Goal: Feedback & Contribution: Contribute content

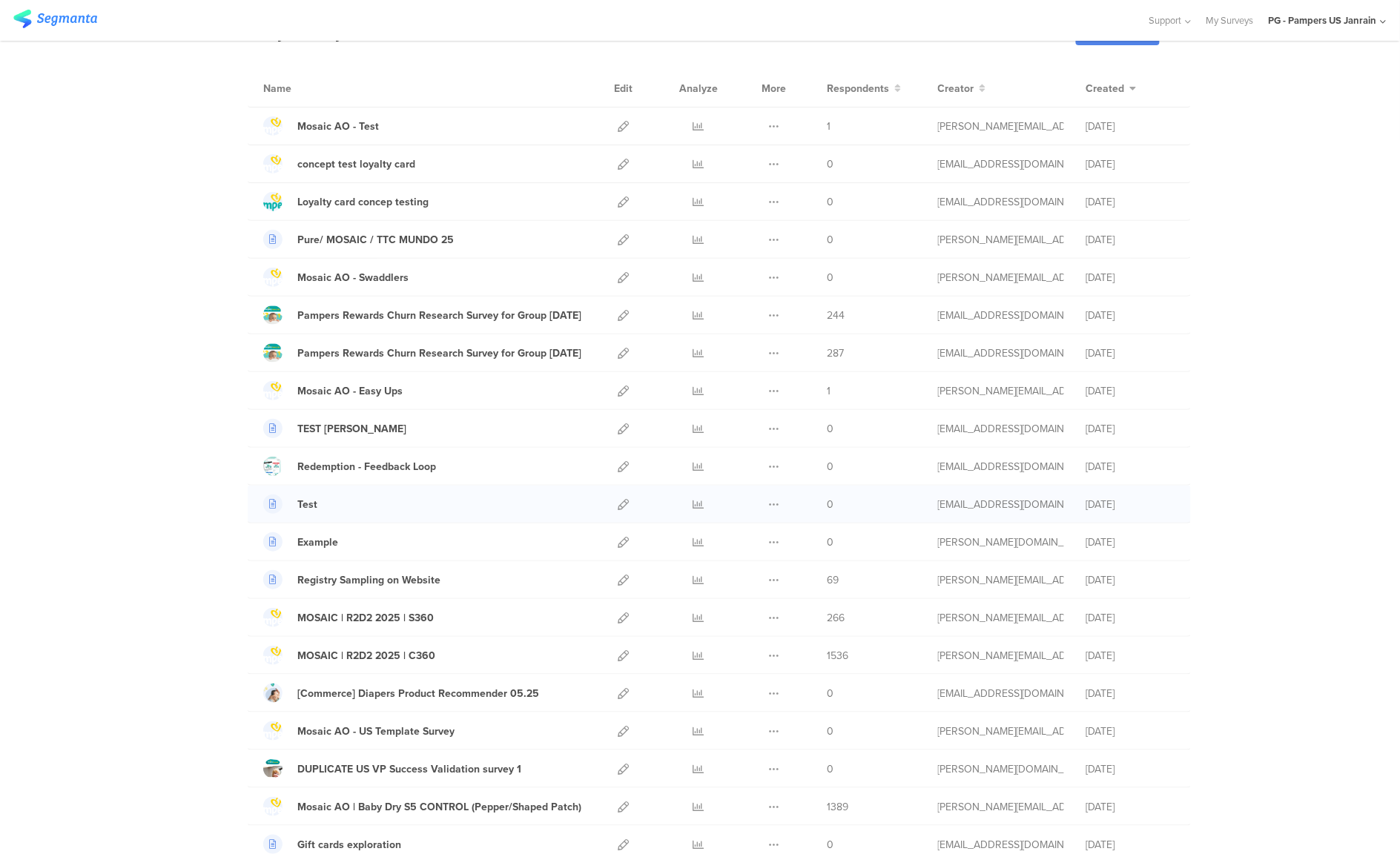
scroll to position [222, 0]
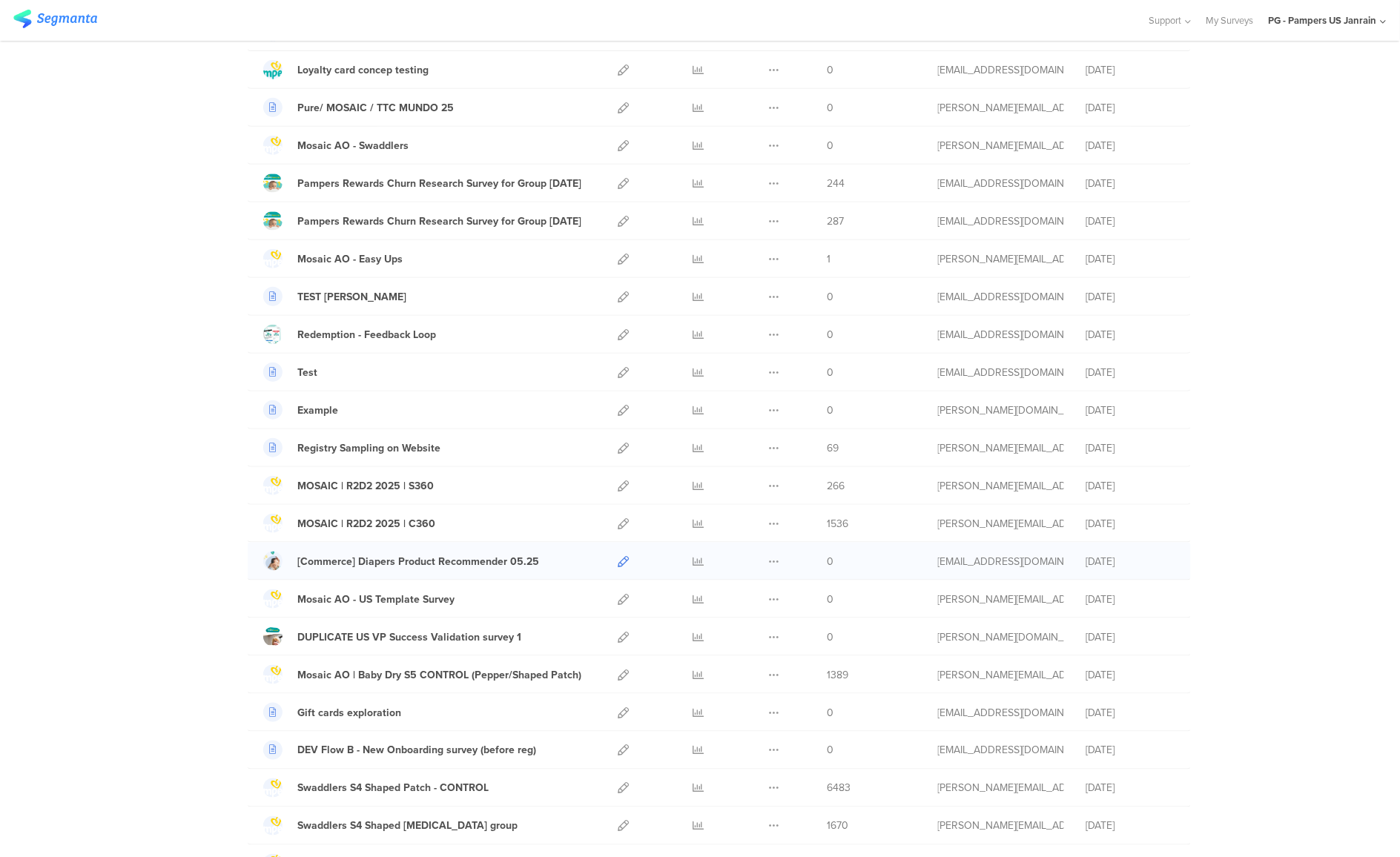
click at [617, 562] on icon at bounding box center [623, 562] width 11 height 11
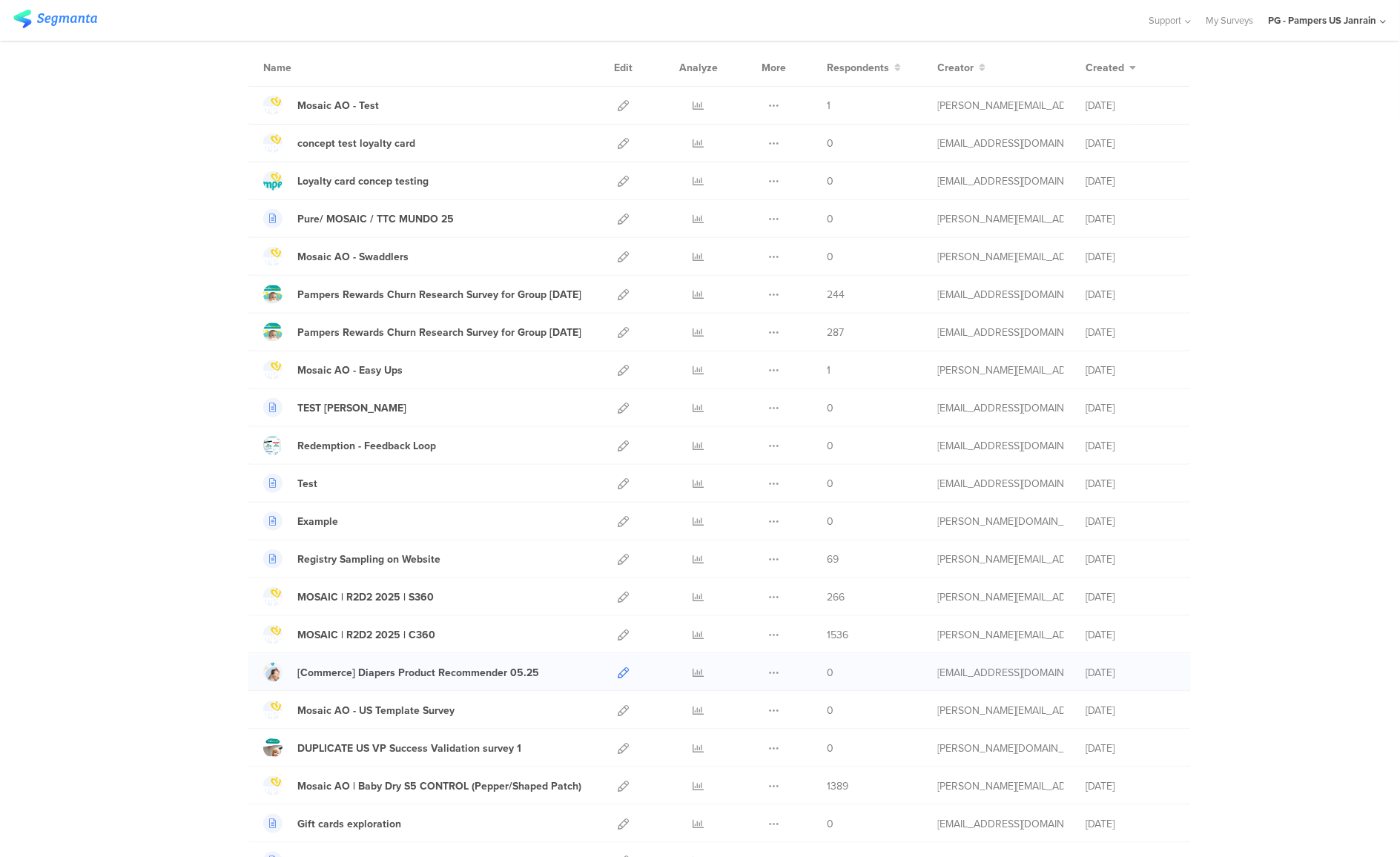
click at [617, 677] on icon at bounding box center [623, 673] width 11 height 11
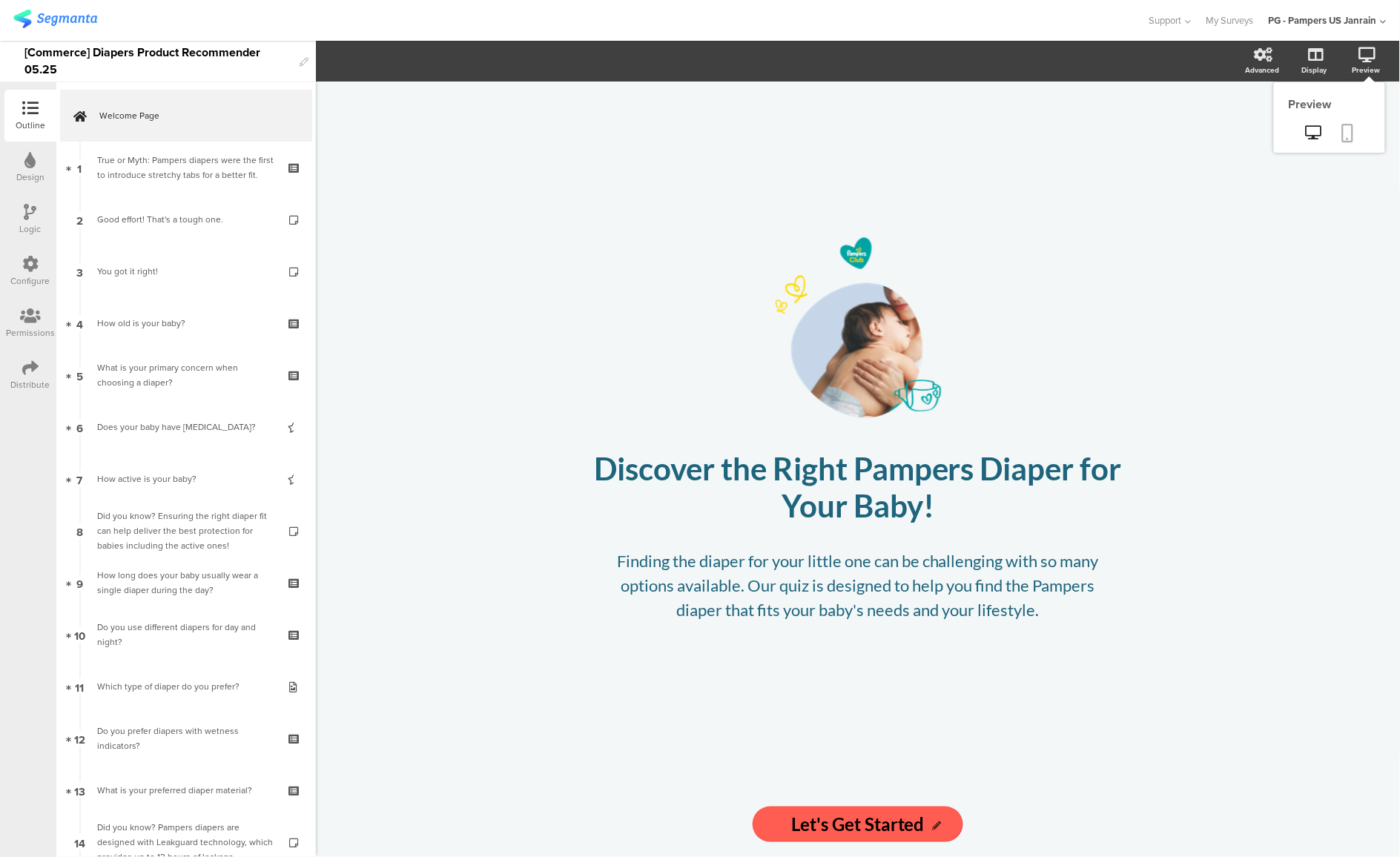
click at [1351, 123] on icon at bounding box center [1348, 132] width 12 height 19
click at [36, 367] on icon at bounding box center [30, 368] width 16 height 16
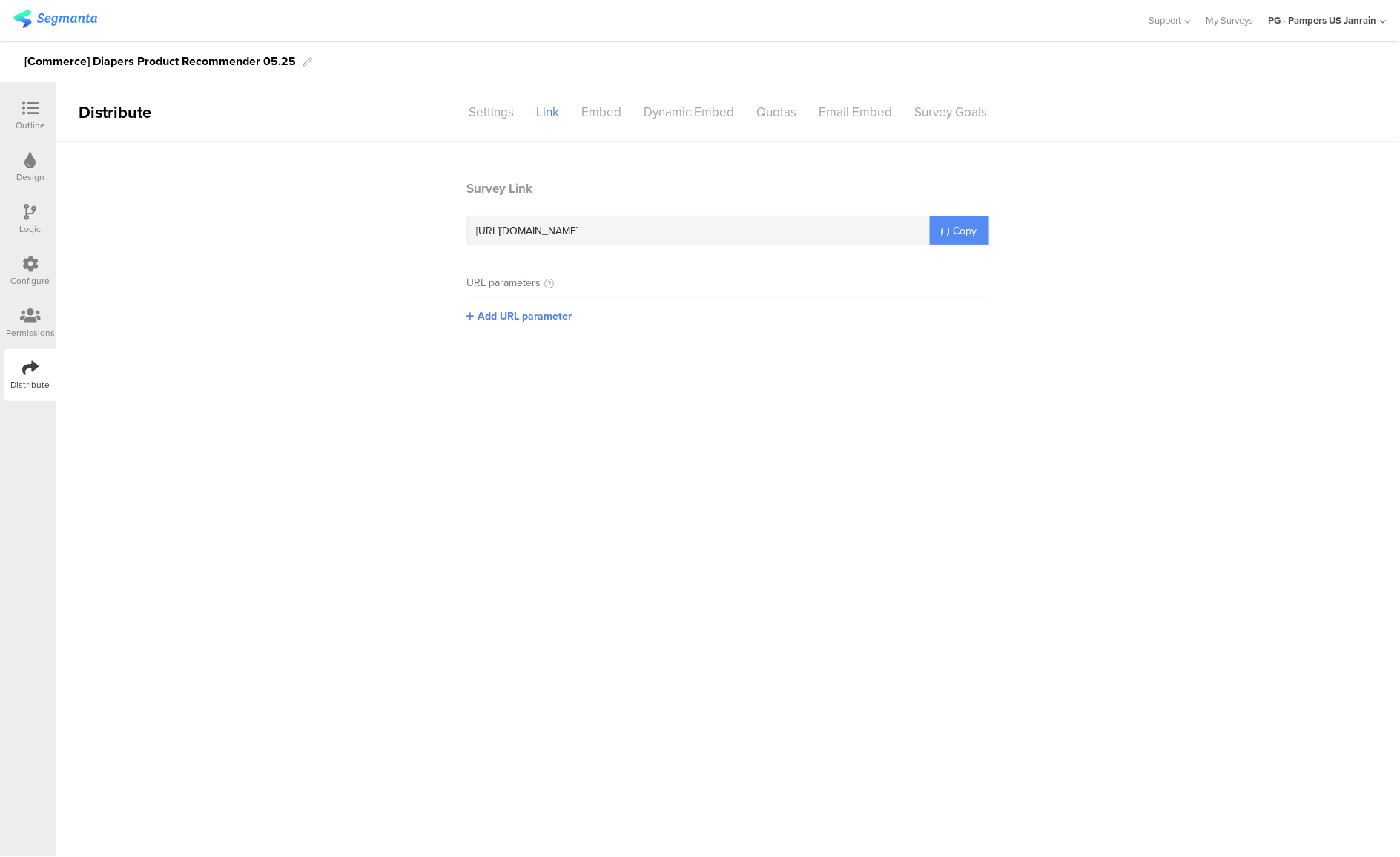
click at [973, 231] on span "Copy" at bounding box center [965, 231] width 24 height 16
click at [484, 119] on div "Settings" at bounding box center [491, 113] width 68 height 26
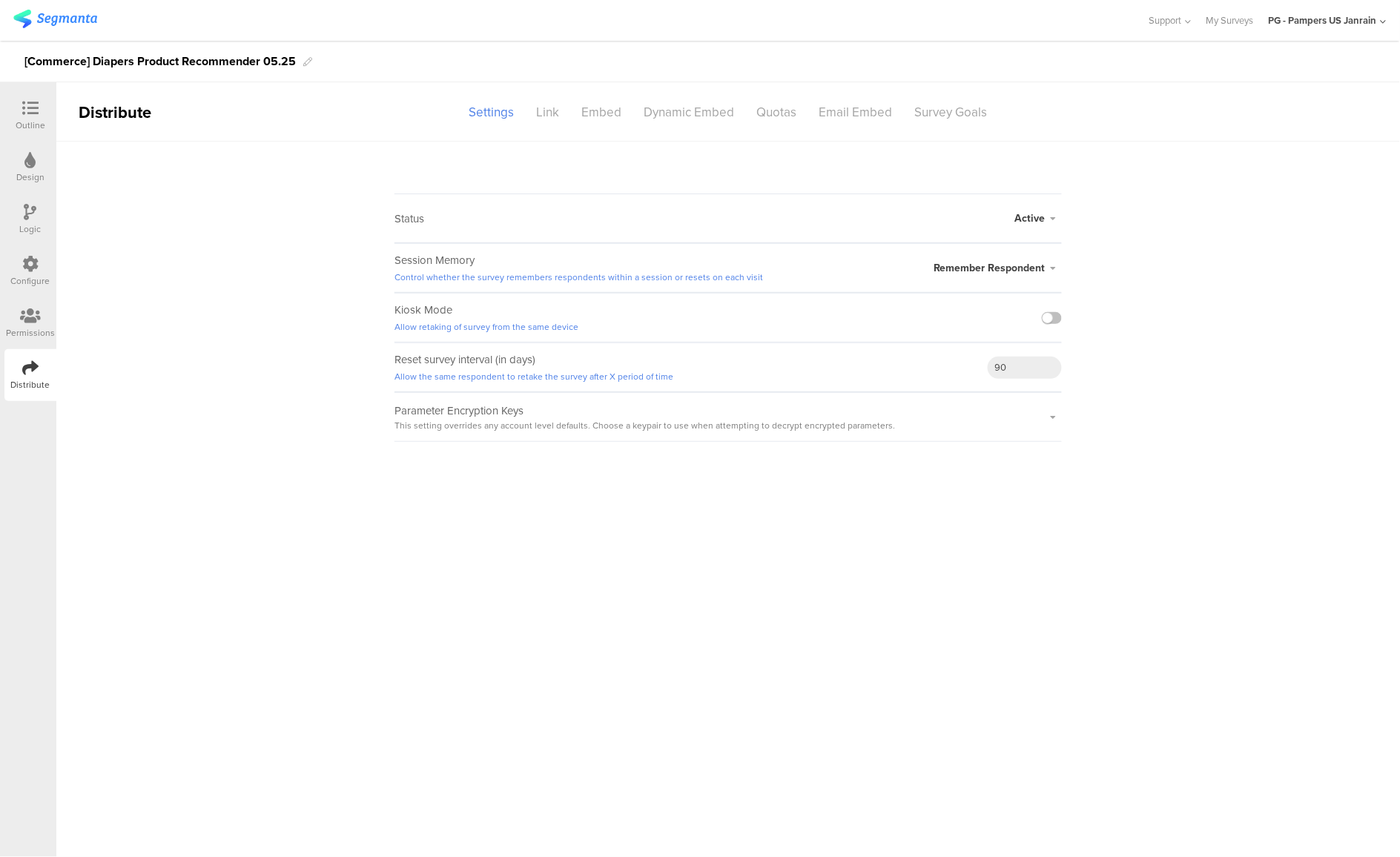
click at [35, 119] on div "Outline" at bounding box center [30, 125] width 29 height 13
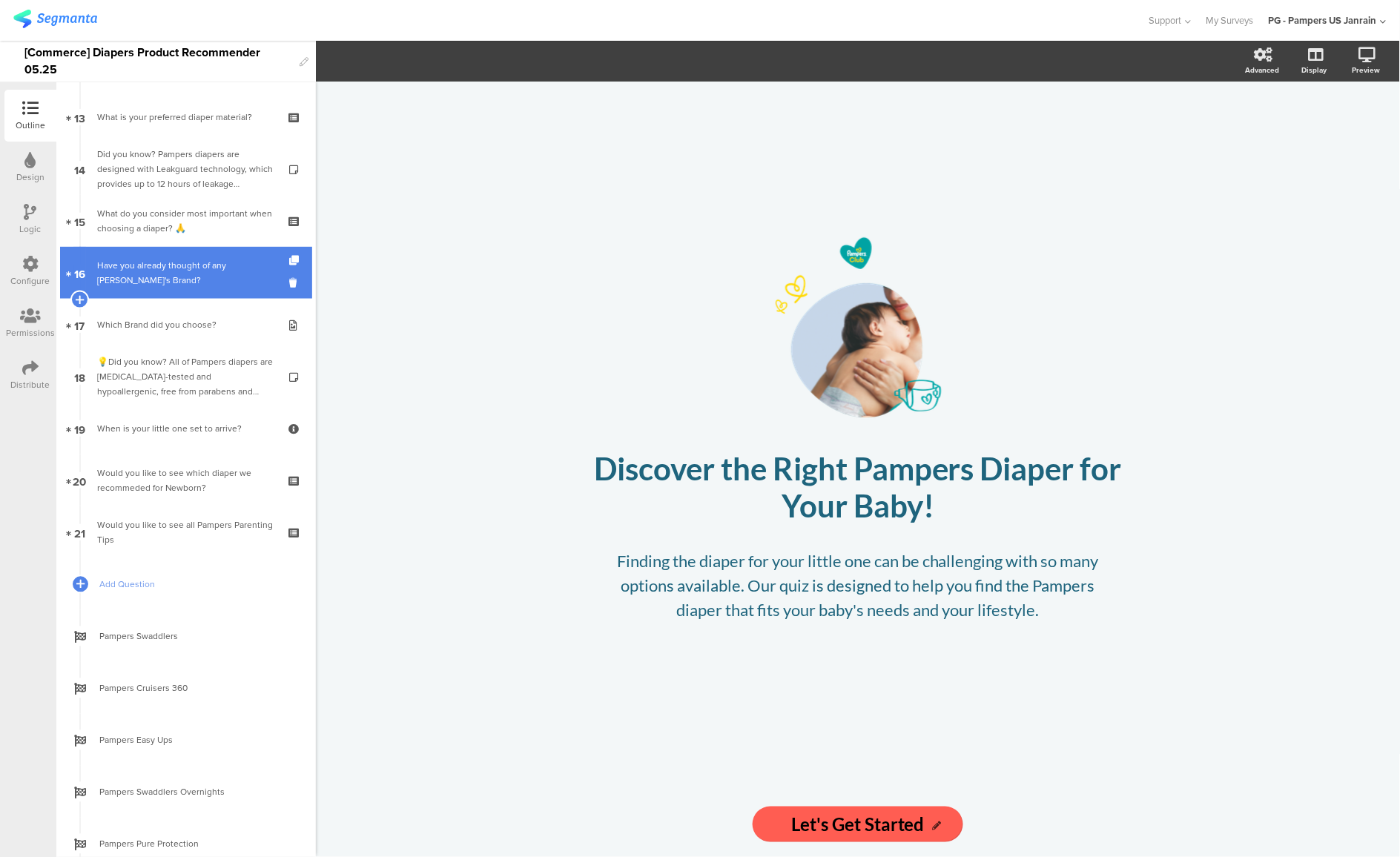
scroll to position [823, 0]
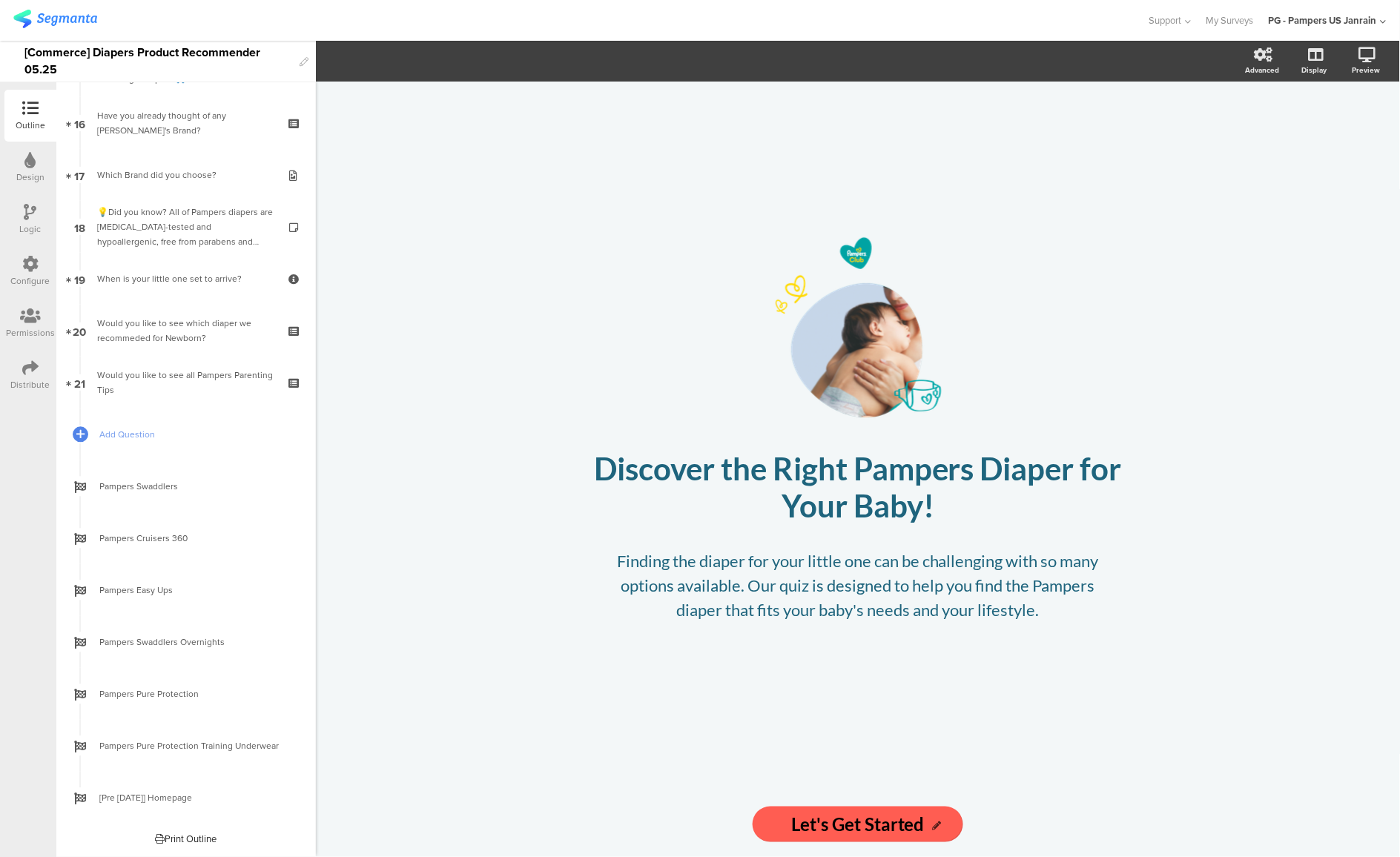
click at [166, 837] on div "Print Outline" at bounding box center [186, 839] width 61 height 14
click at [361, 420] on div "/ Discover the Right Pampers Diaper for Your Baby! Discover the Right Pampers D…" at bounding box center [858, 469] width 1084 height 776
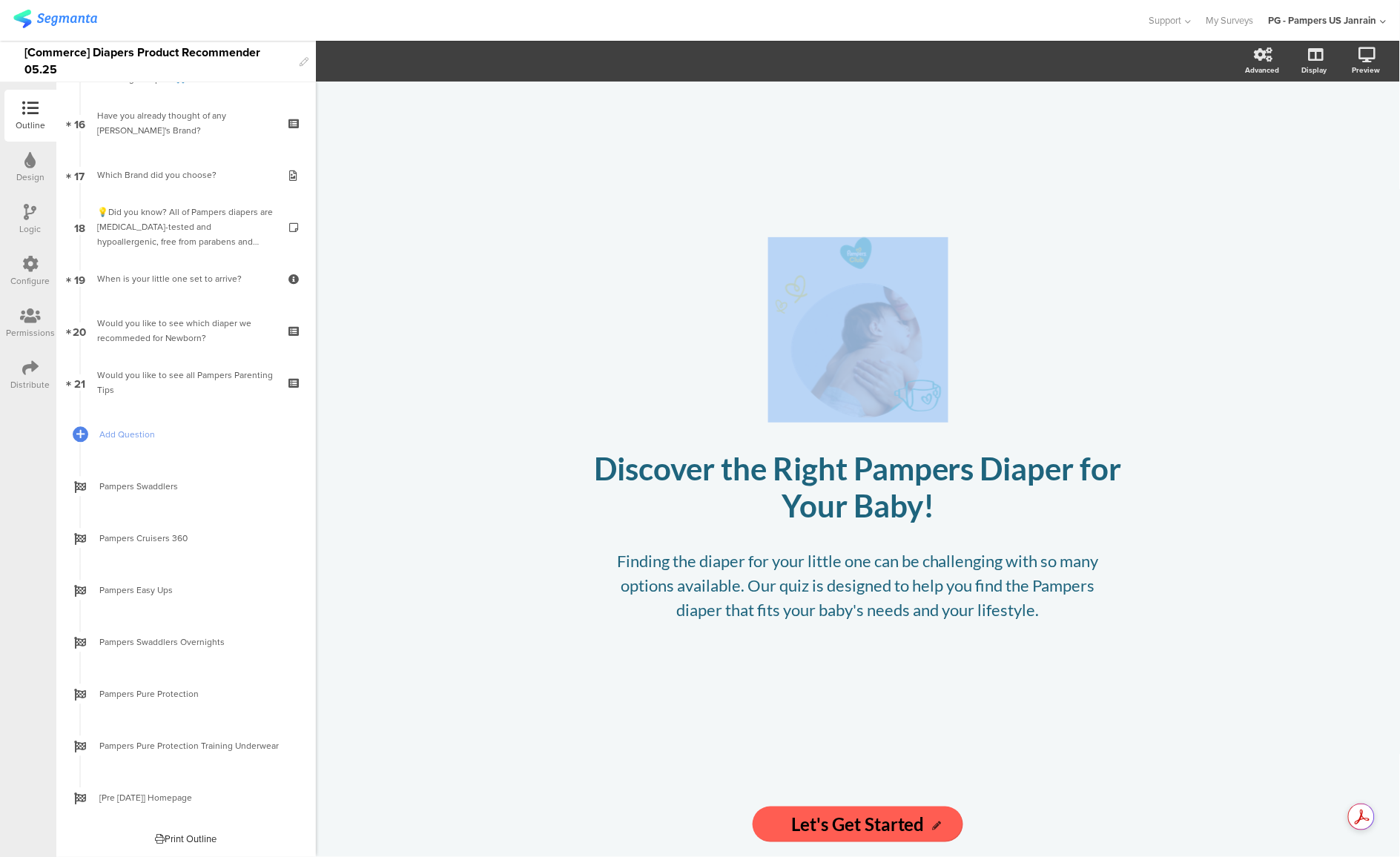
click at [33, 12] on img at bounding box center [55, 19] width 83 height 19
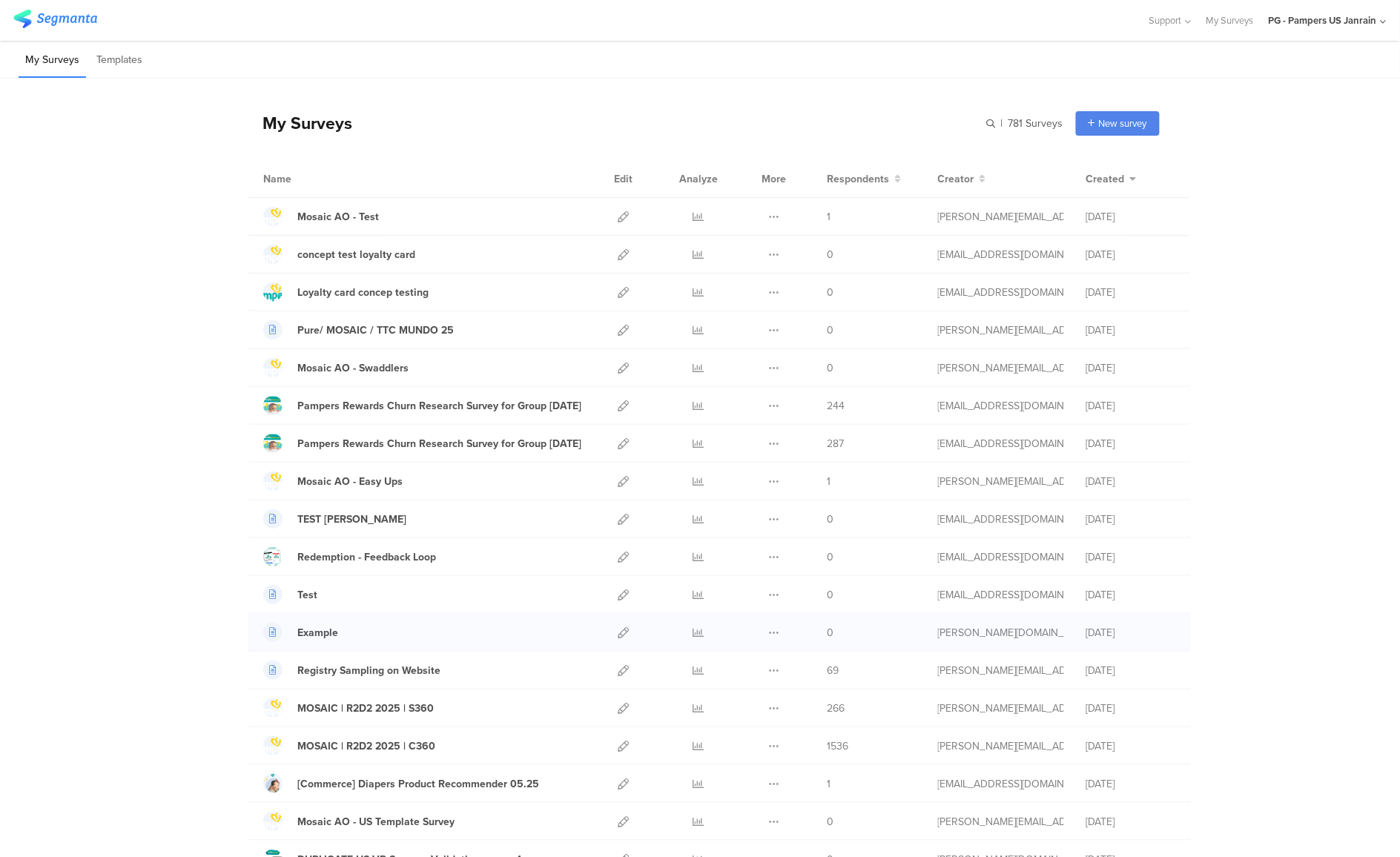
scroll to position [222, 0]
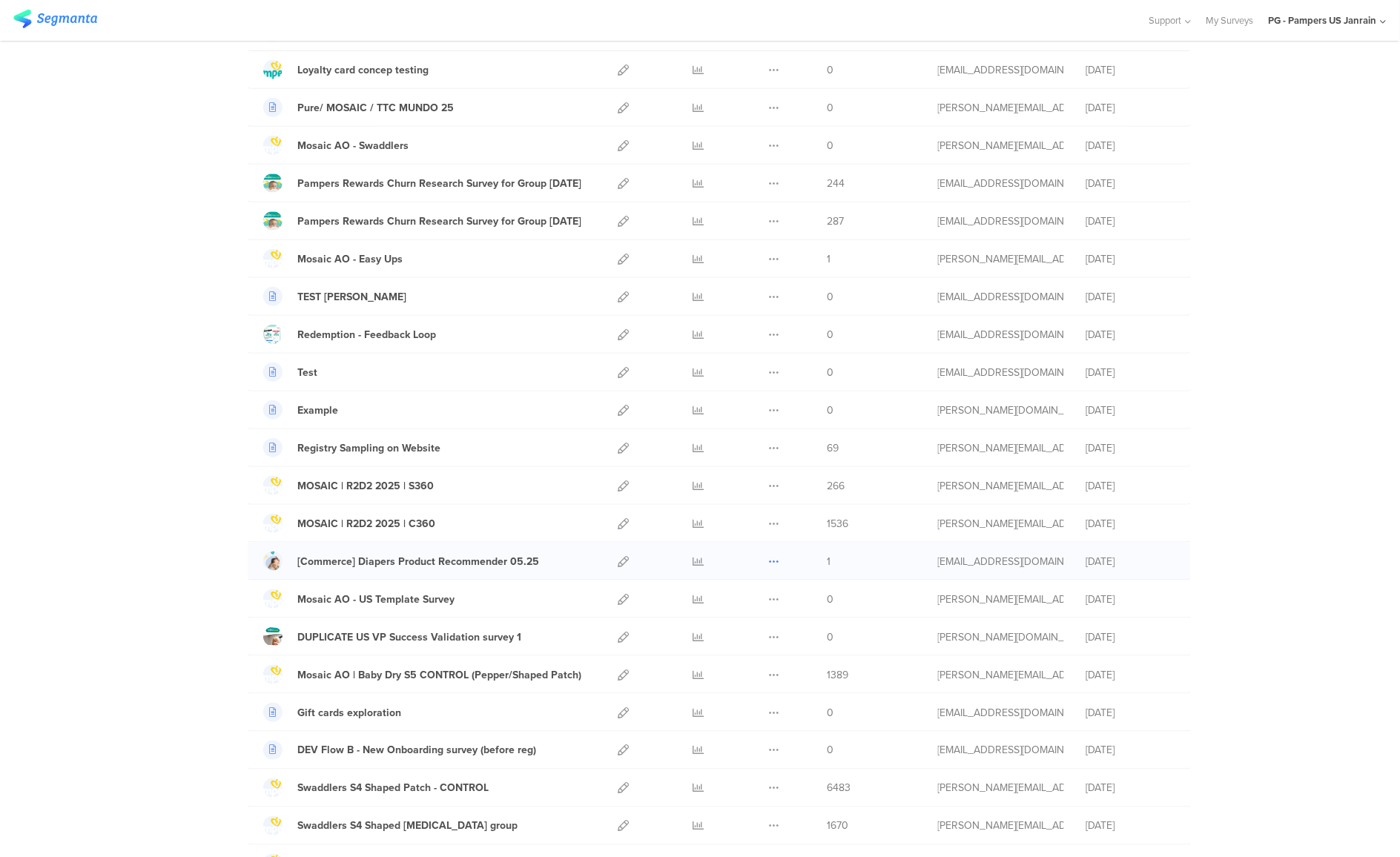
click at [769, 564] on icon at bounding box center [774, 562] width 11 height 11
click at [744, 607] on button "Duplicate" at bounding box center [745, 599] width 82 height 27
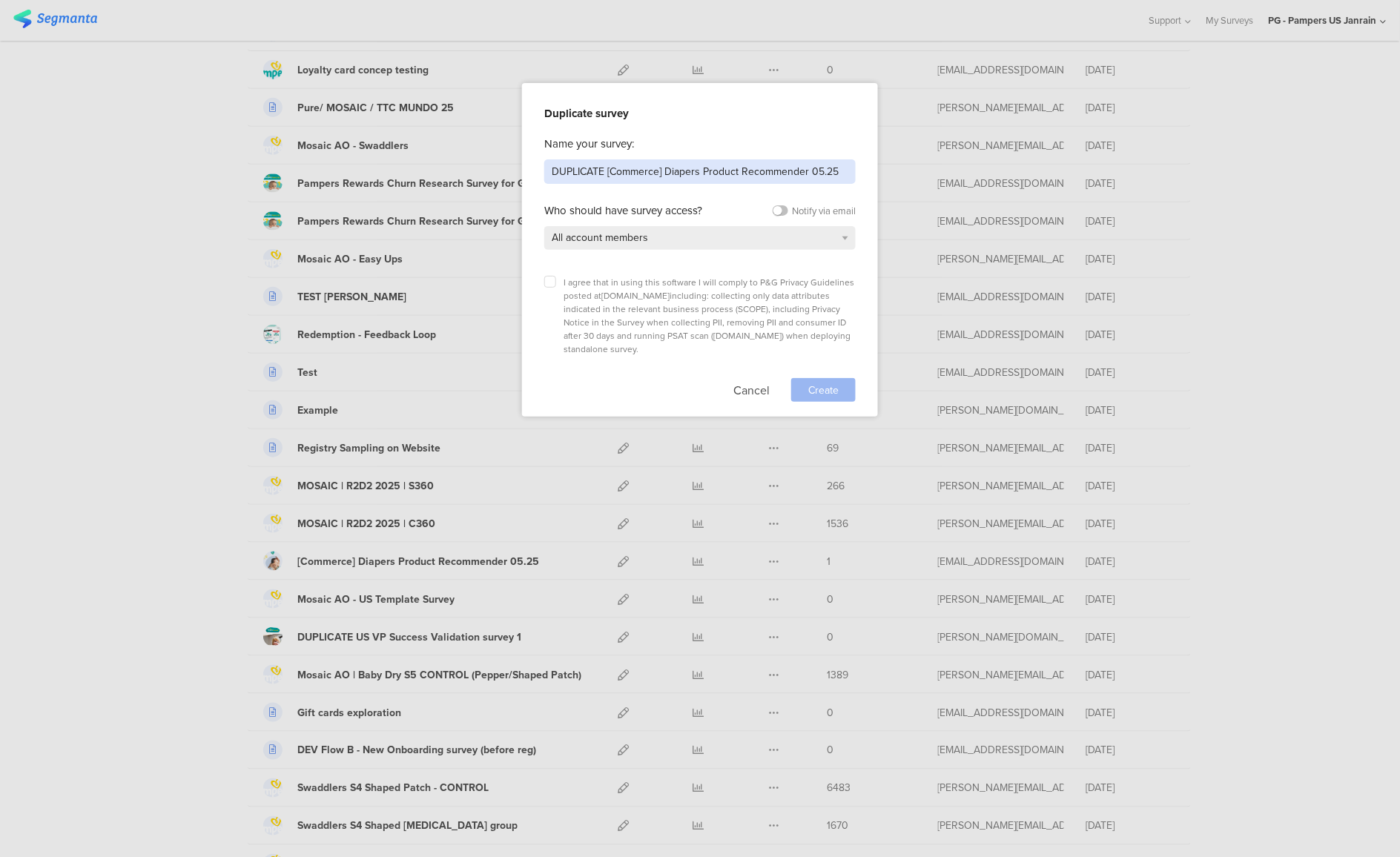
click at [590, 175] on input "DUPLICATE [Commerce] Diapers Product Recommender 05.25" at bounding box center [700, 172] width 312 height 25
click at [590, 176] on input "DUPLICATE [Commerce] Diapers Product Recommender 05.25" at bounding box center [700, 172] width 312 height 25
type input "Version B [Commerce] Diapers Product Recommender"
click at [548, 287] on label at bounding box center [550, 281] width 12 height 12
click at [0, 0] on input "checkbox" at bounding box center [0, 0] width 0 height 0
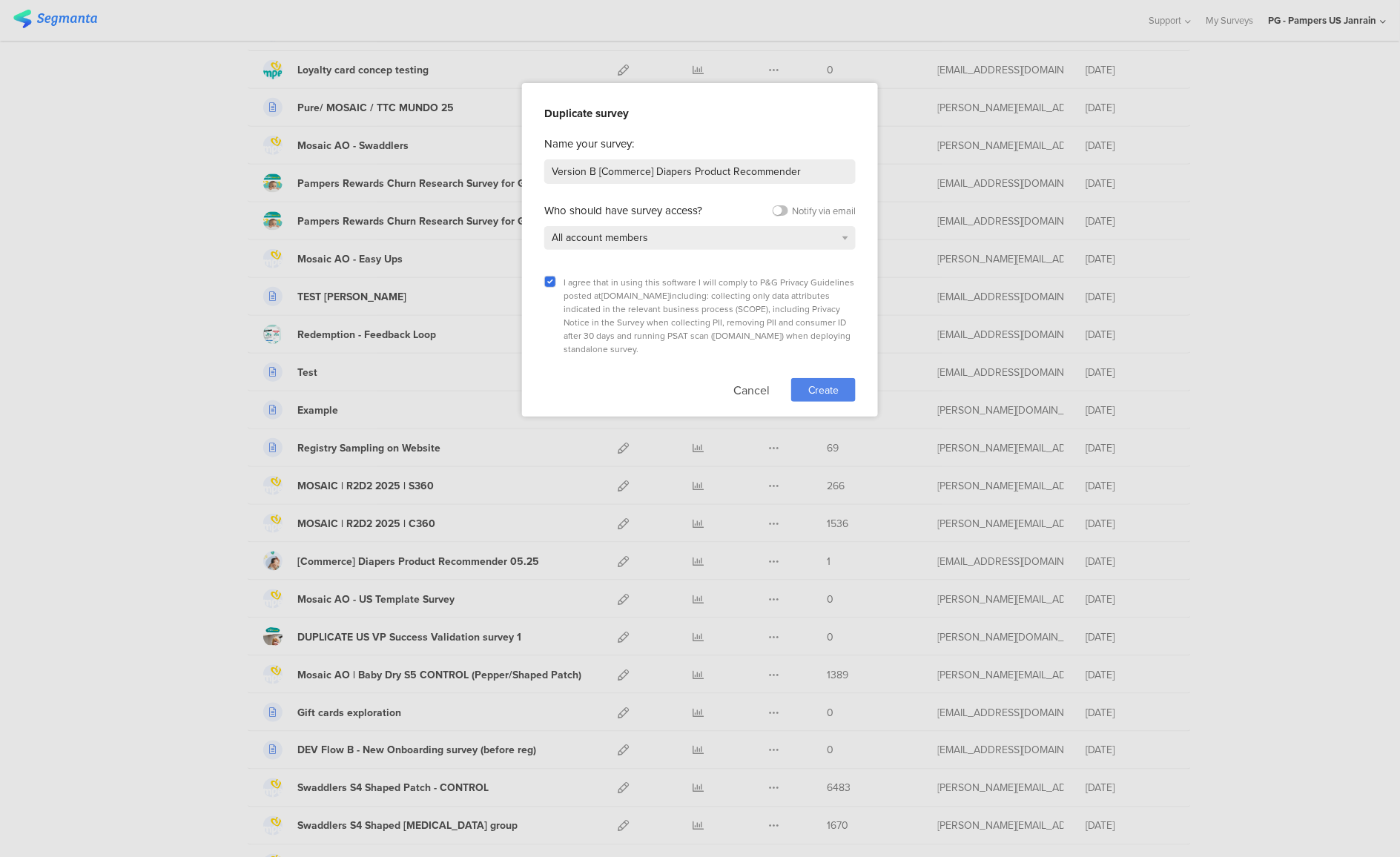
click at [814, 383] on span "Create" at bounding box center [823, 390] width 30 height 16
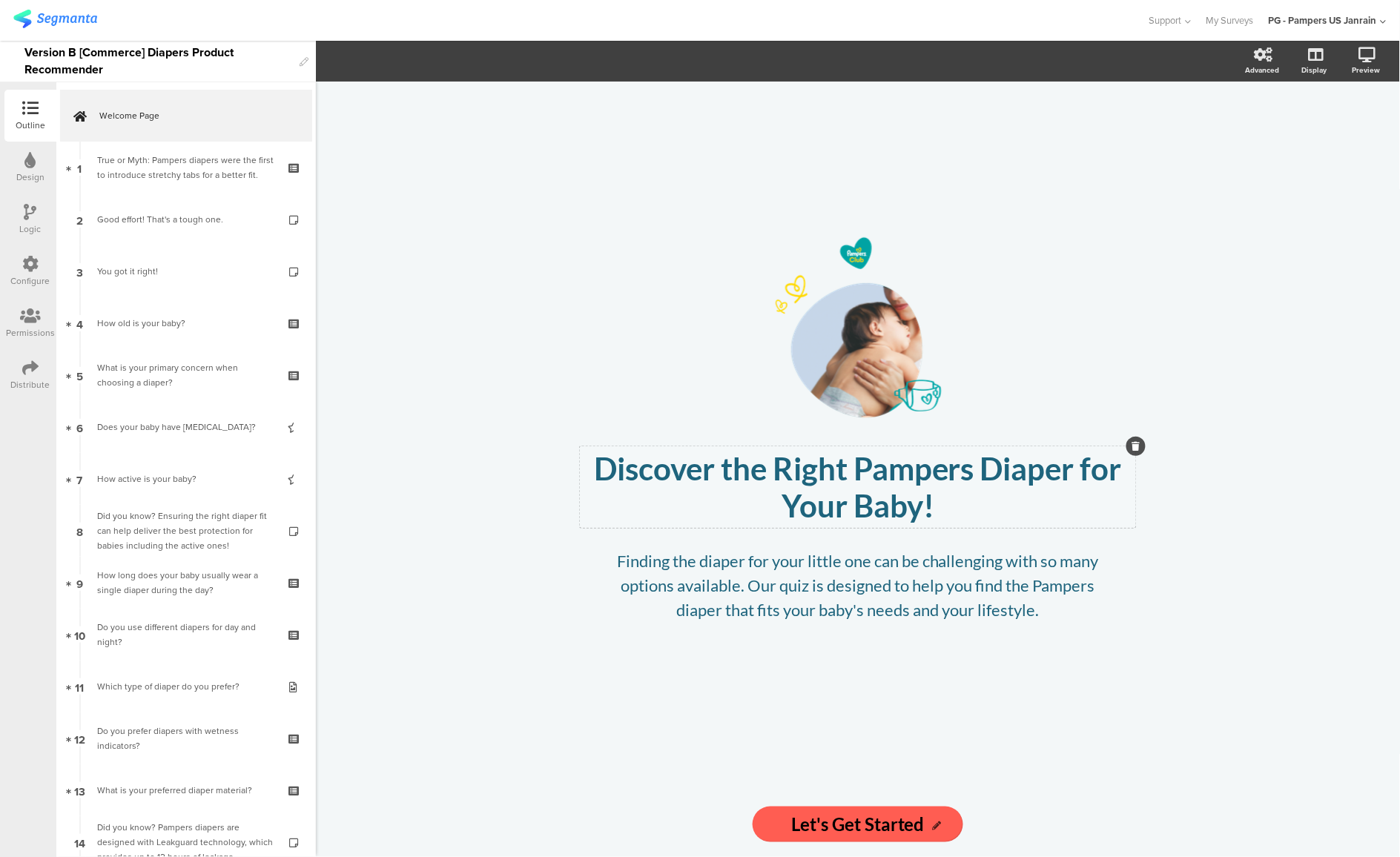
click at [898, 467] on p "Discover the Right Pampers Diaper for Your Baby!" at bounding box center [858, 487] width 549 height 74
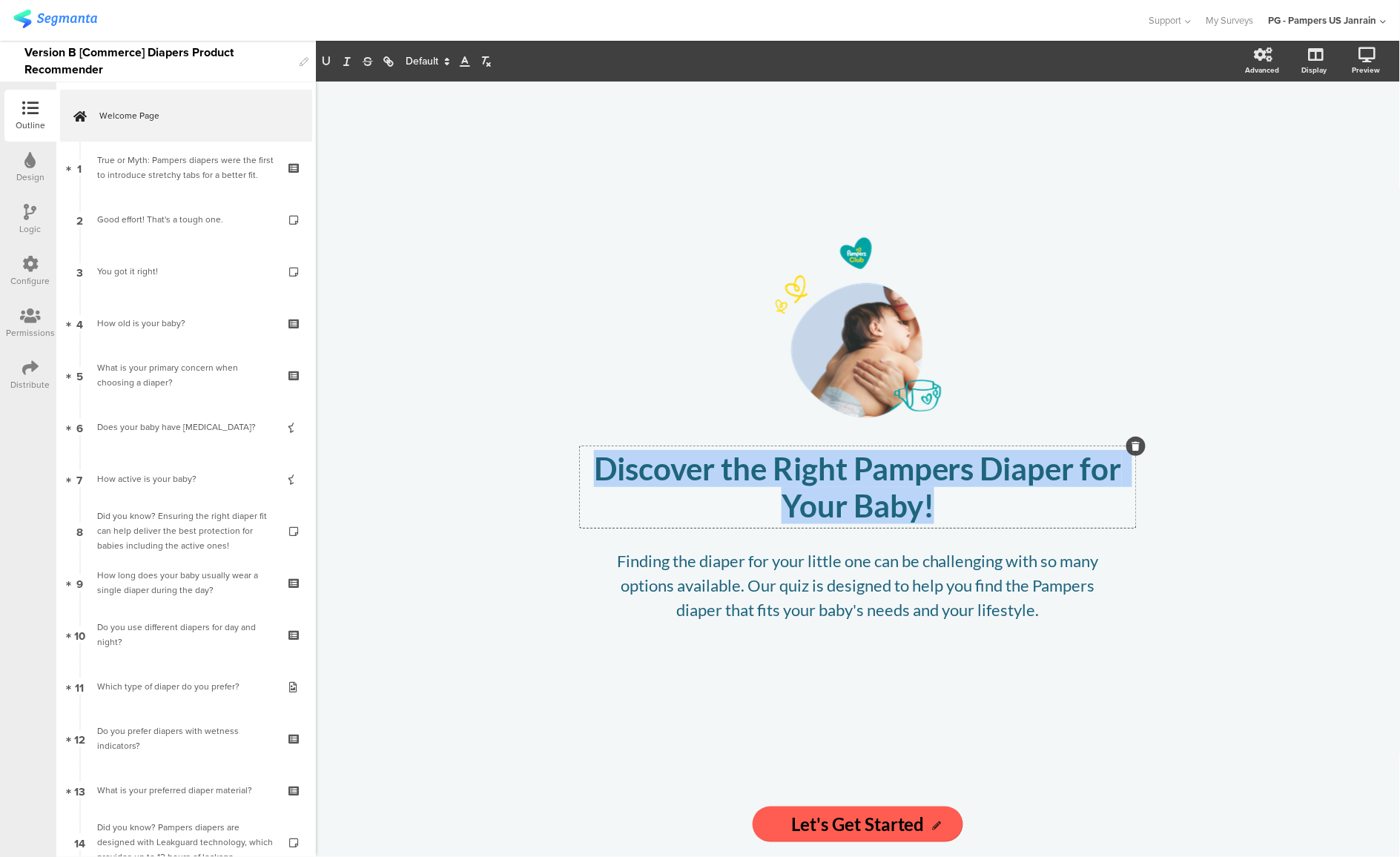
click at [898, 467] on p "Discover the Right Pampers Diaper for Your Baby!" at bounding box center [858, 487] width 549 height 74
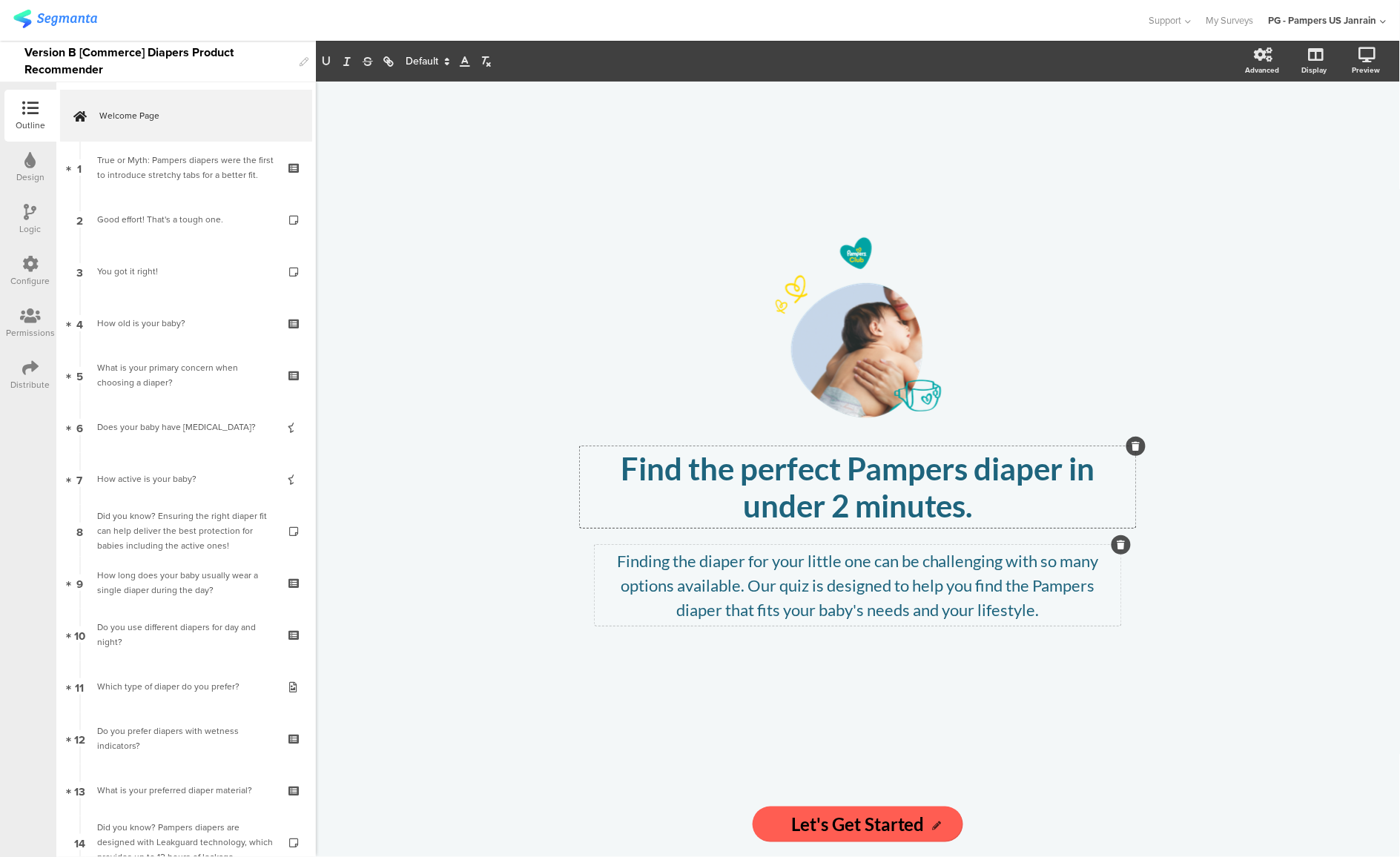
click at [696, 591] on p "Finding the diaper for your little one can be challenging with so many options …" at bounding box center [858, 586] width 519 height 74
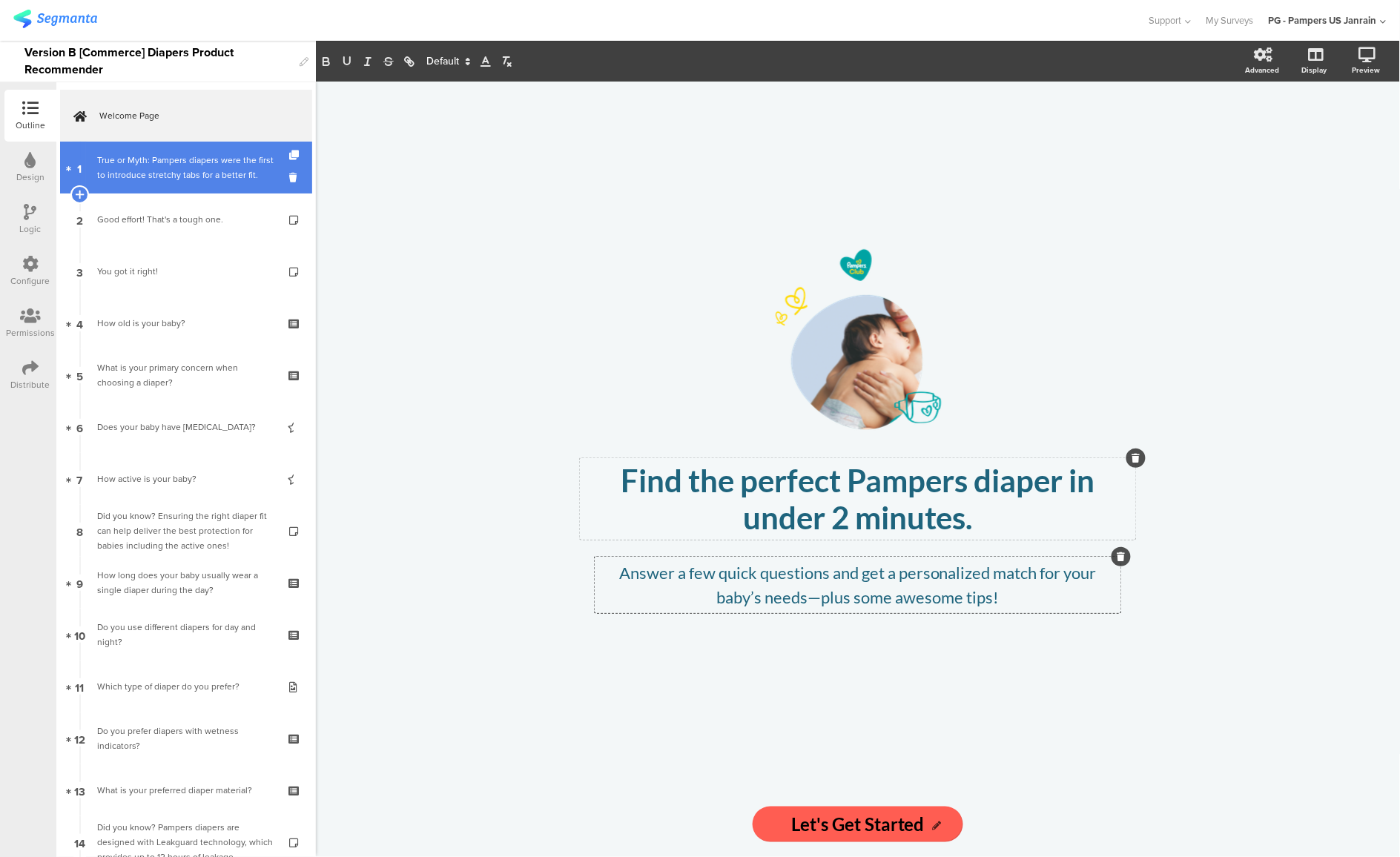
click at [130, 155] on div "True or Myth: Pampers diapers were the first to introduce stretchy tabs for a b…" at bounding box center [186, 168] width 177 height 29
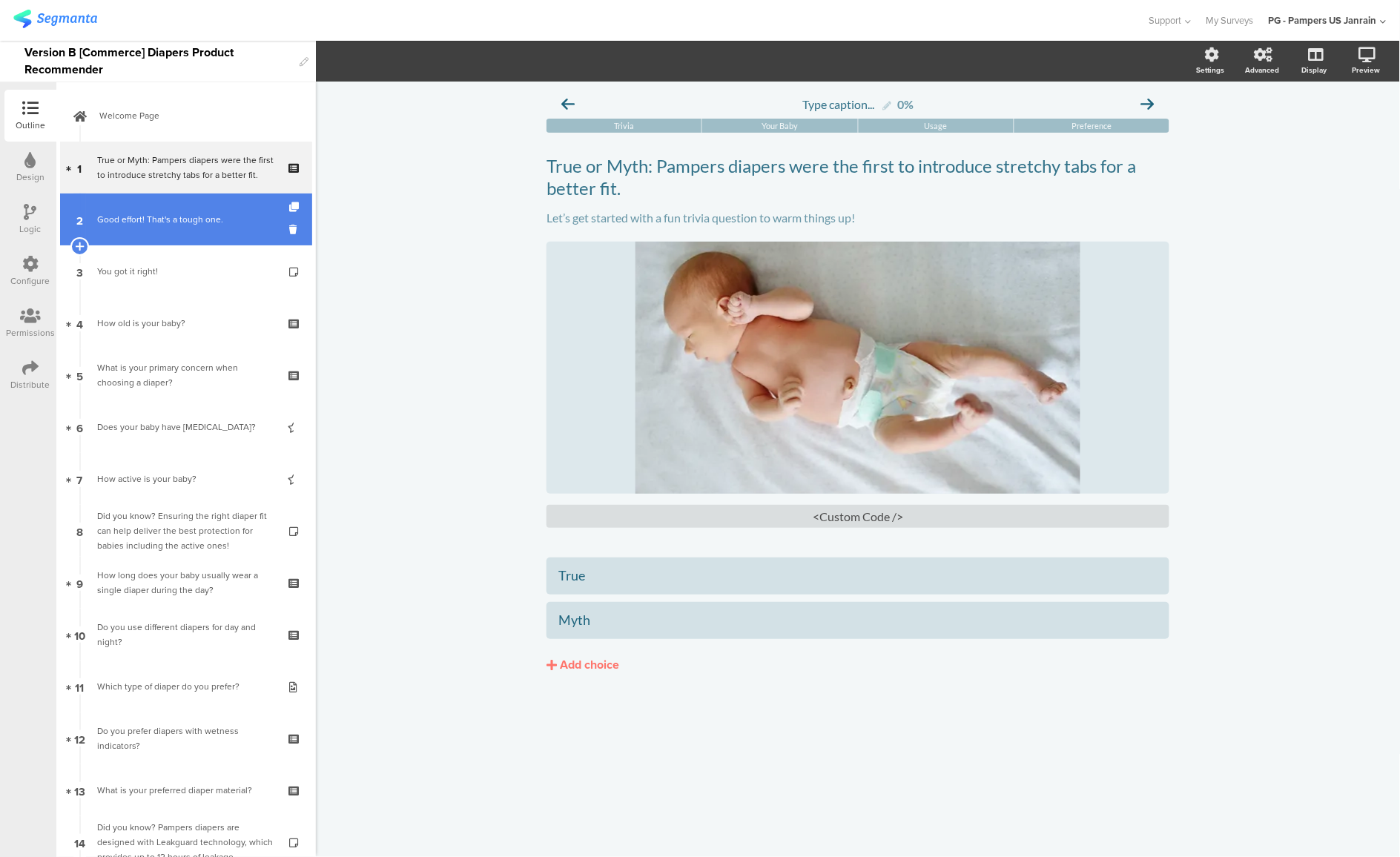
click at [158, 207] on link "2 Good effort! That's a tough one." at bounding box center [186, 219] width 252 height 52
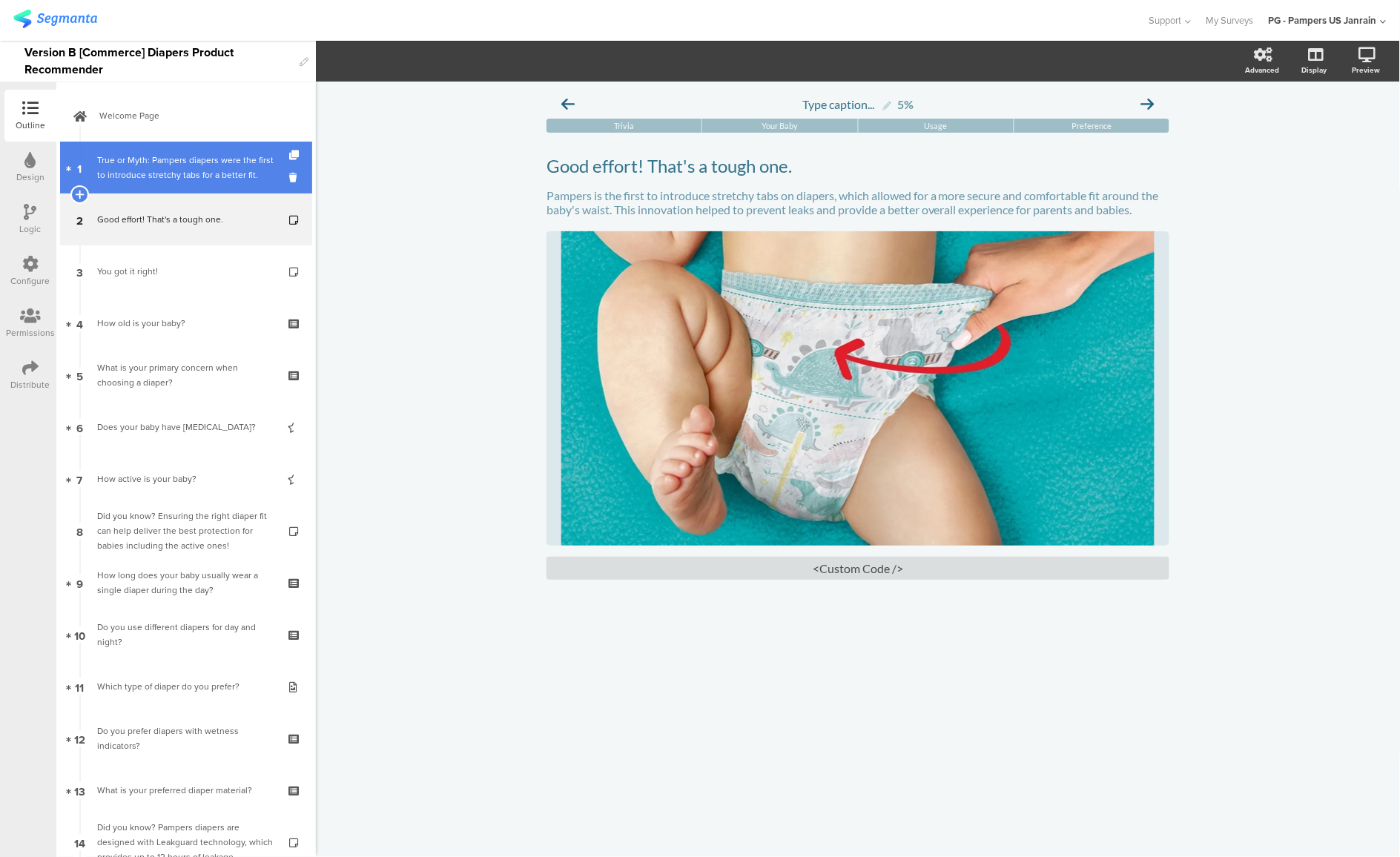
click at [201, 162] on div "True or Myth: Pampers diapers were the first to introduce stretchy tabs for a b…" at bounding box center [186, 168] width 177 height 29
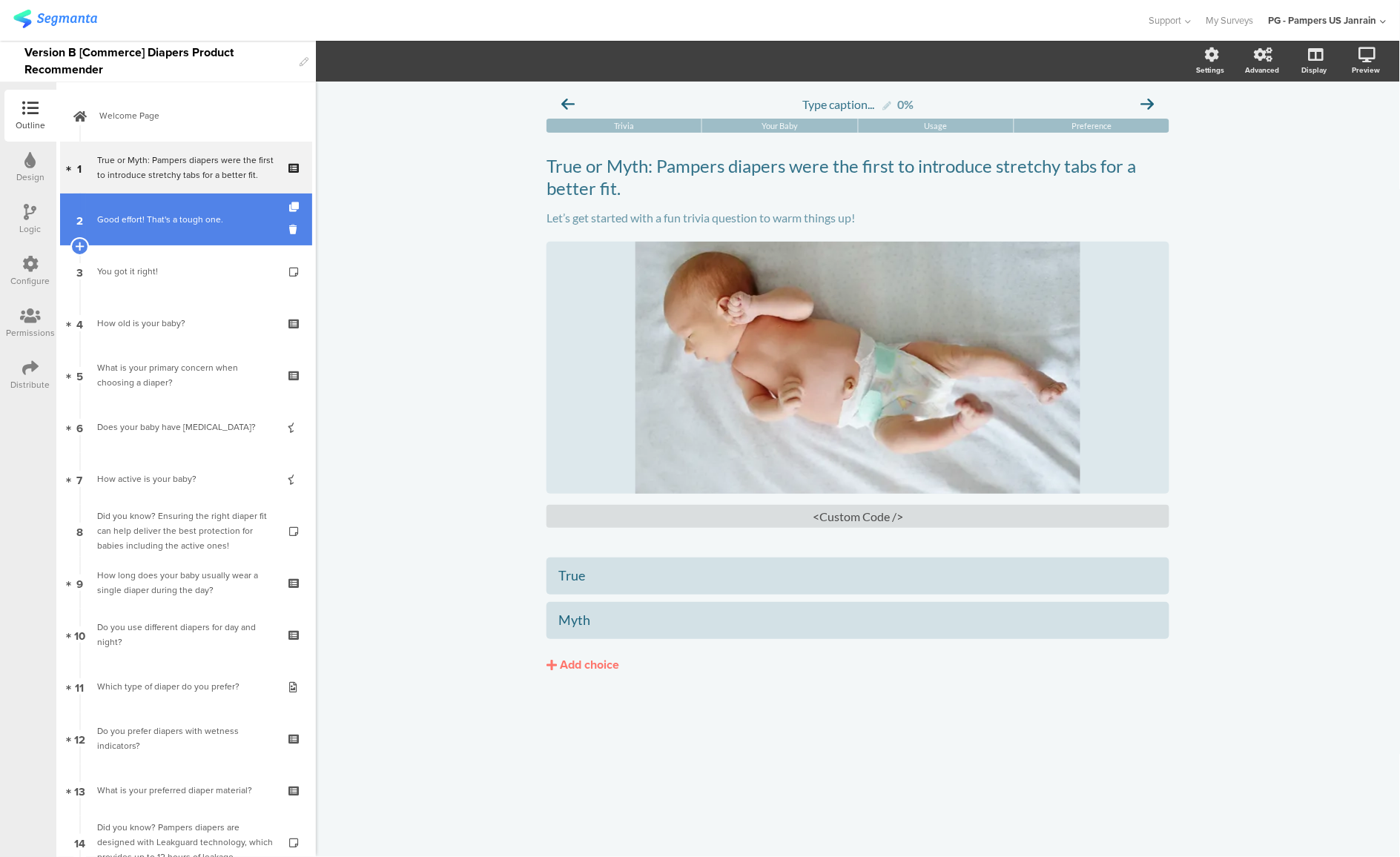
click at [163, 222] on div "Good effort! That's a tough one." at bounding box center [186, 219] width 177 height 15
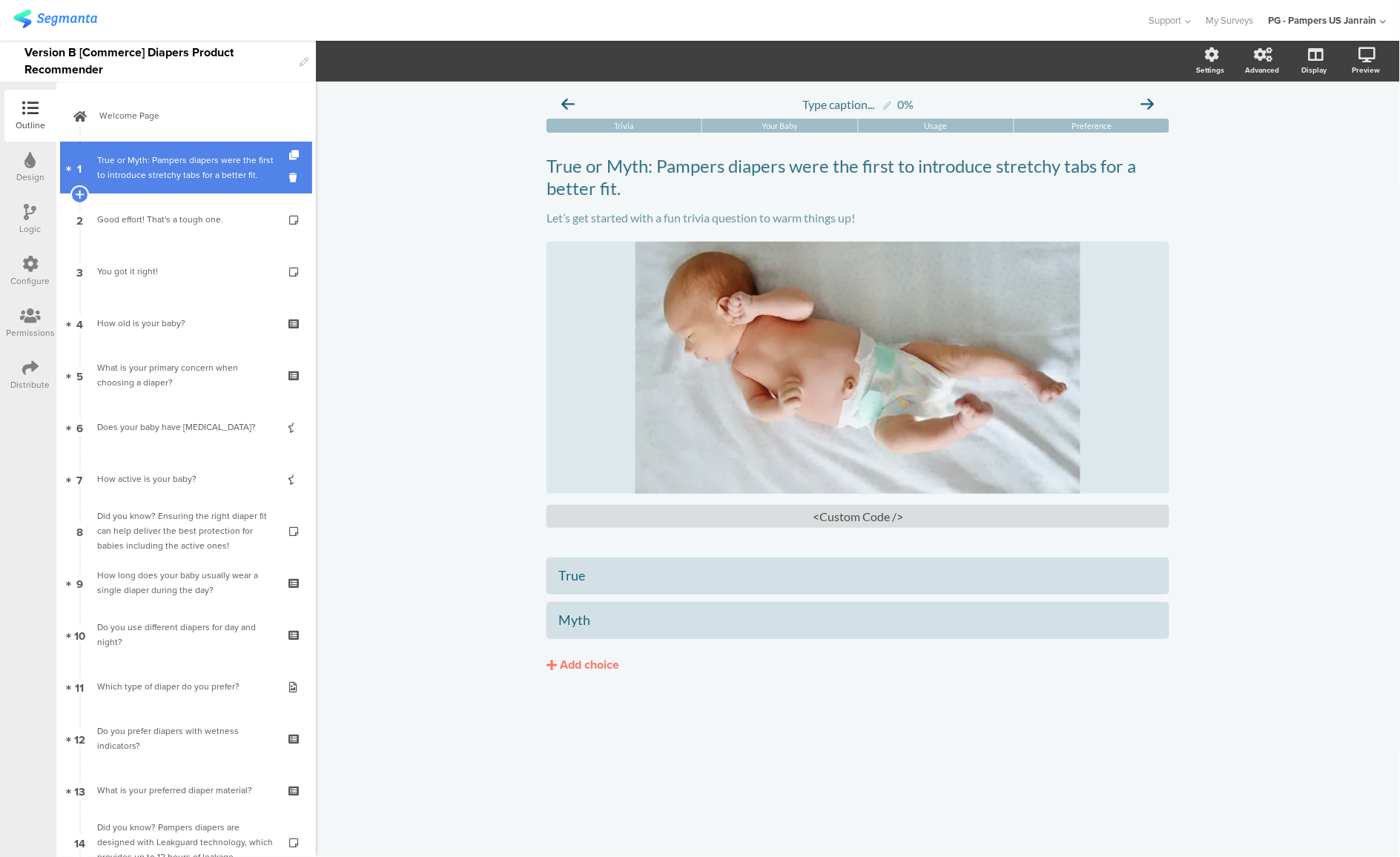
click at [164, 173] on div "True or Myth: Pampers diapers were the first to introduce stretchy tabs for a b…" at bounding box center [186, 168] width 177 height 29
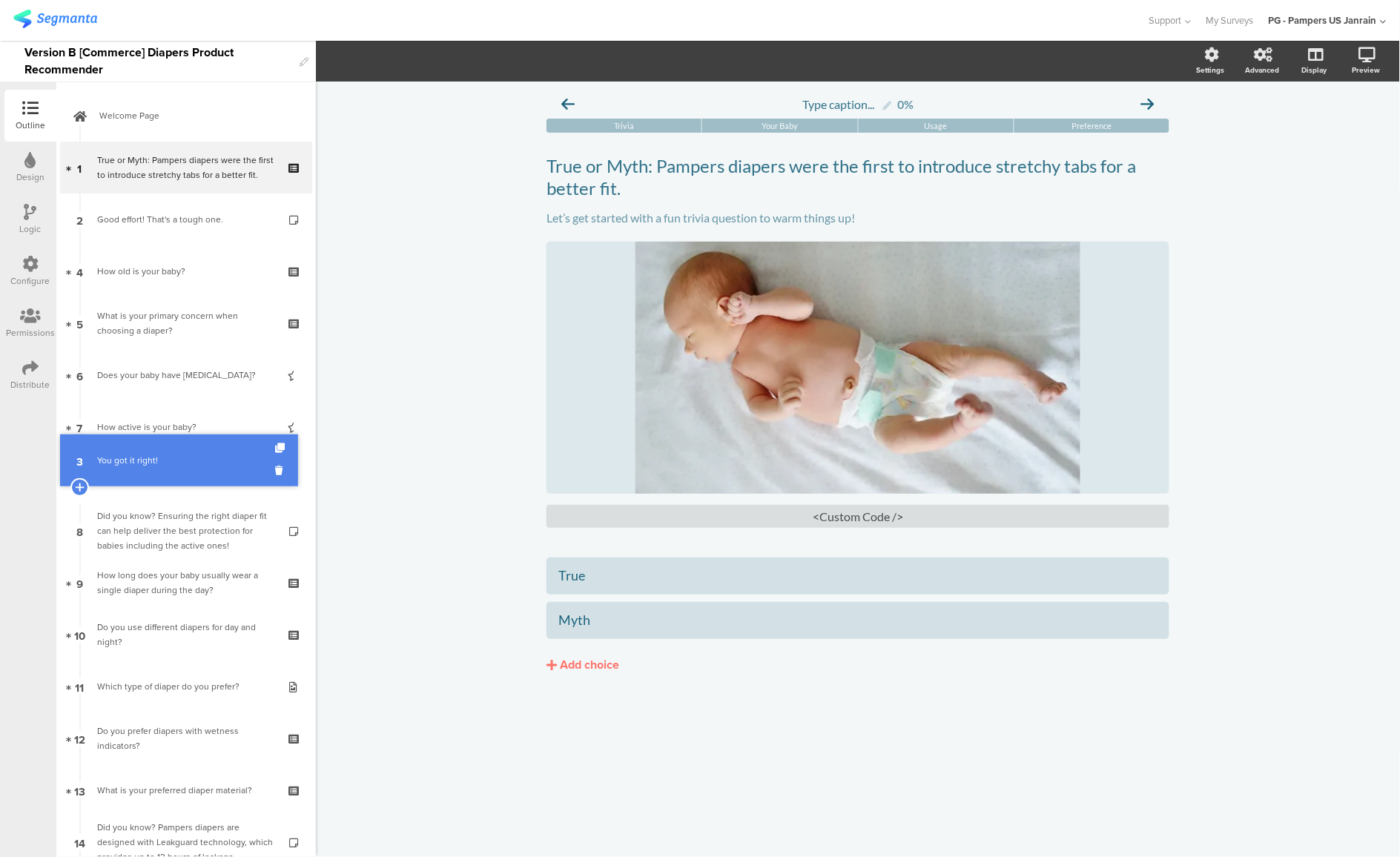
drag, startPoint x: 171, startPoint y: 267, endPoint x: 171, endPoint y: 457, distance: 190.0
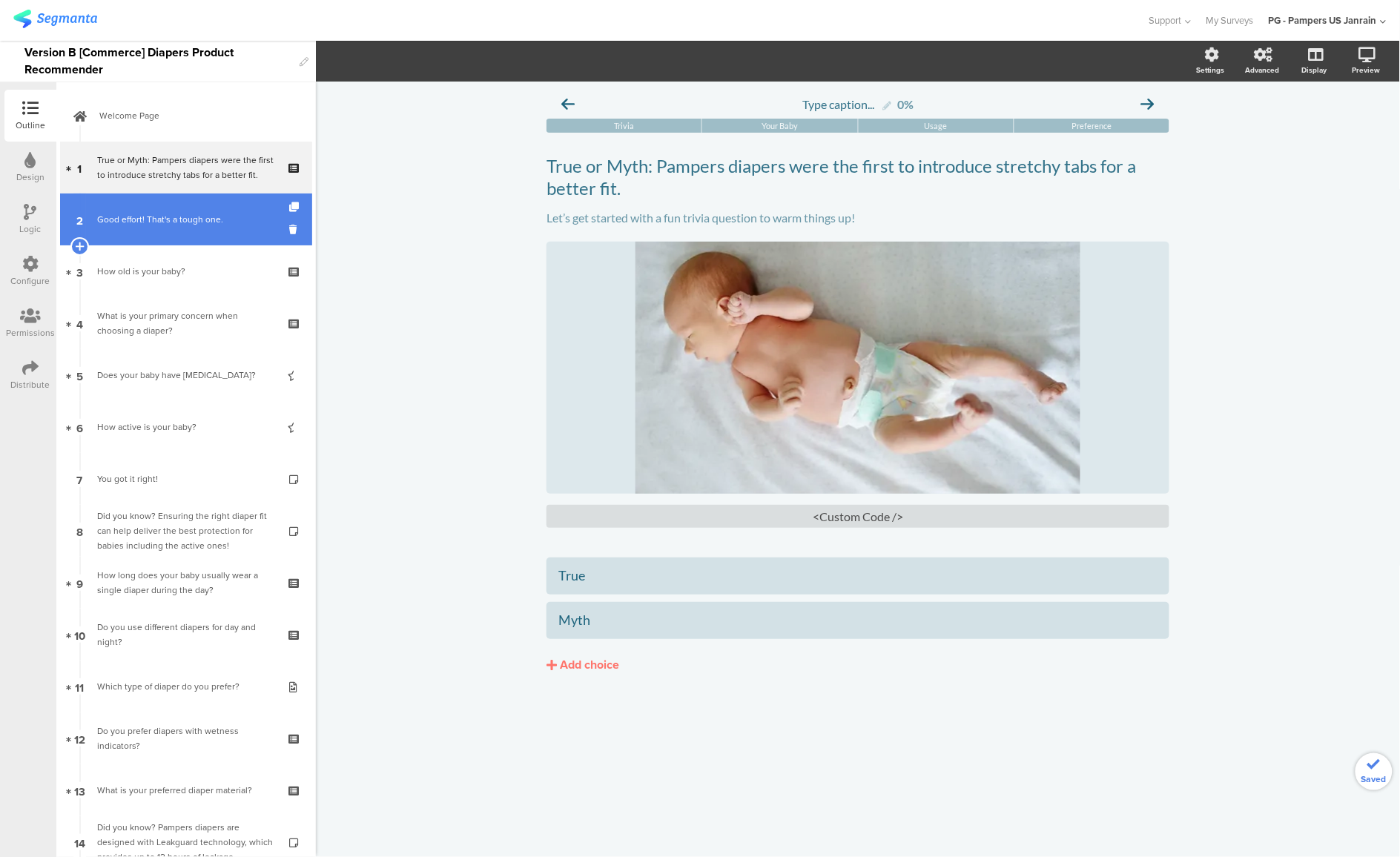
click at [153, 213] on div "Good effort! That's a tough one." at bounding box center [186, 219] width 177 height 15
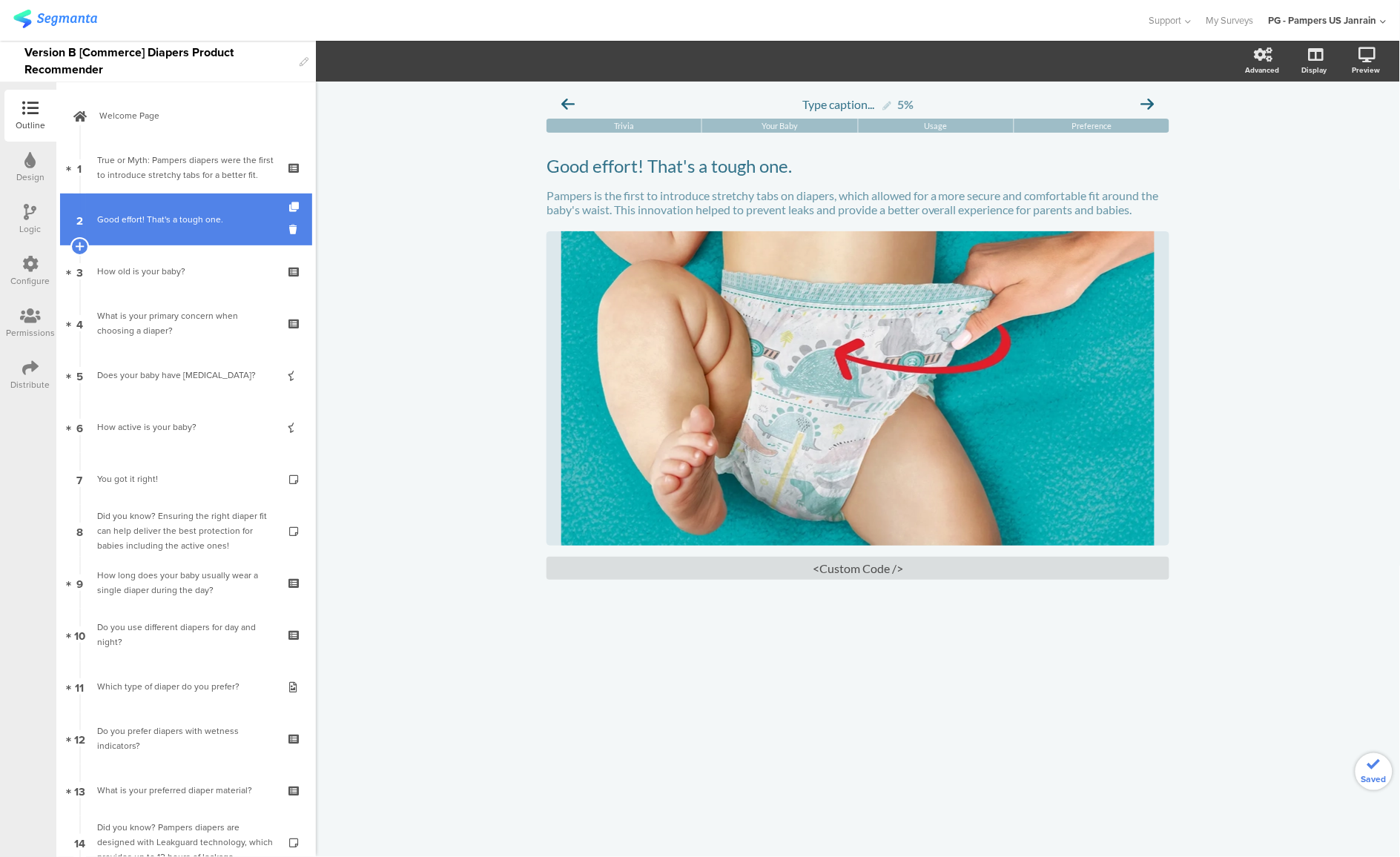
click at [153, 213] on div "Good effort! That's a tough one." at bounding box center [186, 219] width 177 height 15
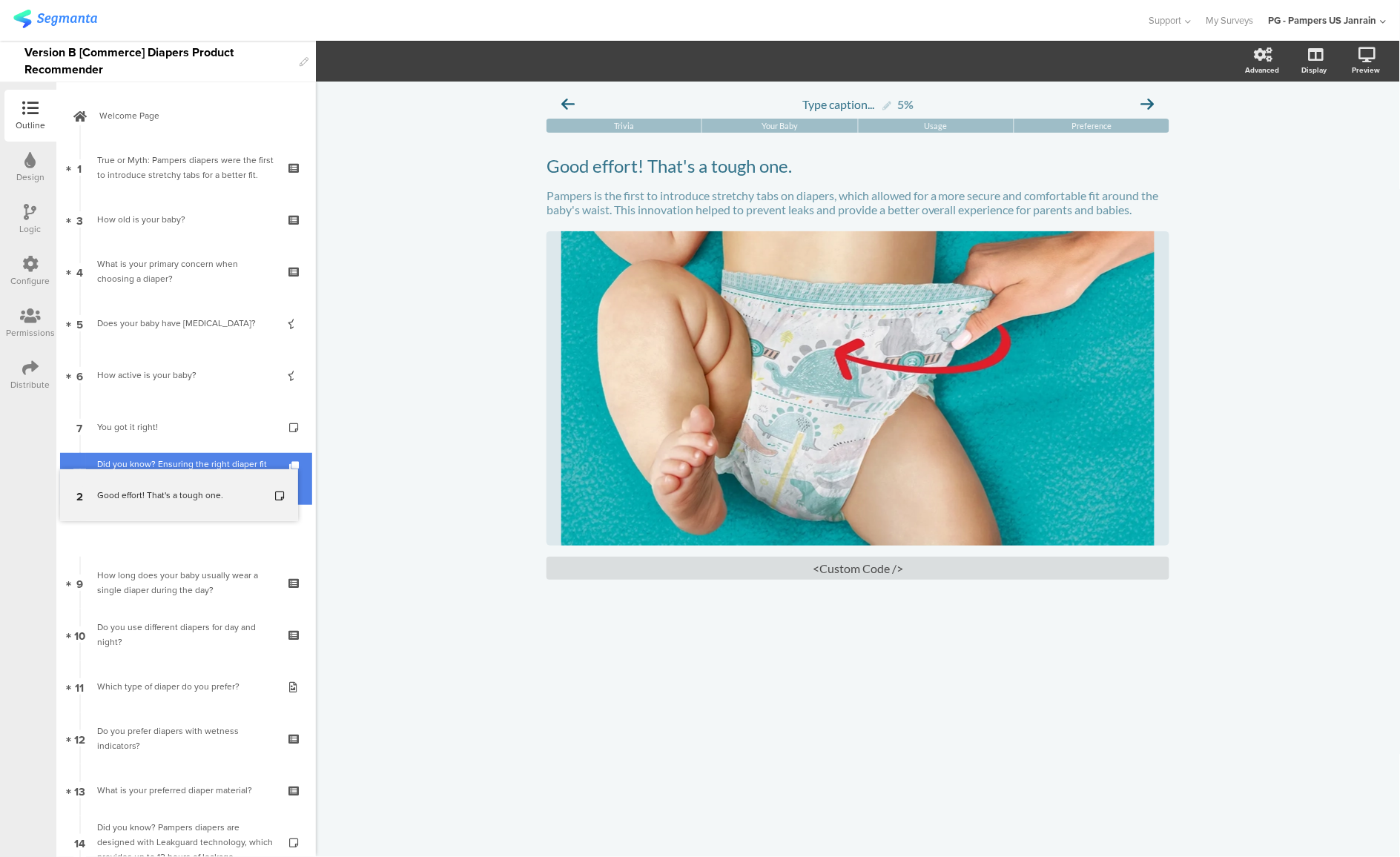
drag, startPoint x: 153, startPoint y: 213, endPoint x: 167, endPoint y: 479, distance: 266.4
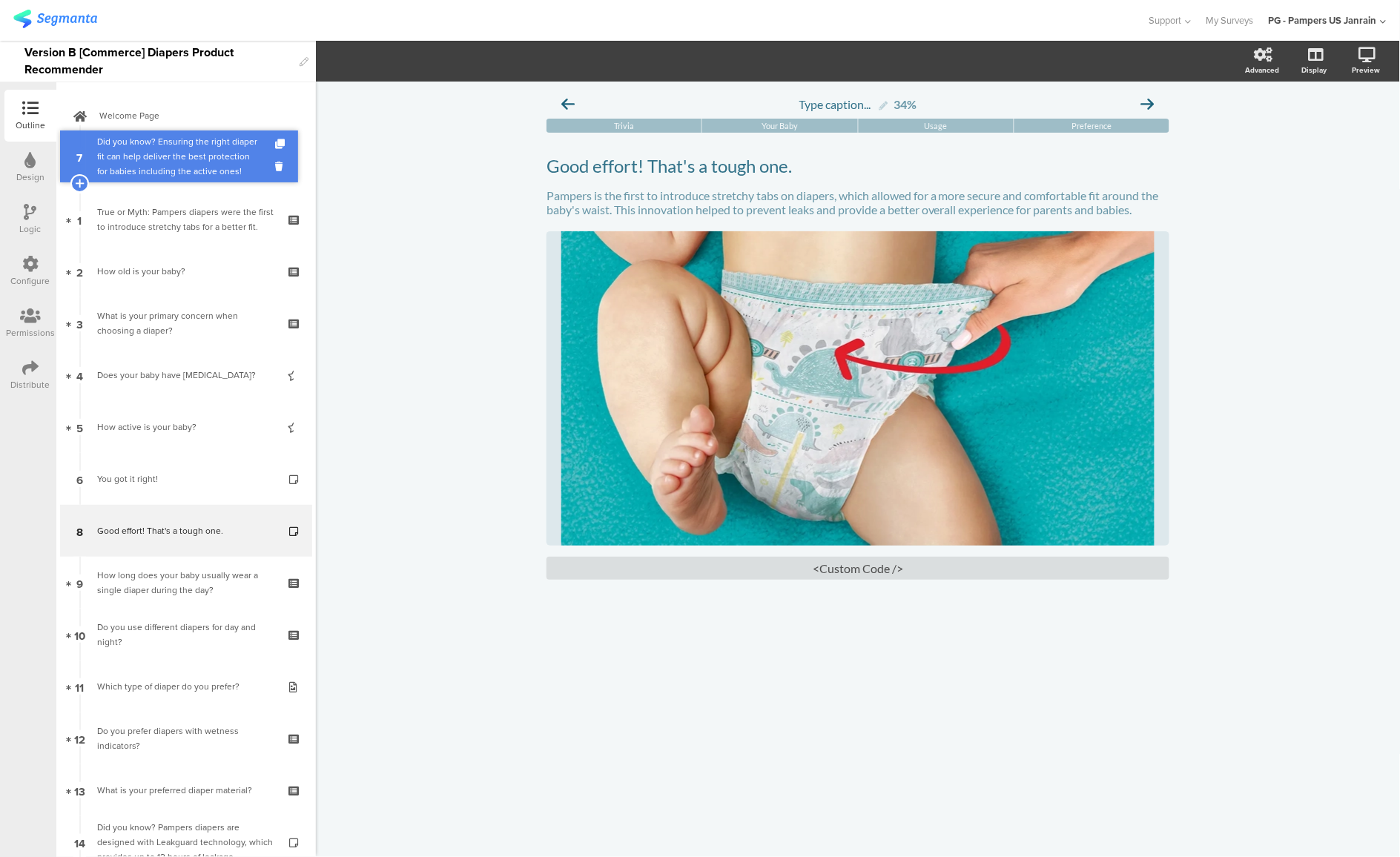
drag, startPoint x: 168, startPoint y: 471, endPoint x: 171, endPoint y: 154, distance: 317.0
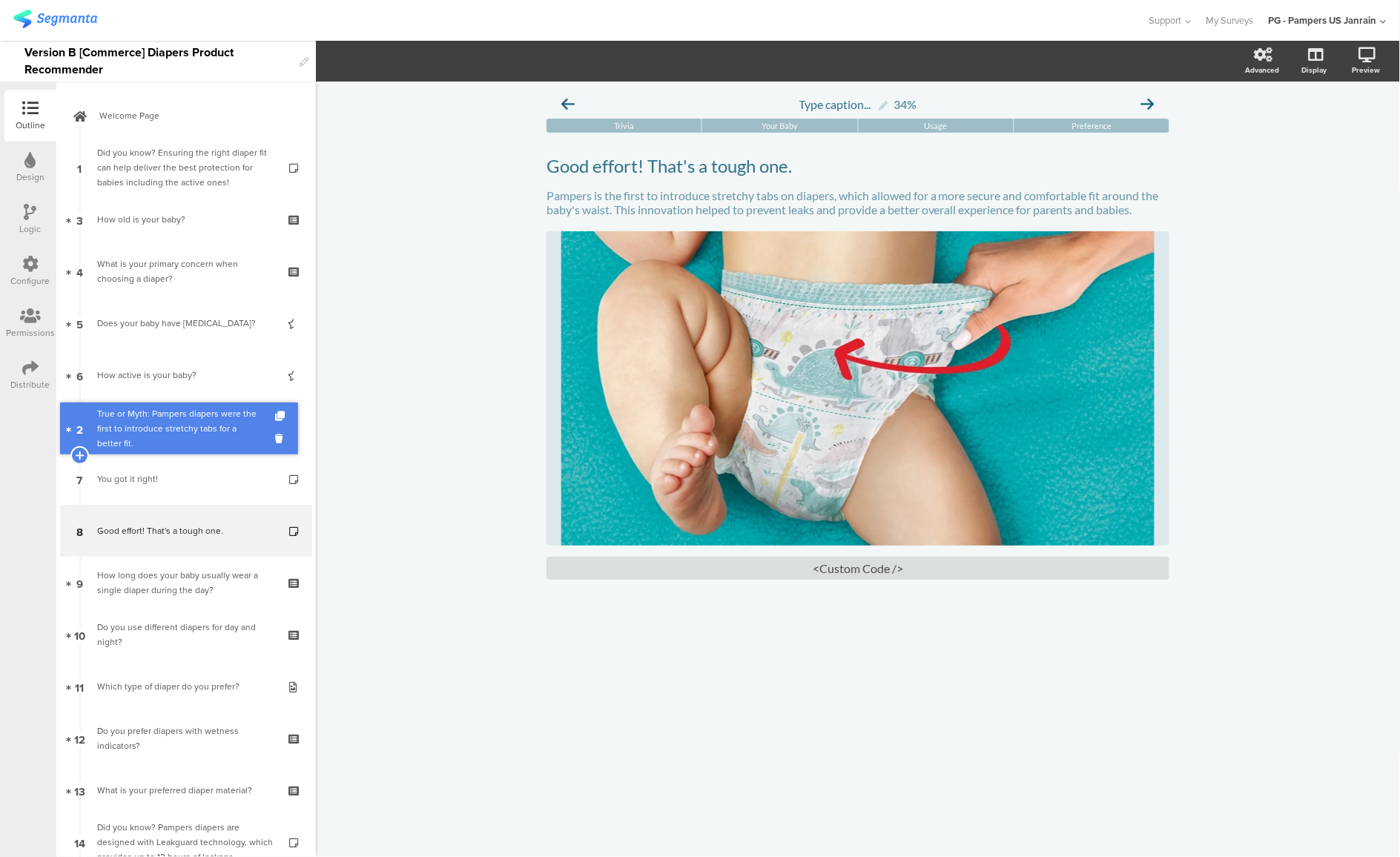
drag, startPoint x: 141, startPoint y: 227, endPoint x: 146, endPoint y: 435, distance: 208.1
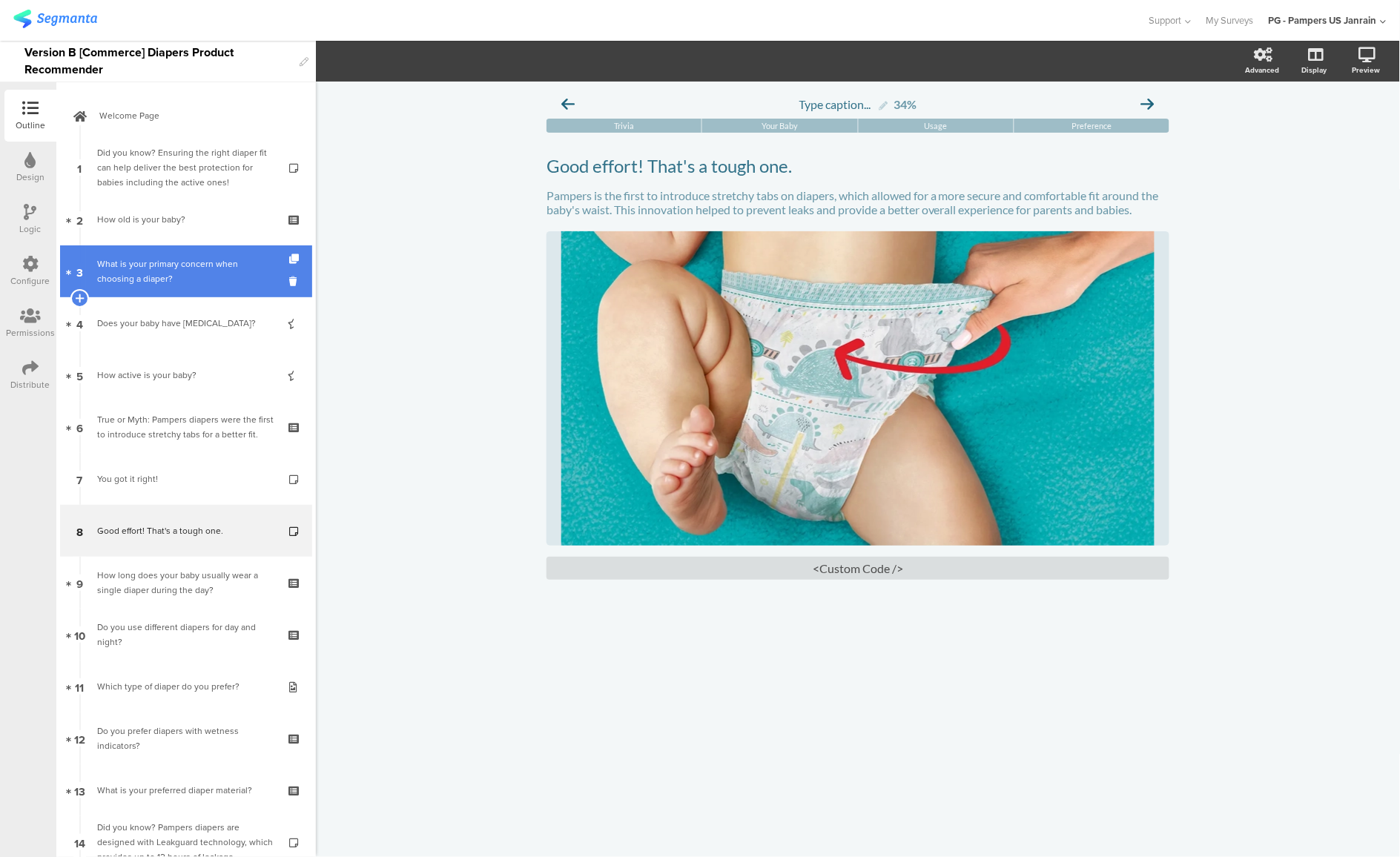
click at [185, 271] on div "What is your primary concern when choosing a diaper?" at bounding box center [186, 271] width 177 height 29
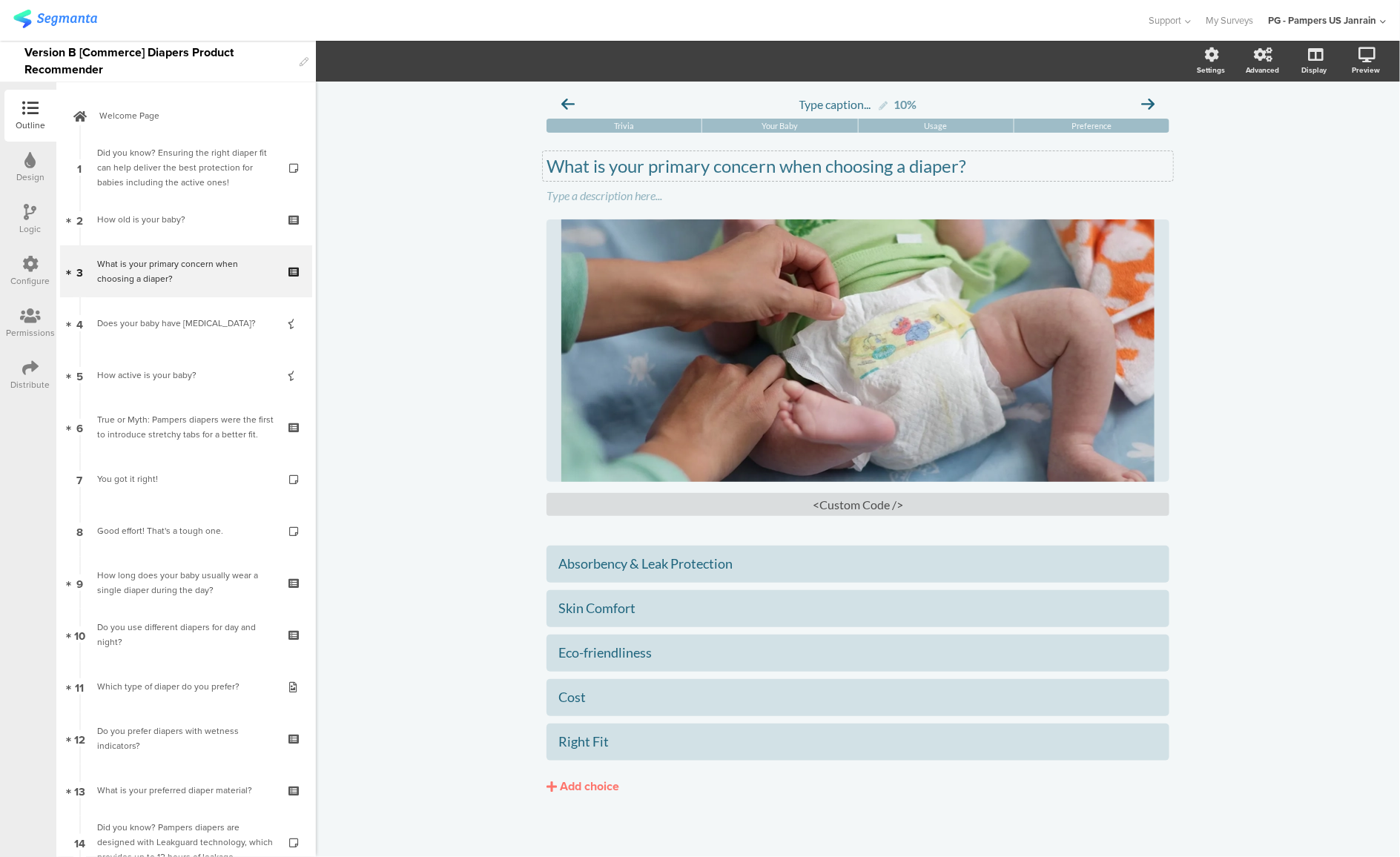
click at [675, 165] on p "What is your primary concern when choosing a diaper?" at bounding box center [858, 166] width 623 height 22
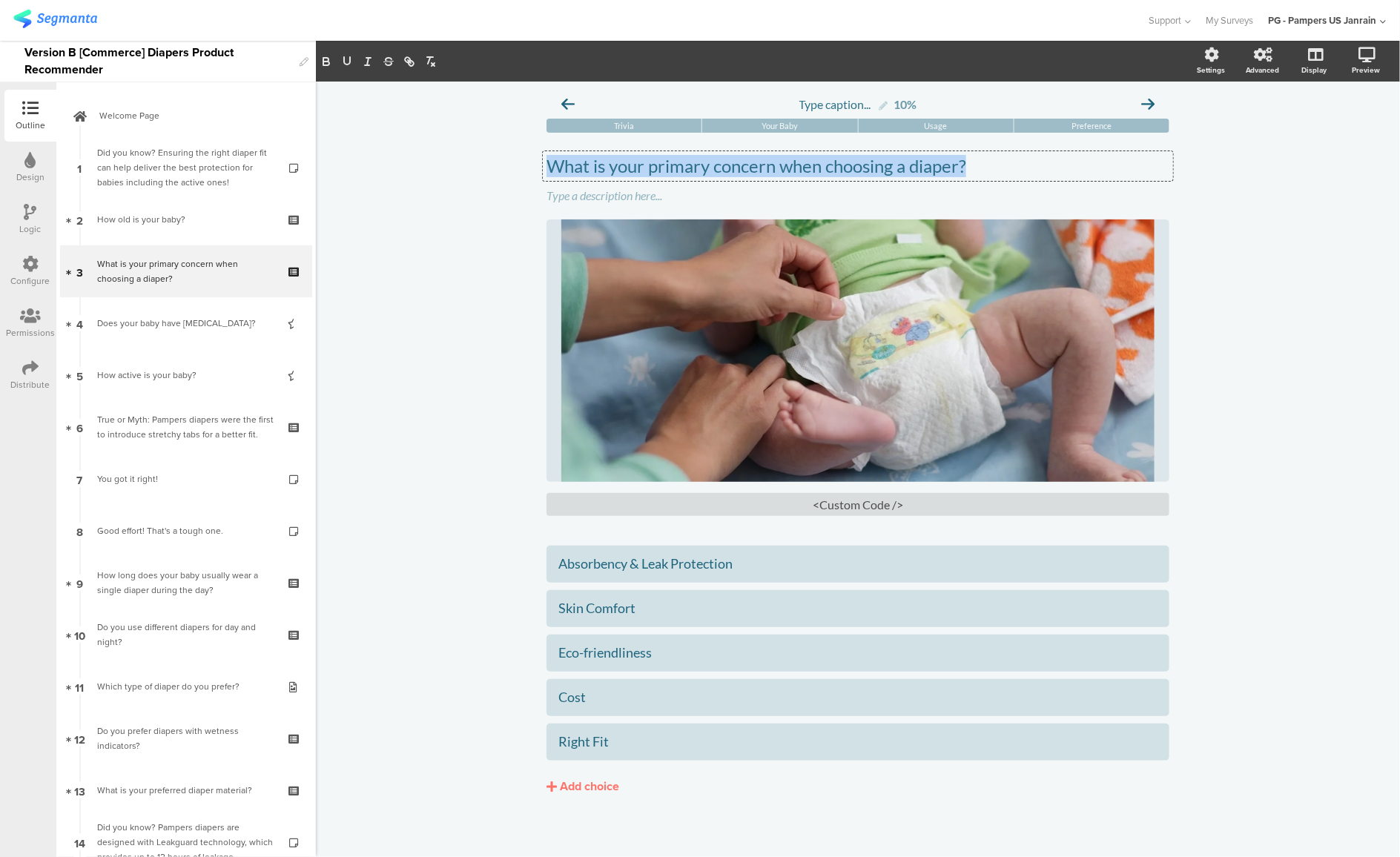
click at [675, 165] on p "What is your primary concern when choosing a diaper?" at bounding box center [858, 166] width 623 height 22
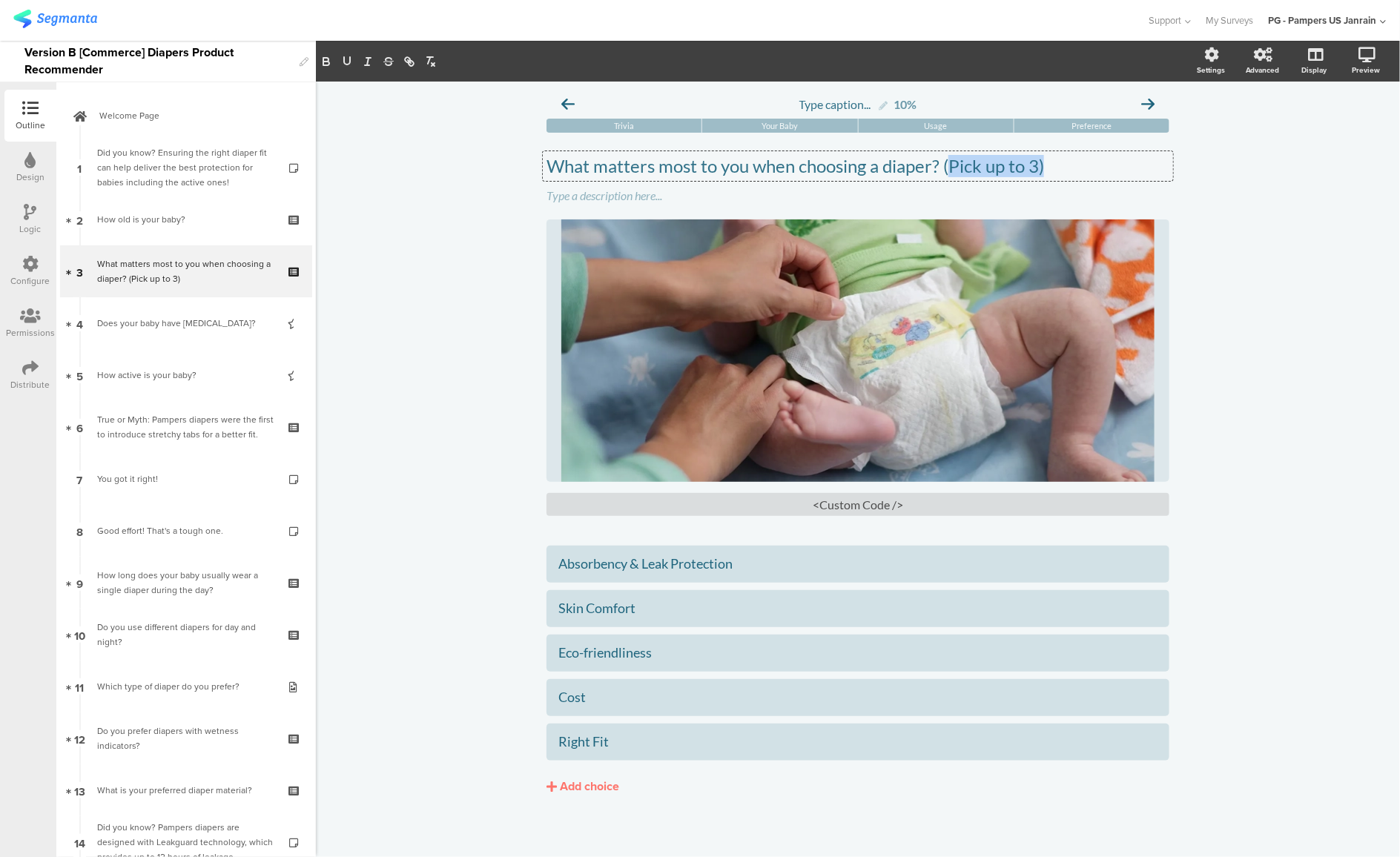
drag, startPoint x: 942, startPoint y: 171, endPoint x: 1216, endPoint y: 178, distance: 274.1
click at [1216, 178] on div "Type caption... 10% Trivia Your Baby Usage Preference" at bounding box center [858, 473] width 1084 height 783
click at [723, 195] on div "Type a description here..." at bounding box center [858, 195] width 623 height 14
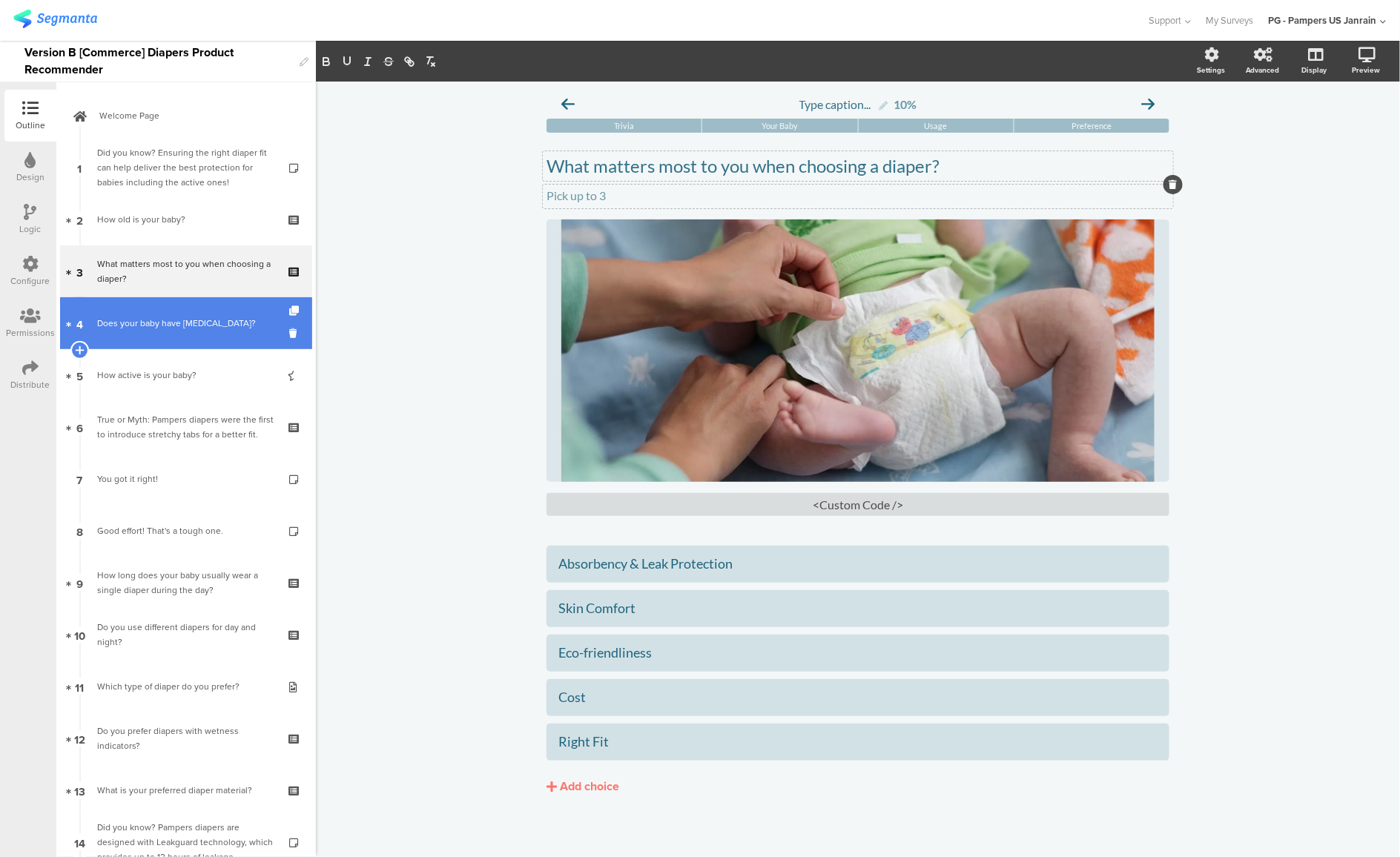
click at [158, 341] on link "4 Does your baby have sensitive skin?" at bounding box center [186, 323] width 252 height 52
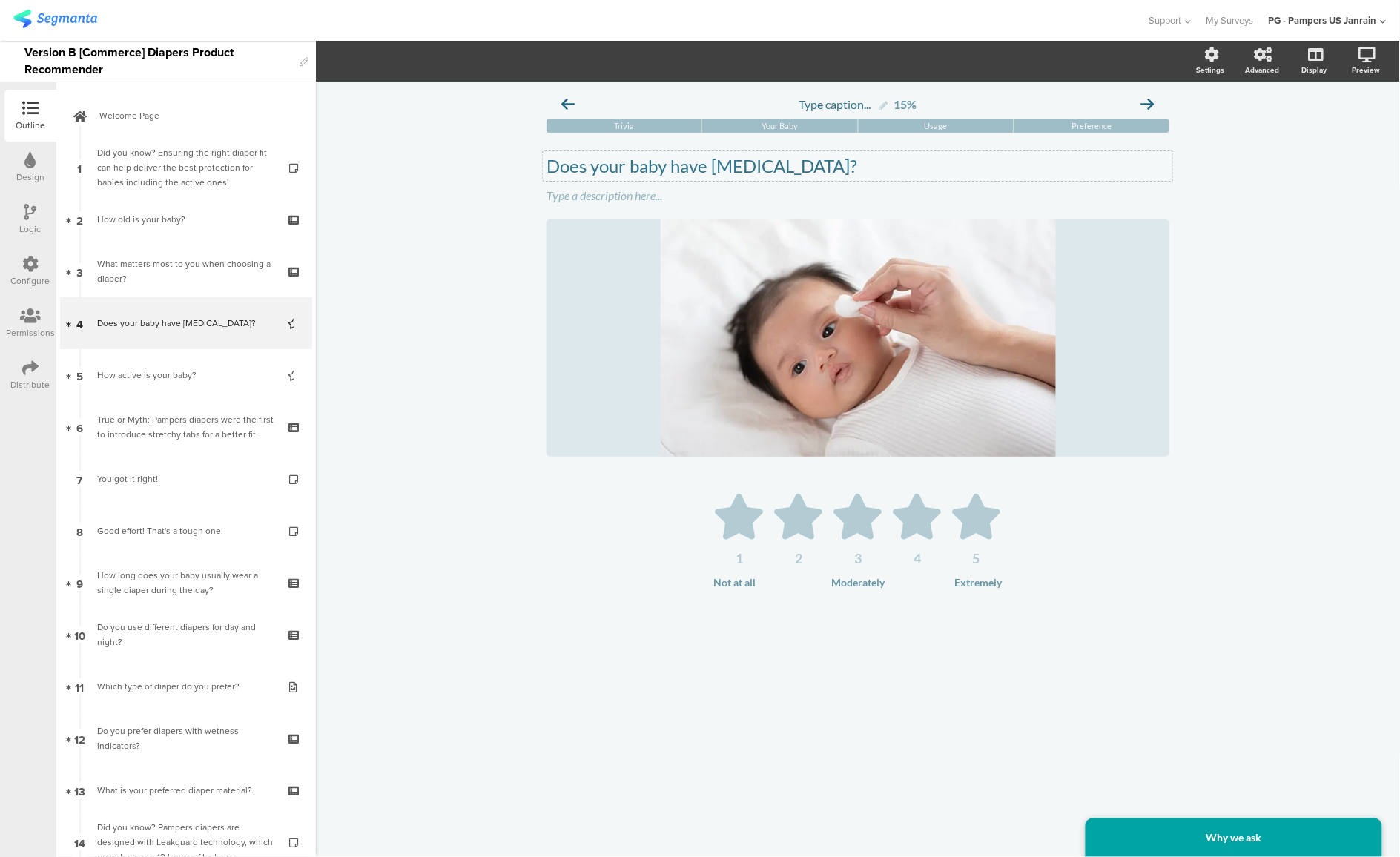
click at [675, 161] on div "Does your baby have sensitive skin? Does your baby have sensitive skin?" at bounding box center [858, 166] width 630 height 29
click at [633, 200] on div "Type a description here..." at bounding box center [858, 196] width 630 height 24
click at [393, 289] on div "Type caption... 15% Trivia Your Baby Usage Preference Does your baby have sensi…" at bounding box center [858, 469] width 1084 height 776
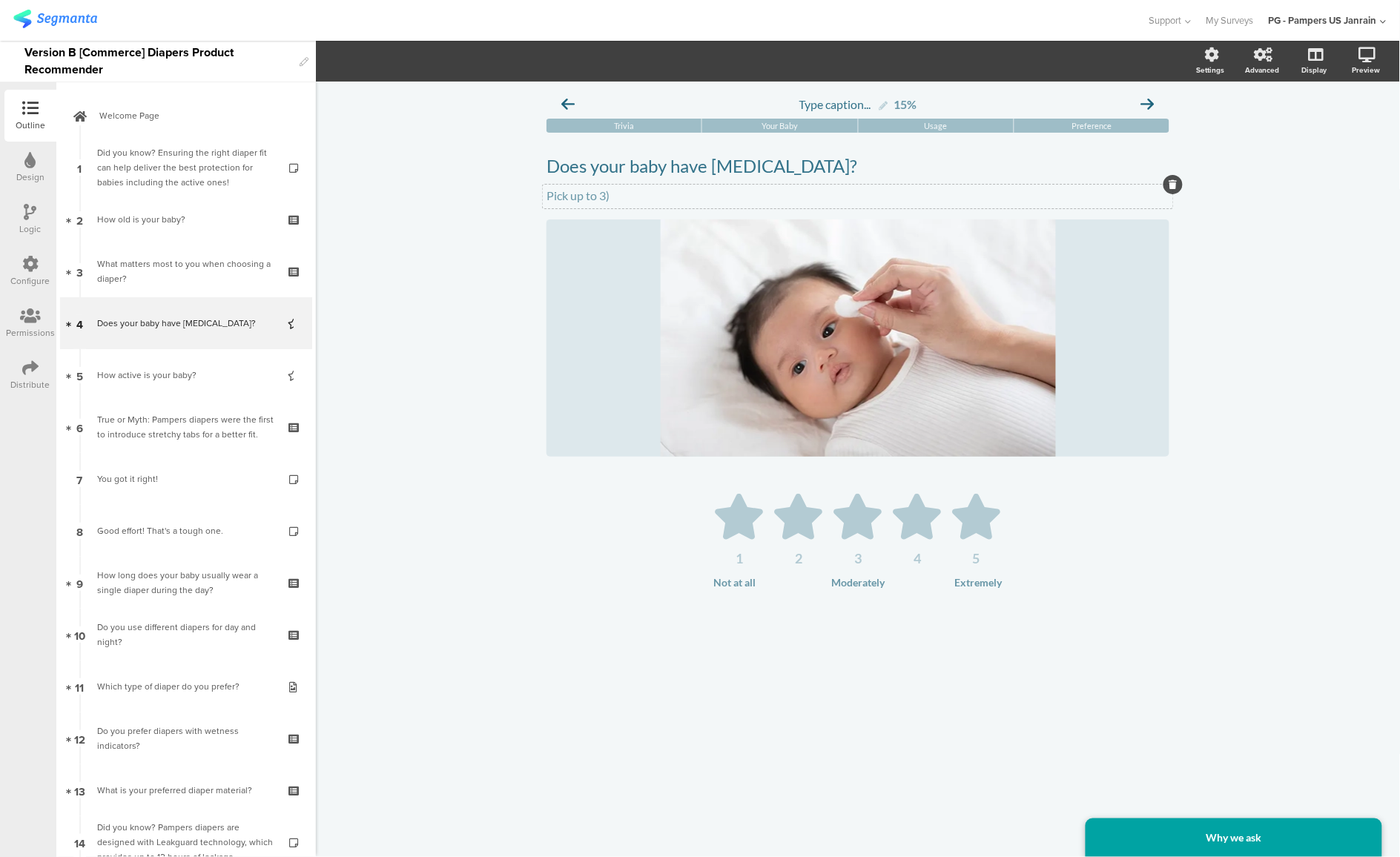
click at [595, 194] on div "Pick up to 3) Pick up to 3)" at bounding box center [858, 196] width 630 height 24
click at [595, 194] on p "Pick up to 3)" at bounding box center [858, 195] width 623 height 14
click at [599, 192] on p "Pick up to 3)" at bounding box center [858, 195] width 623 height 14
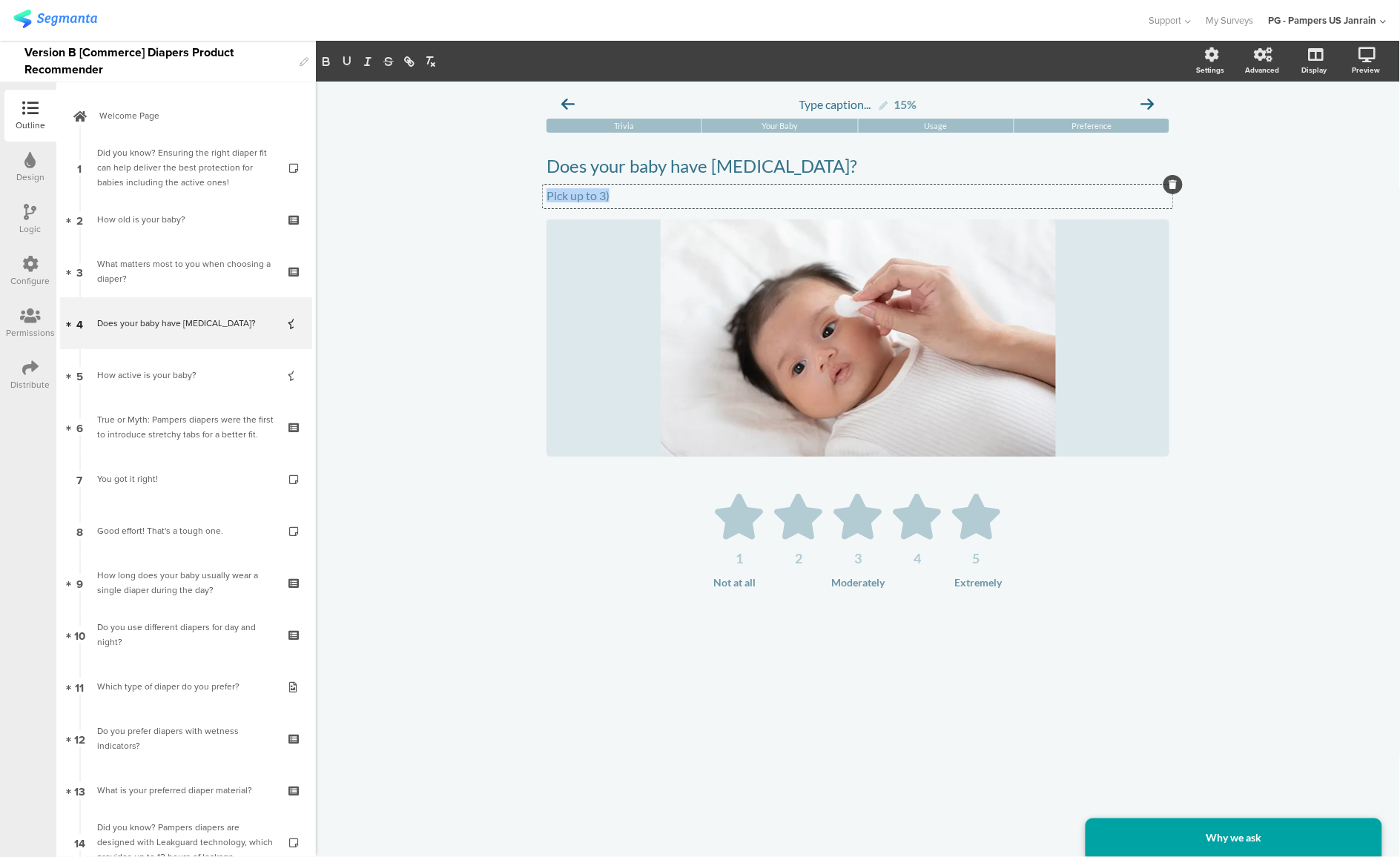
click at [599, 192] on p "Pick up to 3)" at bounding box center [858, 195] width 623 height 14
click at [1383, 379] on div "Type caption... 15% Trivia Your Baby Usage Preference Does your baby have sensi…" at bounding box center [858, 469] width 1084 height 776
click at [980, 585] on div "Extremely" at bounding box center [959, 582] width 87 height 12
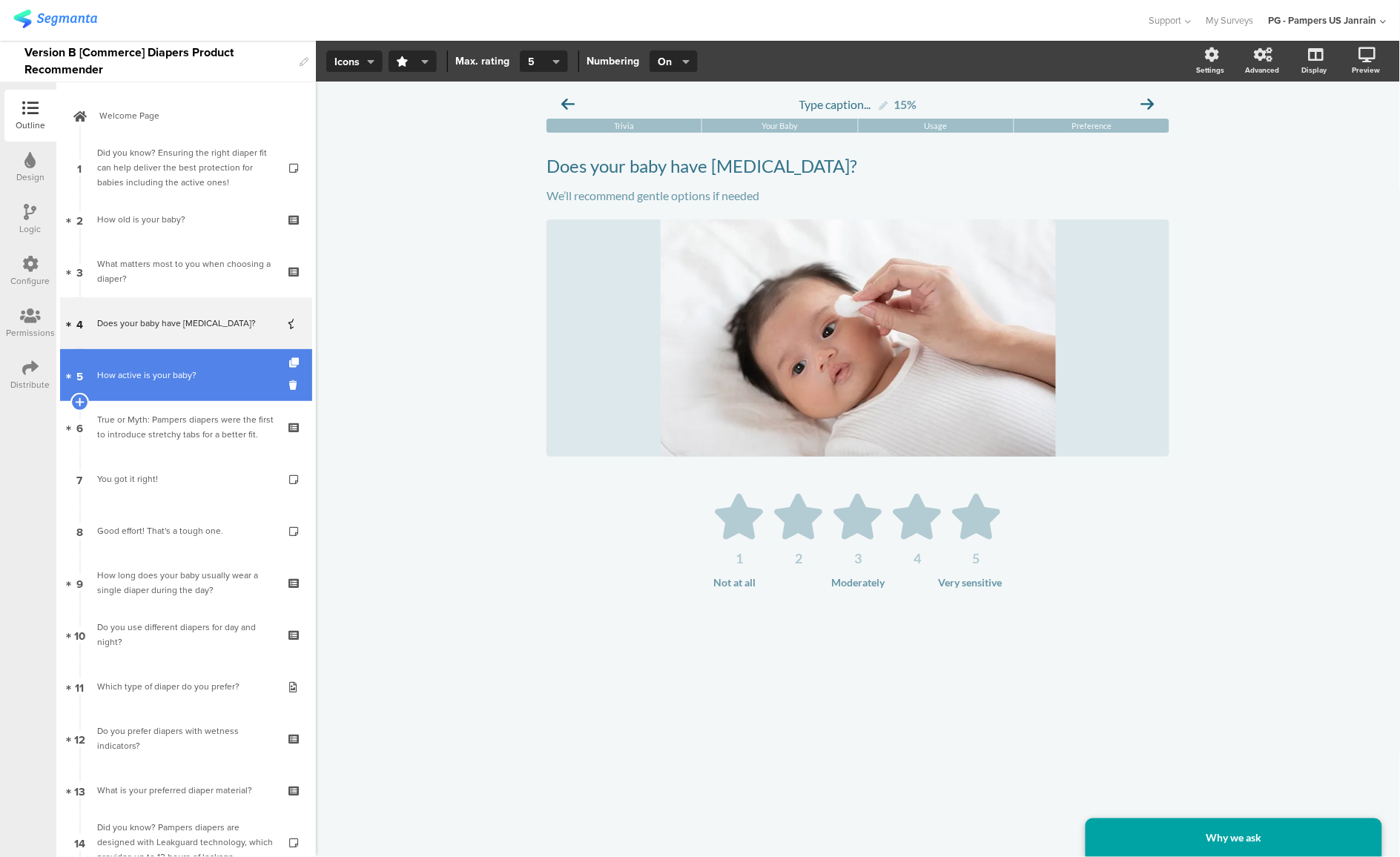
click at [153, 386] on link "5 How active is your baby?" at bounding box center [186, 375] width 252 height 52
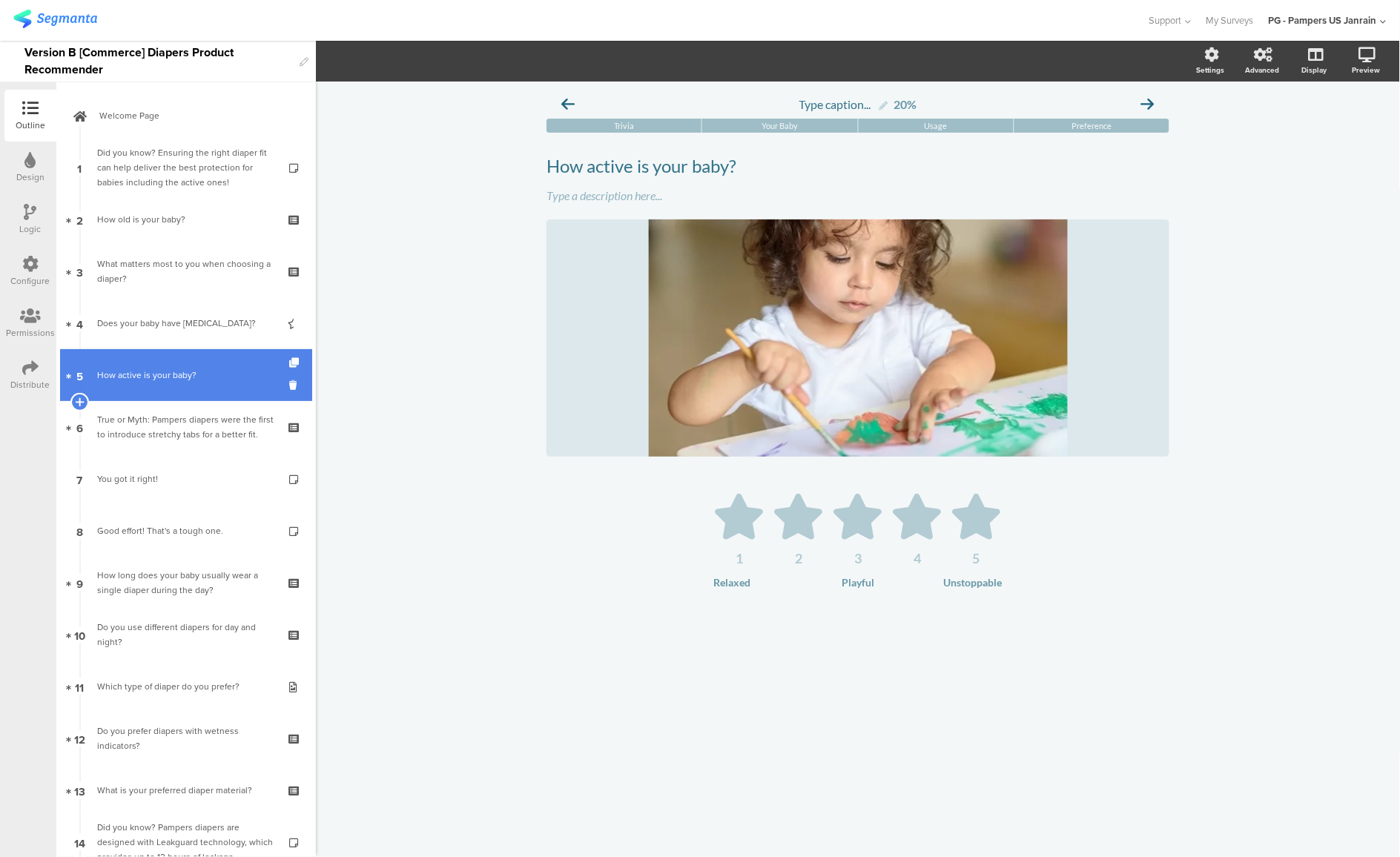
click at [168, 375] on div "How active is your baby?" at bounding box center [186, 375] width 177 height 15
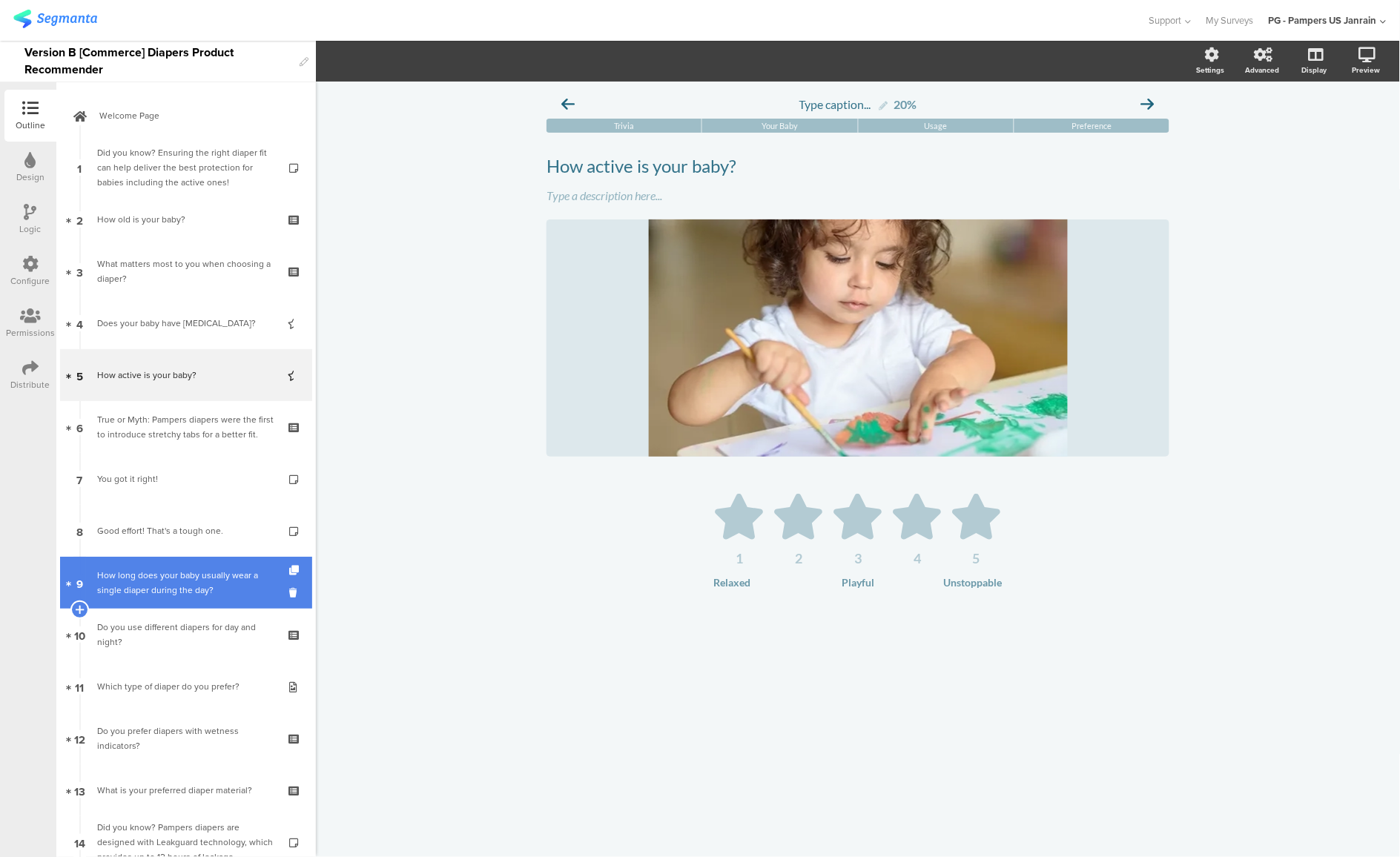
click at [153, 592] on div "How long does your baby usually wear a single diaper during the day?" at bounding box center [186, 583] width 177 height 29
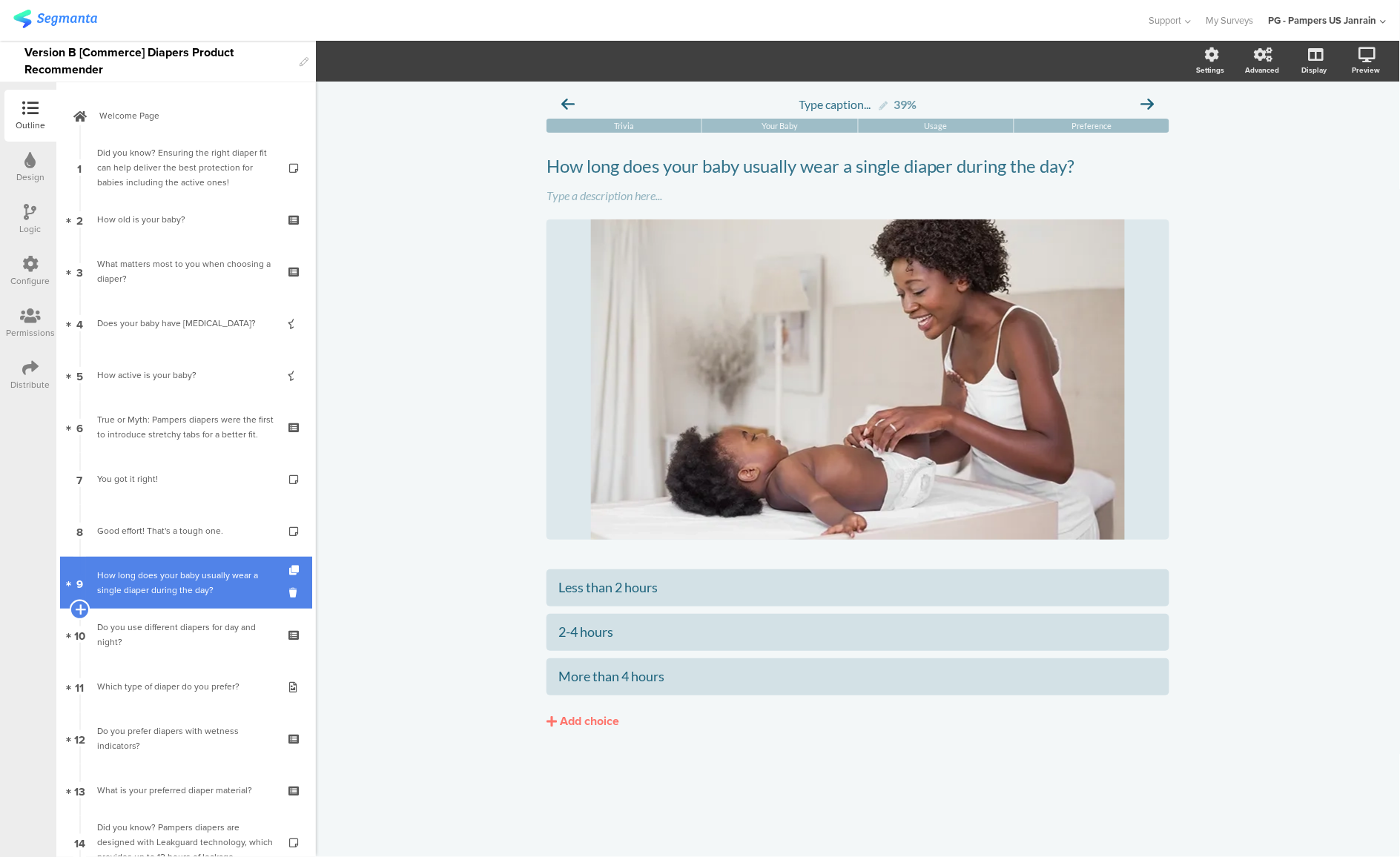
click at [83, 609] on icon at bounding box center [80, 609] width 10 height 13
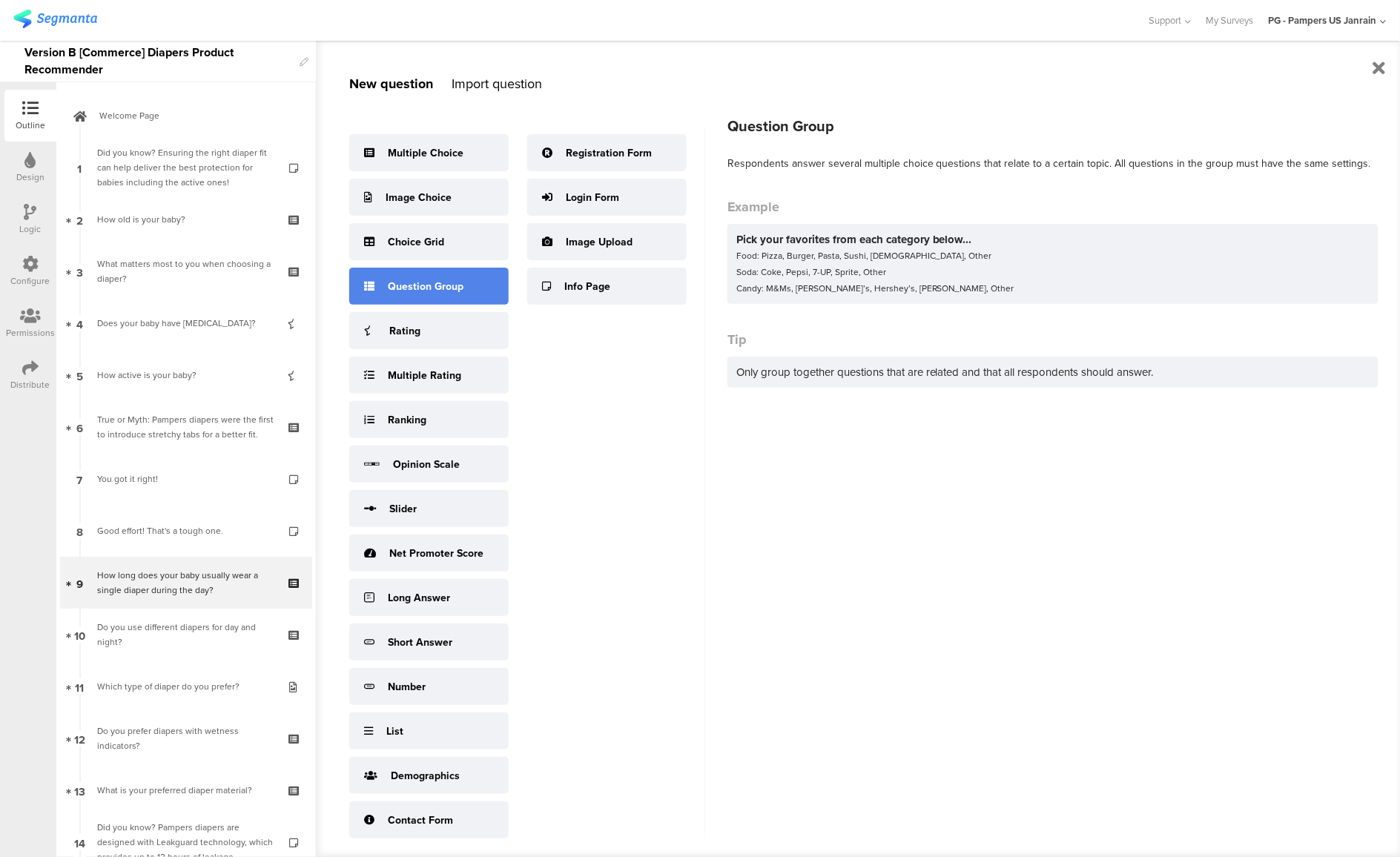
click at [379, 282] on div "Question Group" at bounding box center [429, 285] width 159 height 37
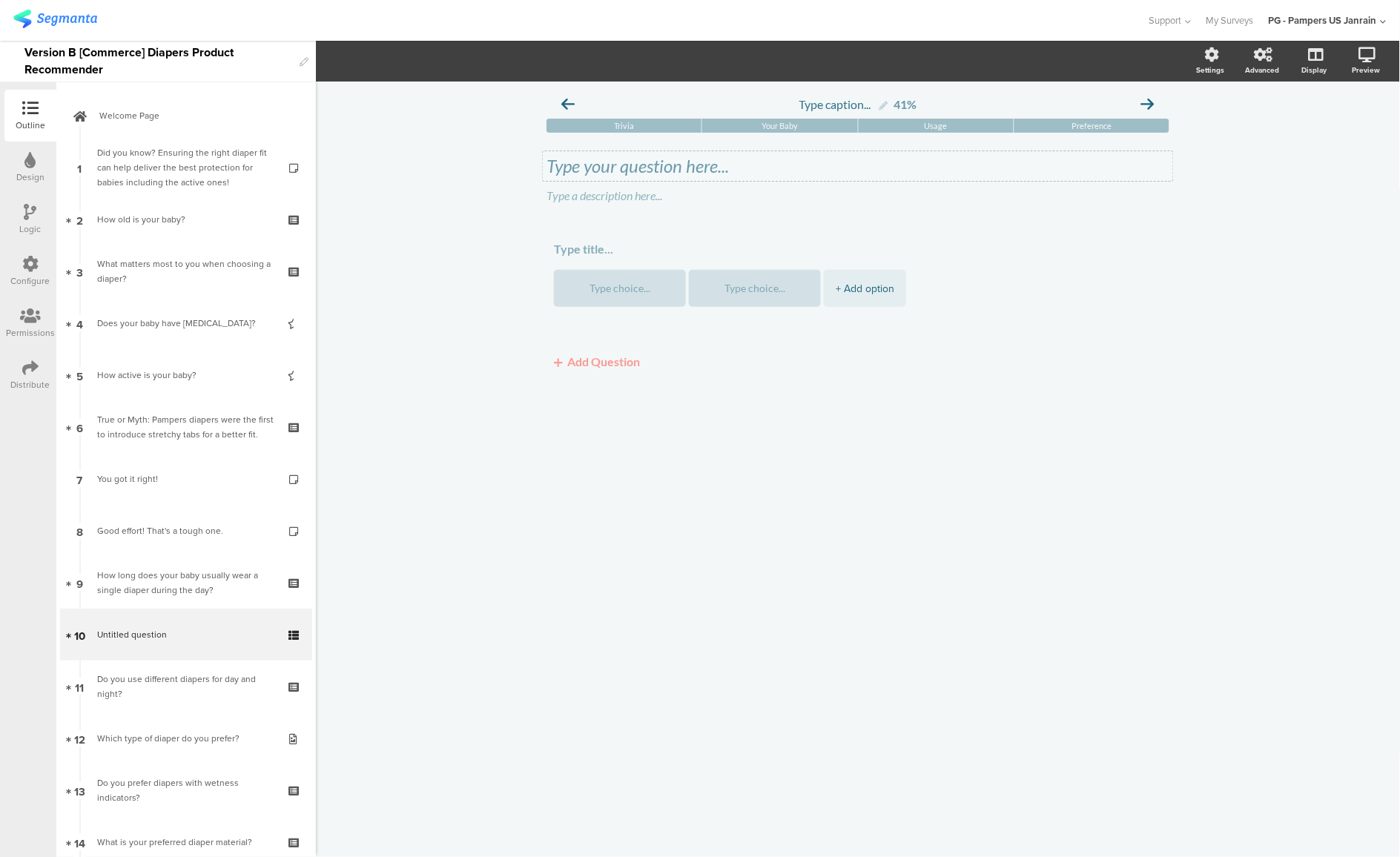
click at [591, 171] on div "Type your question here..." at bounding box center [858, 166] width 630 height 29
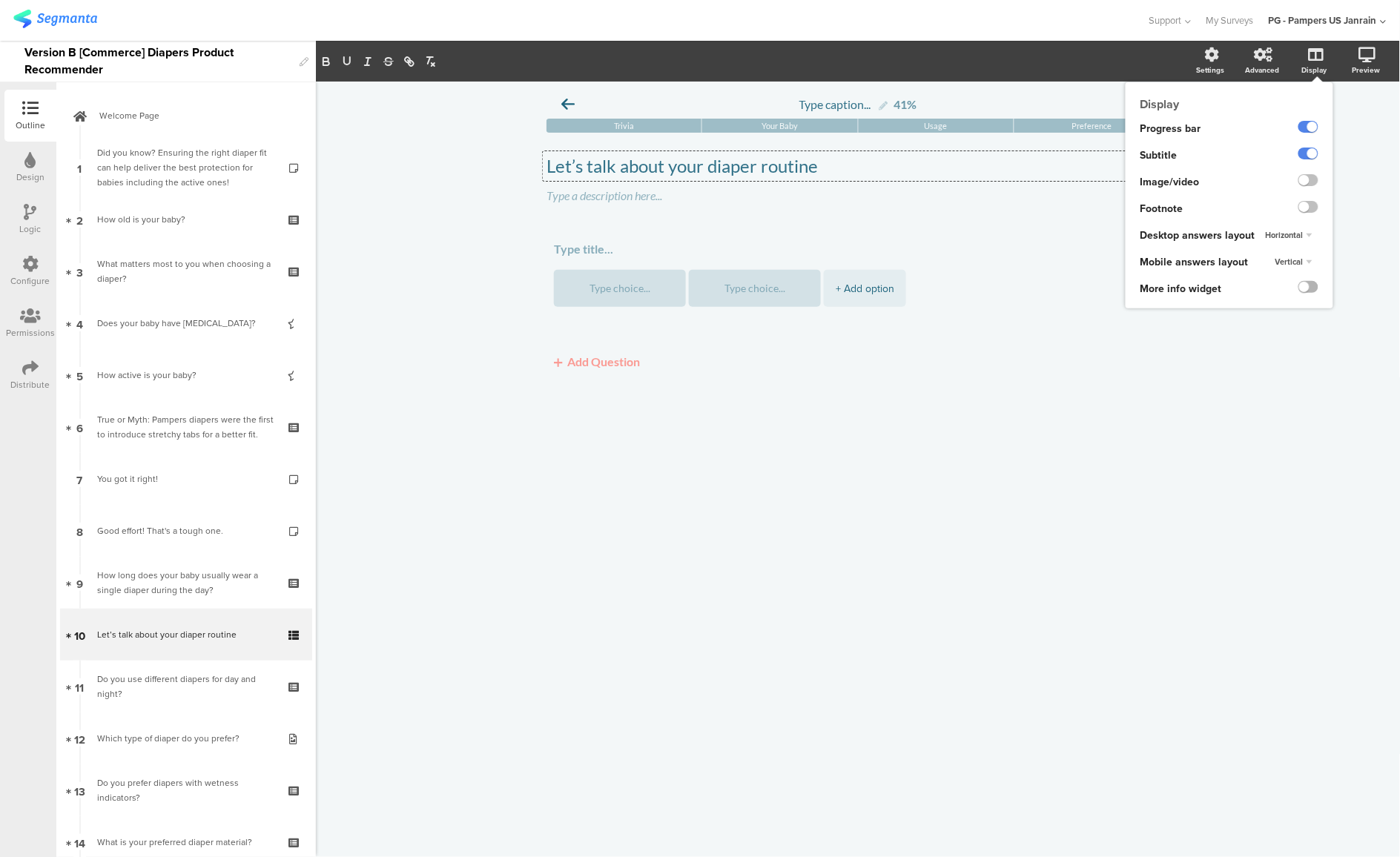
click at [1312, 289] on label at bounding box center [1308, 287] width 20 height 12
click at [0, 0] on input "checkbox" at bounding box center [0, 0] width 0 height 0
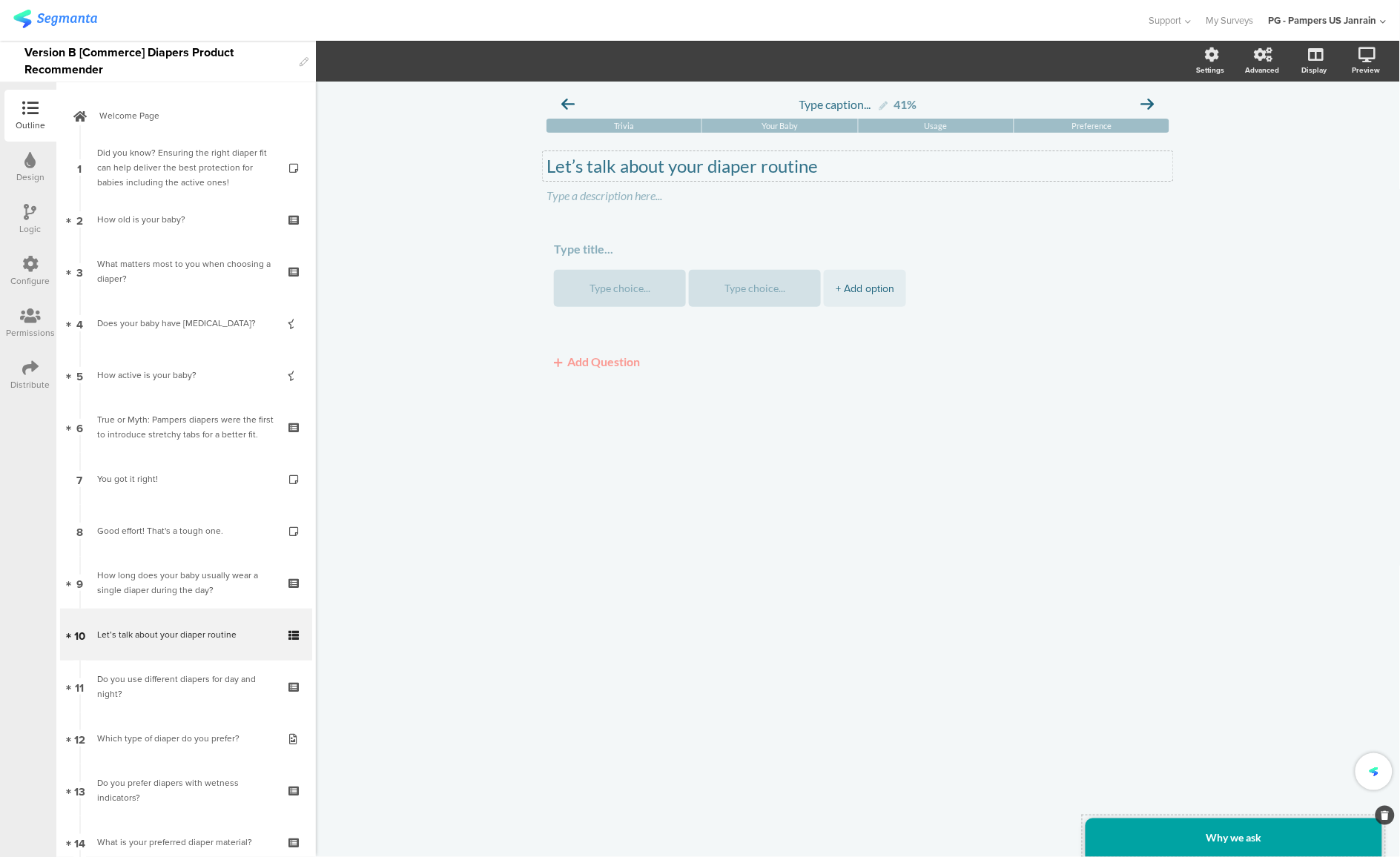
click at [1227, 844] on div "Why we ask" at bounding box center [1234, 837] width 297 height 38
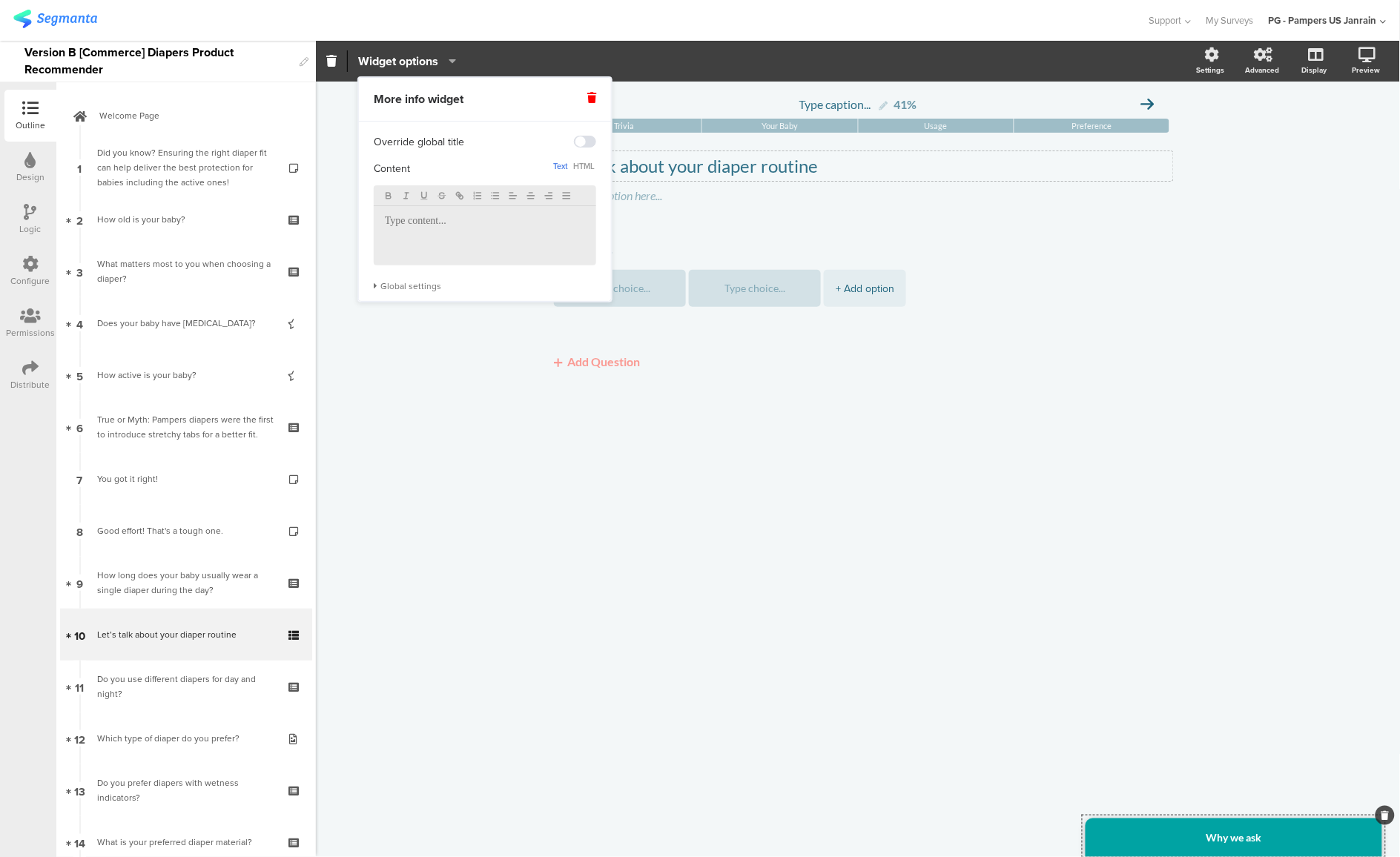
click at [411, 222] on p at bounding box center [485, 222] width 200 height 13
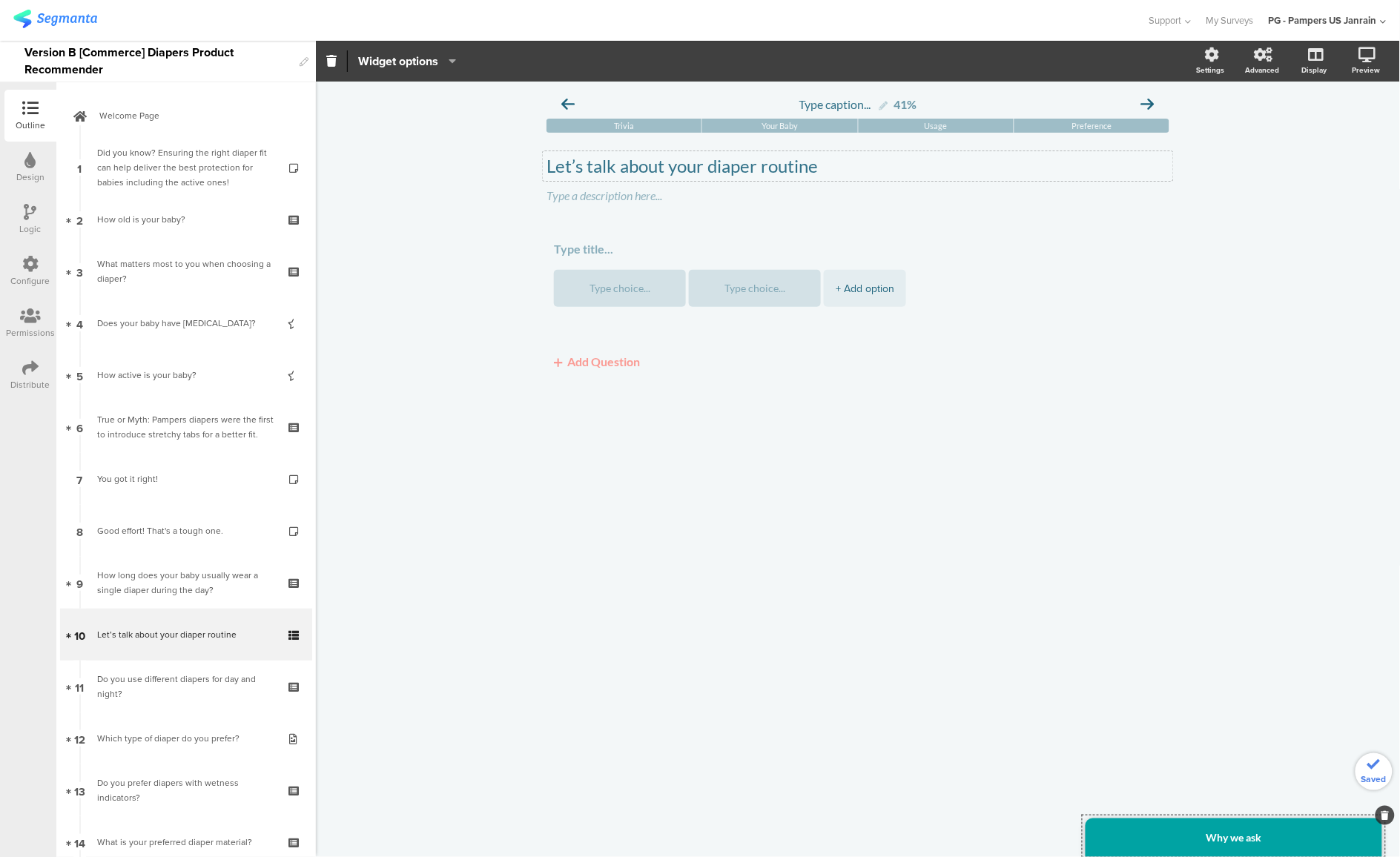
click at [629, 510] on div "Type caption... 41% Trivia Your Baby Usage Preference Let’s talk about your dia…" at bounding box center [858, 469] width 1084 height 776
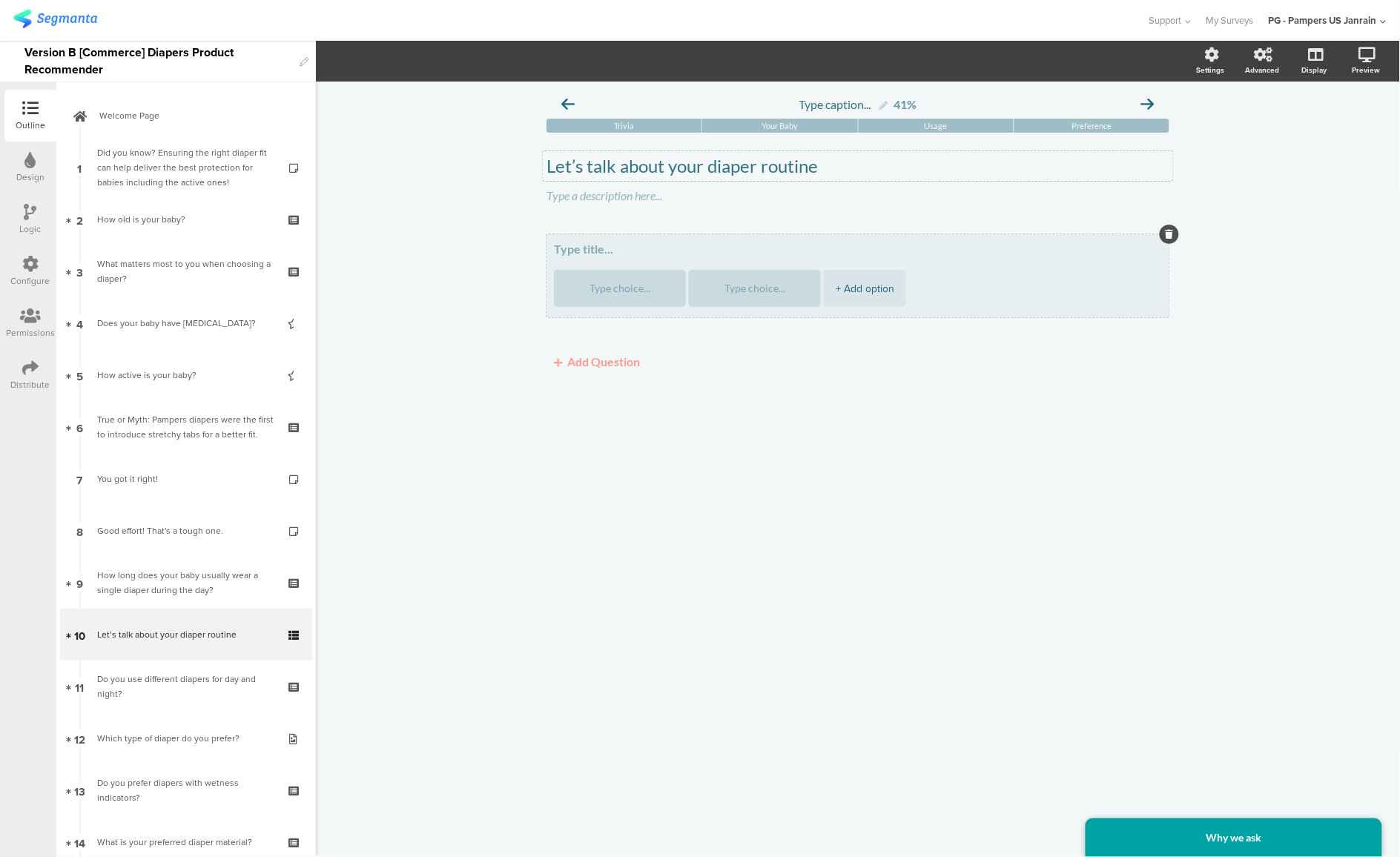
click at [578, 256] on textarea at bounding box center [858, 249] width 608 height 15
paste textarea "How long does baby wear a diaper?"
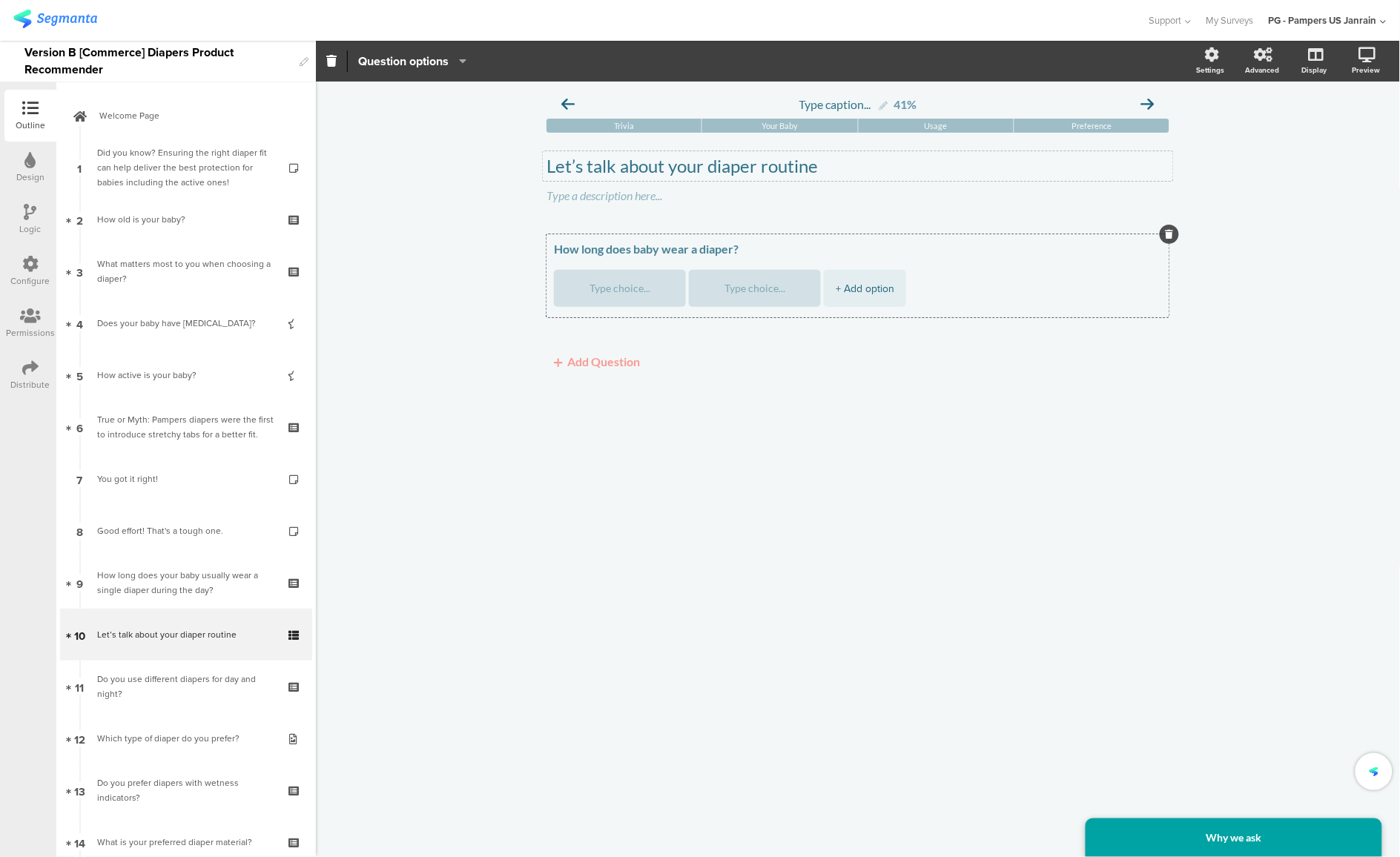
type textarea "How long does baby wear a diaper?"
click at [689, 451] on div "Type caption... 41% Trivia Your Baby Usage Preference Let’s talk about your dia…" at bounding box center [858, 469] width 1084 height 776
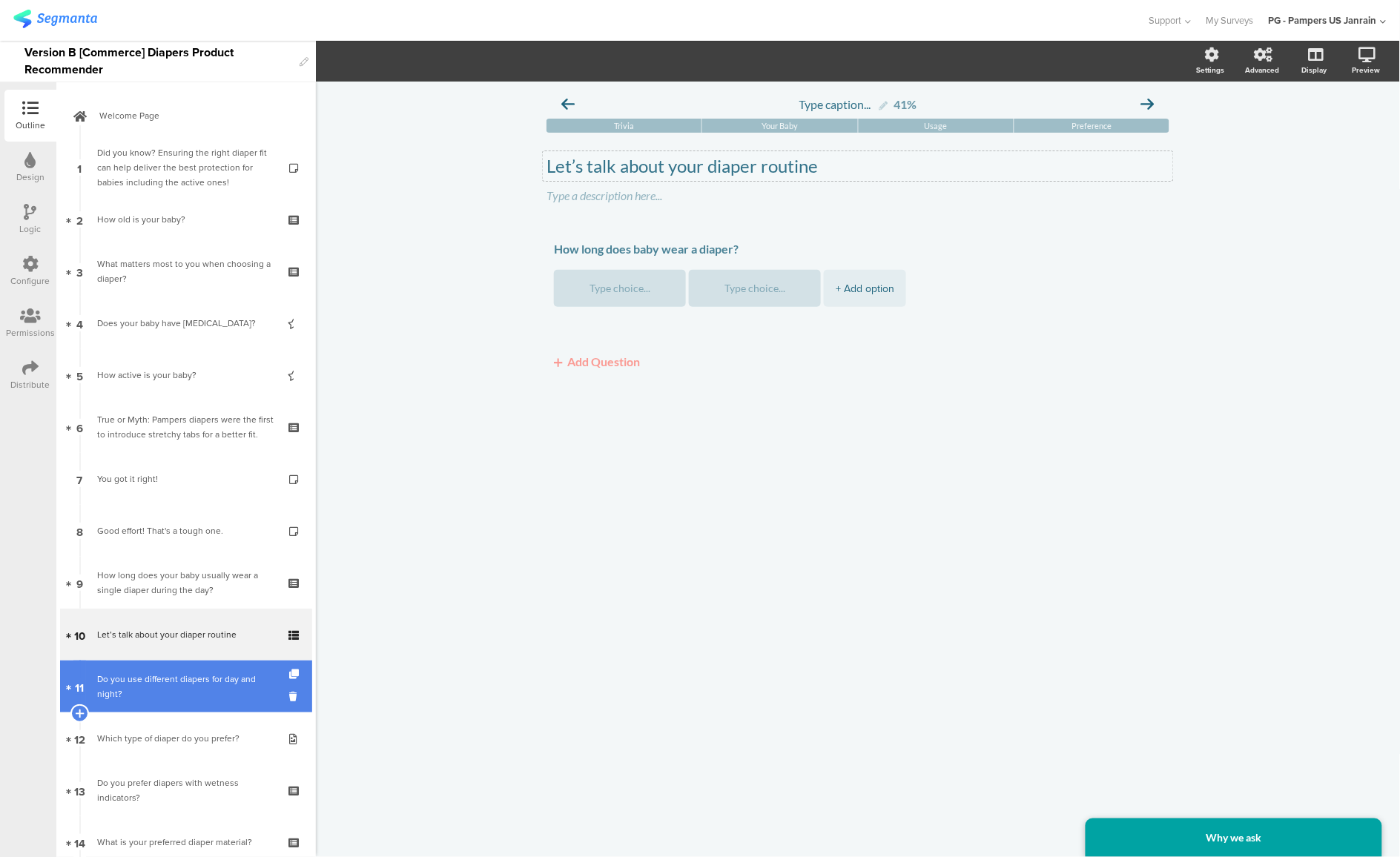
click at [182, 689] on div "Do you use different diapers for day and night?" at bounding box center [186, 687] width 177 height 29
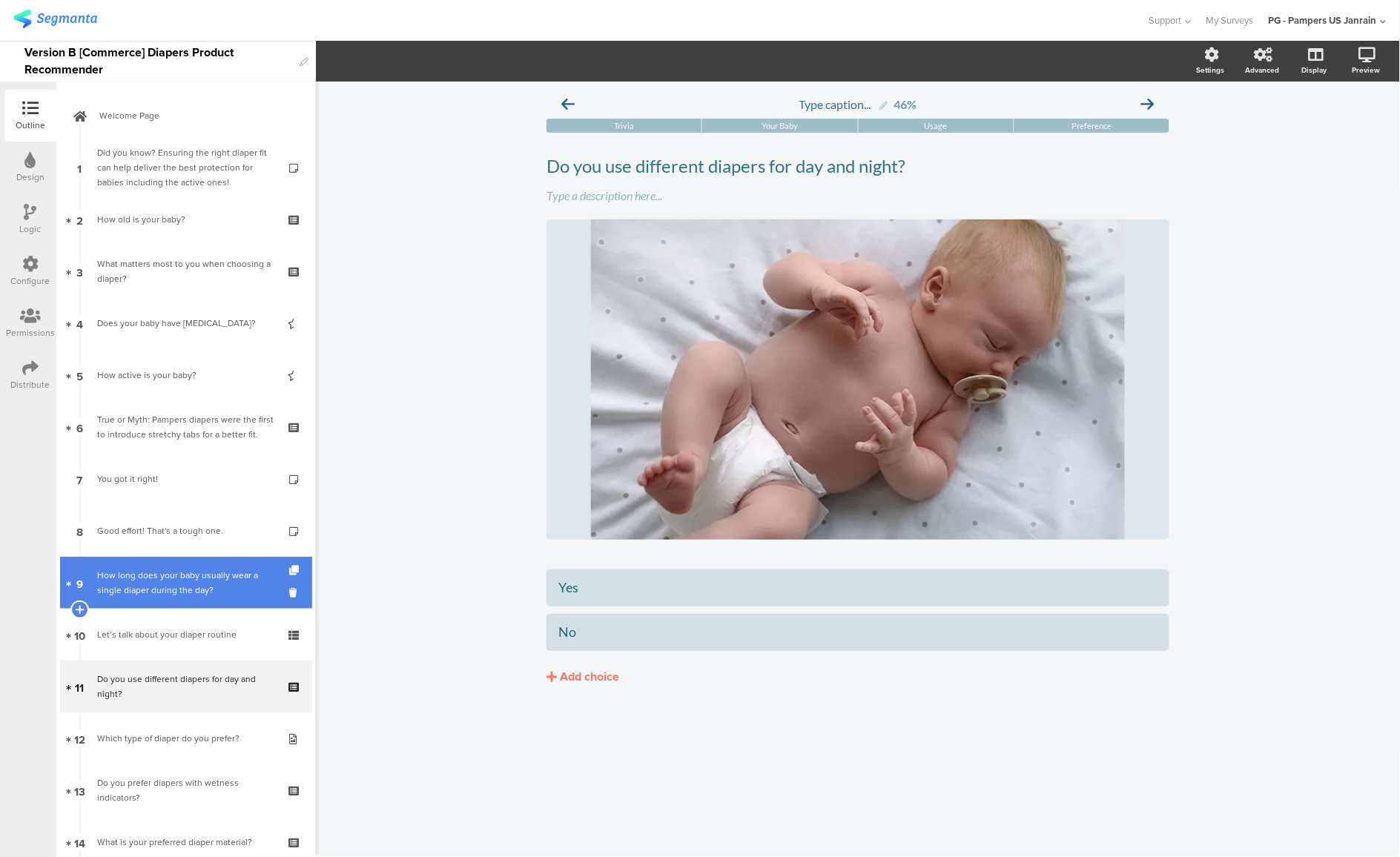
click at [159, 592] on div "How long does your baby usually wear a single diaper during the day?" at bounding box center [186, 583] width 177 height 29
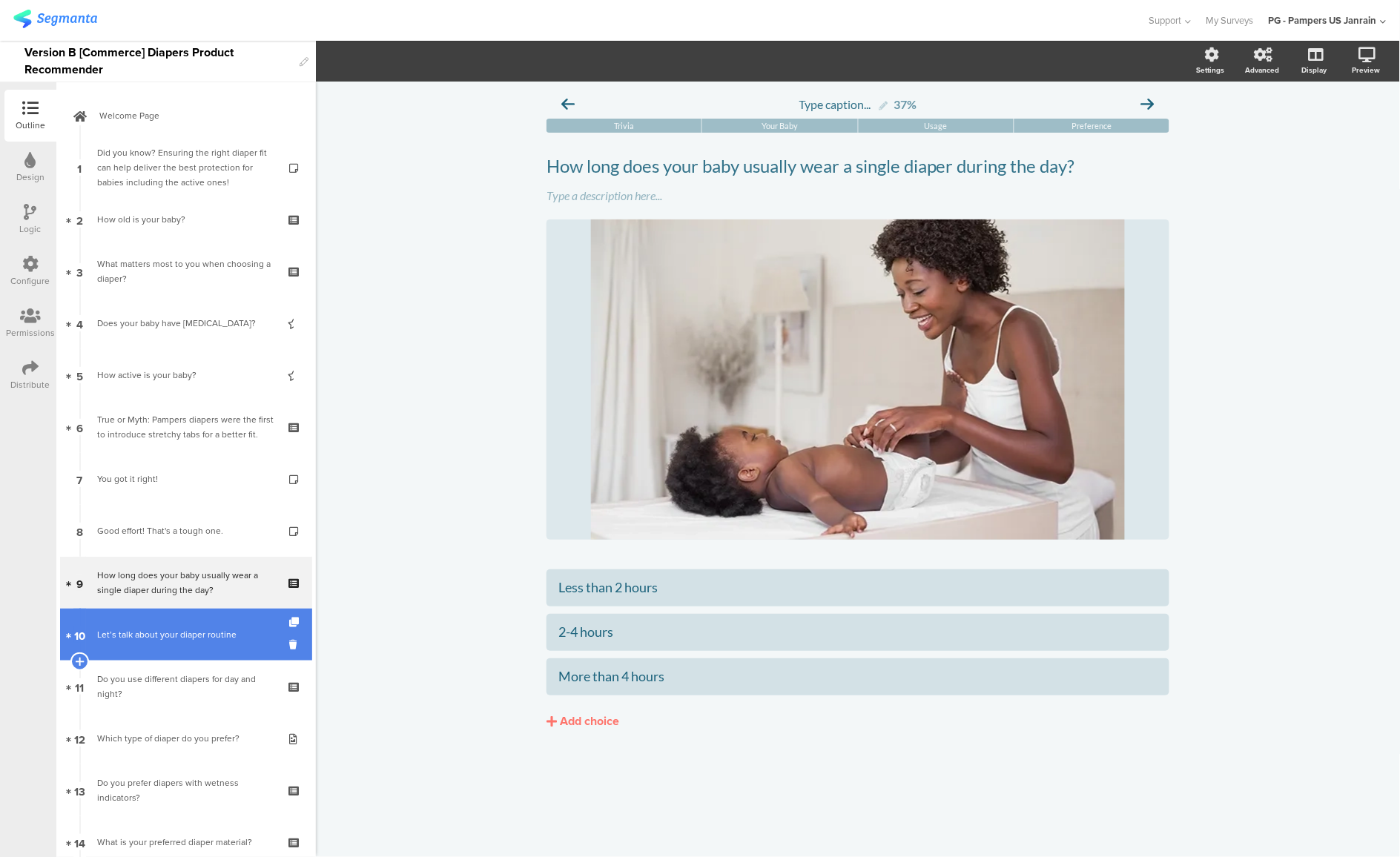
click at [165, 628] on div "Let’s talk about your diaper routine" at bounding box center [186, 635] width 177 height 15
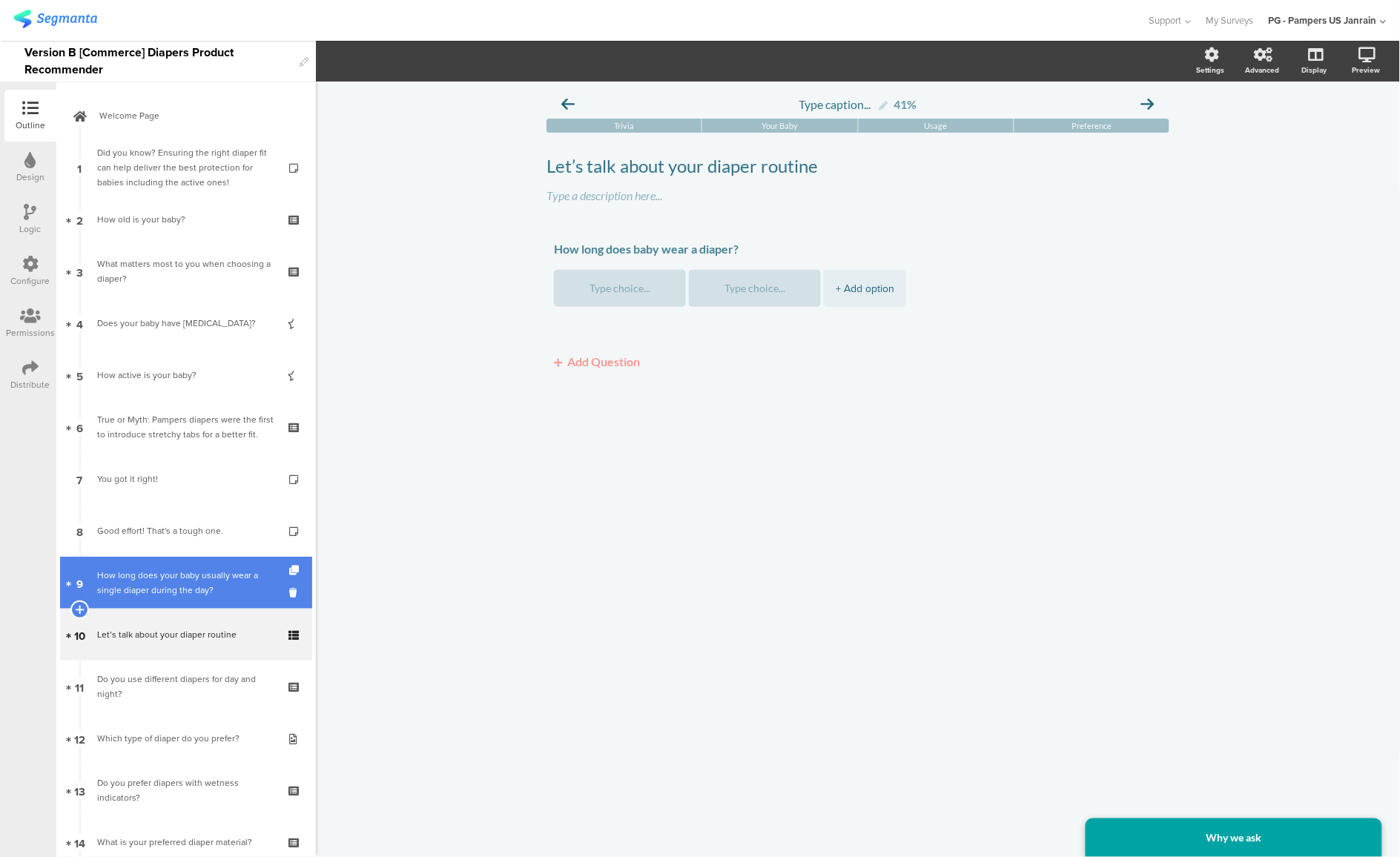
click at [156, 588] on div "How long does your baby usually wear a single diaper during the day?" at bounding box center [186, 583] width 177 height 29
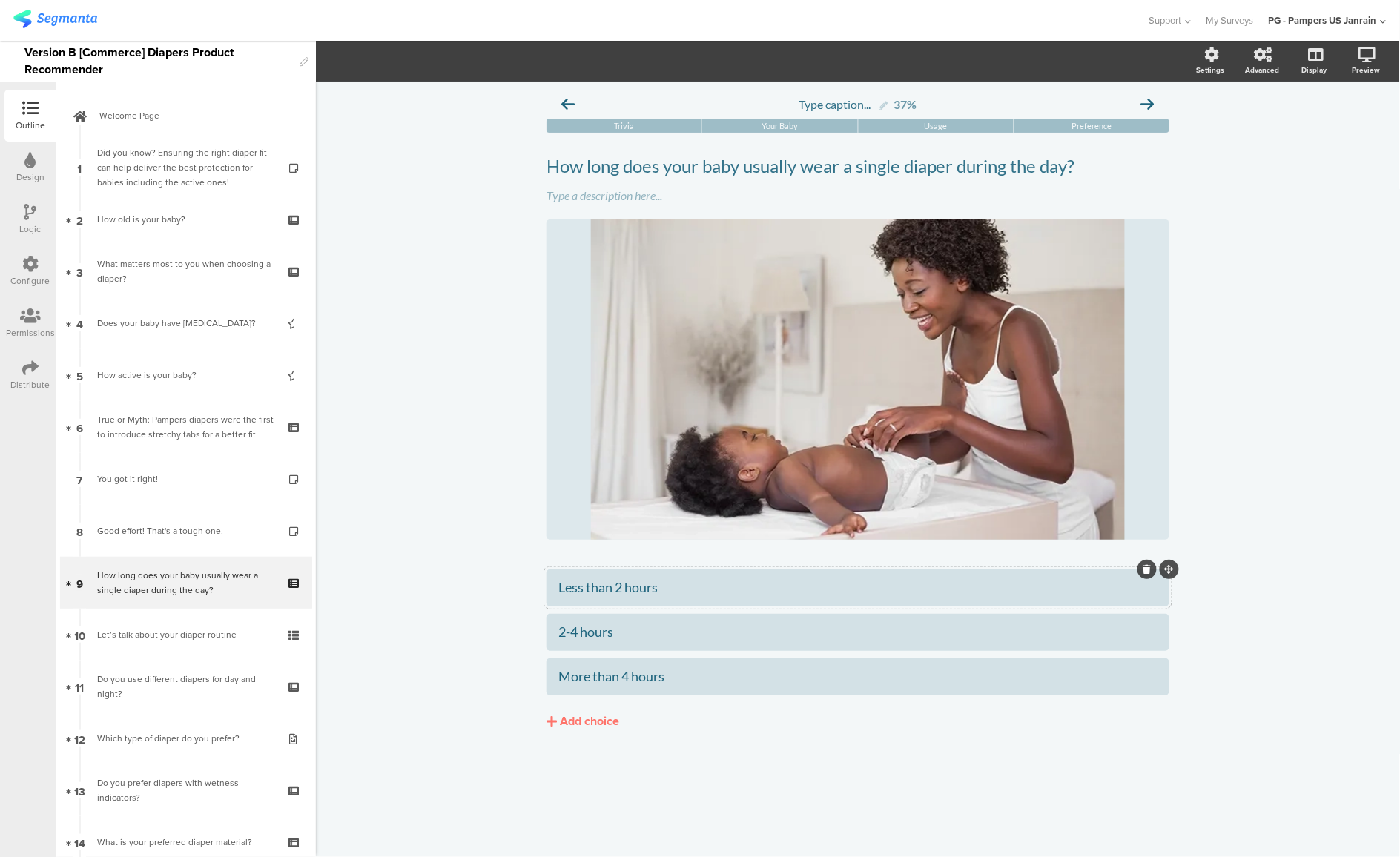
click at [604, 590] on div "Less than 2 hours" at bounding box center [858, 587] width 599 height 17
copy div "Less than 2 hours"
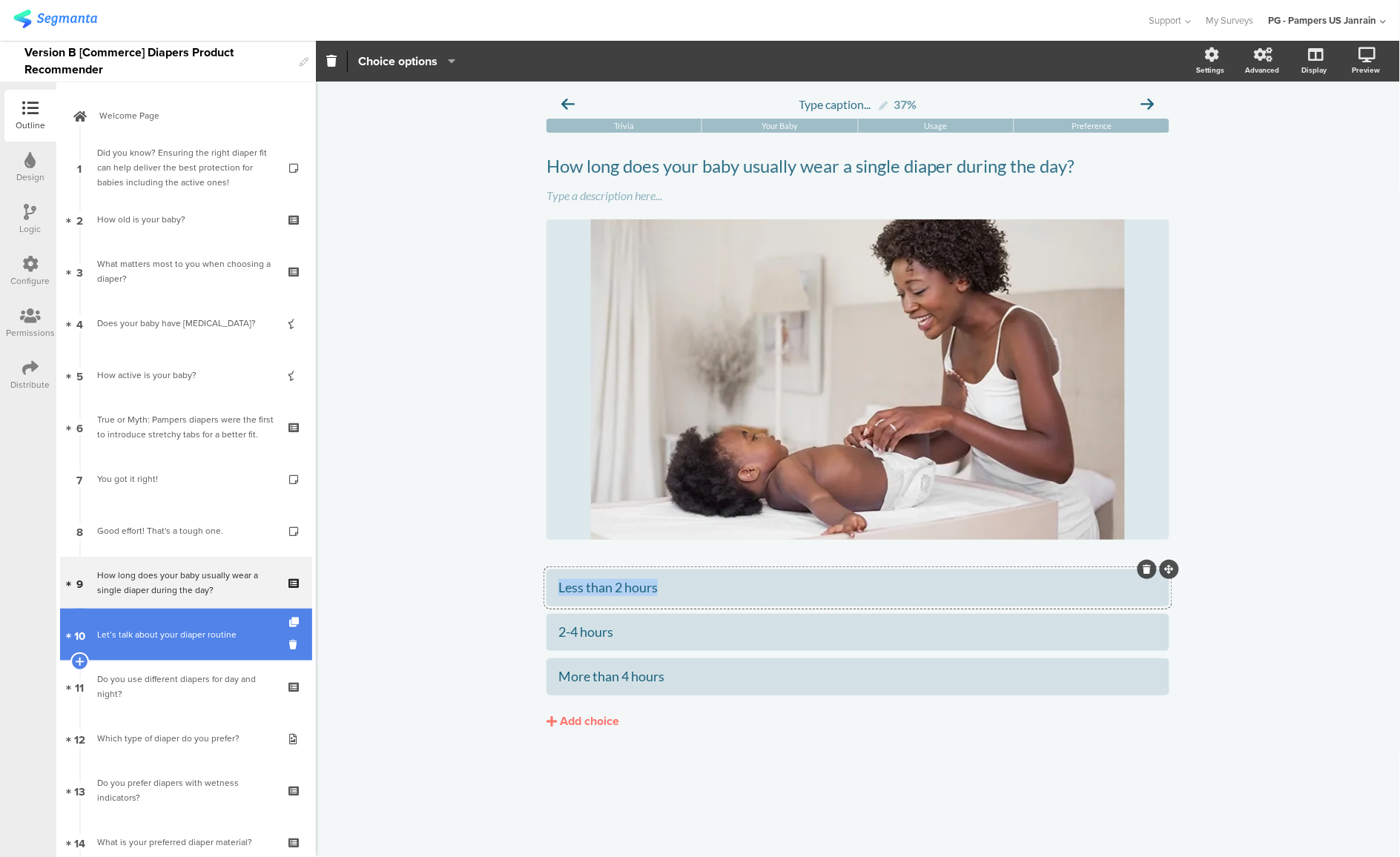
click at [146, 639] on div "Let’s talk about your diaper routine" at bounding box center [186, 635] width 177 height 15
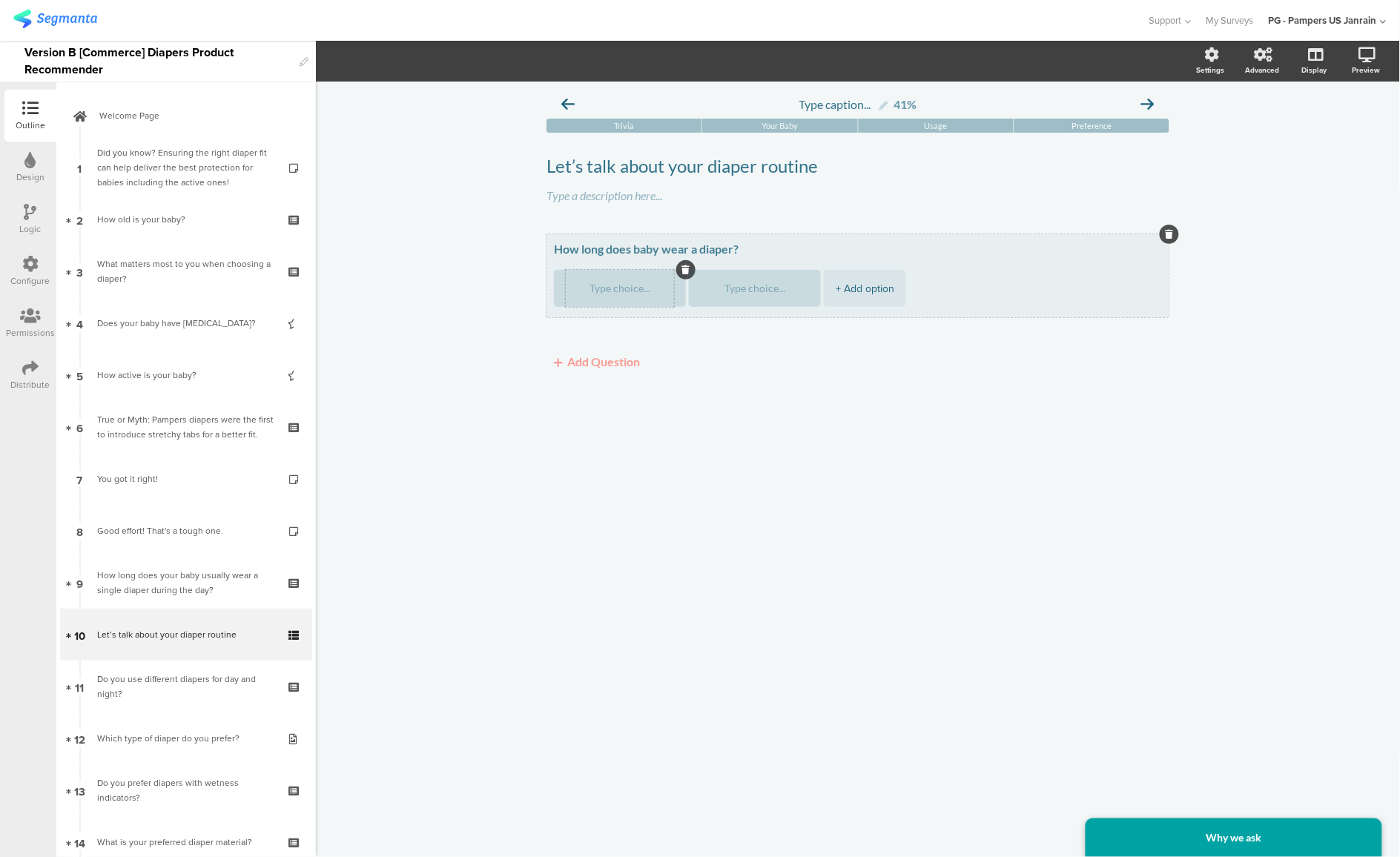
click at [609, 286] on textarea at bounding box center [620, 289] width 108 height 11
paste textarea "Less than 2 hours"
type textarea "Less than 2 hours"
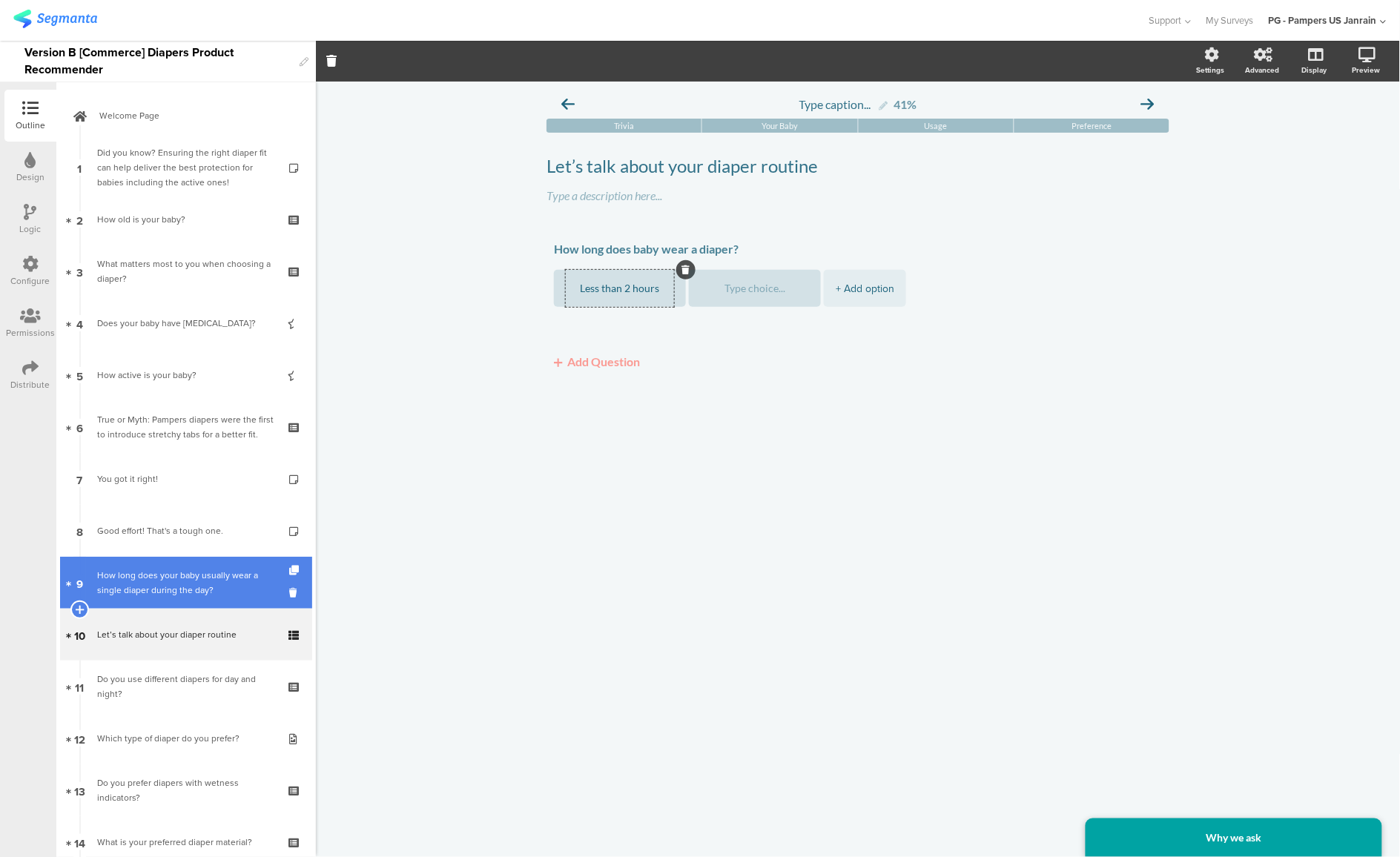
click at [173, 582] on div "How long does your baby usually wear a single diaper during the day?" at bounding box center [186, 583] width 177 height 29
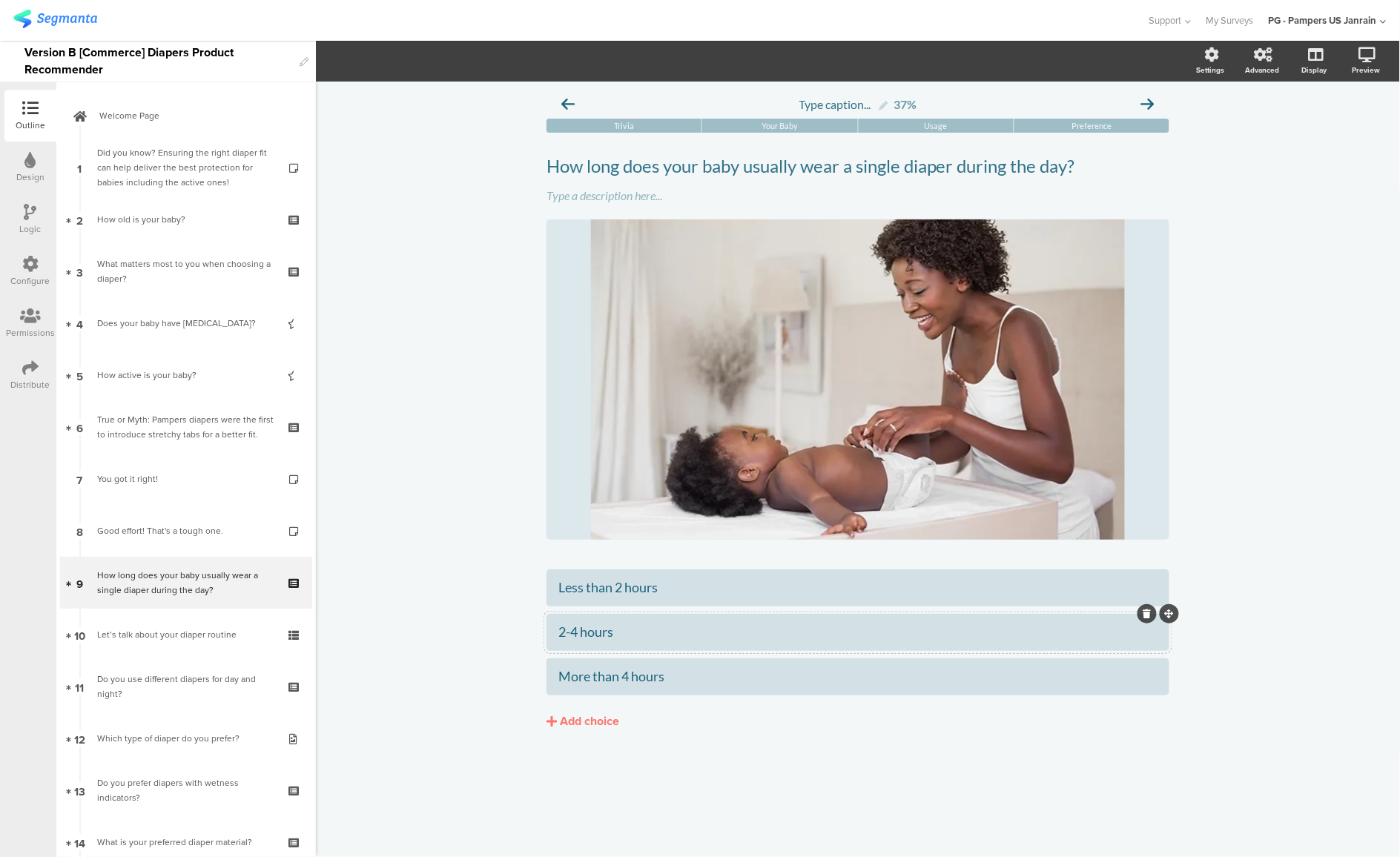
click at [568, 637] on div "2-4 hours" at bounding box center [858, 632] width 599 height 17
click at [598, 632] on div "2-4 hours" at bounding box center [858, 632] width 599 height 17
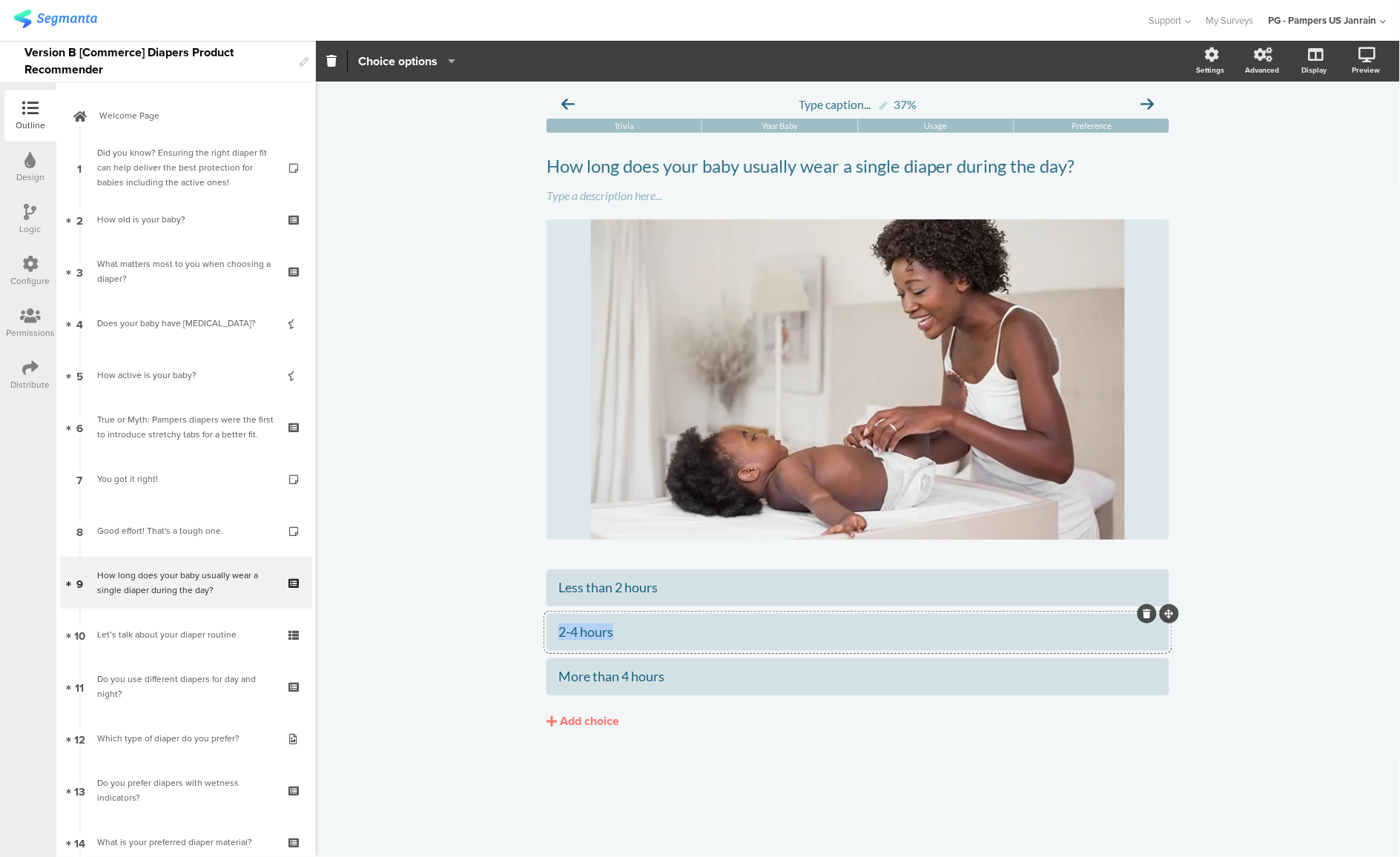
copy div "2-4 hours"
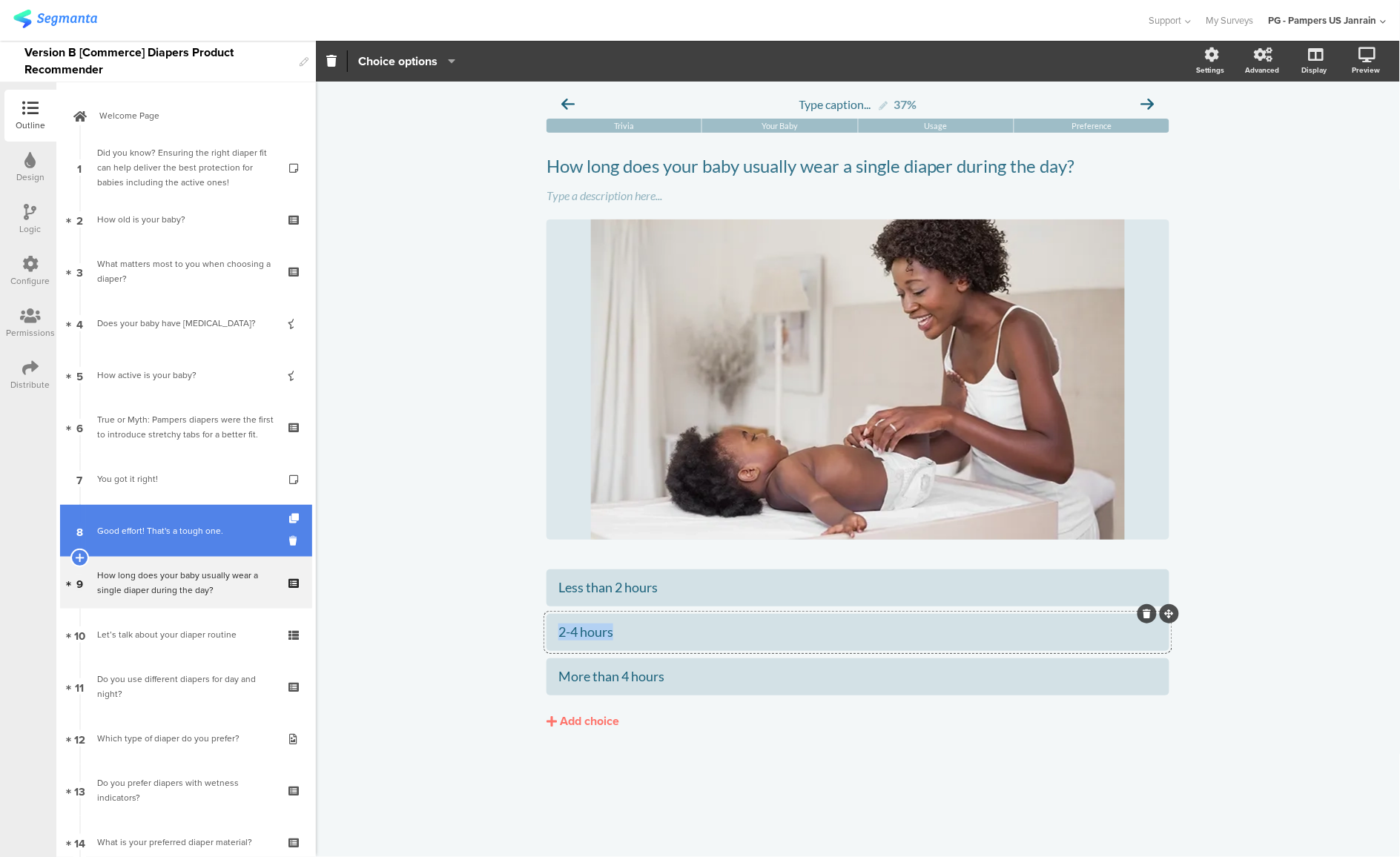
click at [162, 528] on div "Good effort! That's a tough one." at bounding box center [186, 531] width 177 height 15
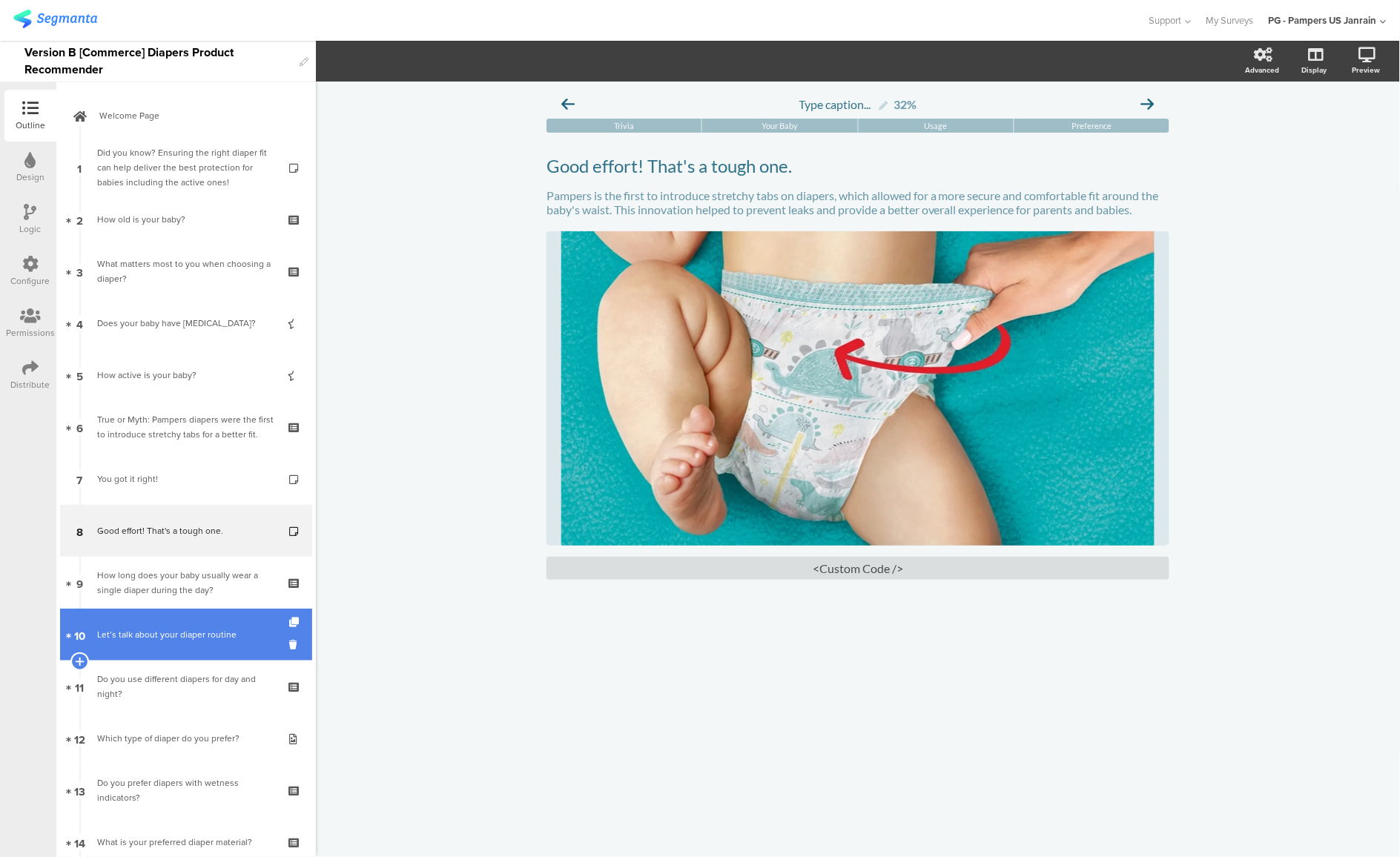
click at [164, 629] on div "Let’s talk about your diaper routine" at bounding box center [186, 635] width 177 height 15
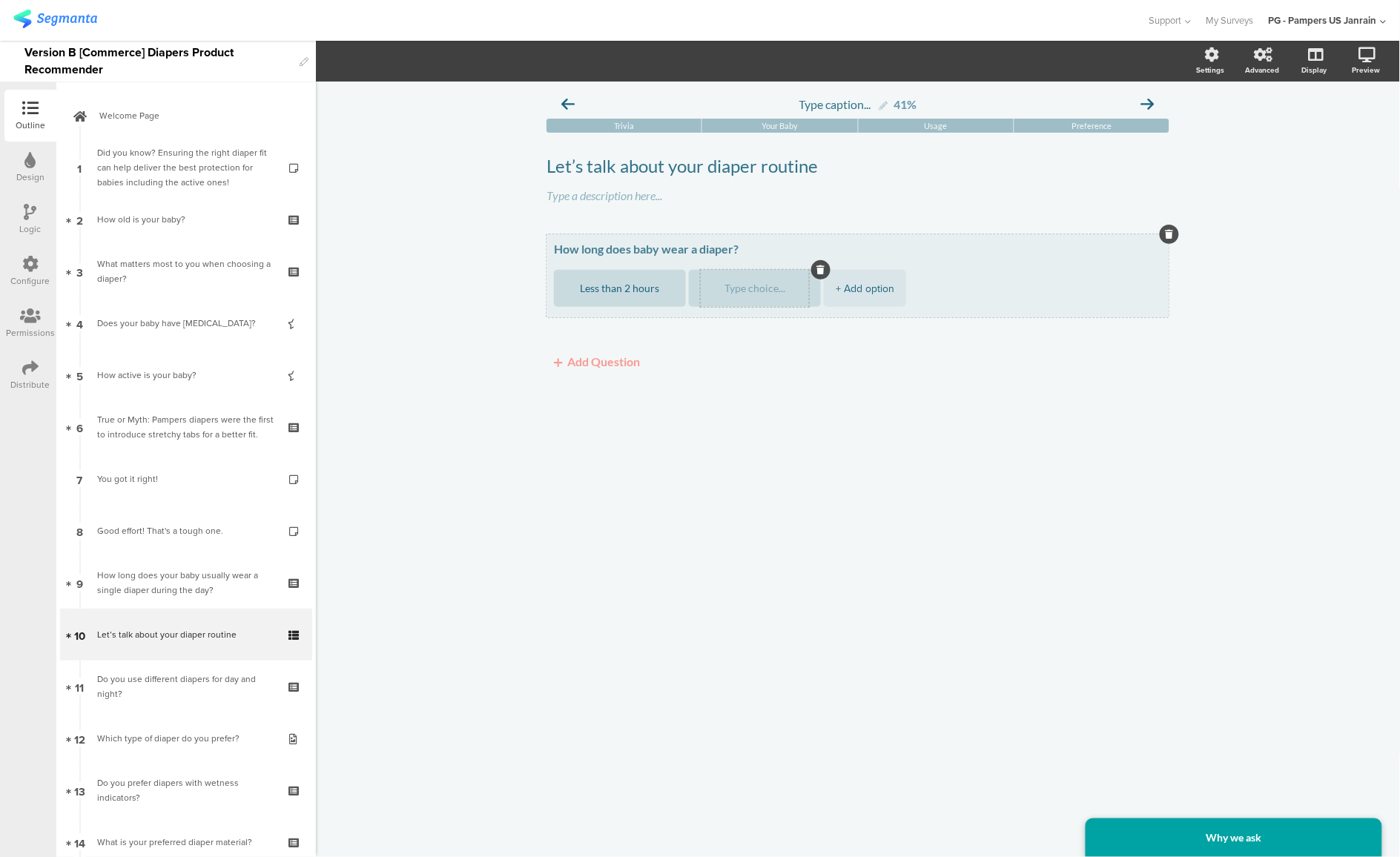
click at [745, 294] on textarea at bounding box center [755, 289] width 108 height 11
paste textarea "2-4 hours"
type textarea "2-4 hours"
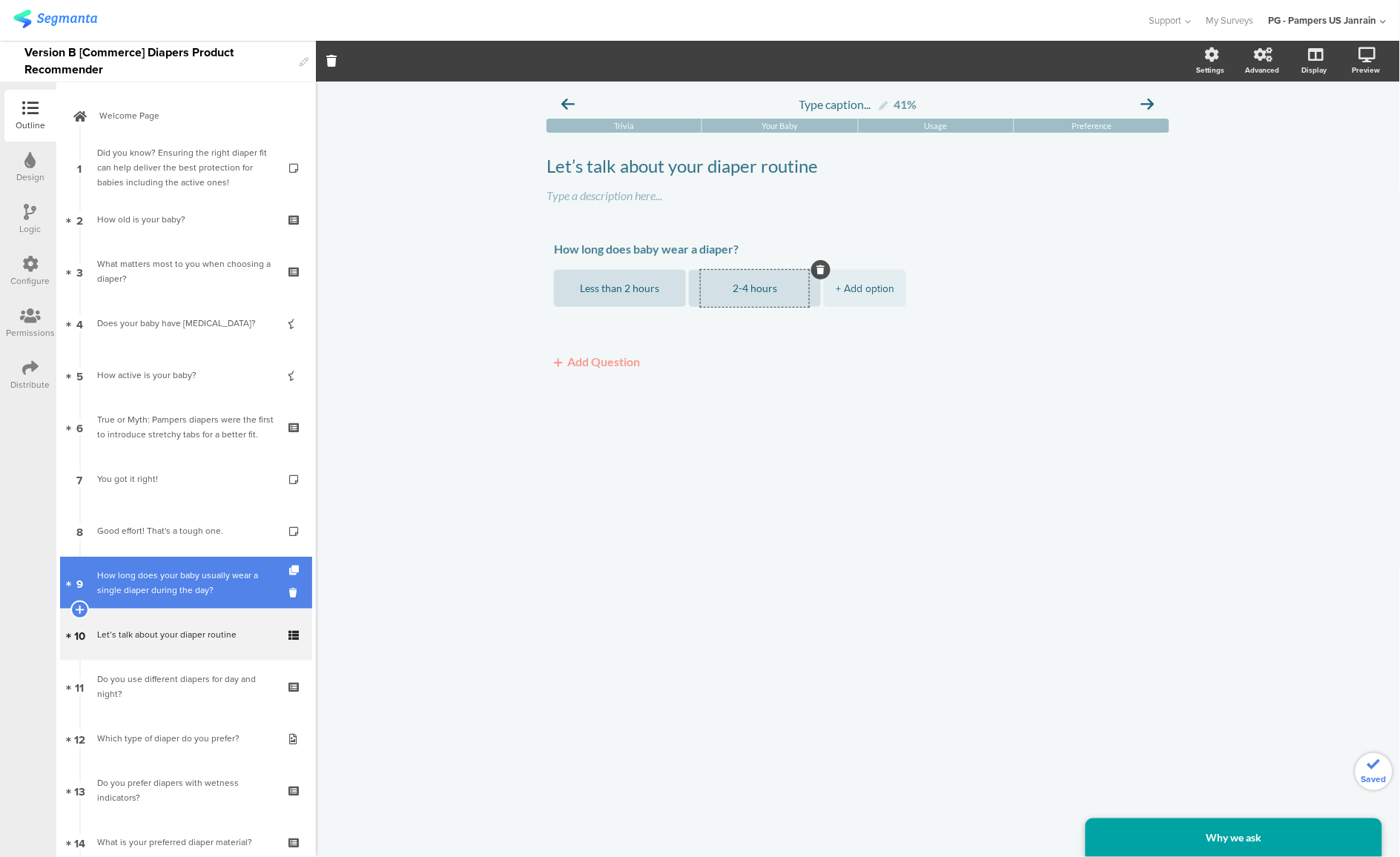
click at [145, 567] on link "9 How long does your baby usually wear a single diaper during the day?" at bounding box center [186, 582] width 252 height 52
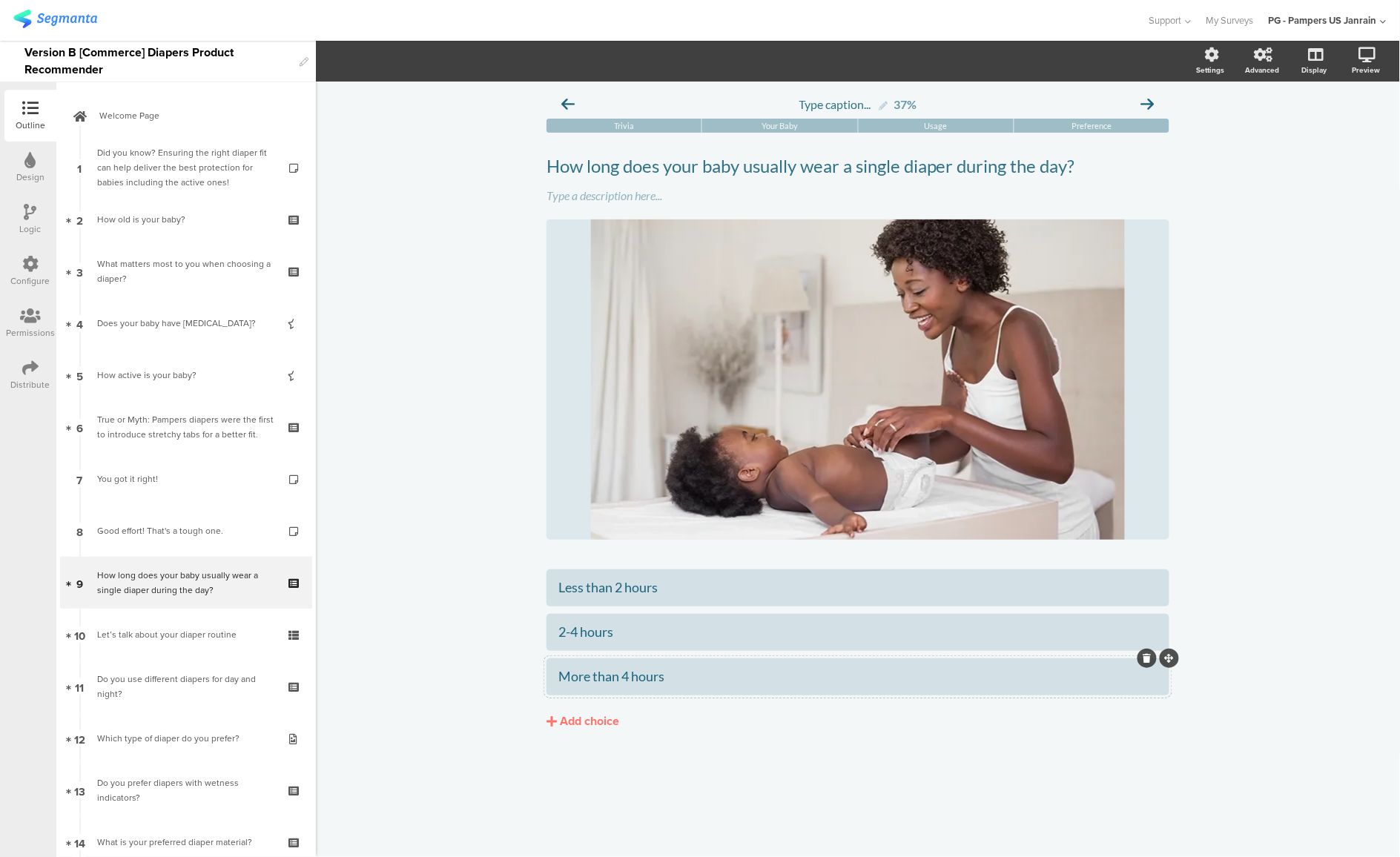
click at [617, 672] on div "More than 4 hours" at bounding box center [858, 676] width 599 height 17
copy div "More than 4 hours"
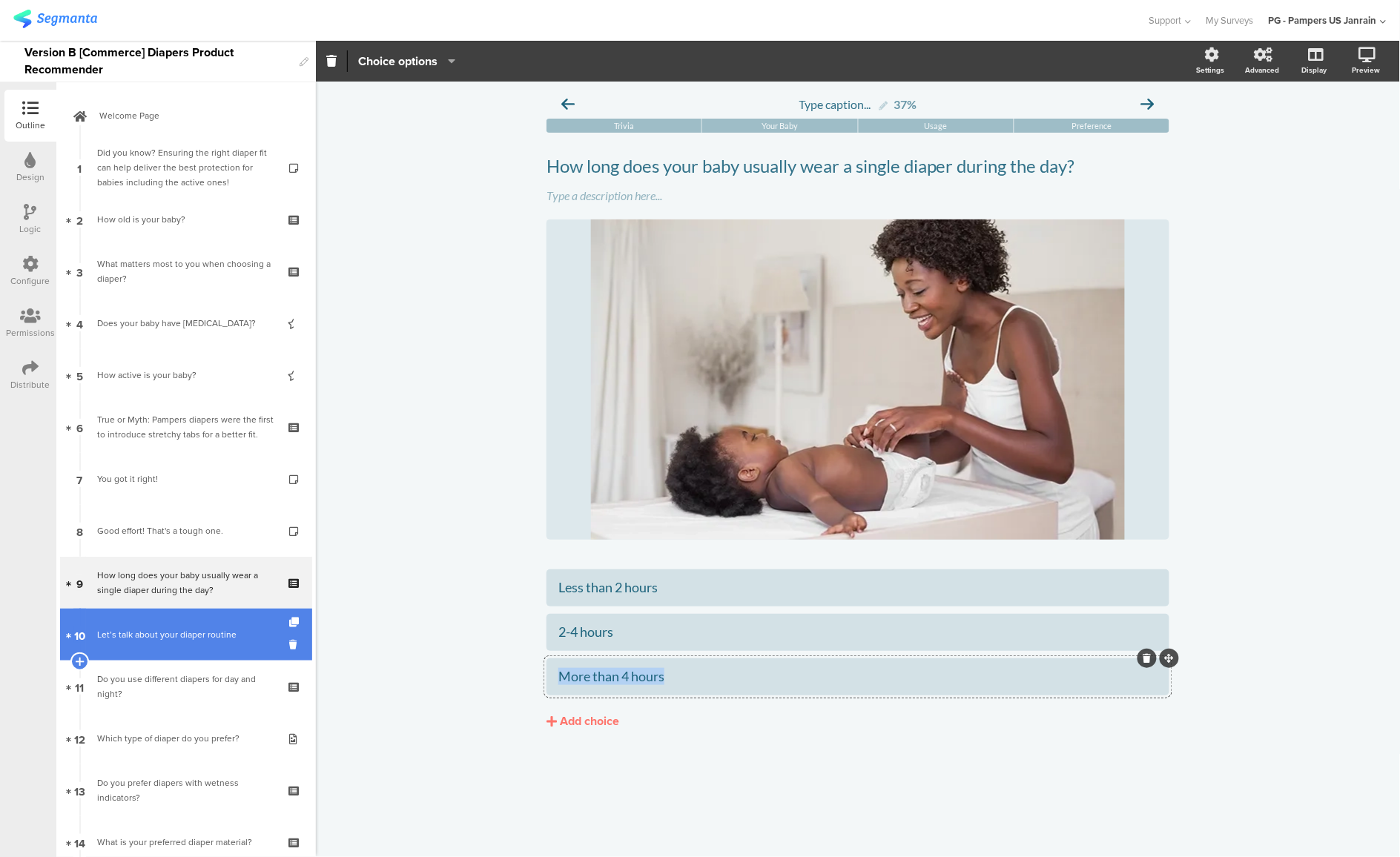
click at [202, 631] on div "Let’s talk about your diaper routine" at bounding box center [186, 635] width 177 height 15
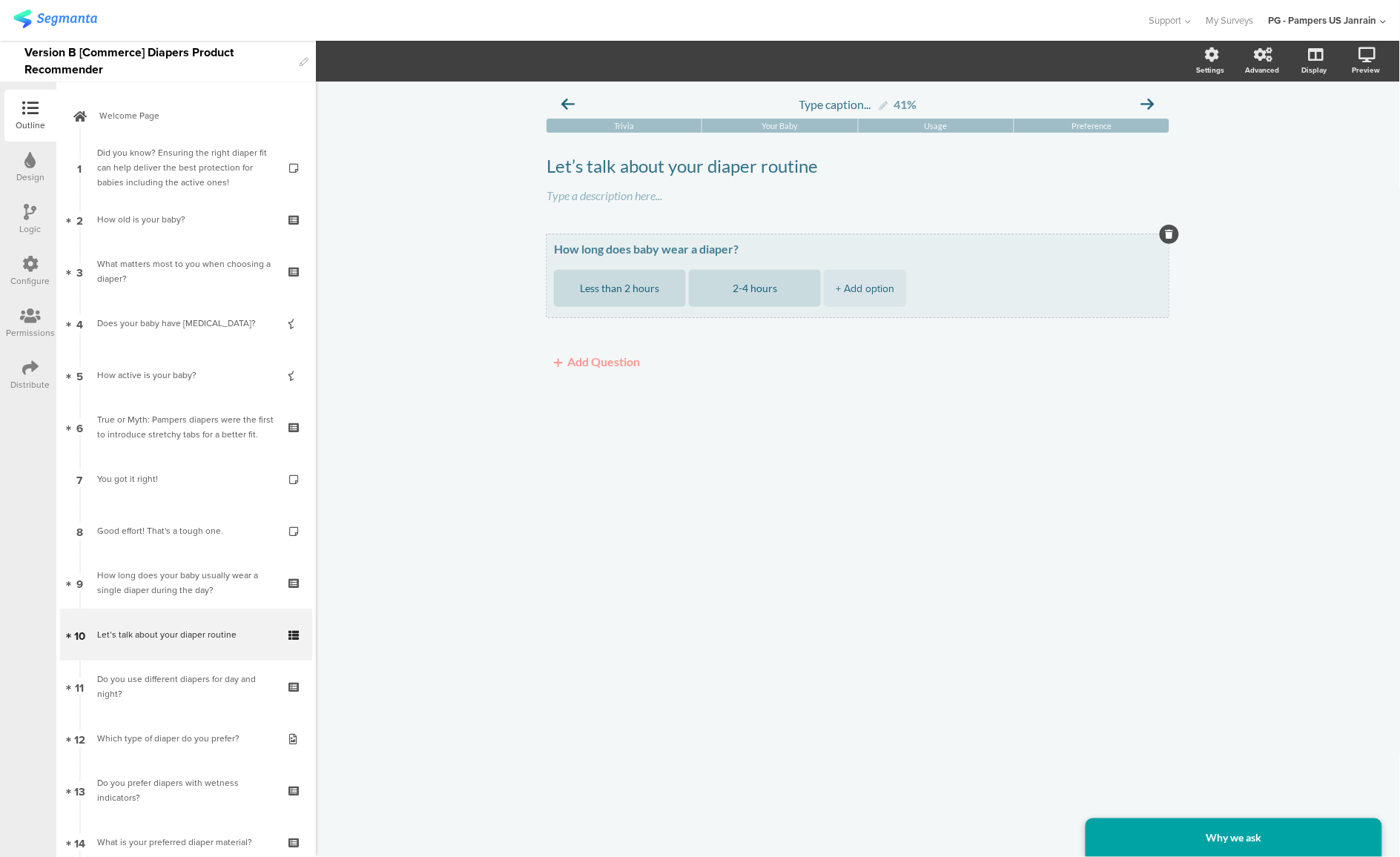
click at [852, 284] on div "+ Add option" at bounding box center [865, 288] width 59 height 37
click at [920, 292] on textarea at bounding box center [890, 289] width 108 height 11
paste textarea "More than 4 hours"
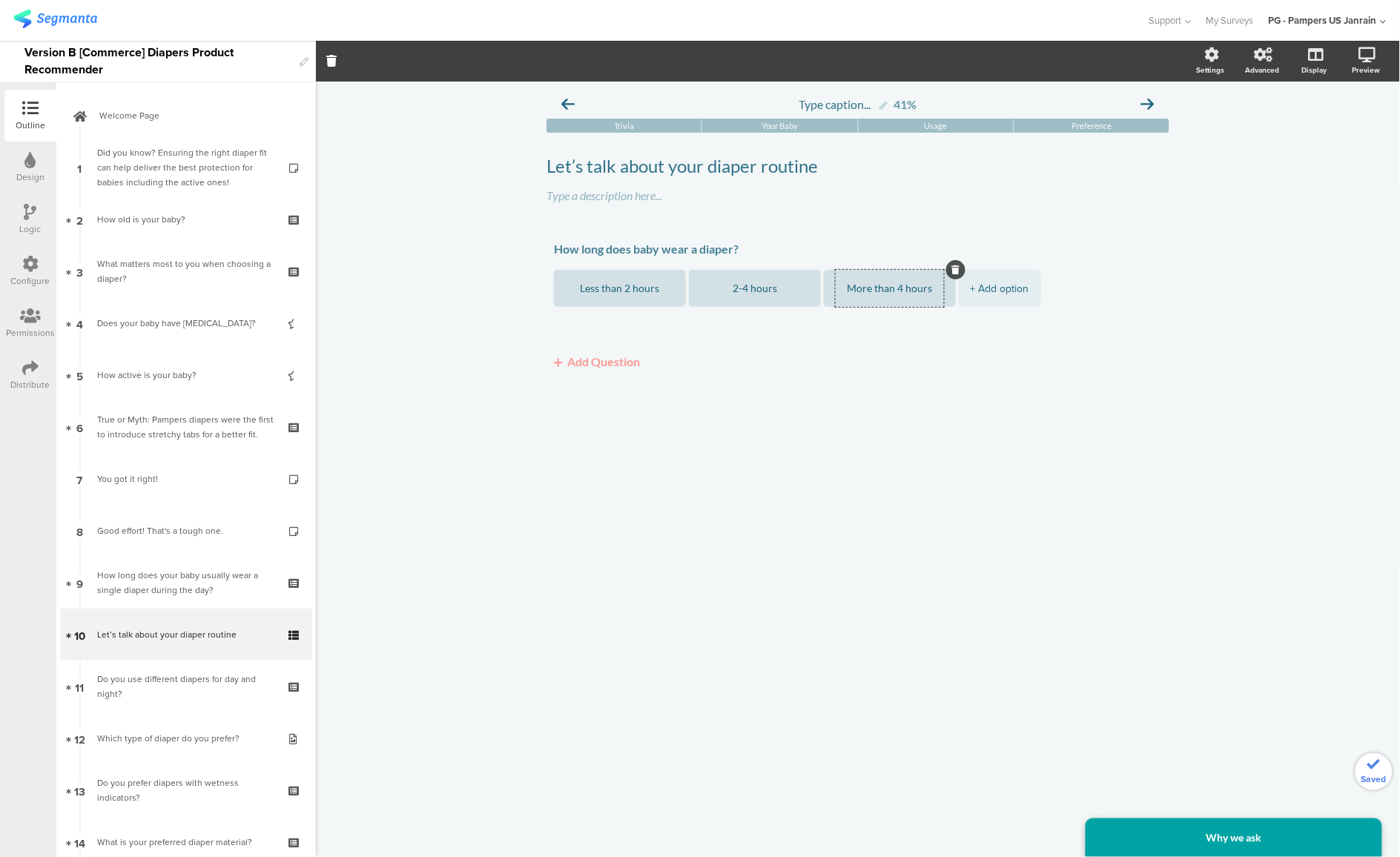
type textarea "More than 4 hours"
click at [619, 360] on button "Add Question" at bounding box center [596, 361] width 101 height 29
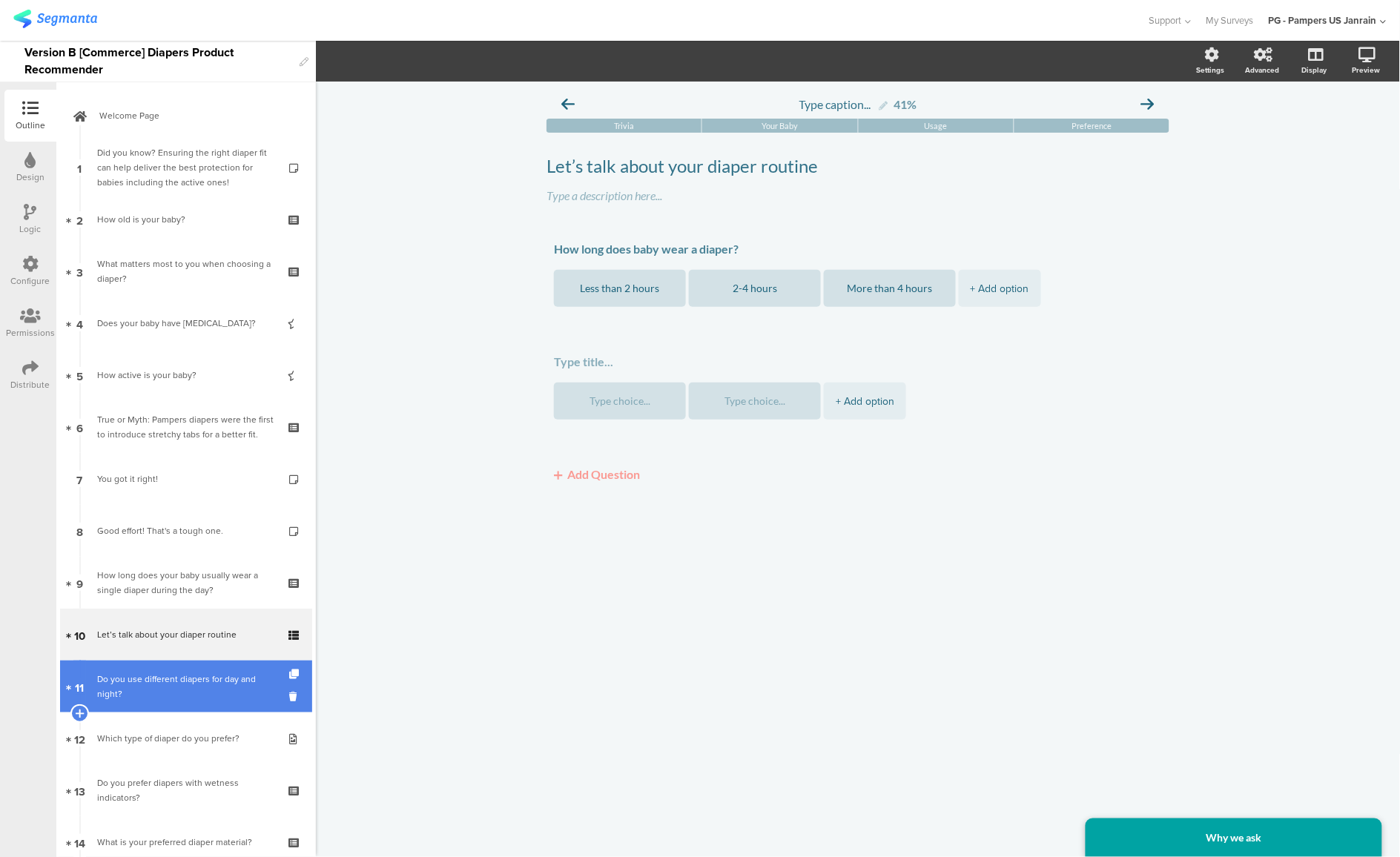
click at [146, 689] on div "Do you use different diapers for day and night?" at bounding box center [186, 687] width 177 height 29
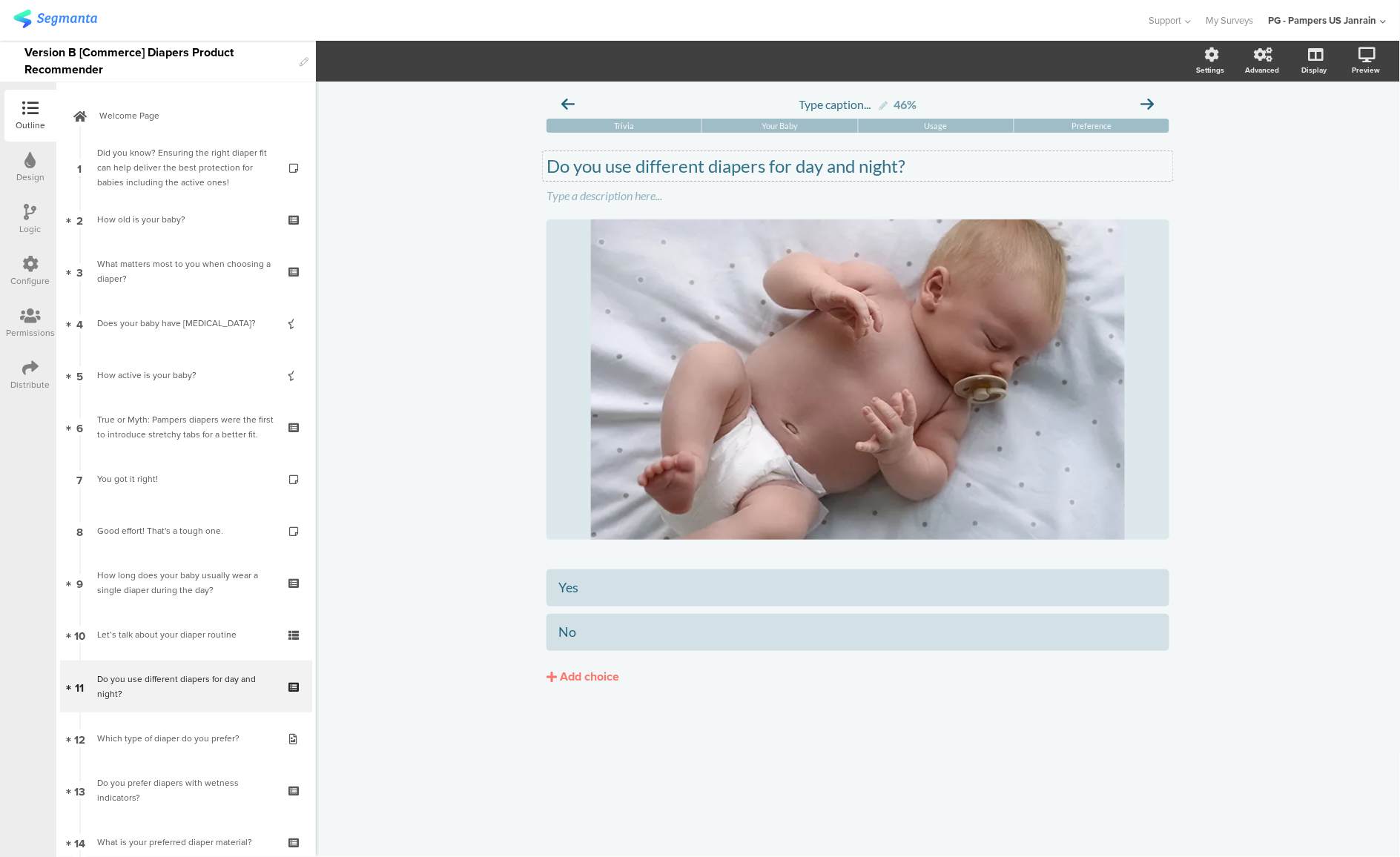
click at [702, 161] on div "Do you use different diapers for day and night? Do you use different diapers fo…" at bounding box center [858, 166] width 630 height 29
click at [702, 161] on p "Do you use different diapers for day and night?" at bounding box center [858, 166] width 623 height 22
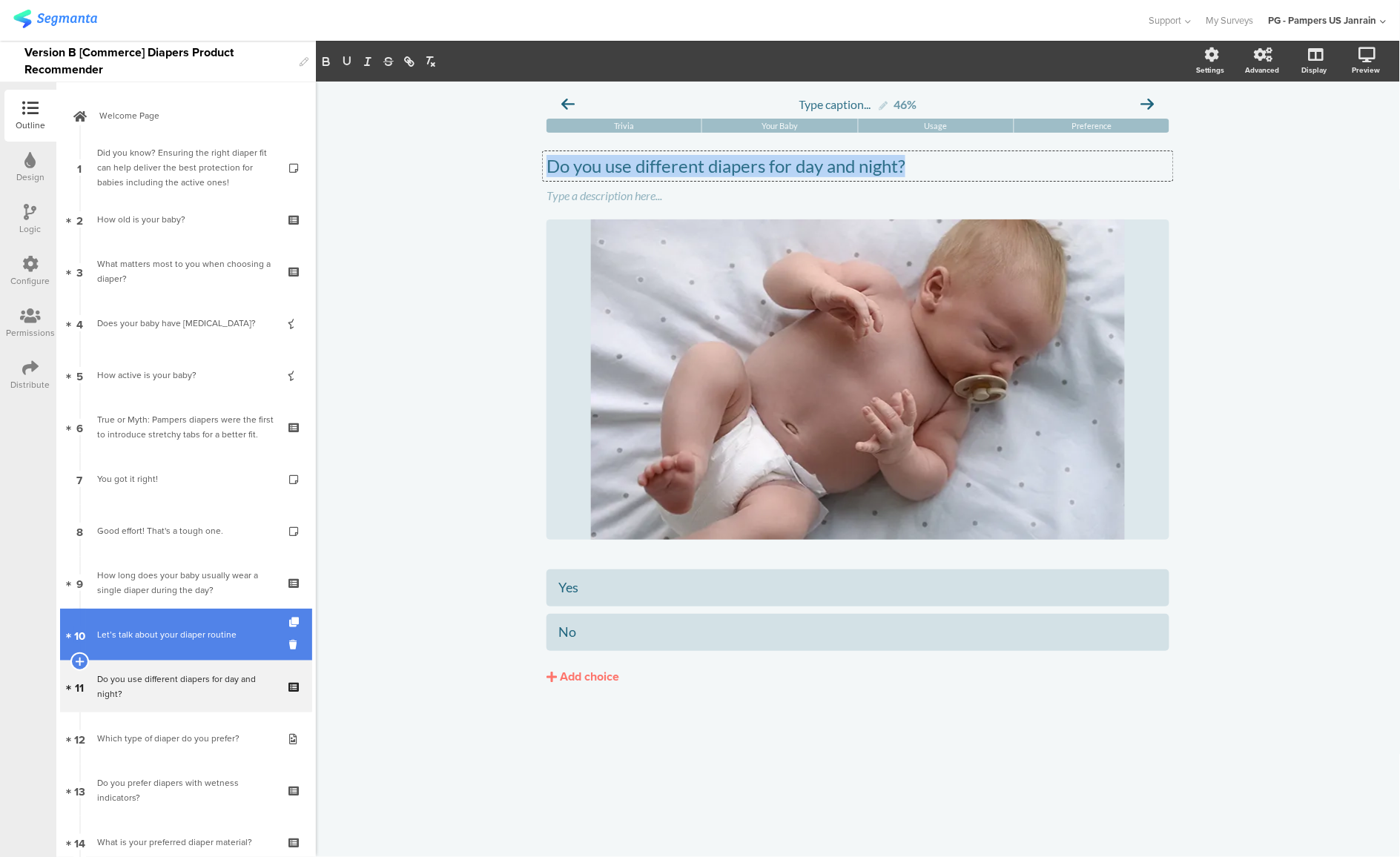
click at [166, 617] on link "10 Let’s talk about your diaper routine" at bounding box center [186, 635] width 252 height 52
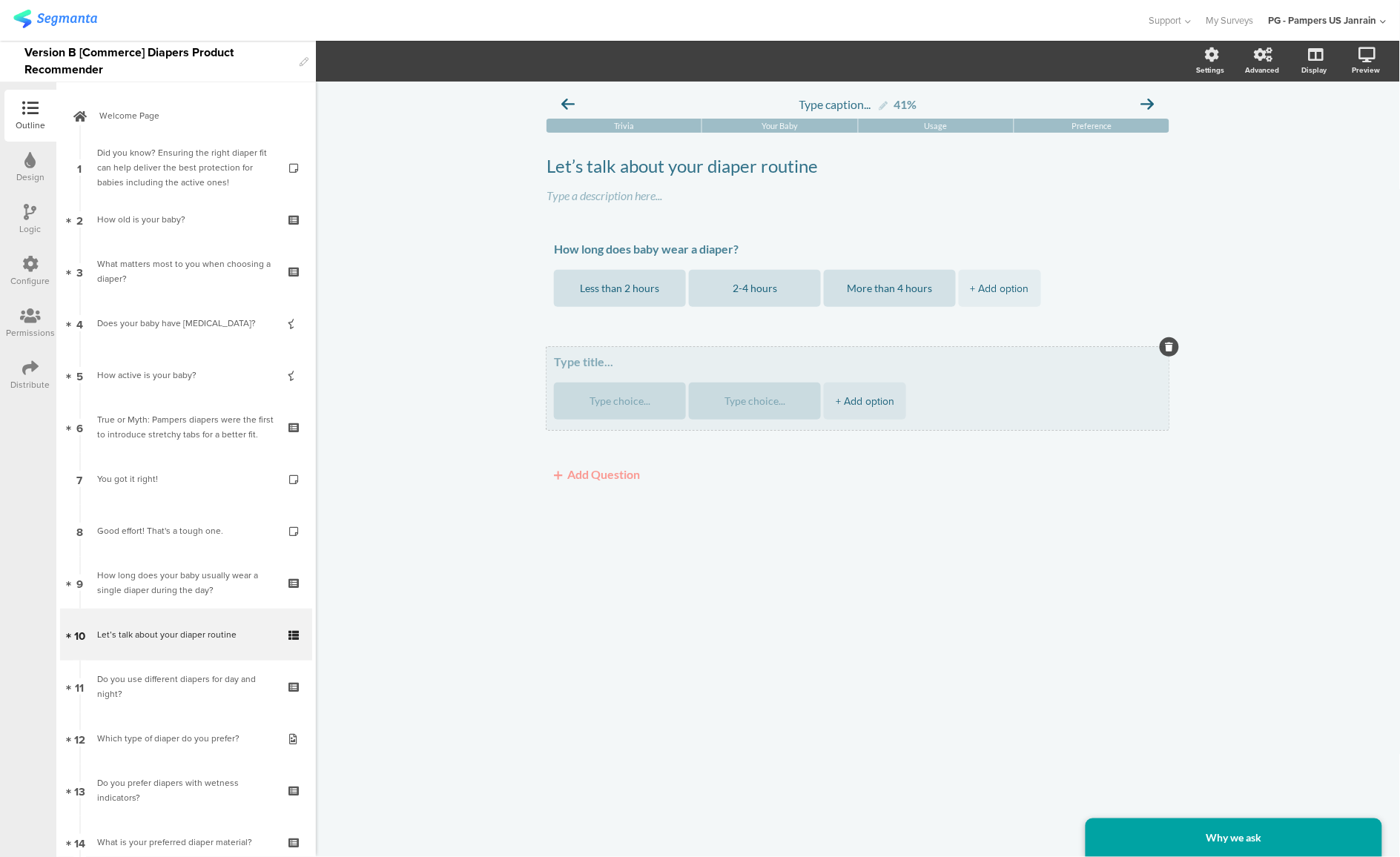
click at [578, 359] on textarea at bounding box center [858, 361] width 608 height 15
paste textarea "Do you use different diapers for day and night?"
type textarea "Do you use different diapers for day and night?"
click at [599, 406] on textarea at bounding box center [620, 402] width 108 height 11
type textarea "Yes"
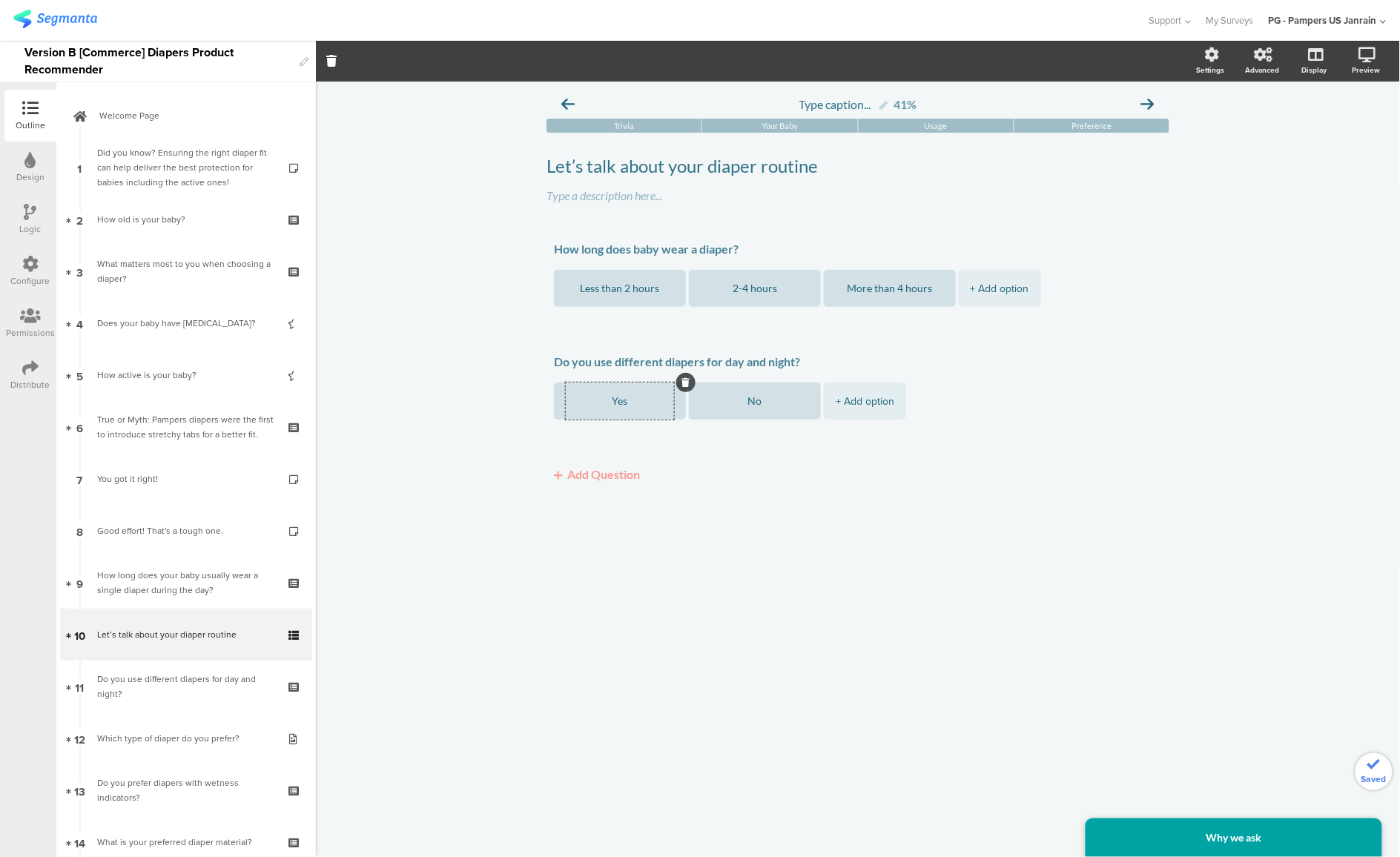
type textarea "No"
click at [610, 475] on button "Add Question" at bounding box center [596, 473] width 101 height 29
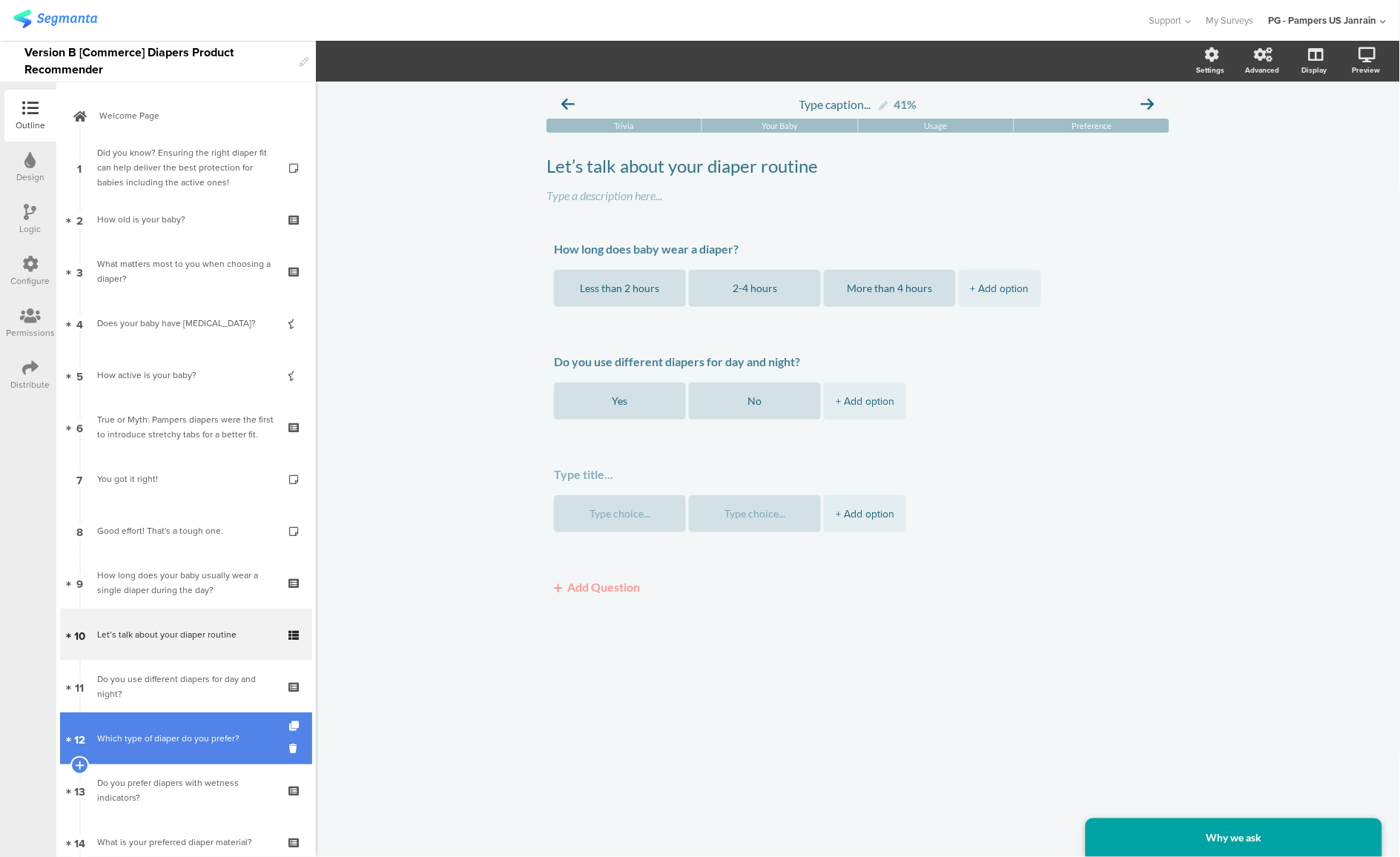
click at [129, 753] on link "12 Which type of diaper do you prefer?" at bounding box center [186, 738] width 252 height 52
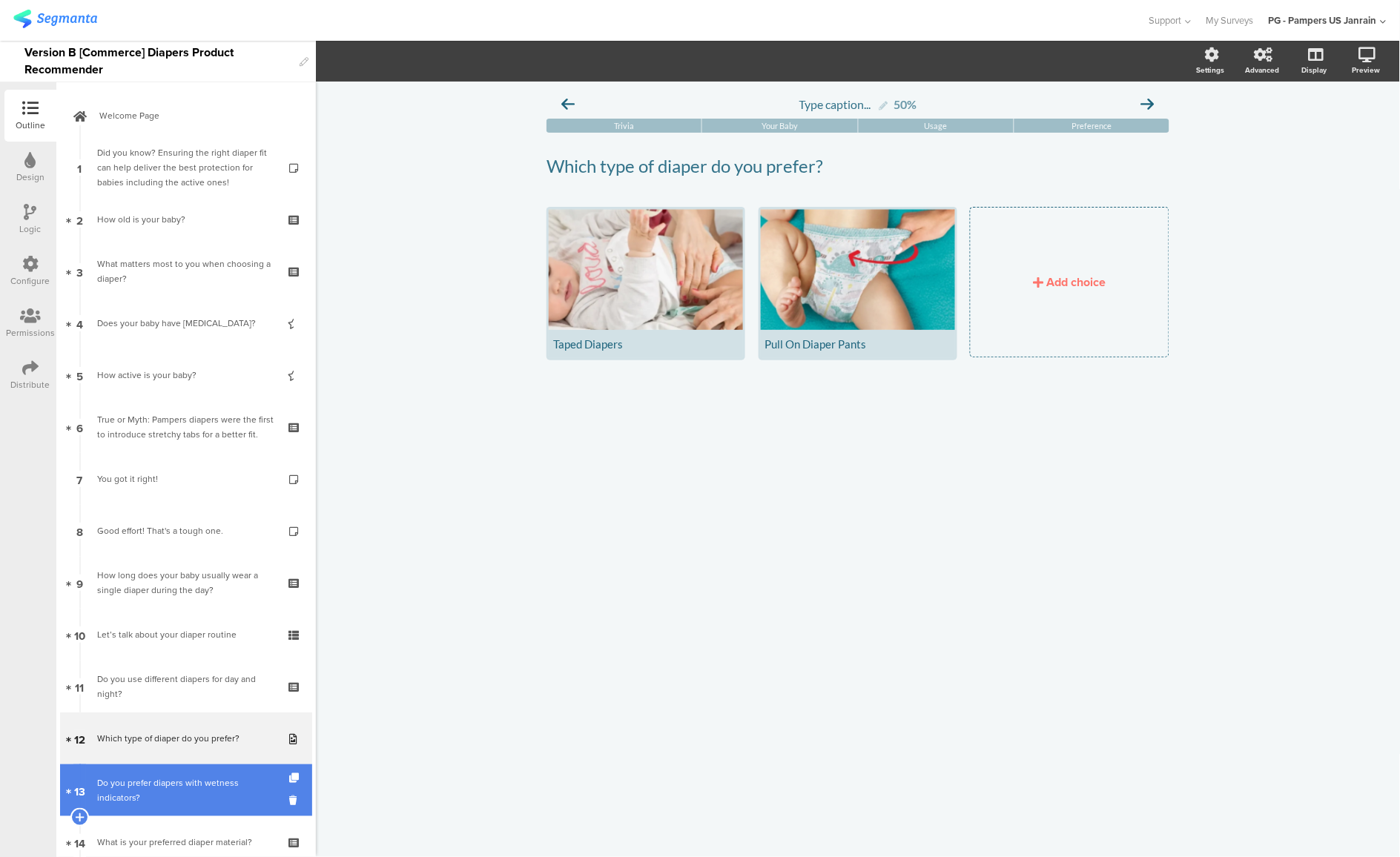
click at [151, 798] on div "Do you prefer diapers with wetness indicators?" at bounding box center [186, 791] width 177 height 29
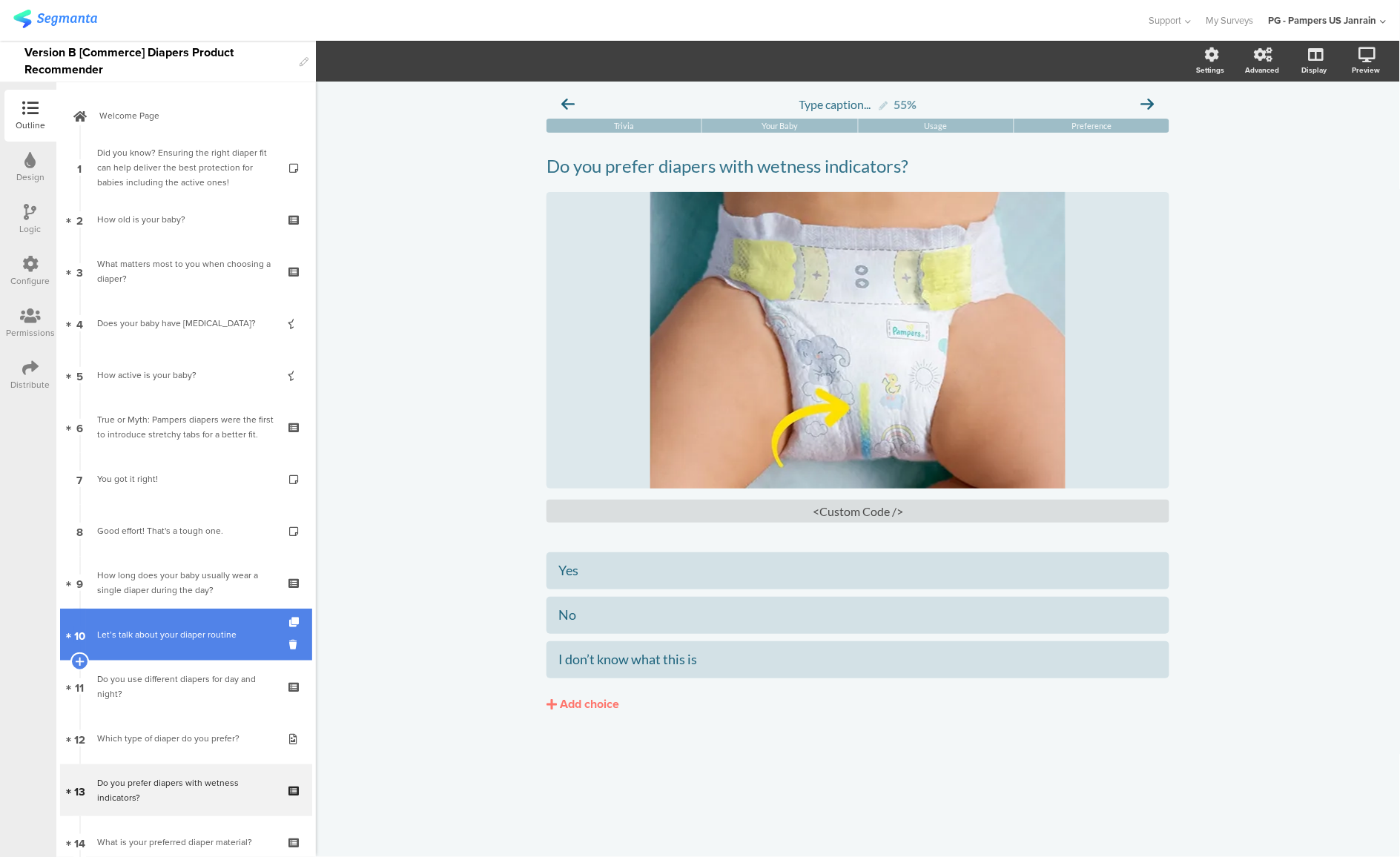
click at [158, 628] on div "Let’s talk about your diaper routine" at bounding box center [186, 635] width 177 height 15
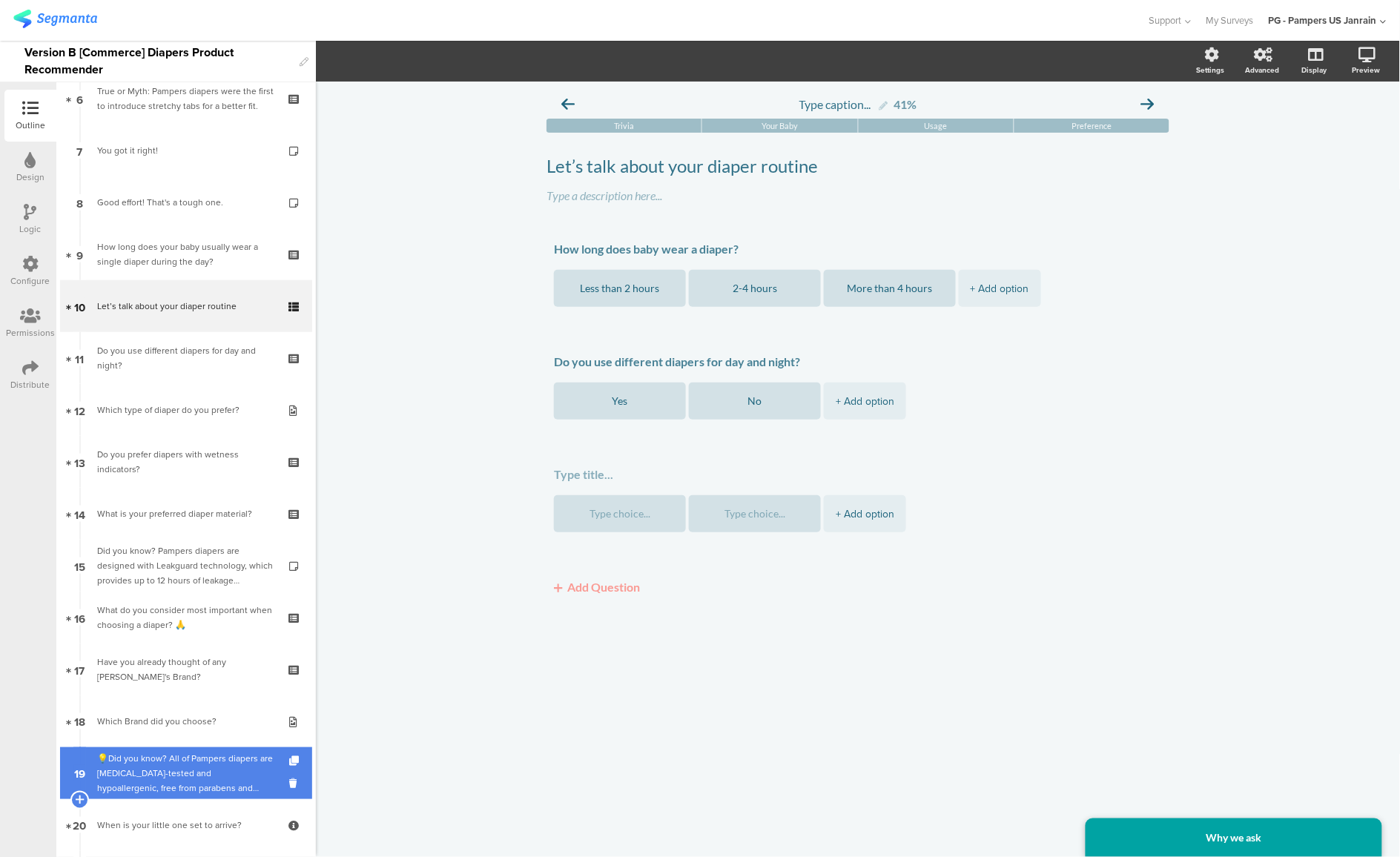
scroll to position [334, 0]
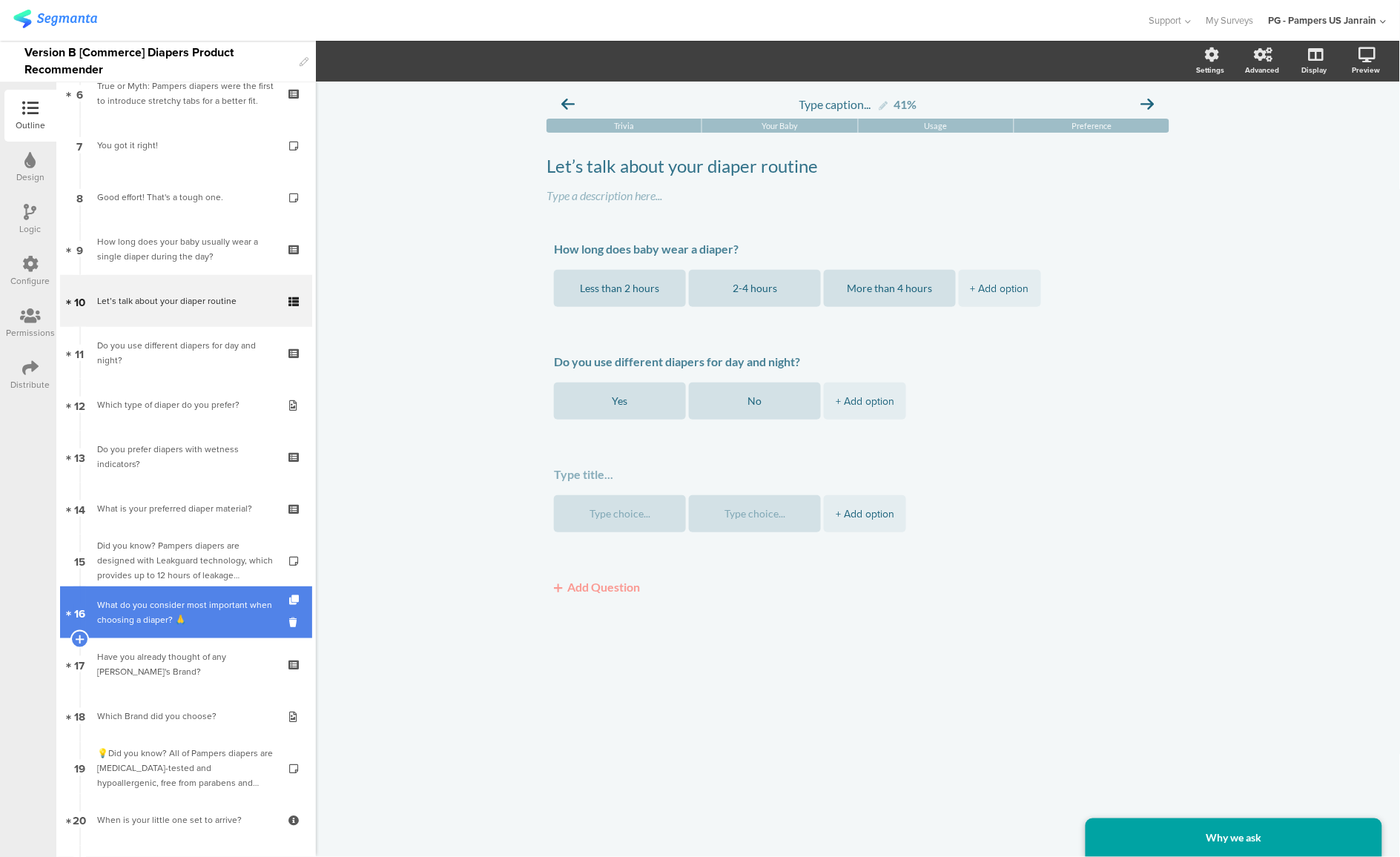
click at [141, 608] on div "What do you consider most important when choosing a diaper? 🙏" at bounding box center [186, 612] width 177 height 29
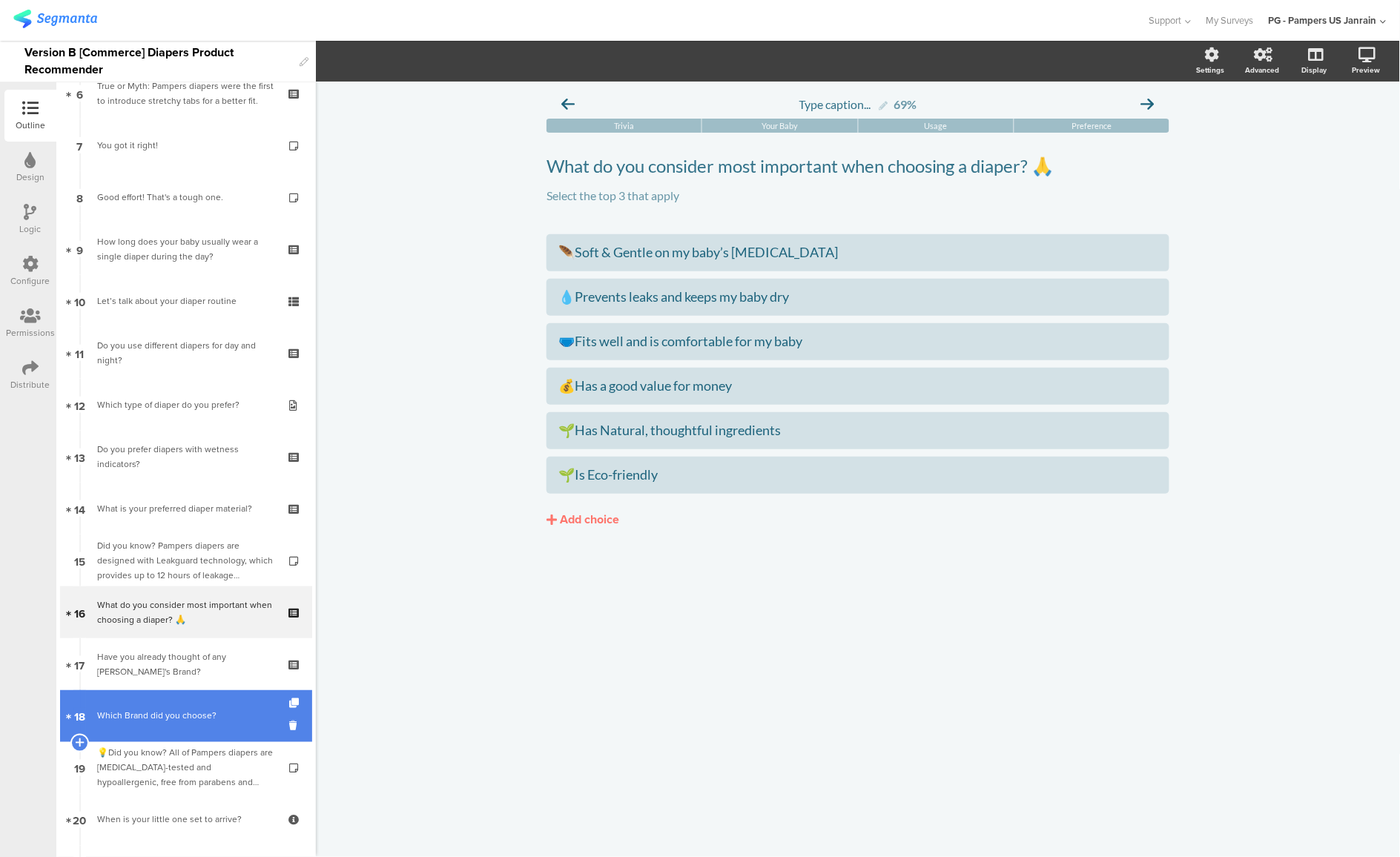
click at [135, 695] on link "18 Which Brand did you choose?" at bounding box center [186, 716] width 252 height 52
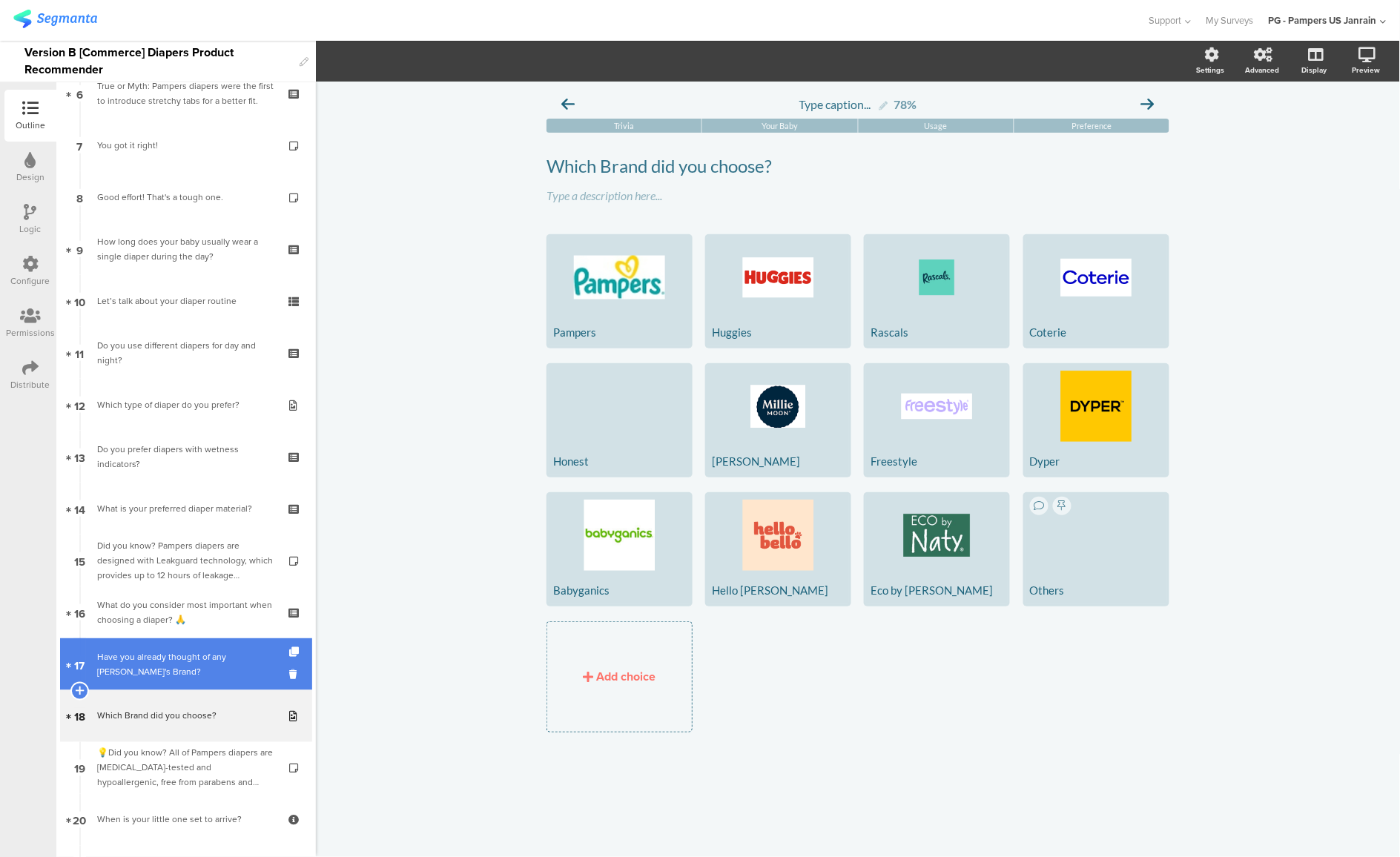
click at [136, 673] on div "Have you already thought of any [PERSON_NAME]'s Brand?" at bounding box center [186, 664] width 177 height 29
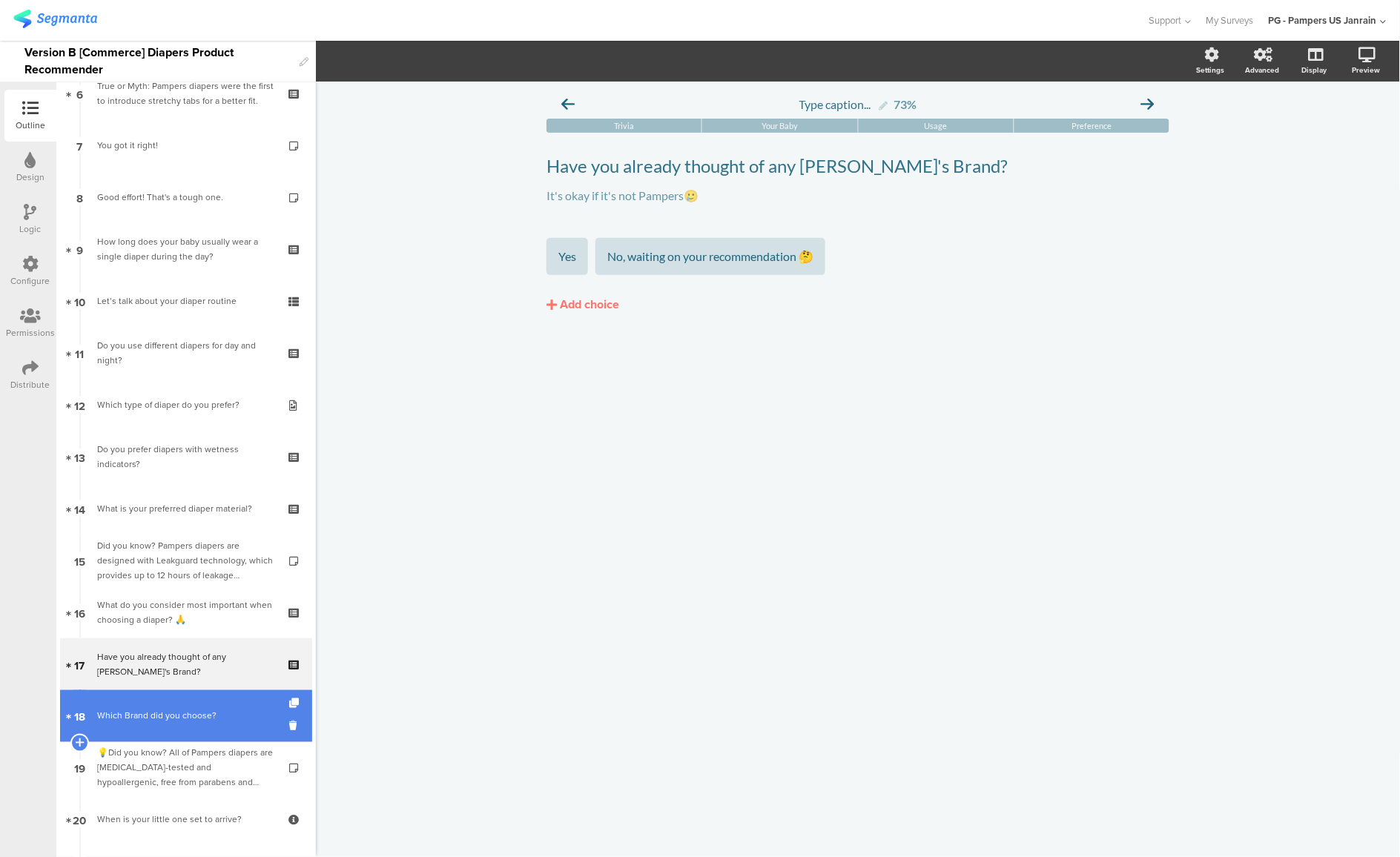
click at [150, 731] on link "18 Which Brand did you choose?" at bounding box center [186, 716] width 252 height 52
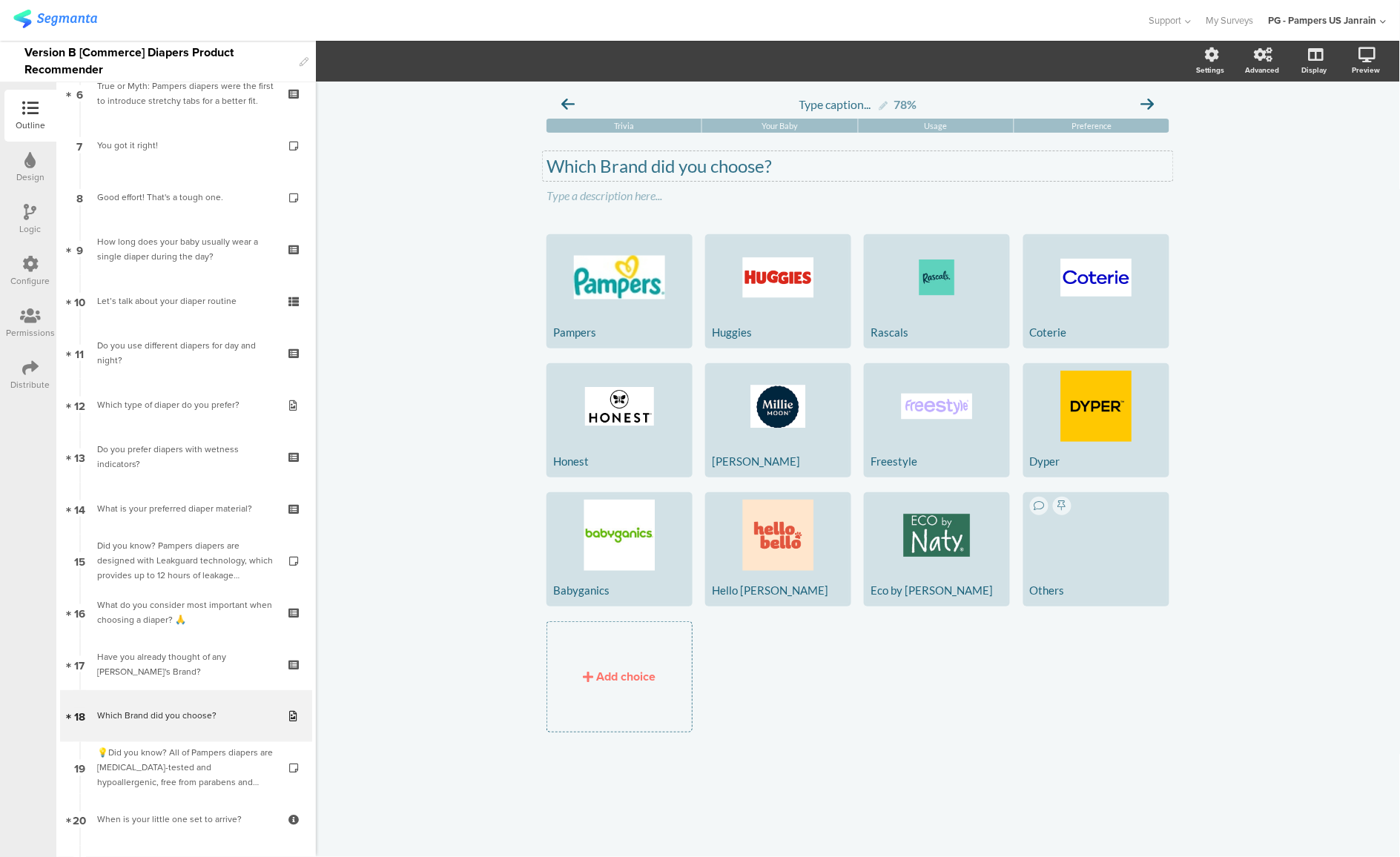
click at [682, 165] on div "Which Brand did you choose? Which Brand did you choose?" at bounding box center [858, 166] width 630 height 29
click at [682, 165] on p "Which Brand did you choose?" at bounding box center [858, 166] width 623 height 22
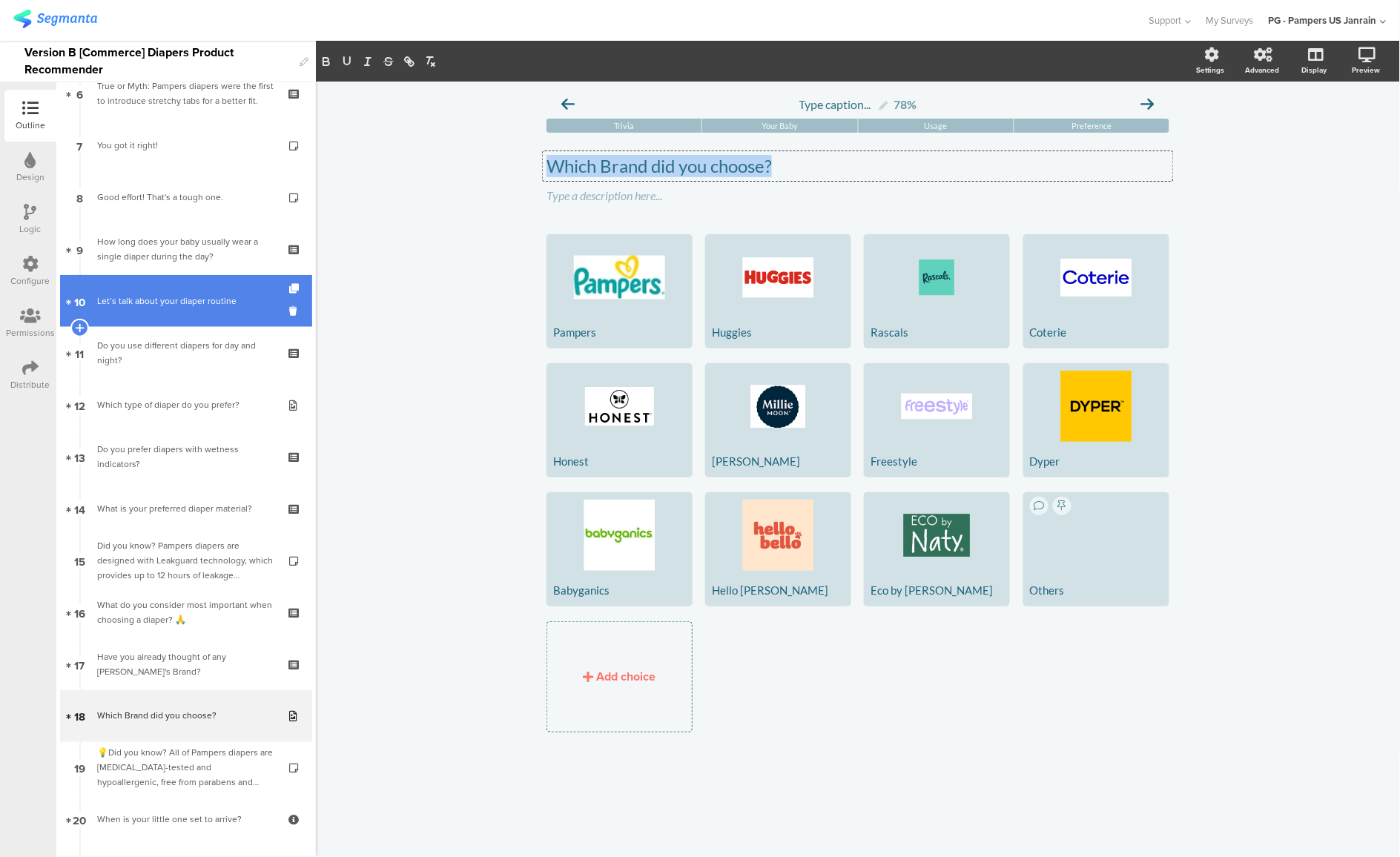
click at [185, 321] on link "10 Let’s talk about your diaper routine" at bounding box center [186, 300] width 252 height 52
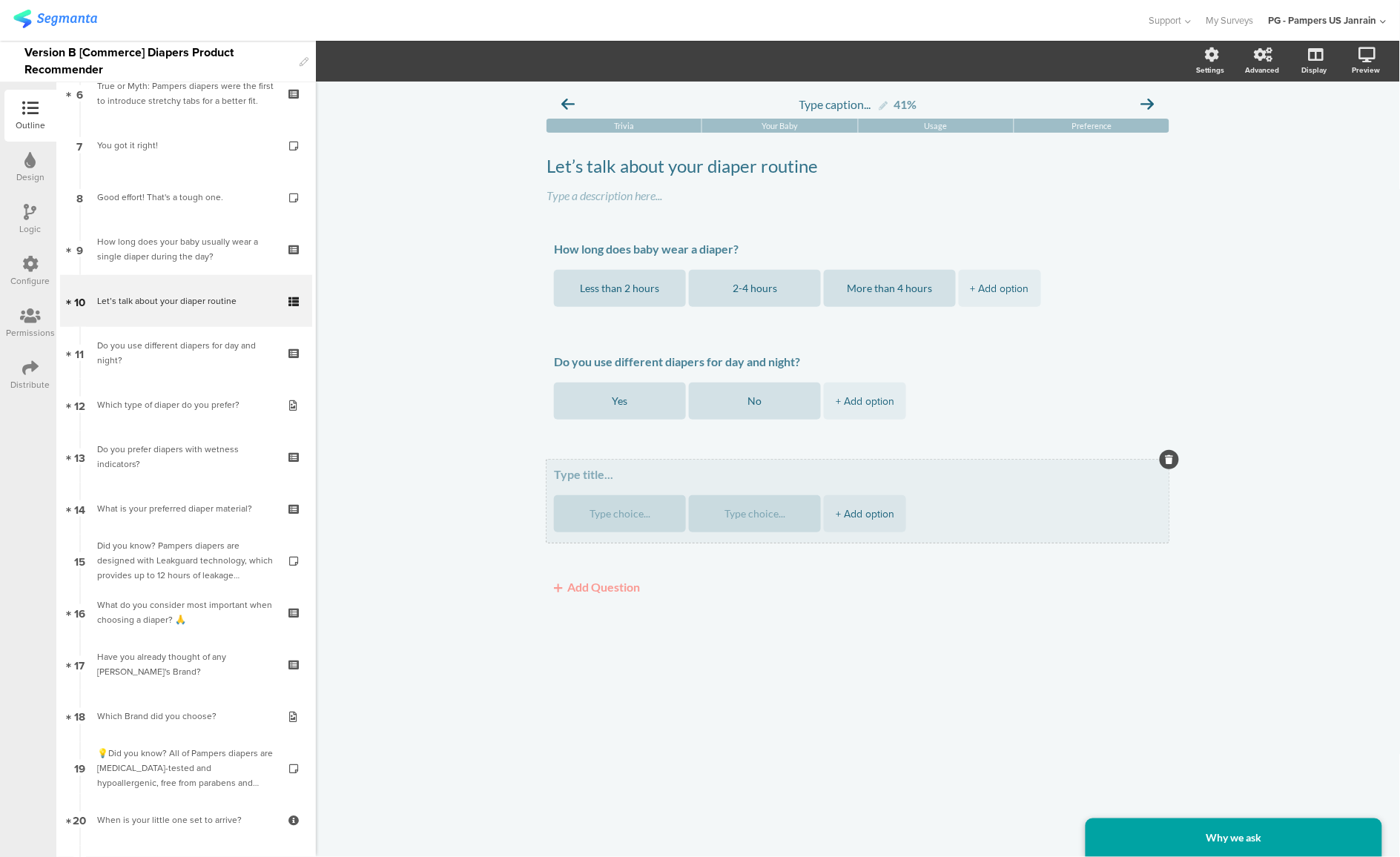
click at [574, 464] on div "+ Add option" at bounding box center [858, 501] width 623 height 83
click at [573, 474] on textarea at bounding box center [858, 474] width 608 height 15
paste textarea "Which diaper brand are you currently using most often?"
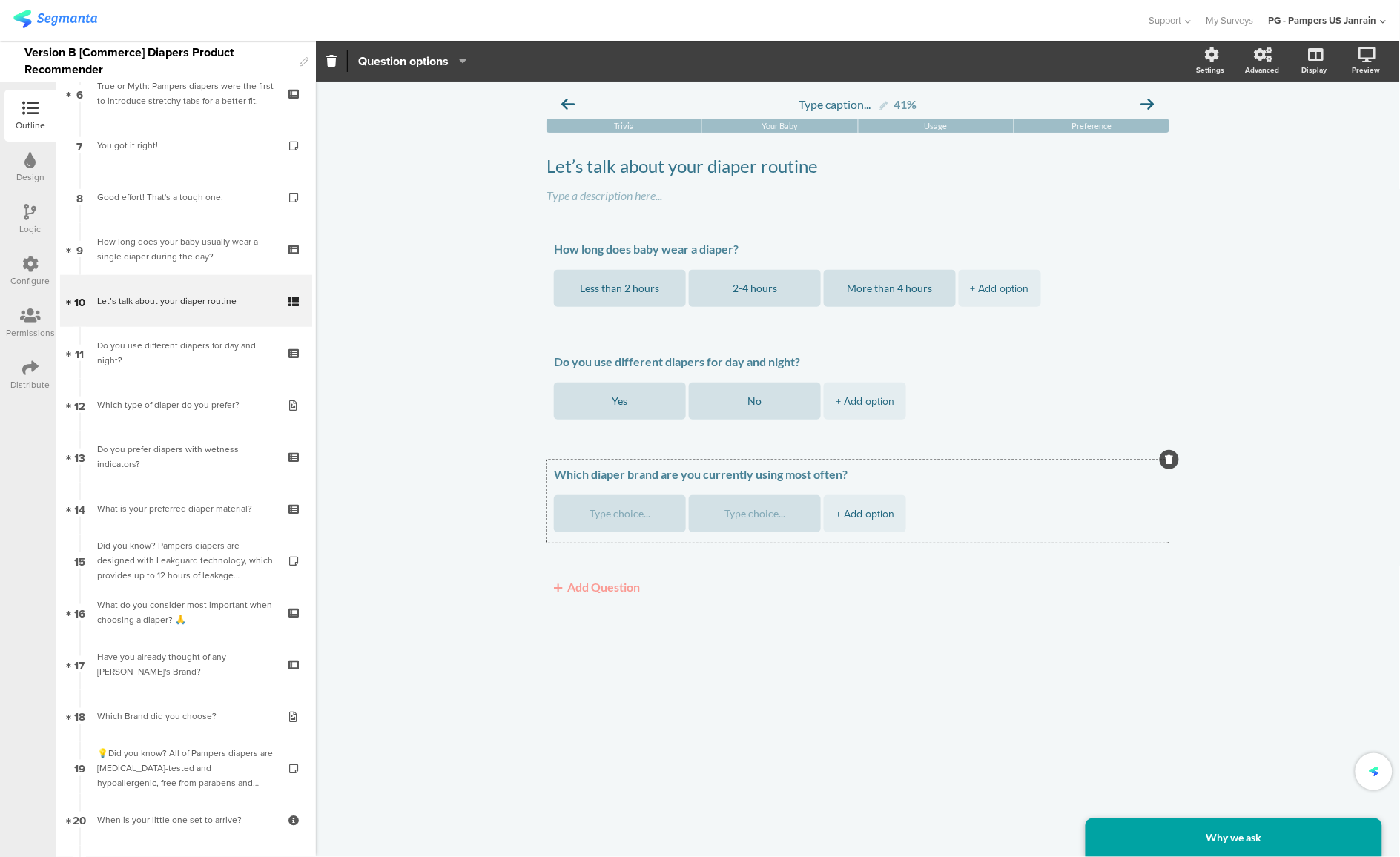
type textarea "Which diaper brand are you currently using most often?"
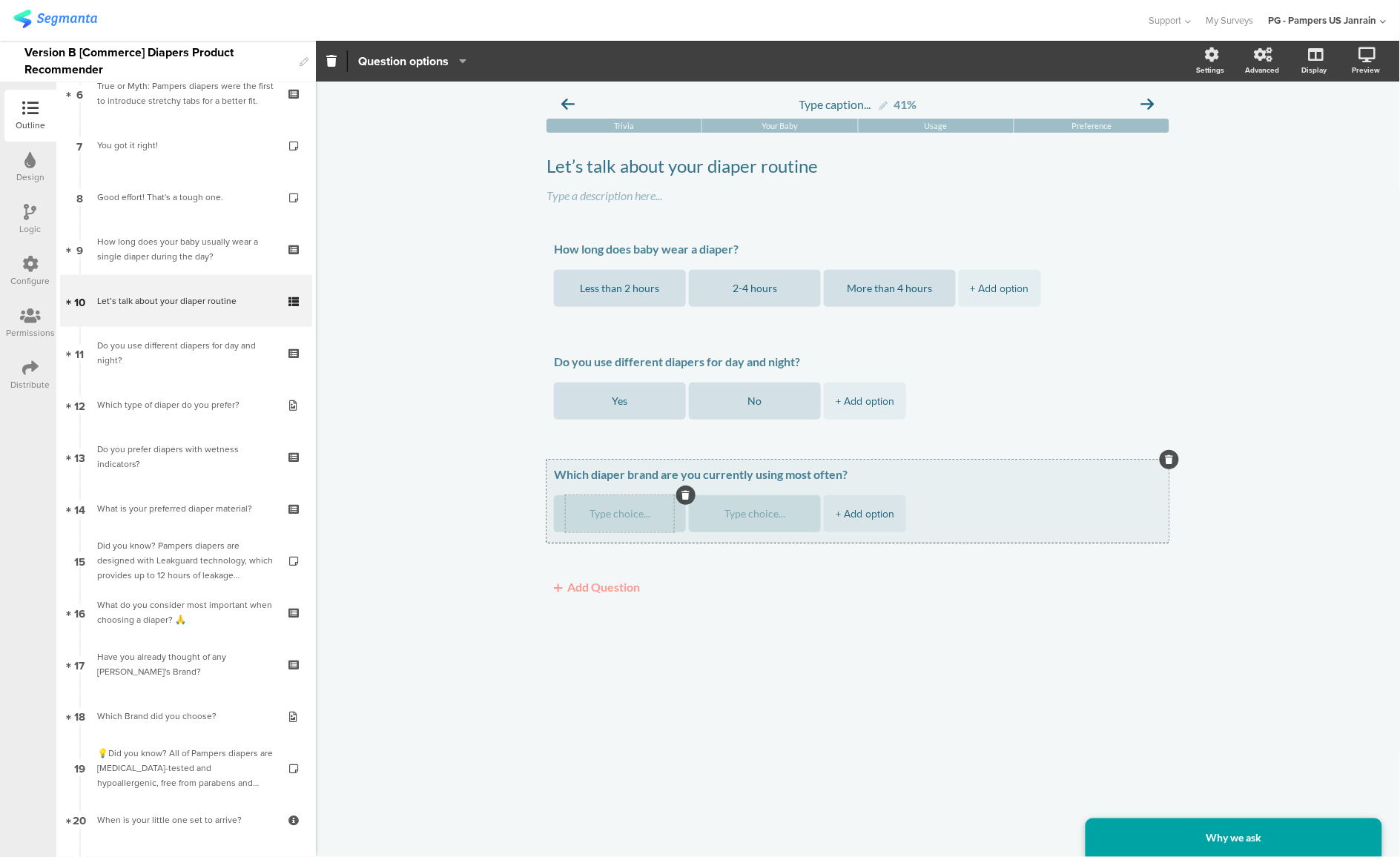
click at [630, 510] on textarea at bounding box center [620, 514] width 108 height 11
paste textarea "Pampers"
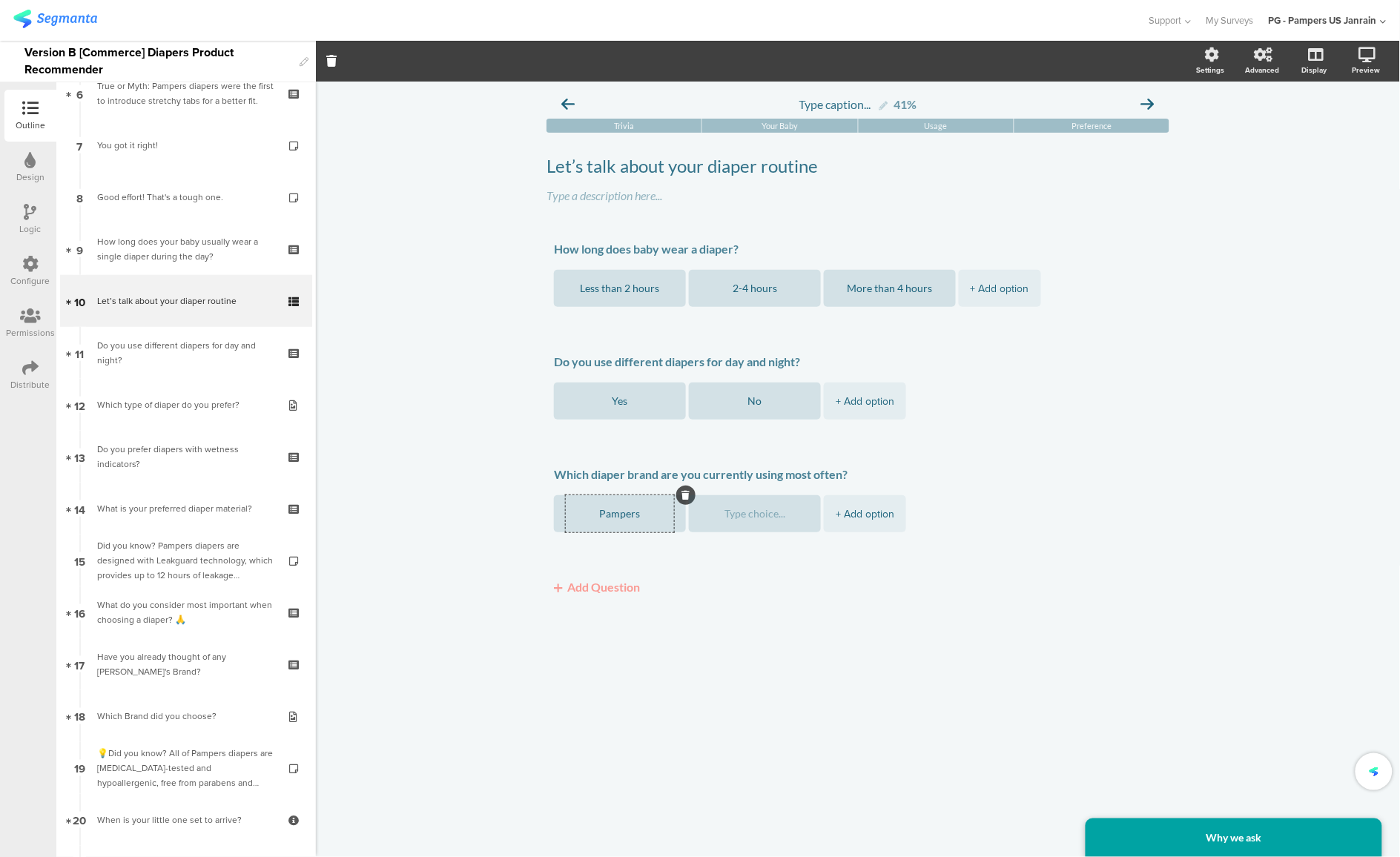
type textarea "Pampers"
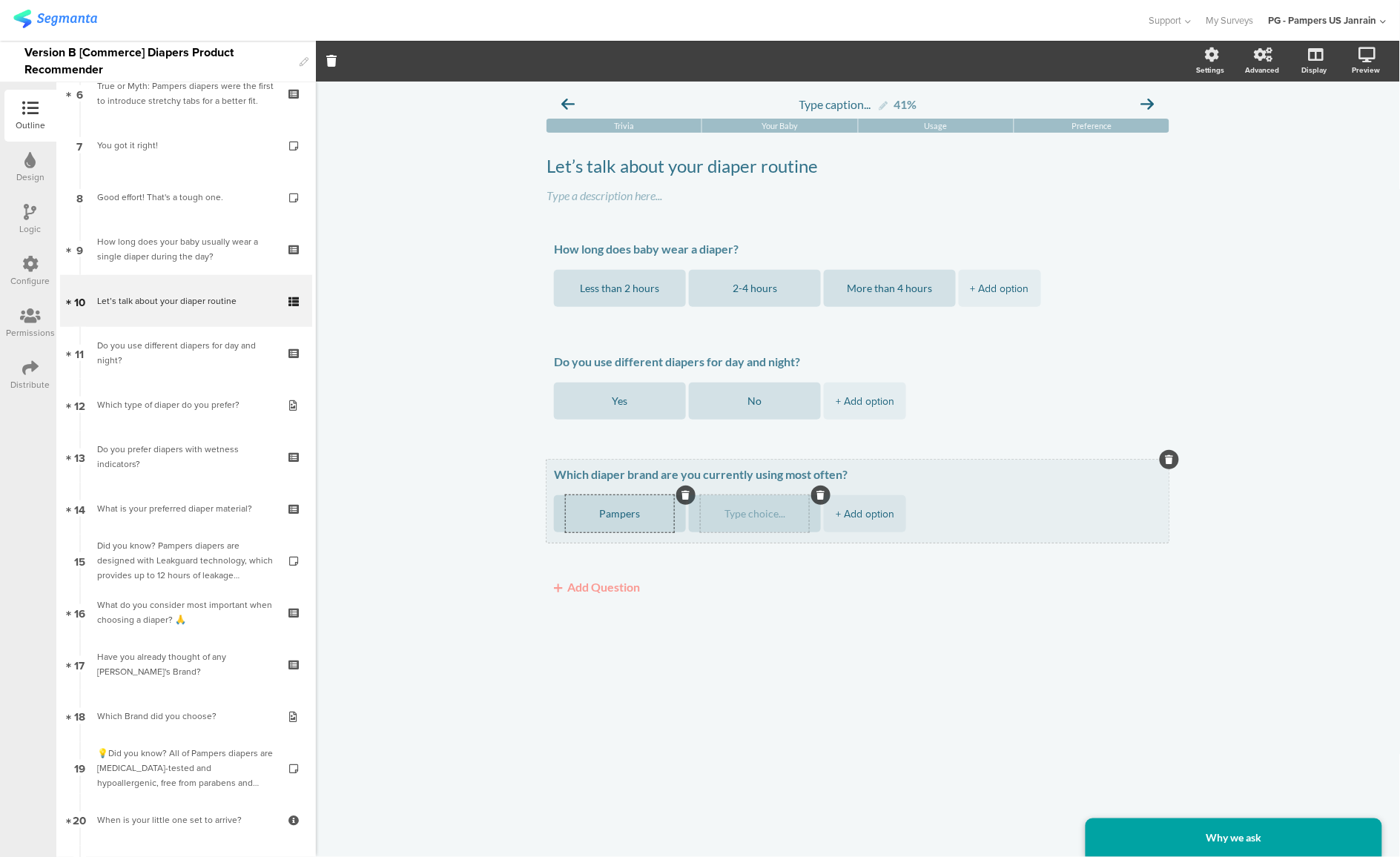
click at [753, 516] on textarea at bounding box center [755, 514] width 108 height 11
paste textarea "Huggies"
click at [873, 514] on div "+ Add option" at bounding box center [865, 514] width 59 height 37
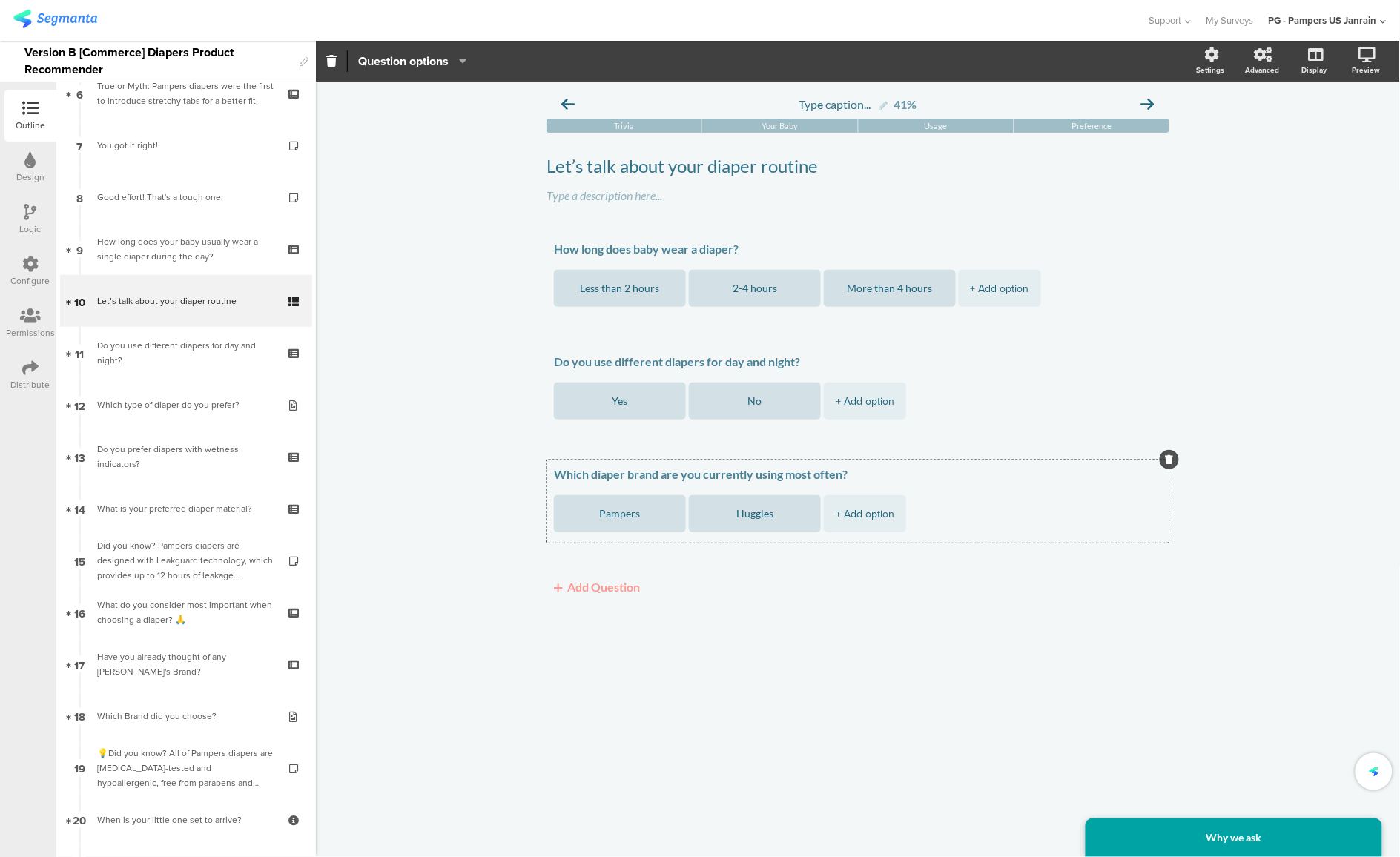
type textarea "Huggies"
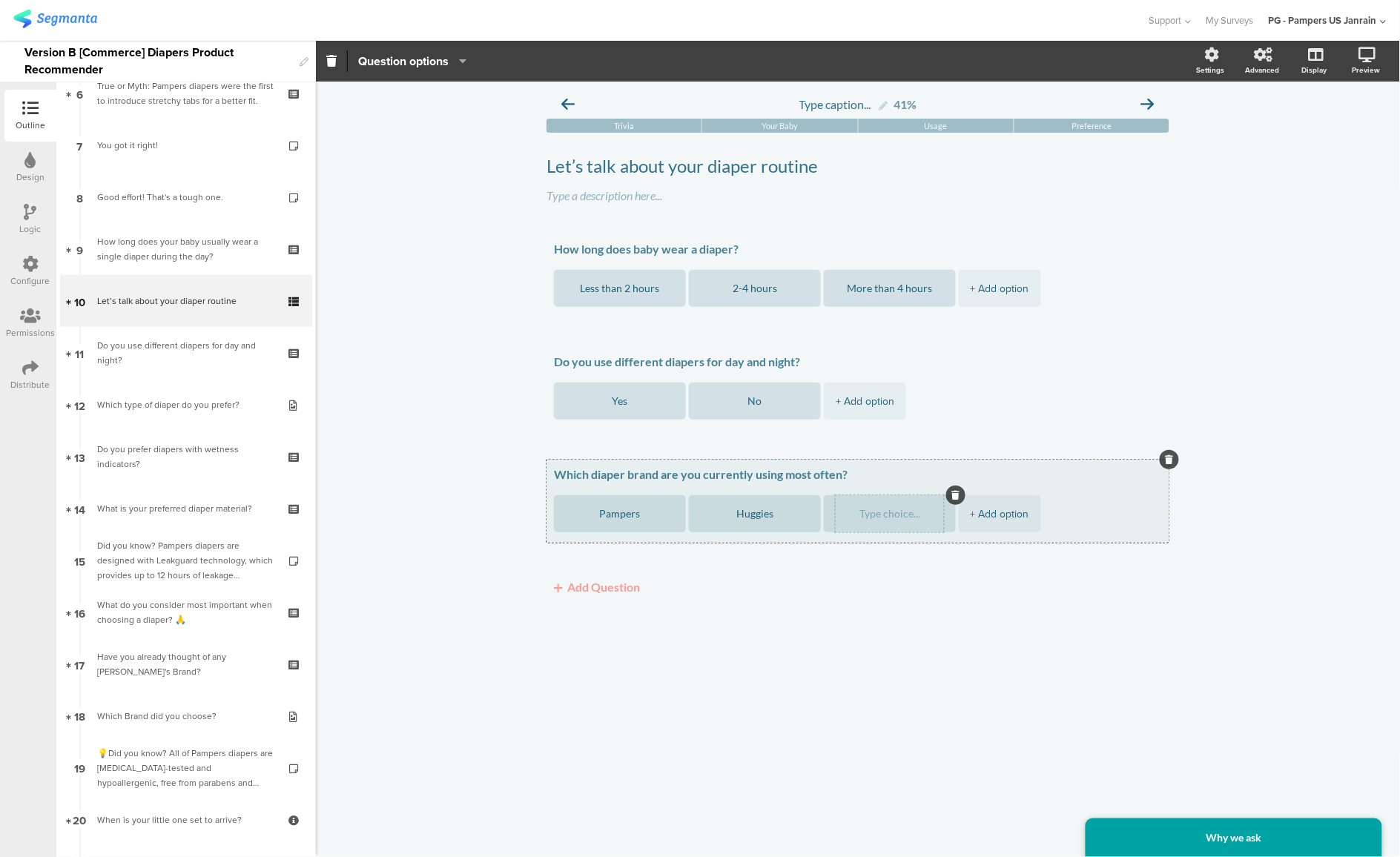
click at [902, 514] on textarea at bounding box center [890, 514] width 108 height 11
paste textarea "Coterie"
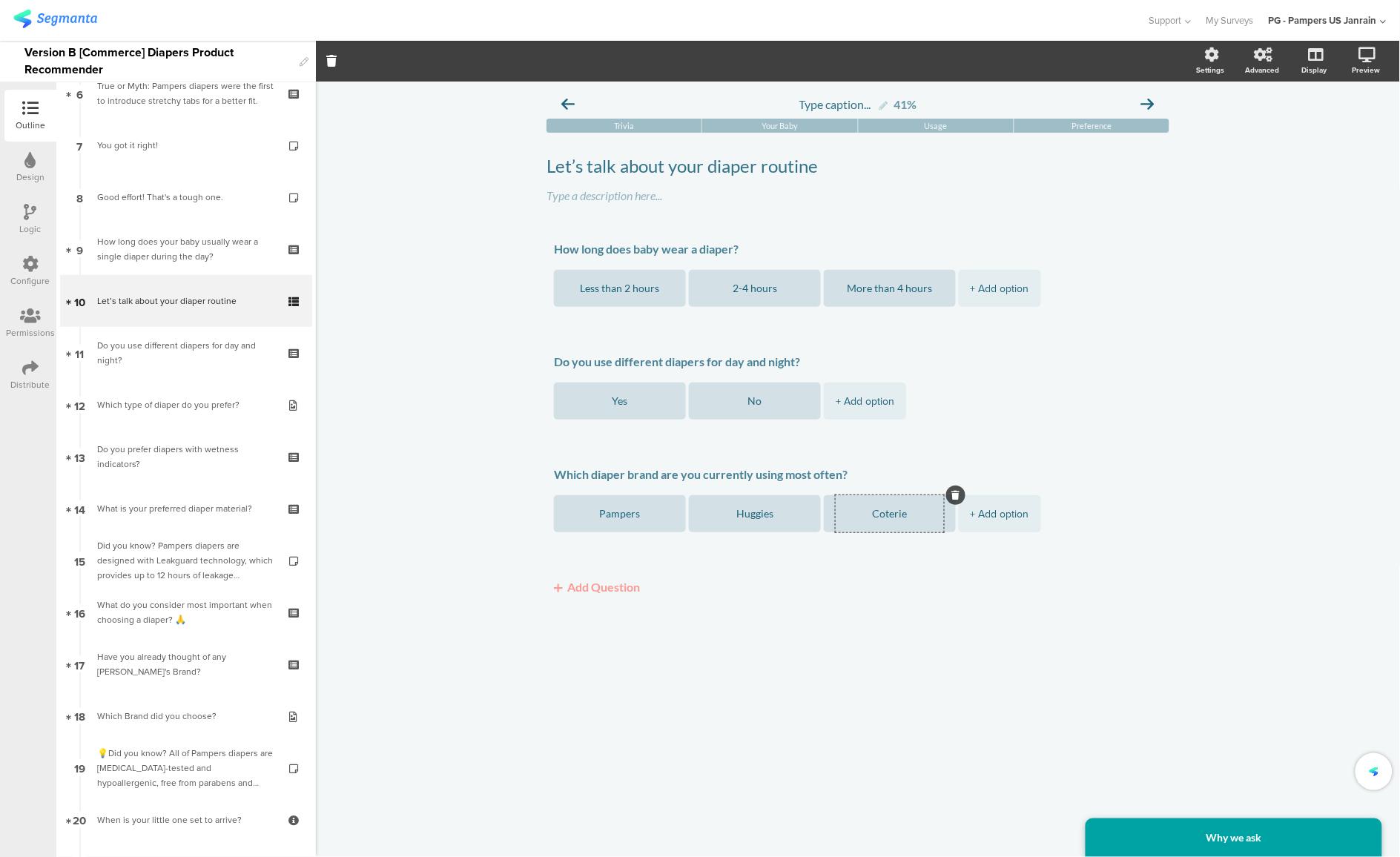
type textarea "Coterie"
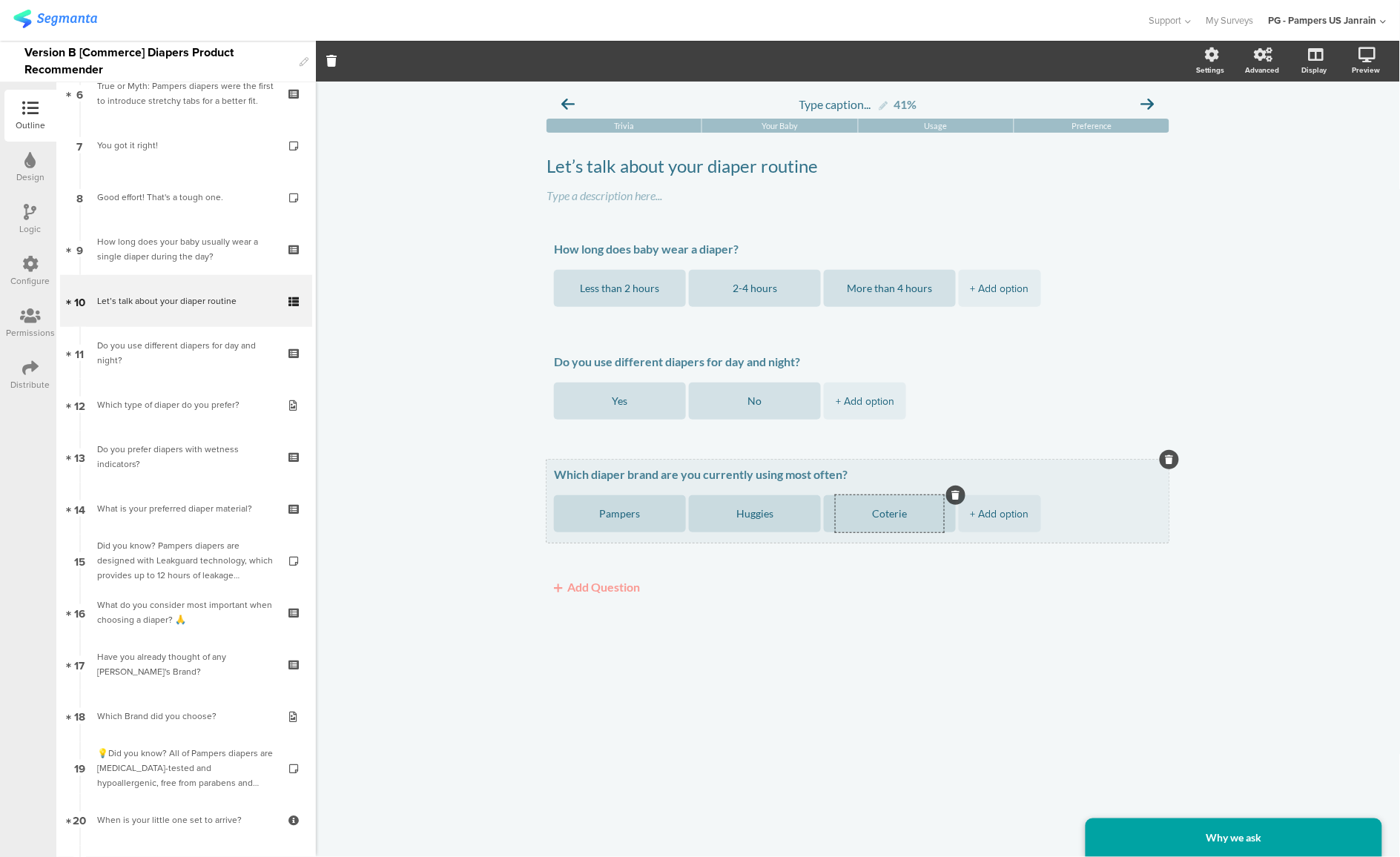
click at [984, 522] on div "+ Add option" at bounding box center [1000, 514] width 59 height 37
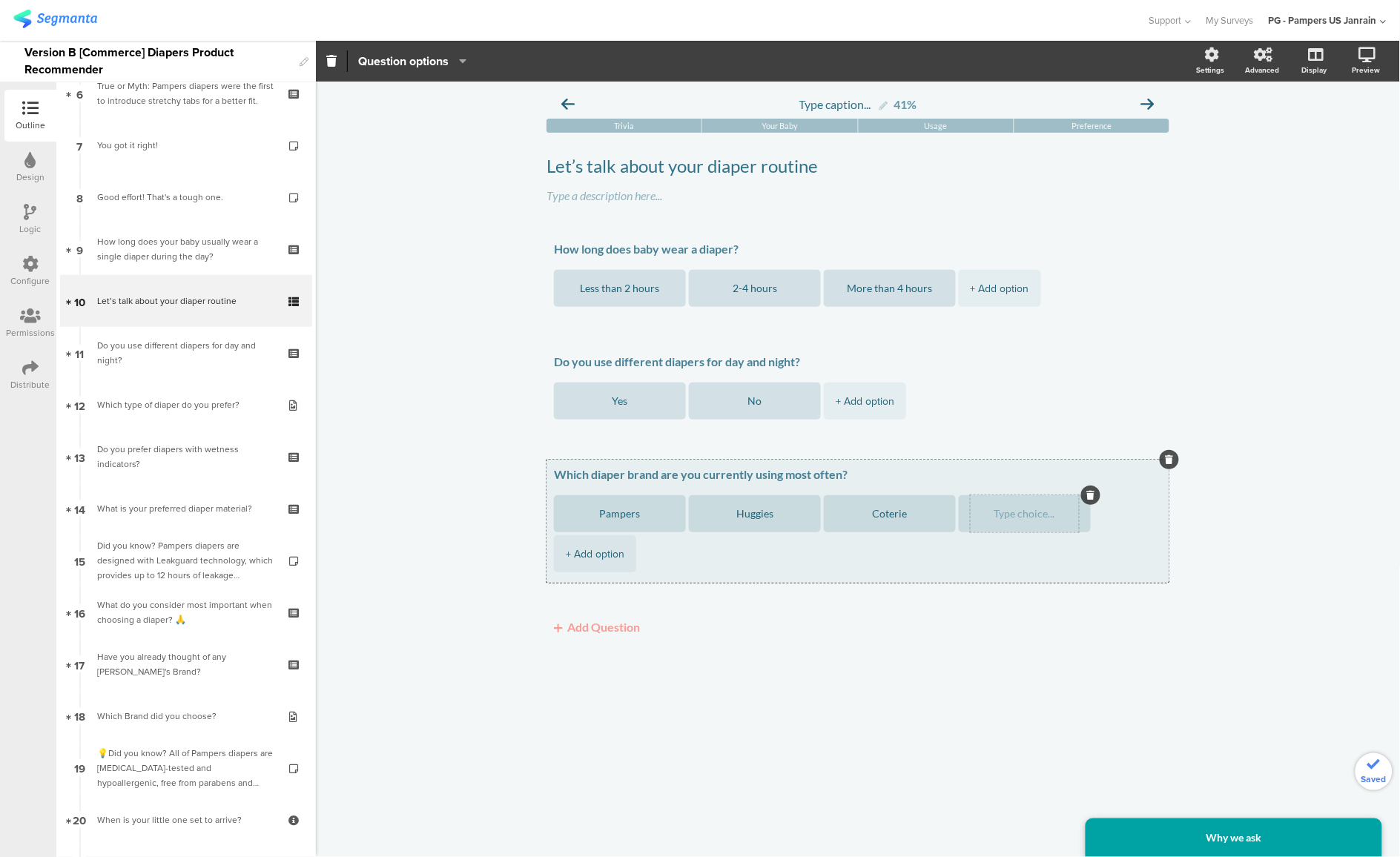
click at [1049, 515] on textarea at bounding box center [1025, 514] width 108 height 11
paste textarea "Honest"
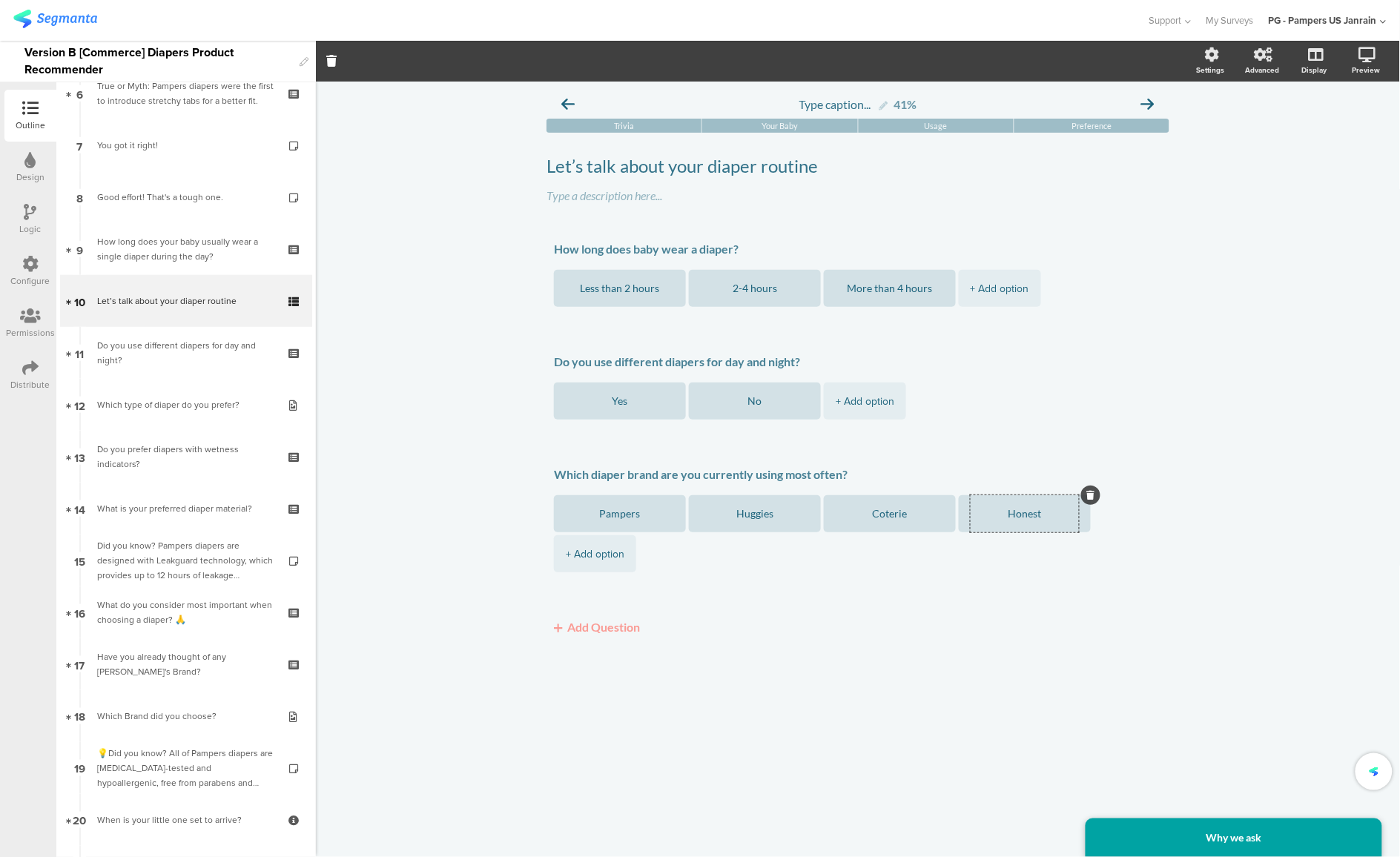
type textarea "Honest"
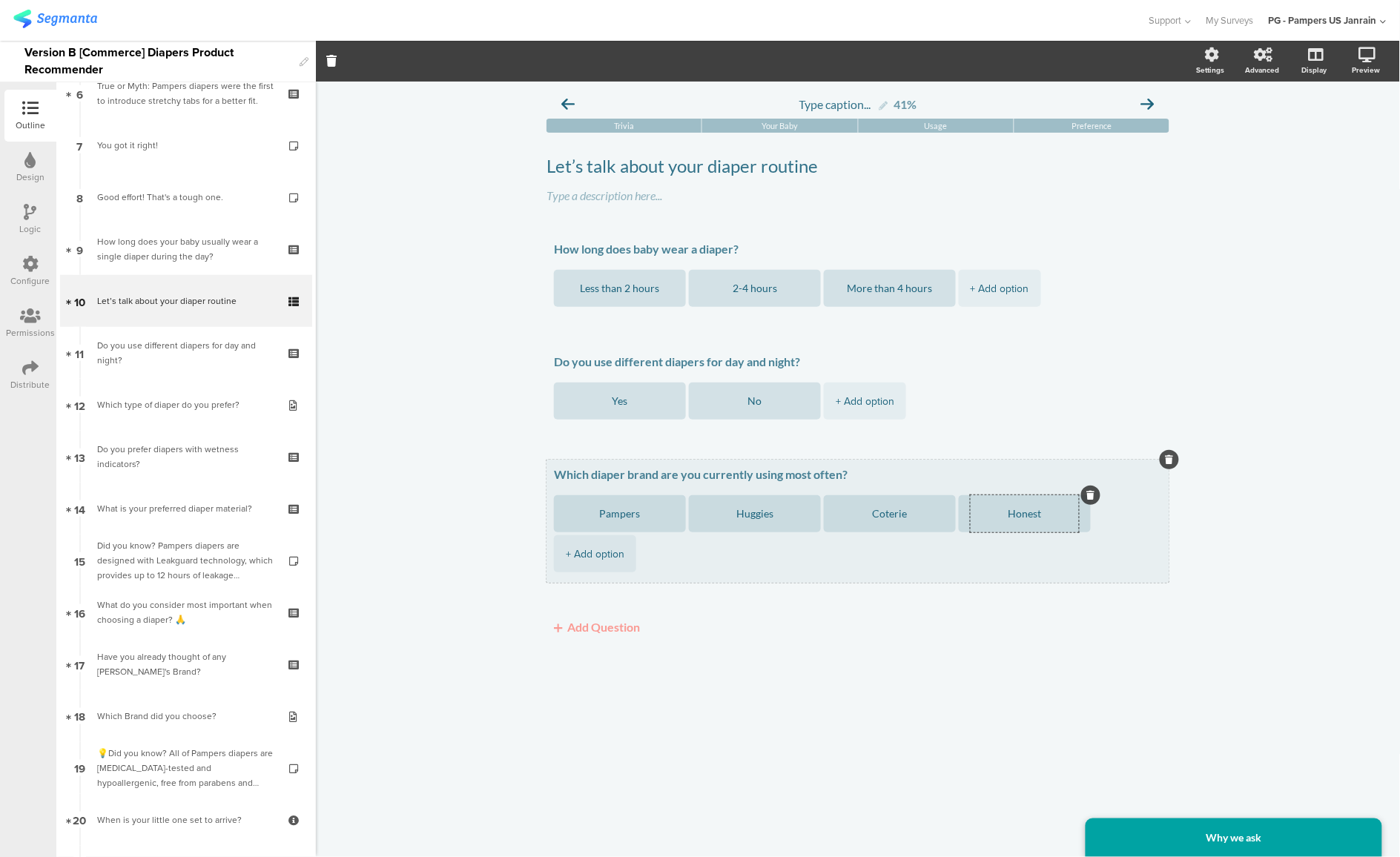
click at [592, 559] on div "+ Add option" at bounding box center [595, 554] width 59 height 37
click at [628, 555] on textarea at bounding box center [620, 554] width 108 height 11
paste textarea "[PERSON_NAME]"
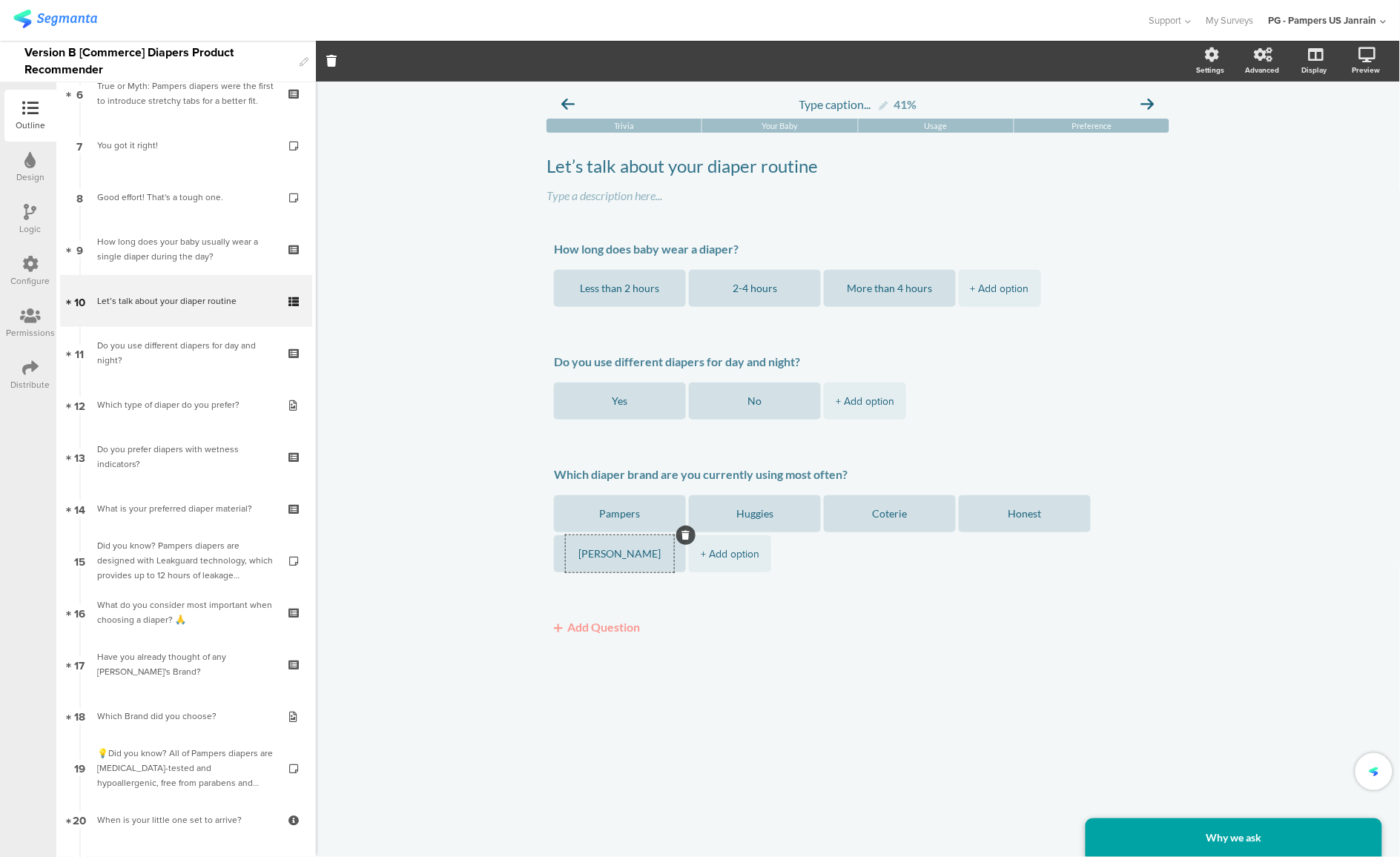
type textarea "[PERSON_NAME]"
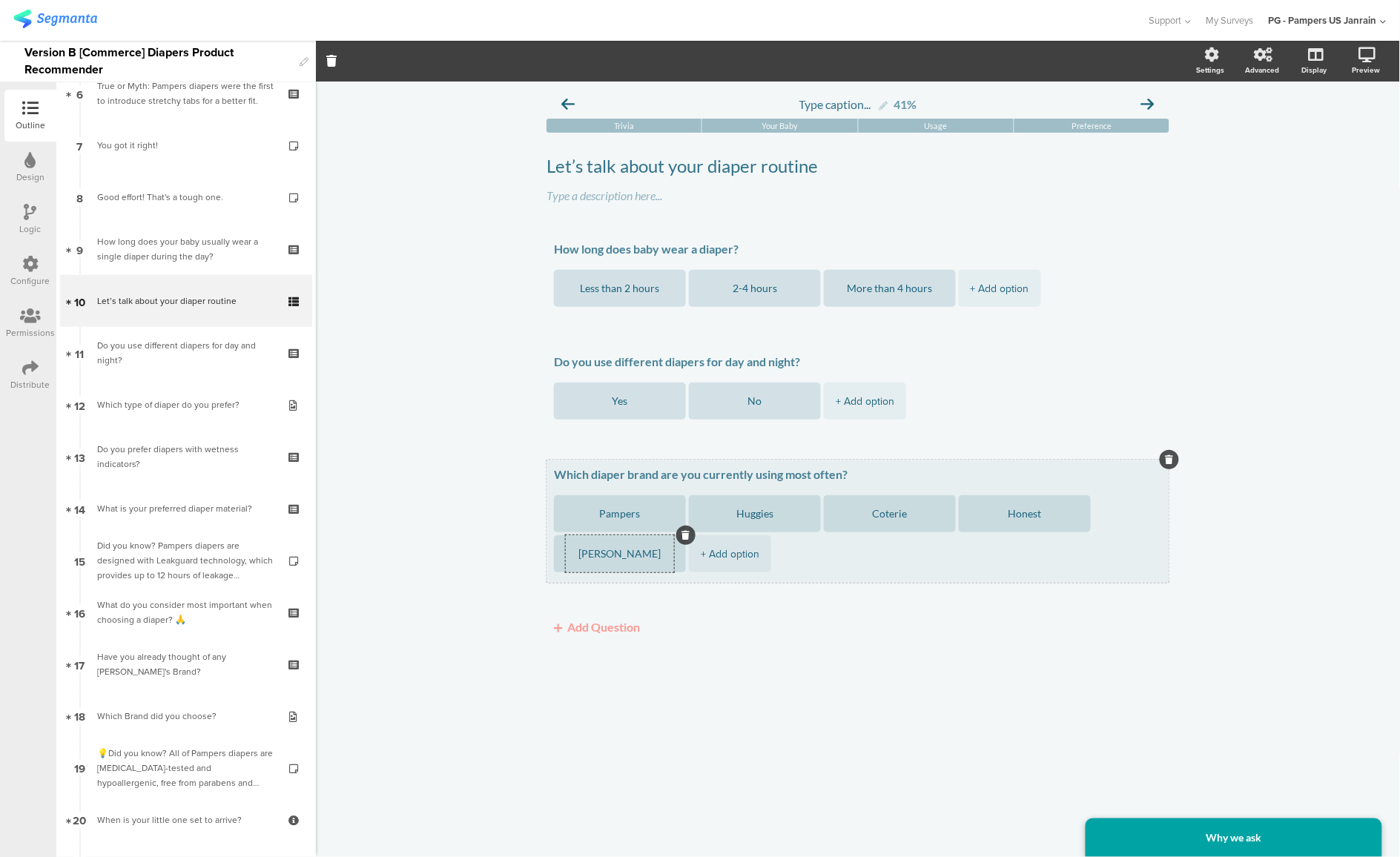
click at [721, 548] on div "+ Add option" at bounding box center [730, 554] width 59 height 37
click at [724, 553] on textarea at bounding box center [755, 554] width 108 height 11
paste textarea "Rascal + Friends"
click at [864, 557] on div "+ Add option" at bounding box center [865, 554] width 59 height 37
paste textarea "• Hello Bello"
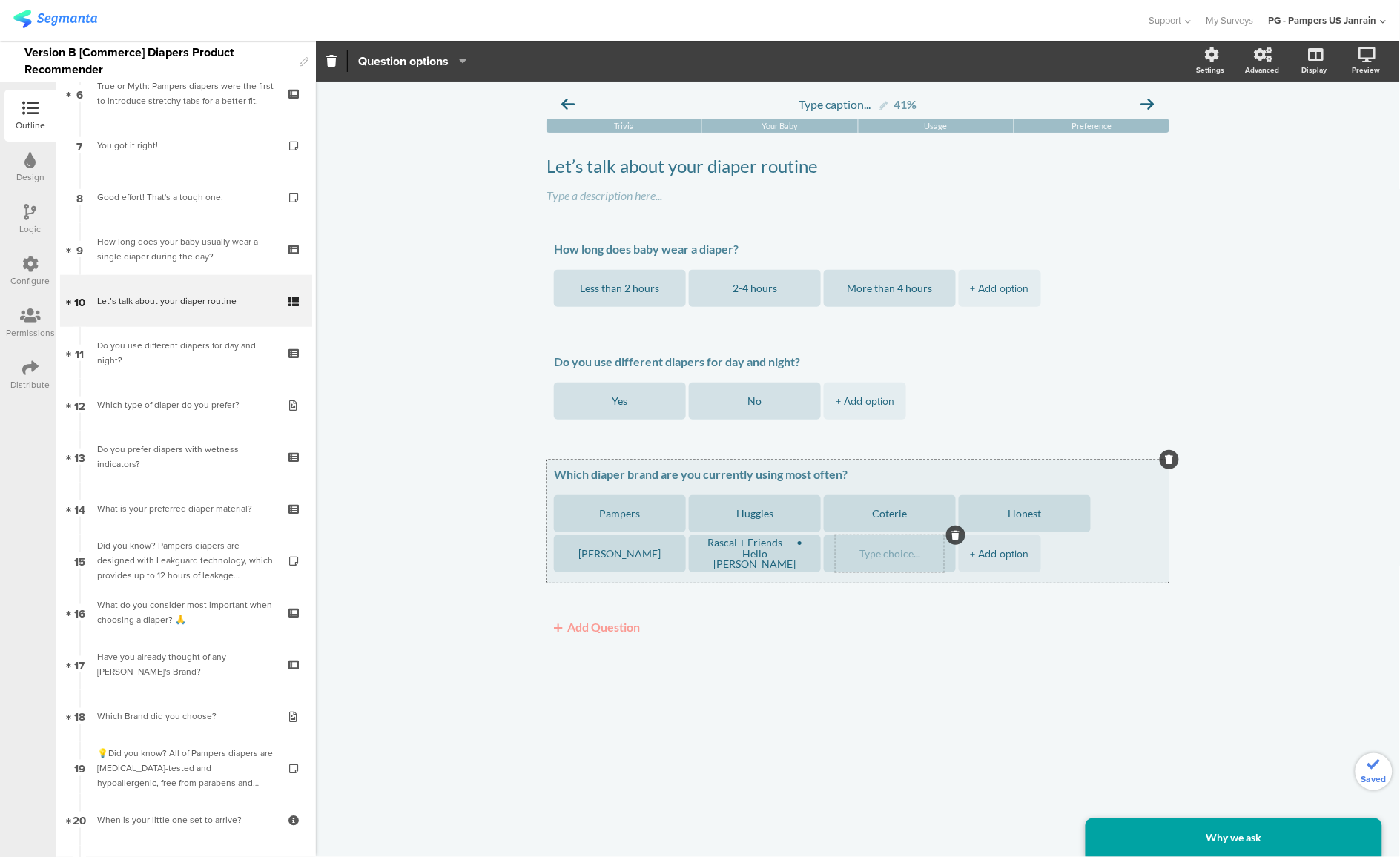
type textarea "Rascal + Friends"
click at [885, 554] on textarea at bounding box center [890, 554] width 108 height 11
paste textarea "• Hello Bello"
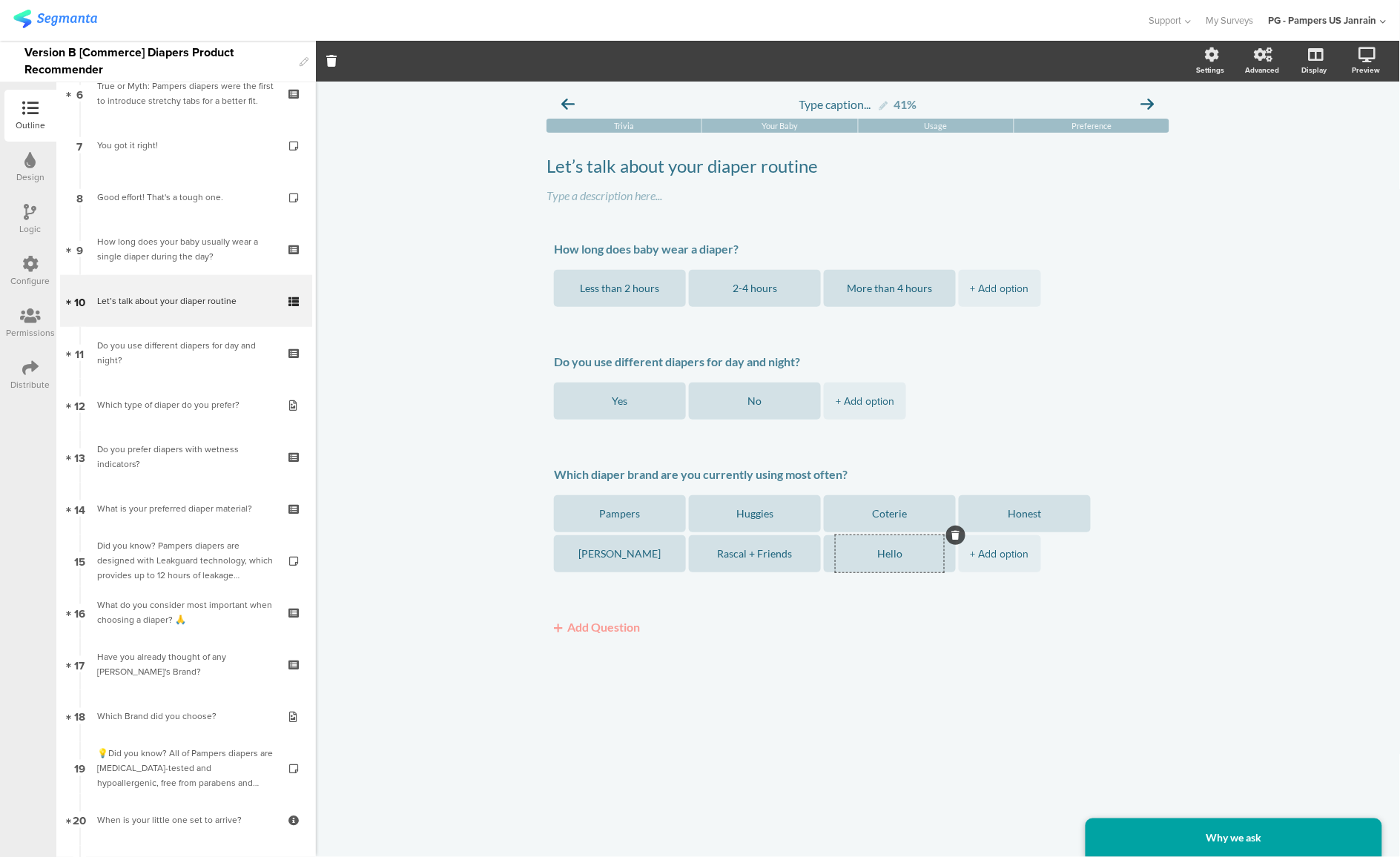
type textarea "Hello [PERSON_NAME]"
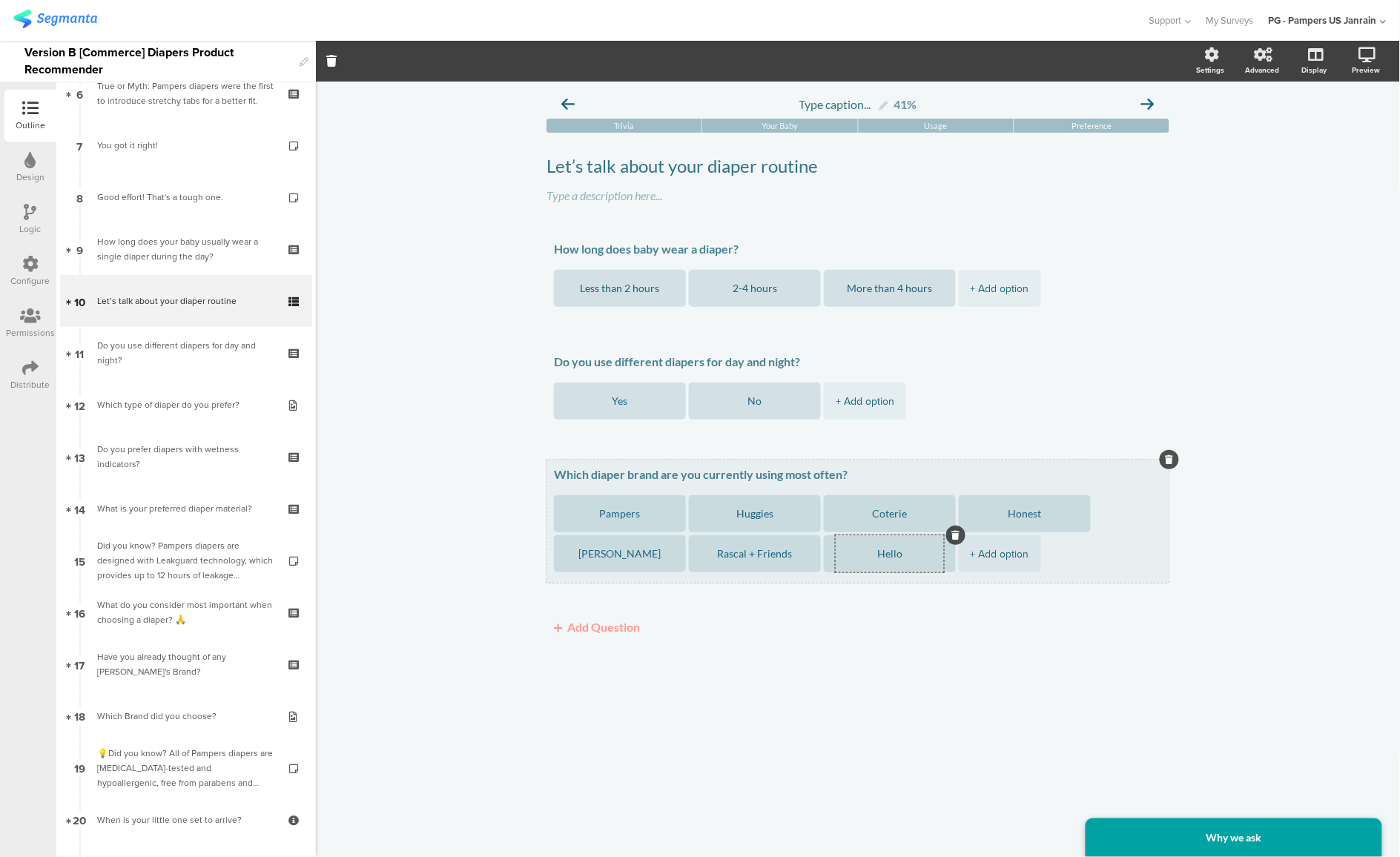
click at [1007, 559] on div "+ Add option" at bounding box center [1000, 554] width 59 height 37
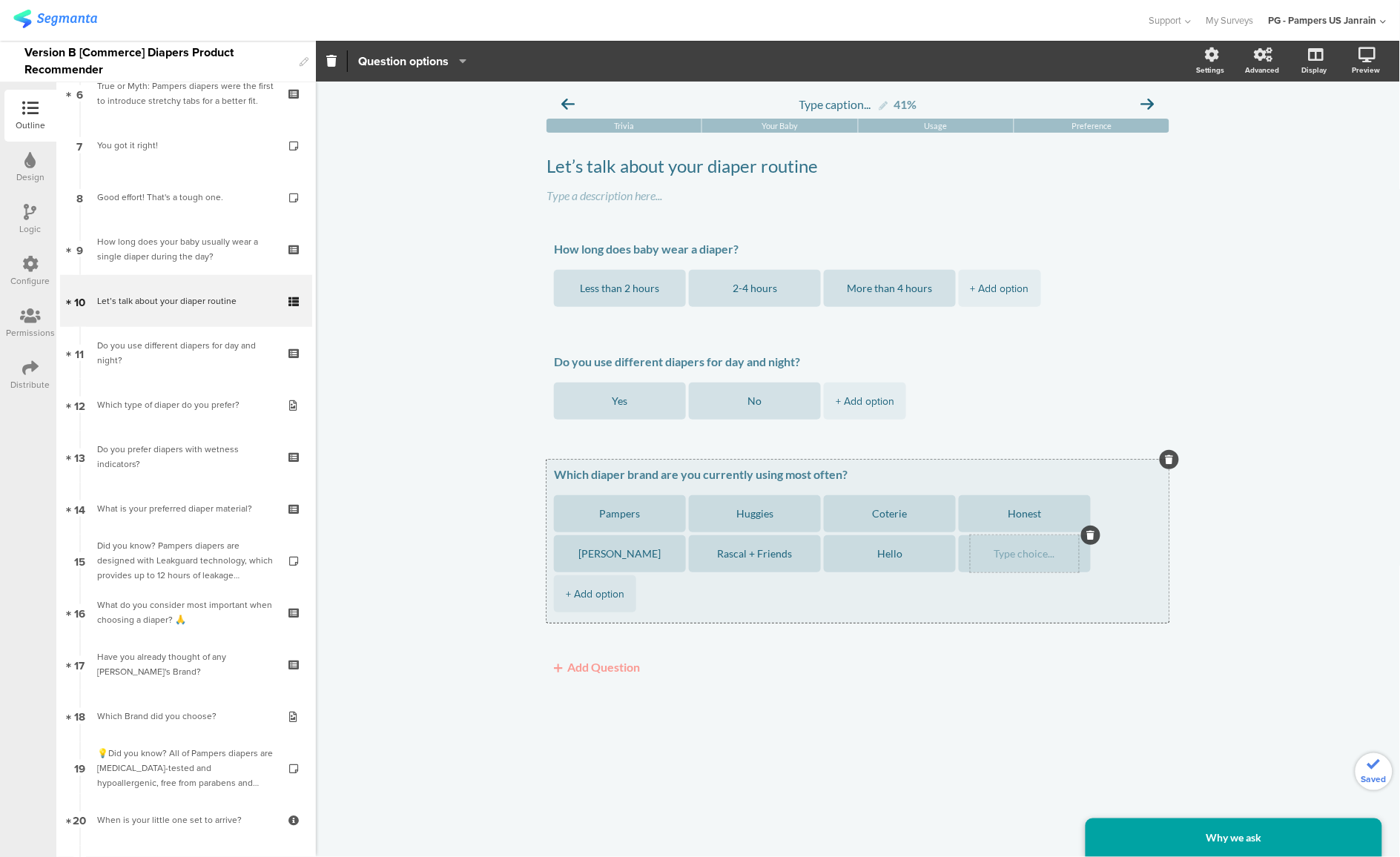
click at [1015, 556] on textarea at bounding box center [1025, 554] width 108 height 11
paste textarea "Dyper"
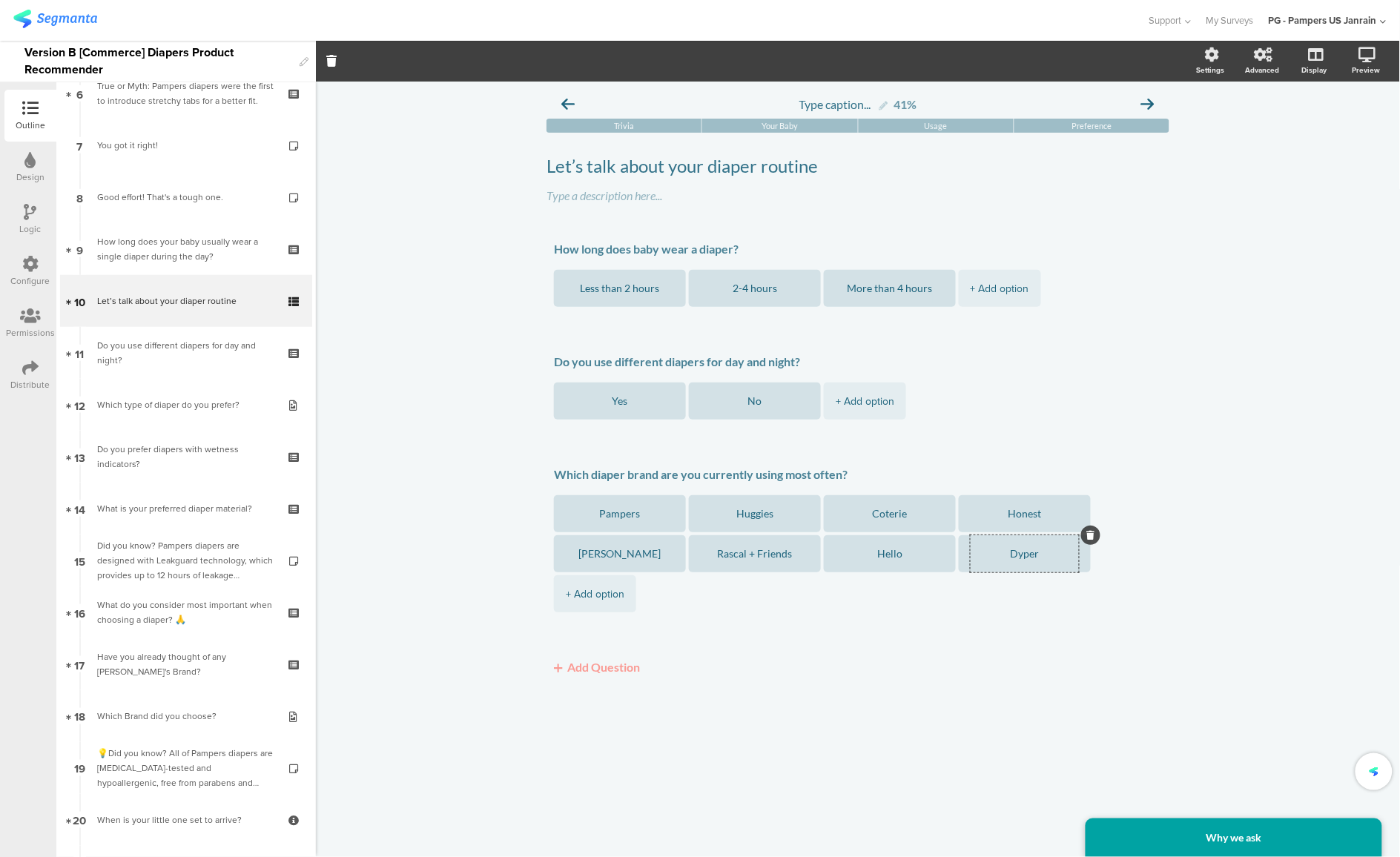
type textarea "Dyper"
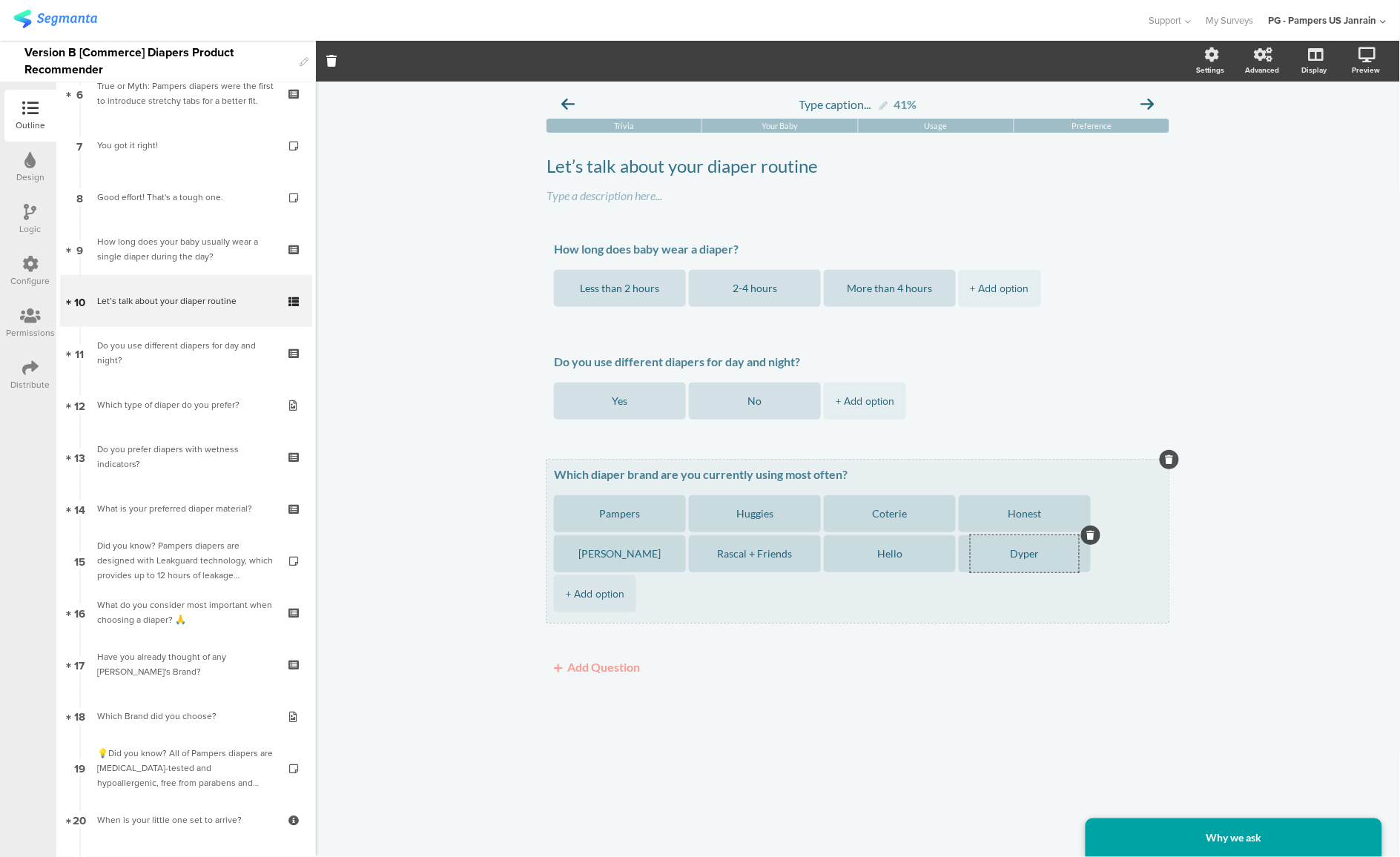
click at [593, 593] on div "+ Add option" at bounding box center [595, 594] width 59 height 37
click at [629, 596] on textarea at bounding box center [620, 595] width 108 height 11
paste textarea "Other"
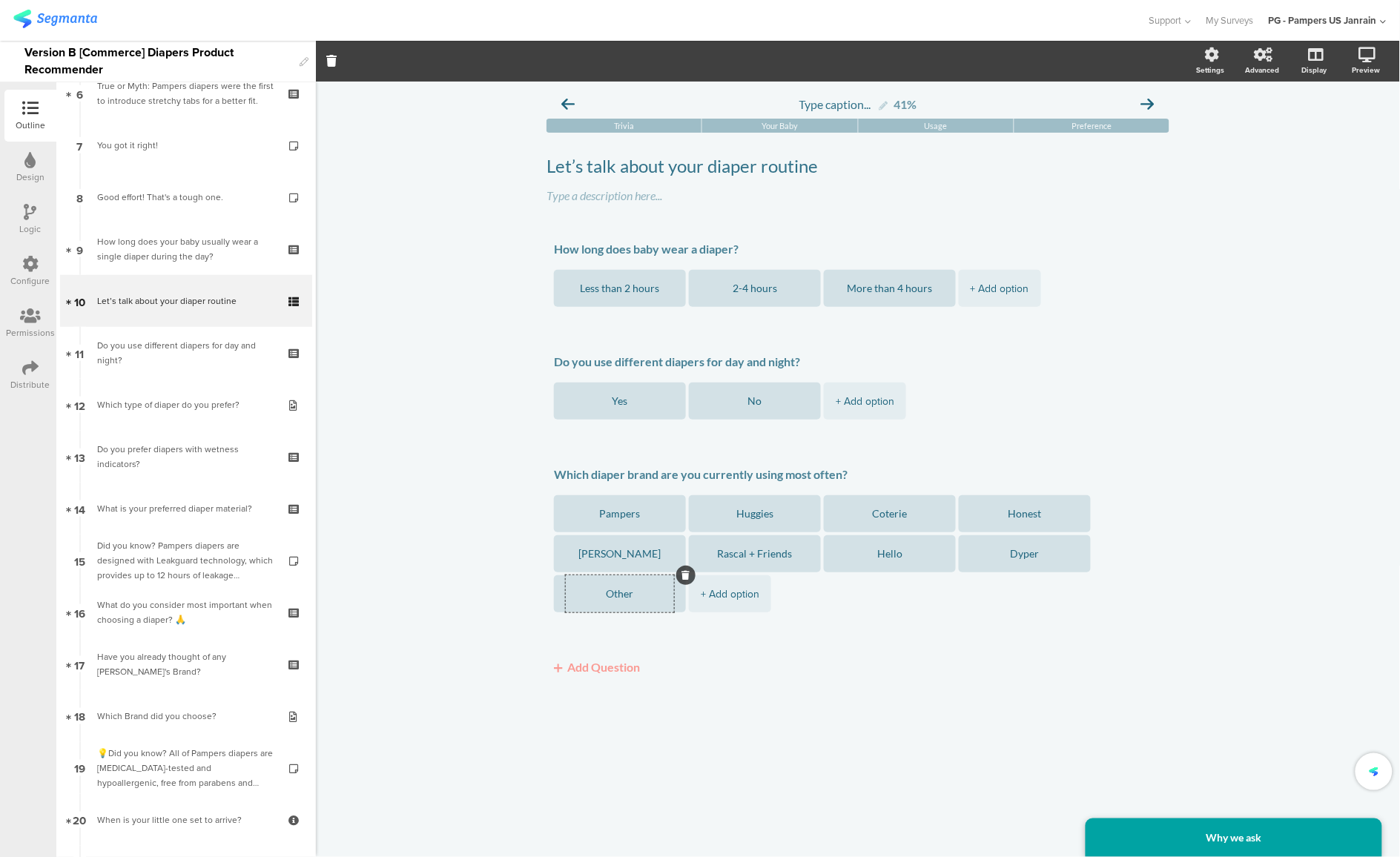
type textarea "Other"
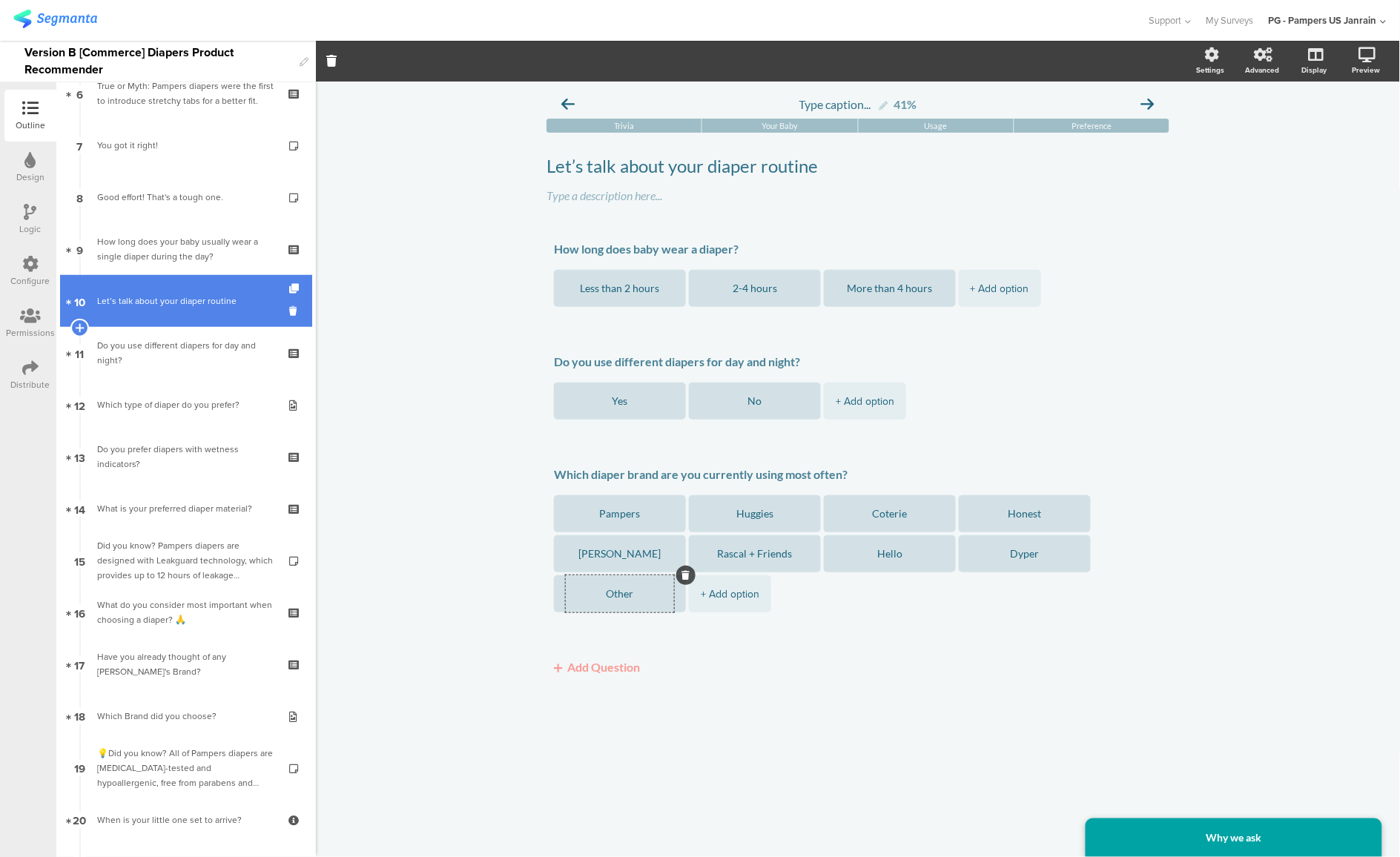
click at [123, 304] on div "Let’s talk about your diaper routine" at bounding box center [186, 301] width 177 height 15
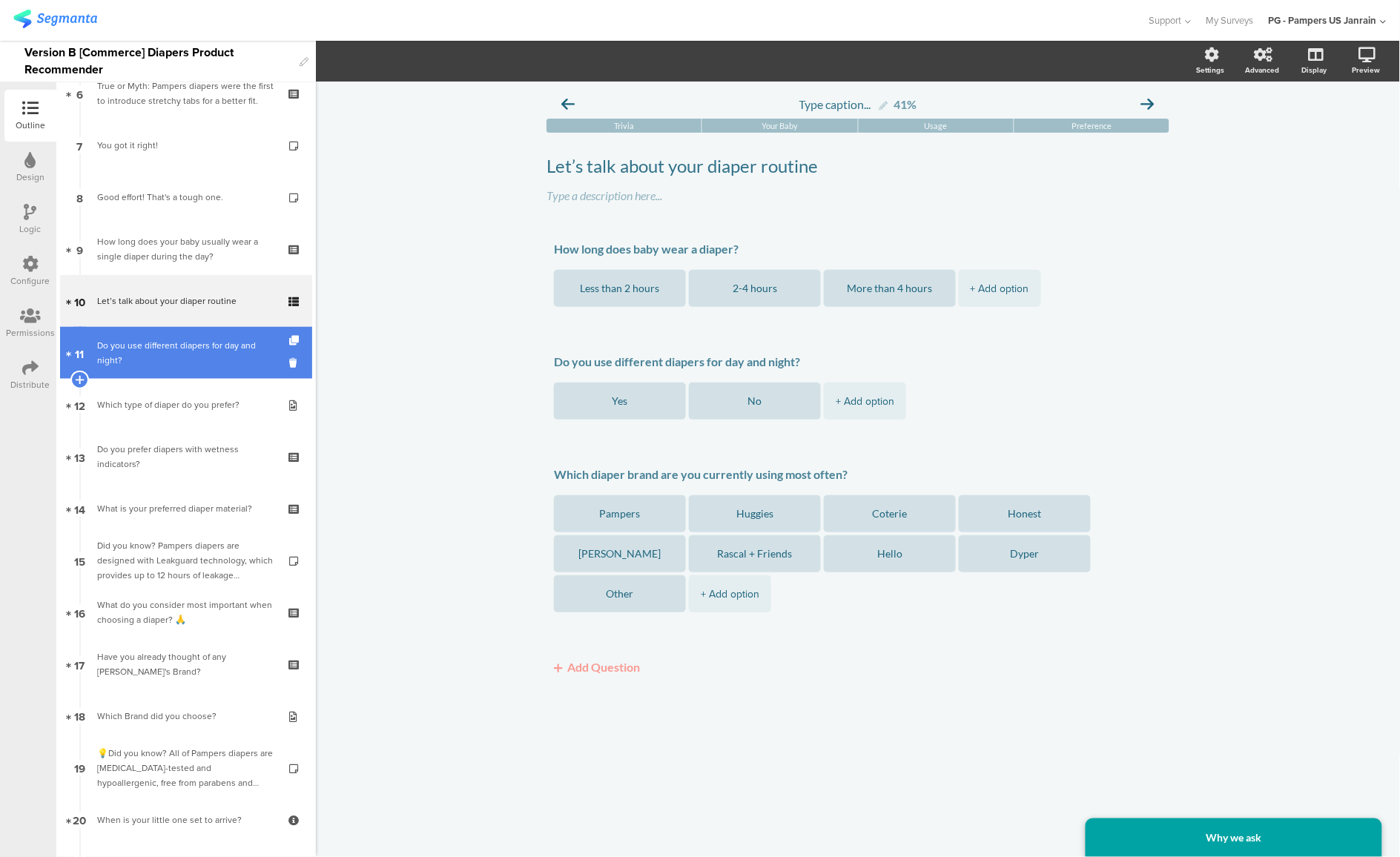
click at [155, 349] on div "Do you use different diapers for day and night?" at bounding box center [186, 353] width 177 height 29
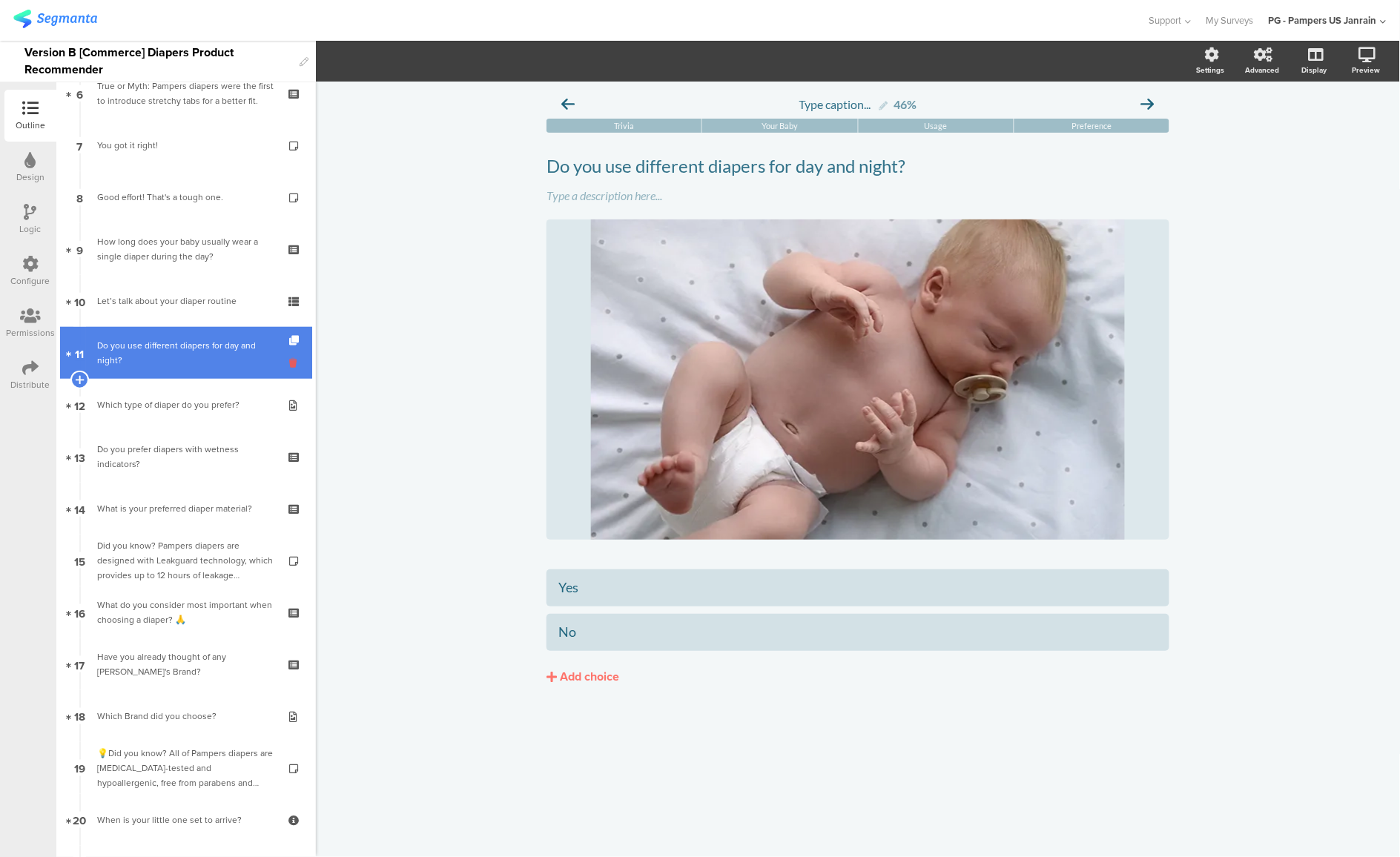
click at [289, 366] on icon at bounding box center [295, 362] width 12 height 14
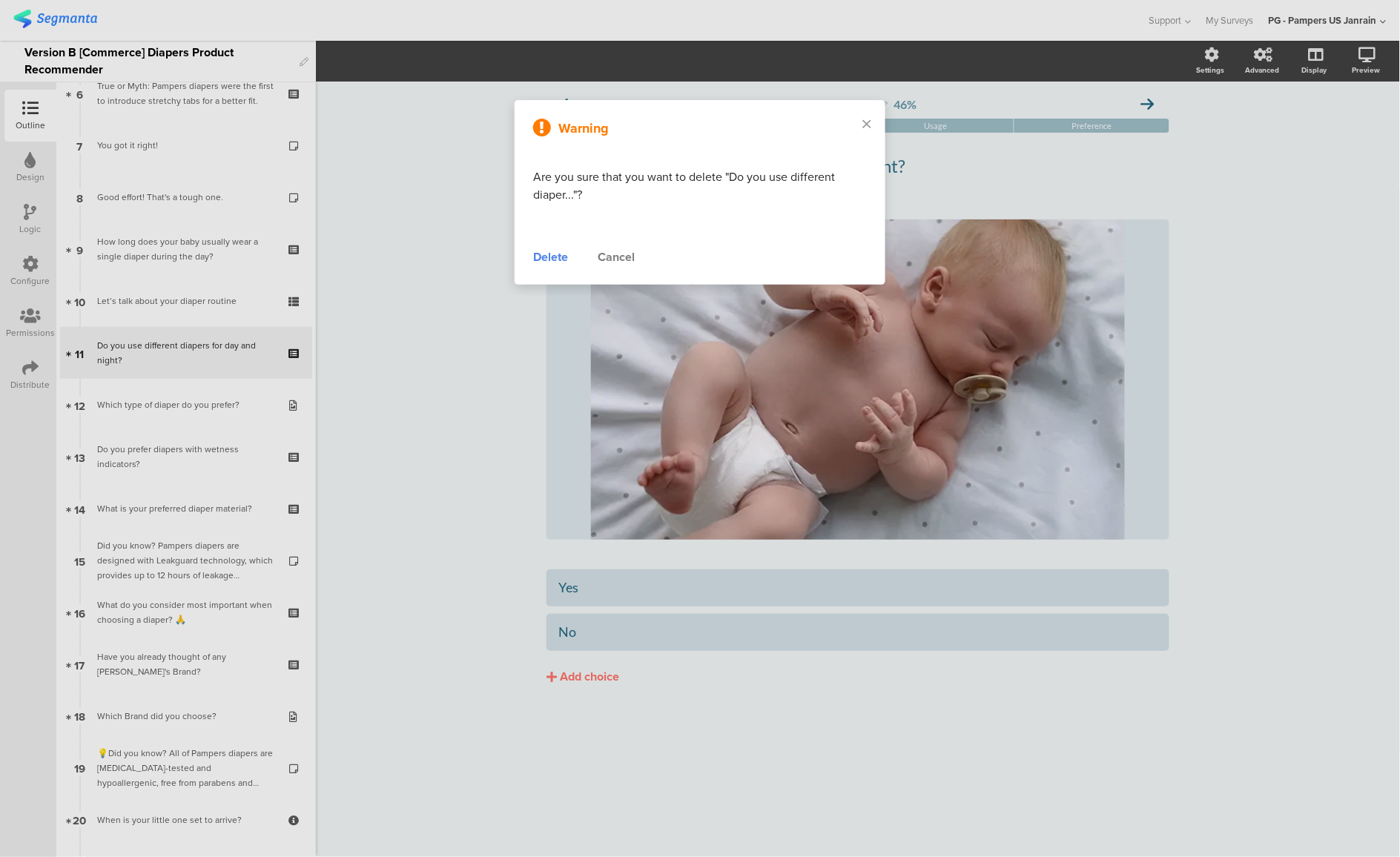
drag, startPoint x: 615, startPoint y: 257, endPoint x: 530, endPoint y: 292, distance: 91.9
click at [616, 257] on div "Cancel" at bounding box center [616, 258] width 37 height 18
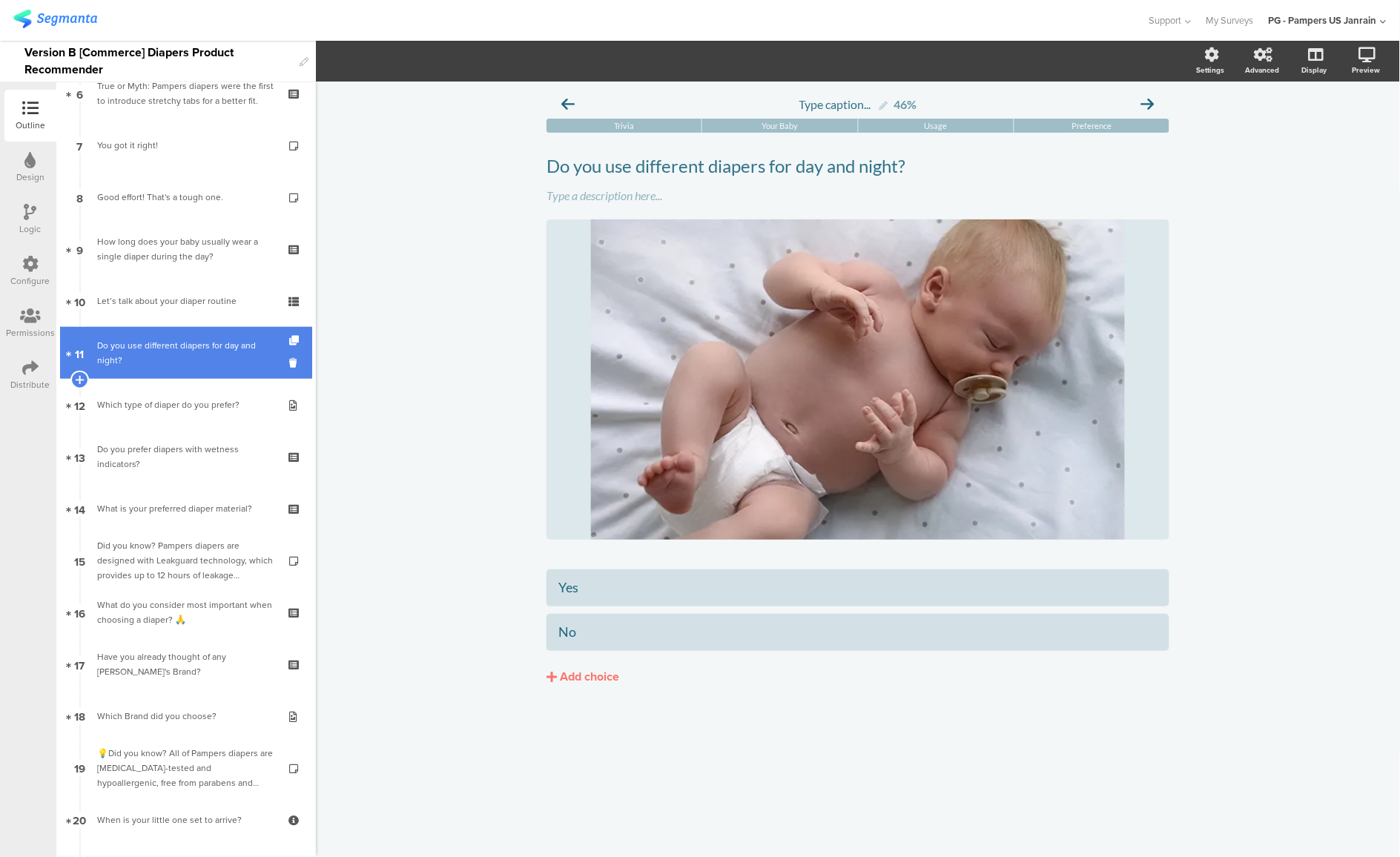
click at [176, 361] on div "Do you use different diapers for day and night?" at bounding box center [186, 353] width 177 height 29
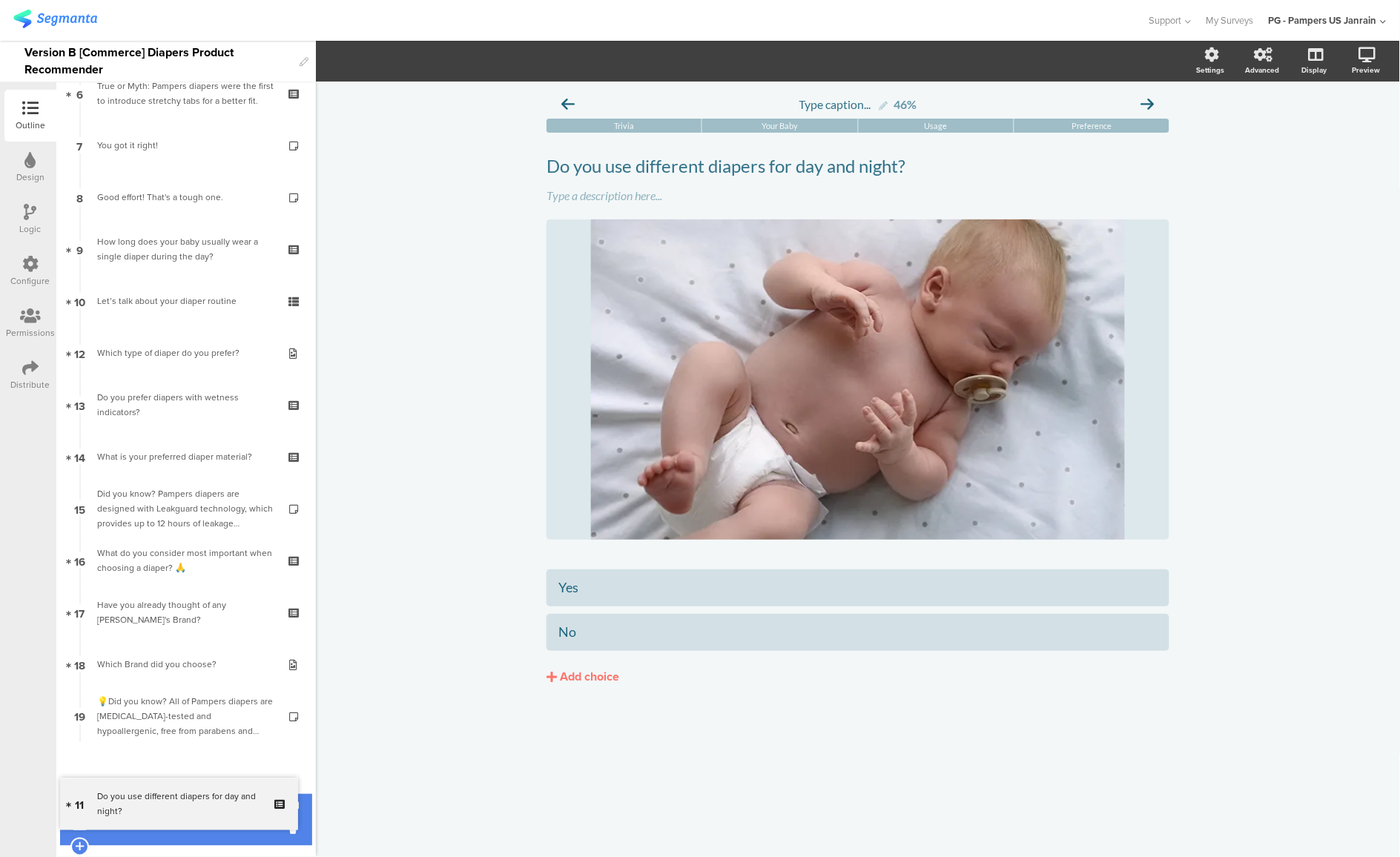
drag, startPoint x: 171, startPoint y: 356, endPoint x: 164, endPoint y: 807, distance: 451.1
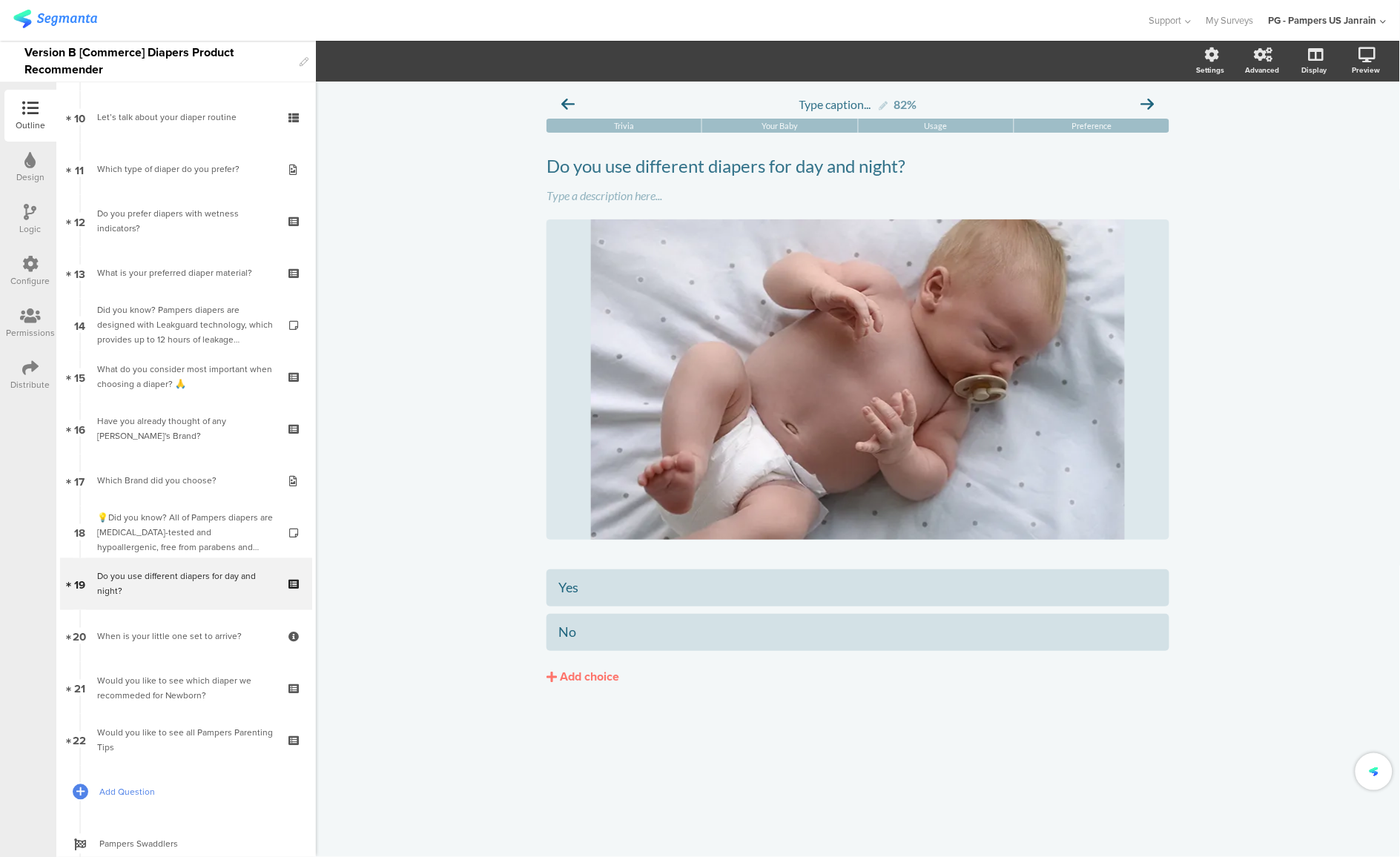
scroll to position [556, 0]
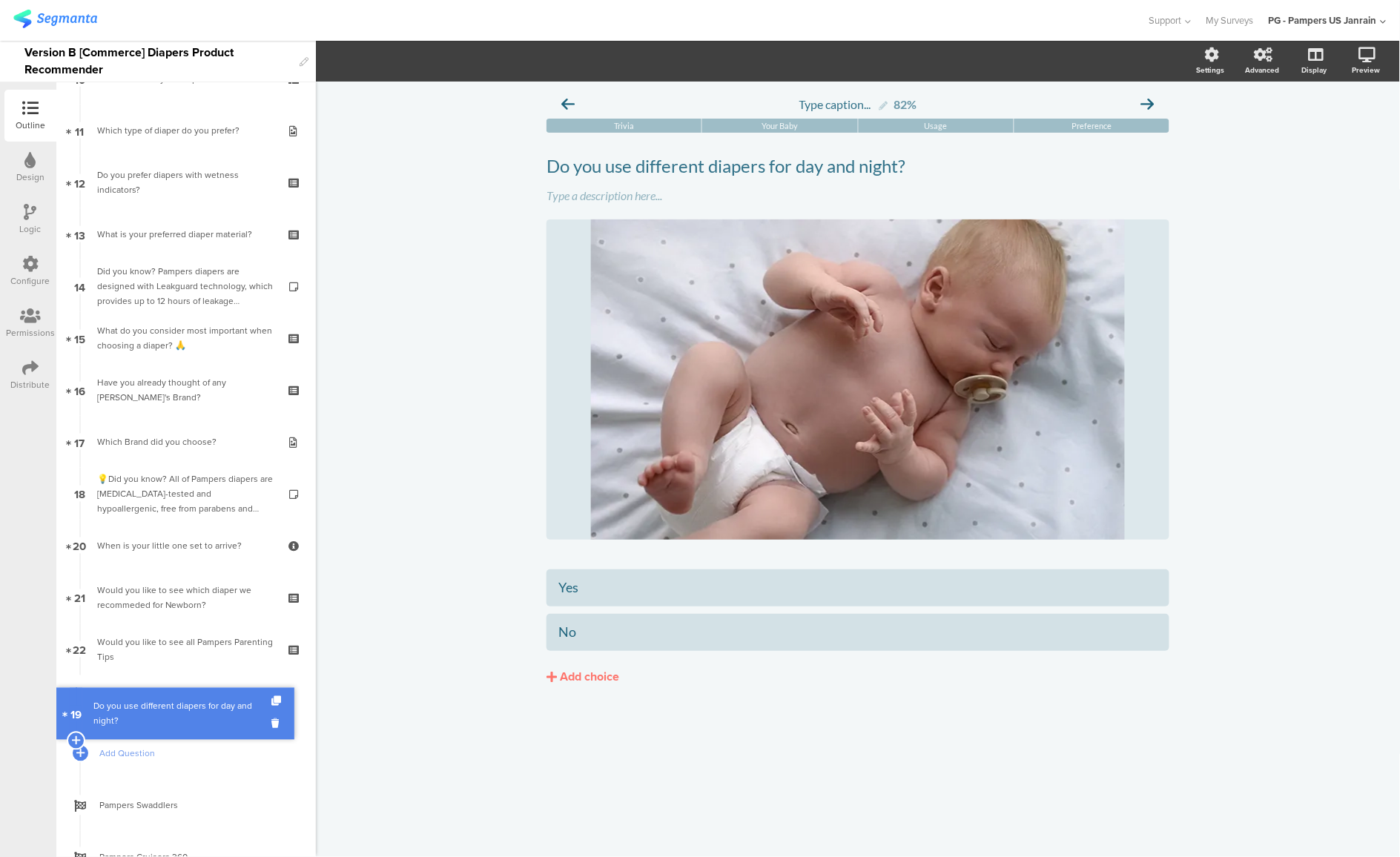
drag, startPoint x: 150, startPoint y: 542, endPoint x: 156, endPoint y: 710, distance: 168.1
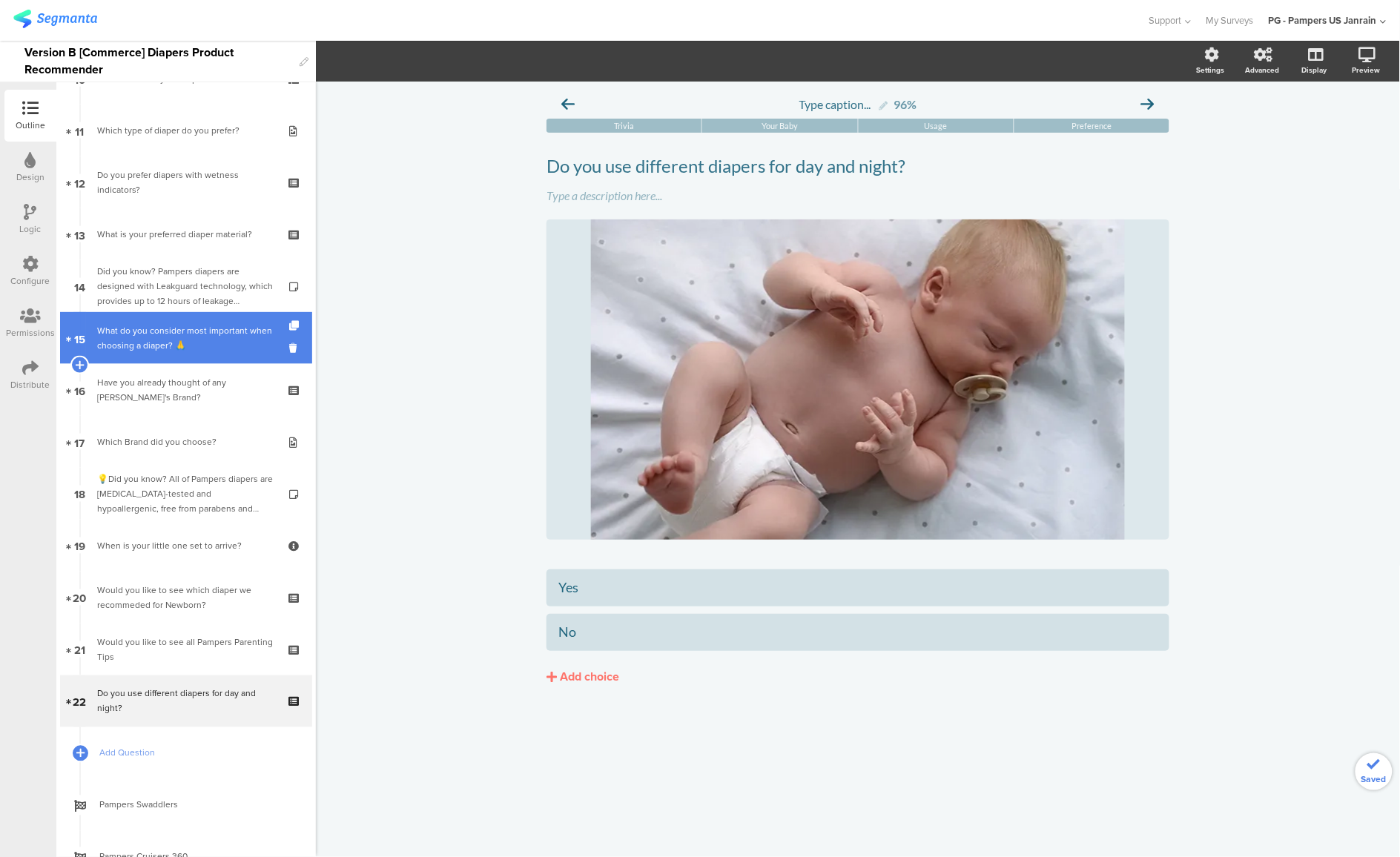
scroll to position [334, 0]
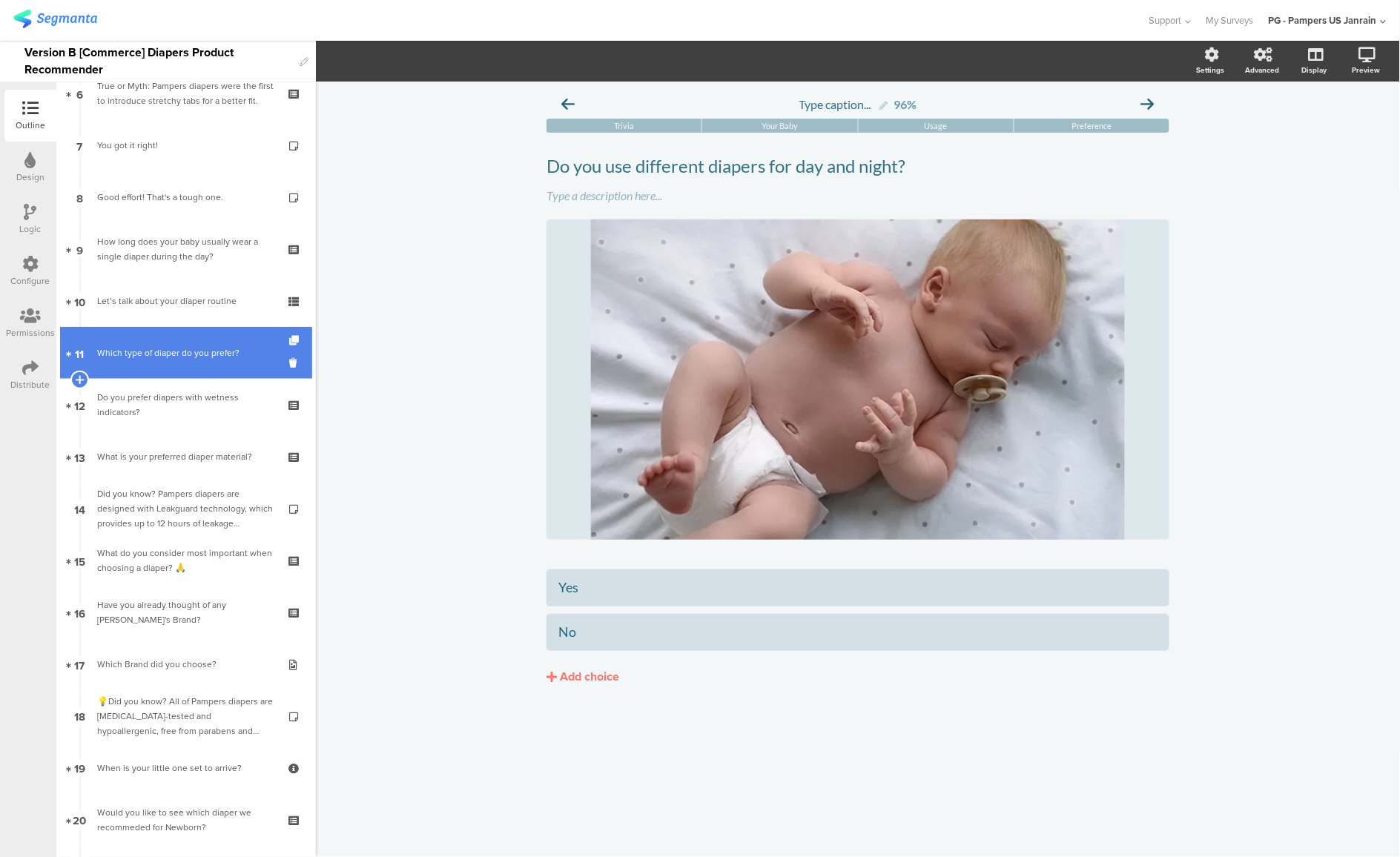
click at [160, 363] on link "11 Which type of diaper do you prefer?" at bounding box center [186, 352] width 252 height 52
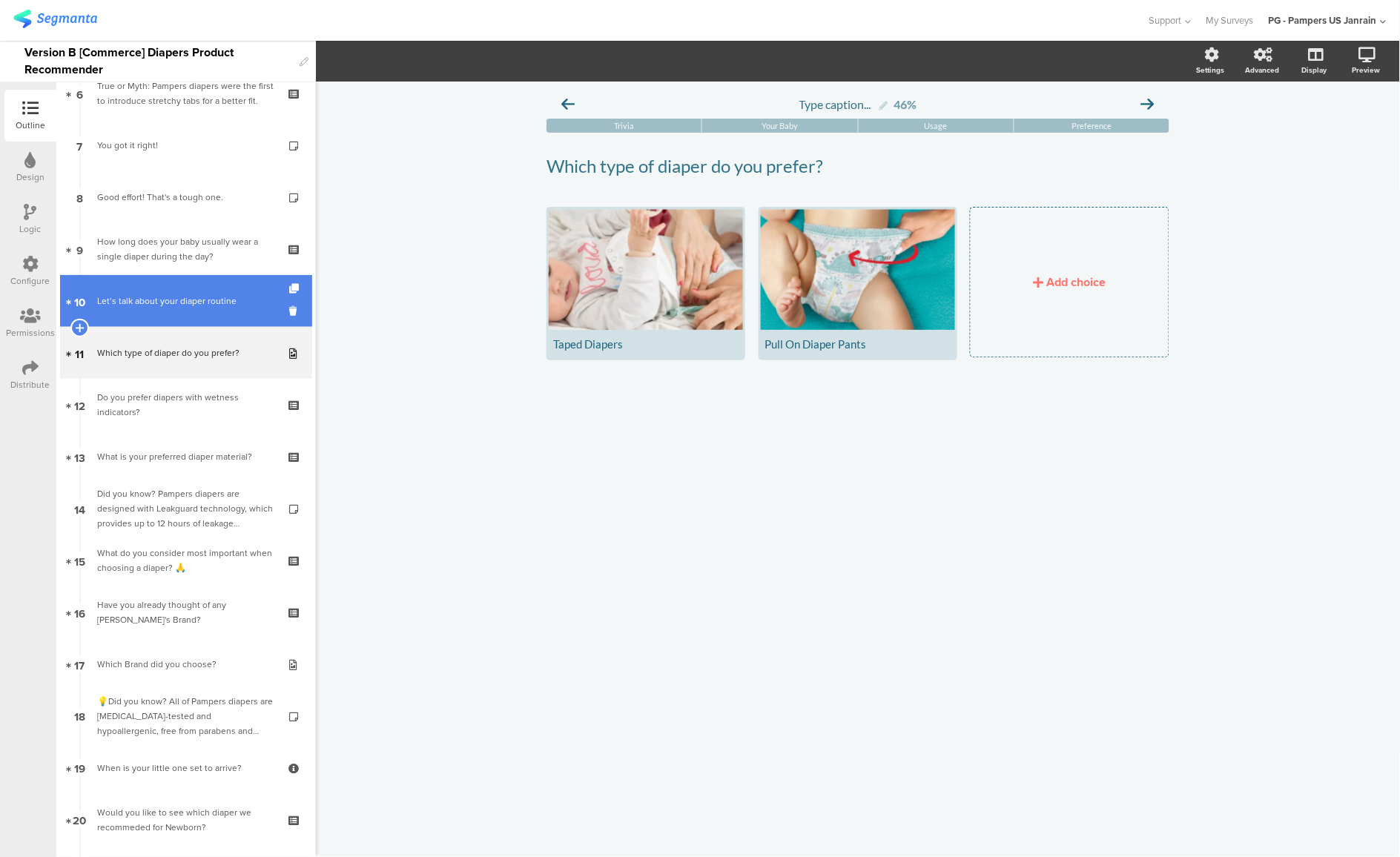
click at [176, 321] on link "10 Let’s talk about your diaper routine" at bounding box center [186, 300] width 252 height 52
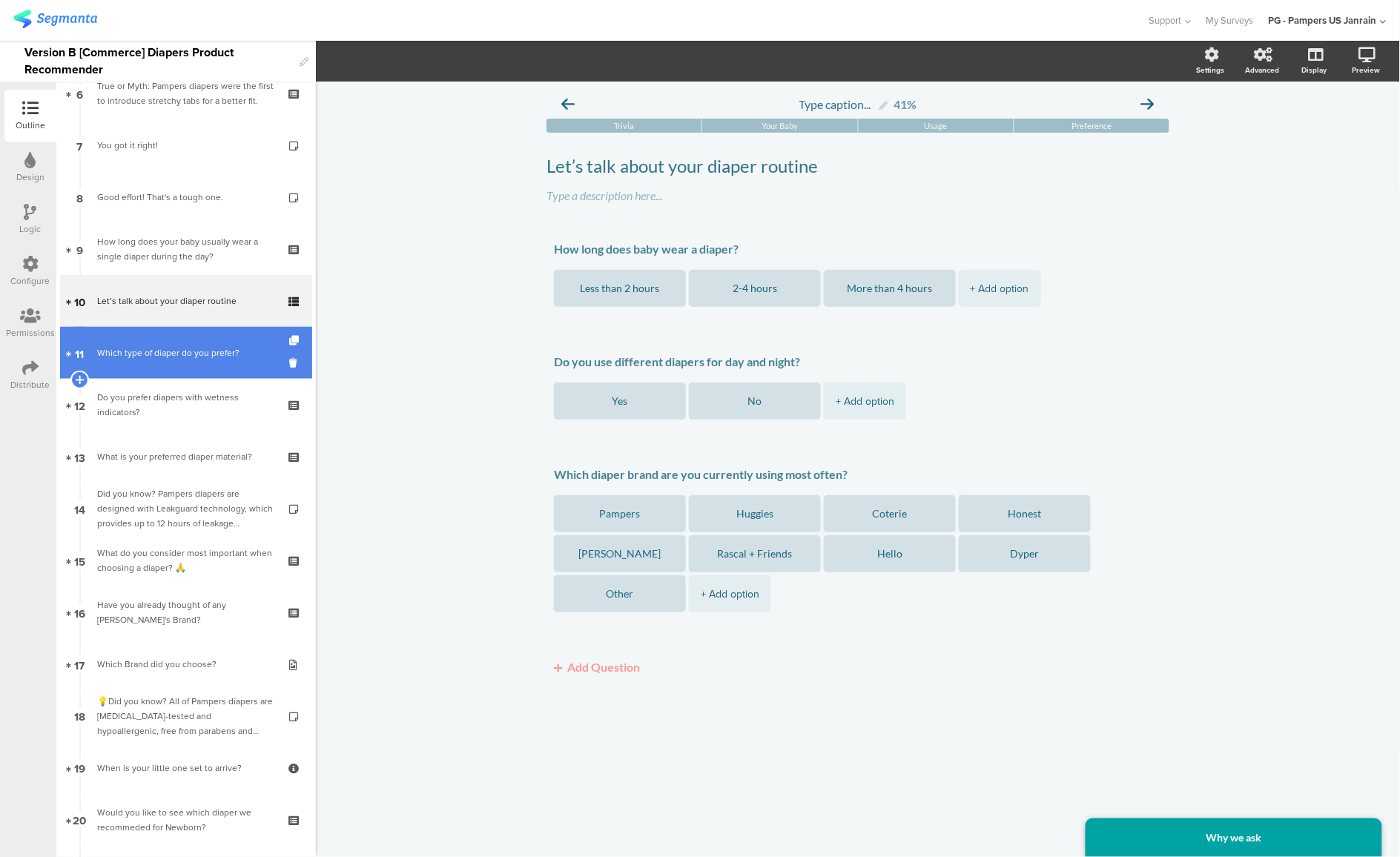
click at [187, 374] on link "11 Which type of diaper do you prefer?" at bounding box center [186, 352] width 252 height 52
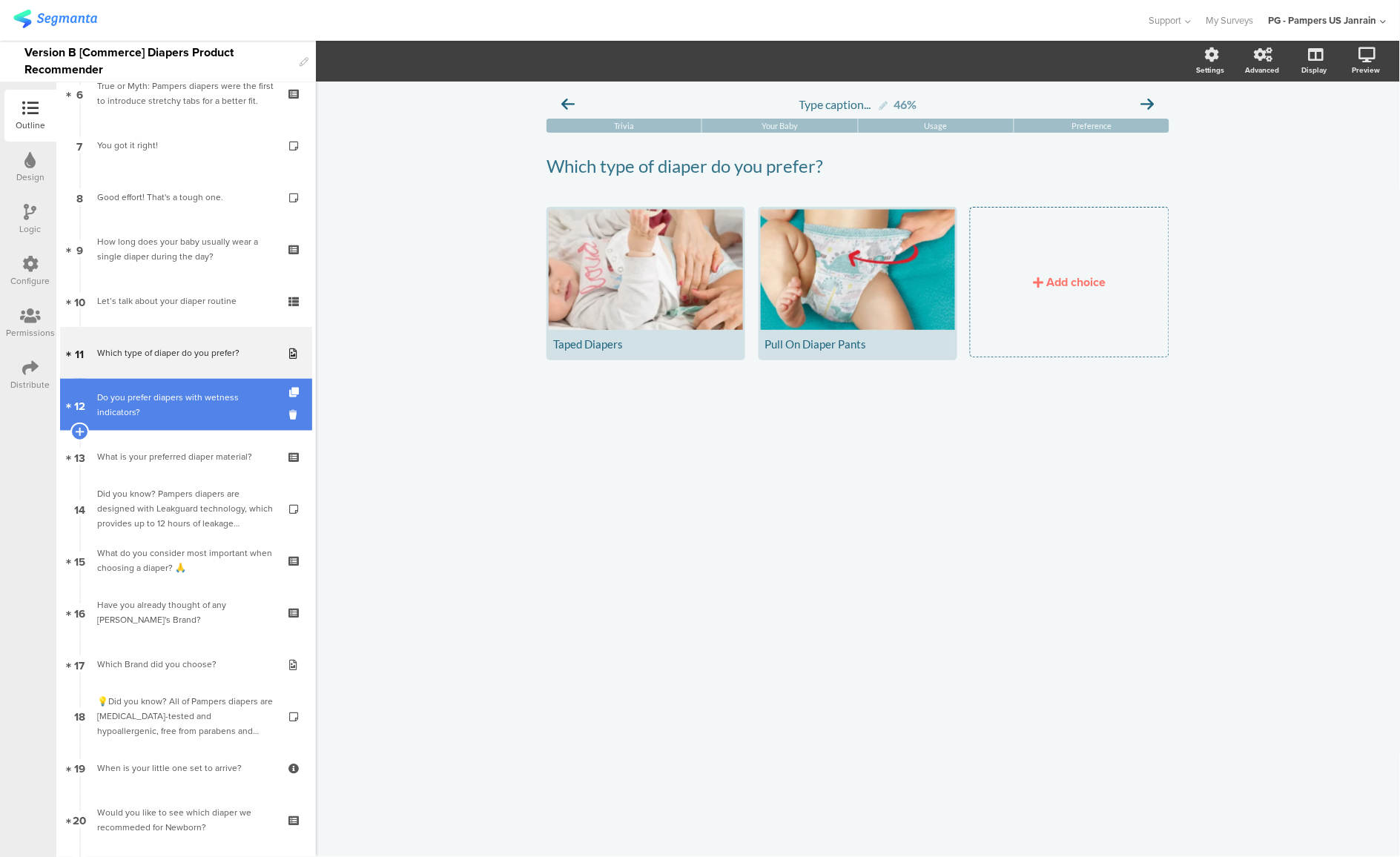
click at [187, 410] on div "Do you prefer diapers with wetness indicators?" at bounding box center [186, 405] width 177 height 29
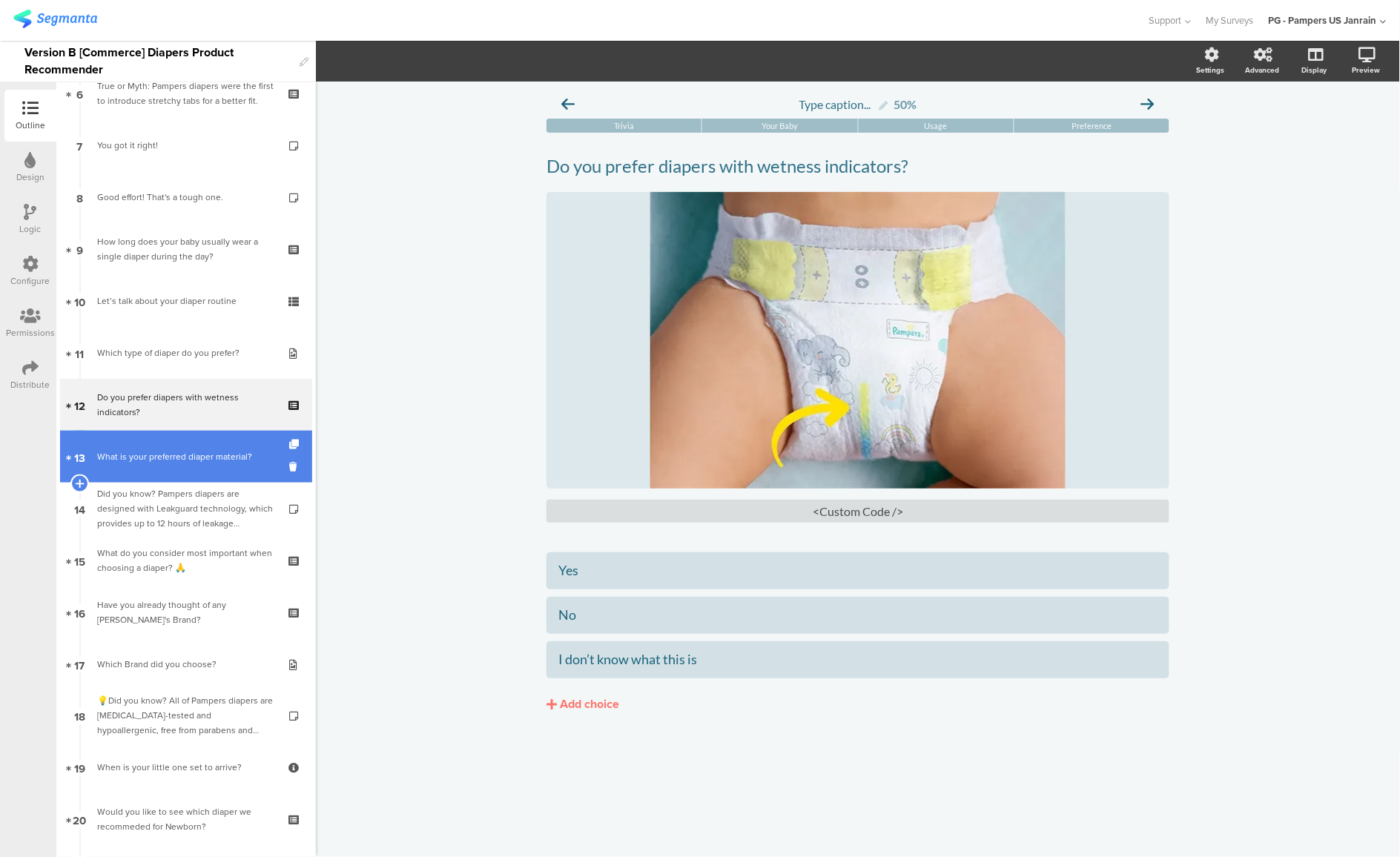
click at [139, 459] on div "What is your preferred diaper material?" at bounding box center [186, 457] width 177 height 15
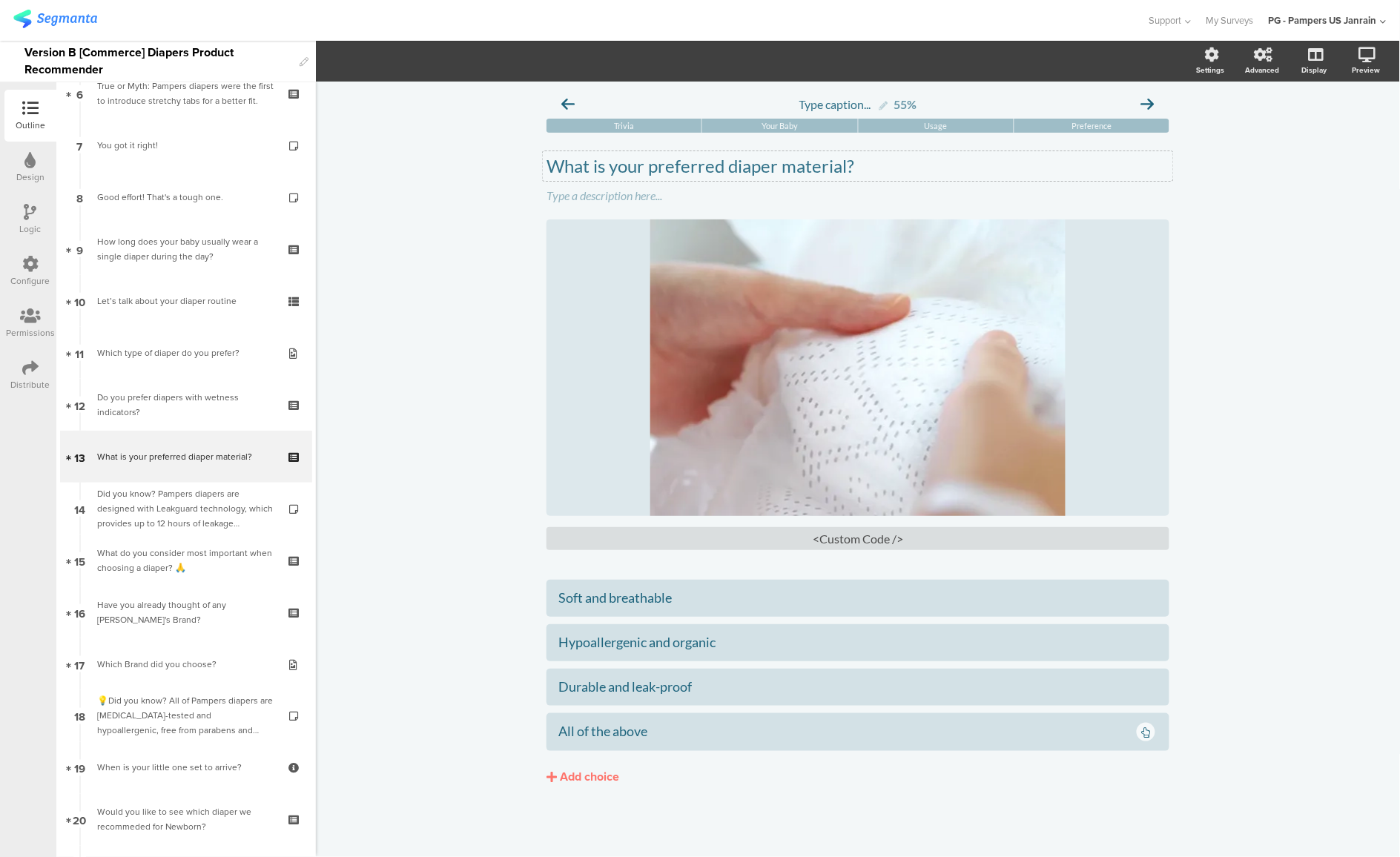
click at [747, 173] on p "What is your preferred diaper material?" at bounding box center [858, 166] width 623 height 22
click at [665, 175] on p "Other" at bounding box center [858, 166] width 623 height 22
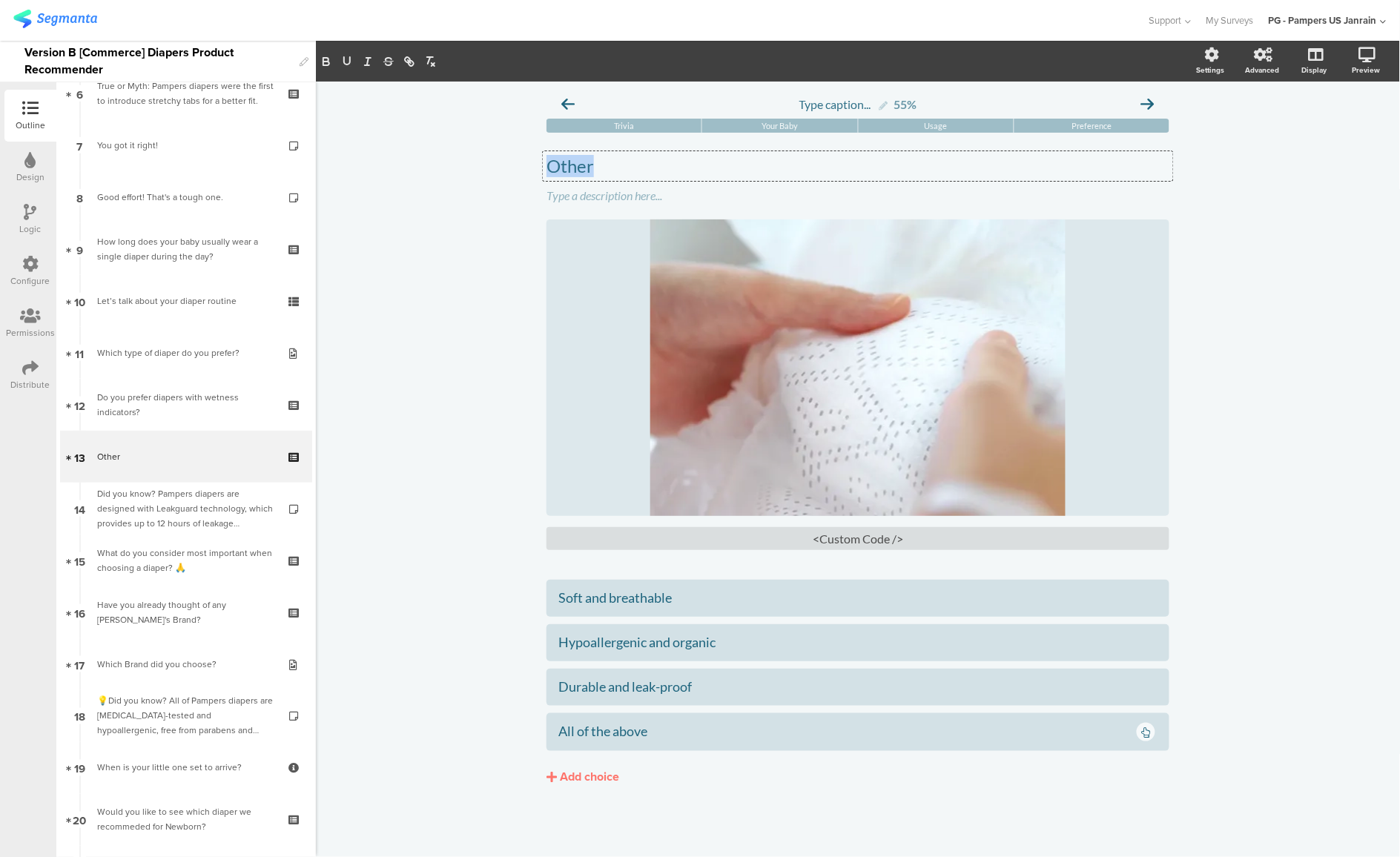
click at [666, 175] on p "Other" at bounding box center [858, 166] width 623 height 22
click at [491, 282] on div "Type caption... 55% Trivia Your Baby Usage Preference Which features are must-h…" at bounding box center [858, 469] width 1084 height 776
drag, startPoint x: 650, startPoint y: 648, endPoint x: 801, endPoint y: 648, distance: 151.0
click at [801, 648] on div "Hypoallergenic and organic" at bounding box center [858, 642] width 599 height 17
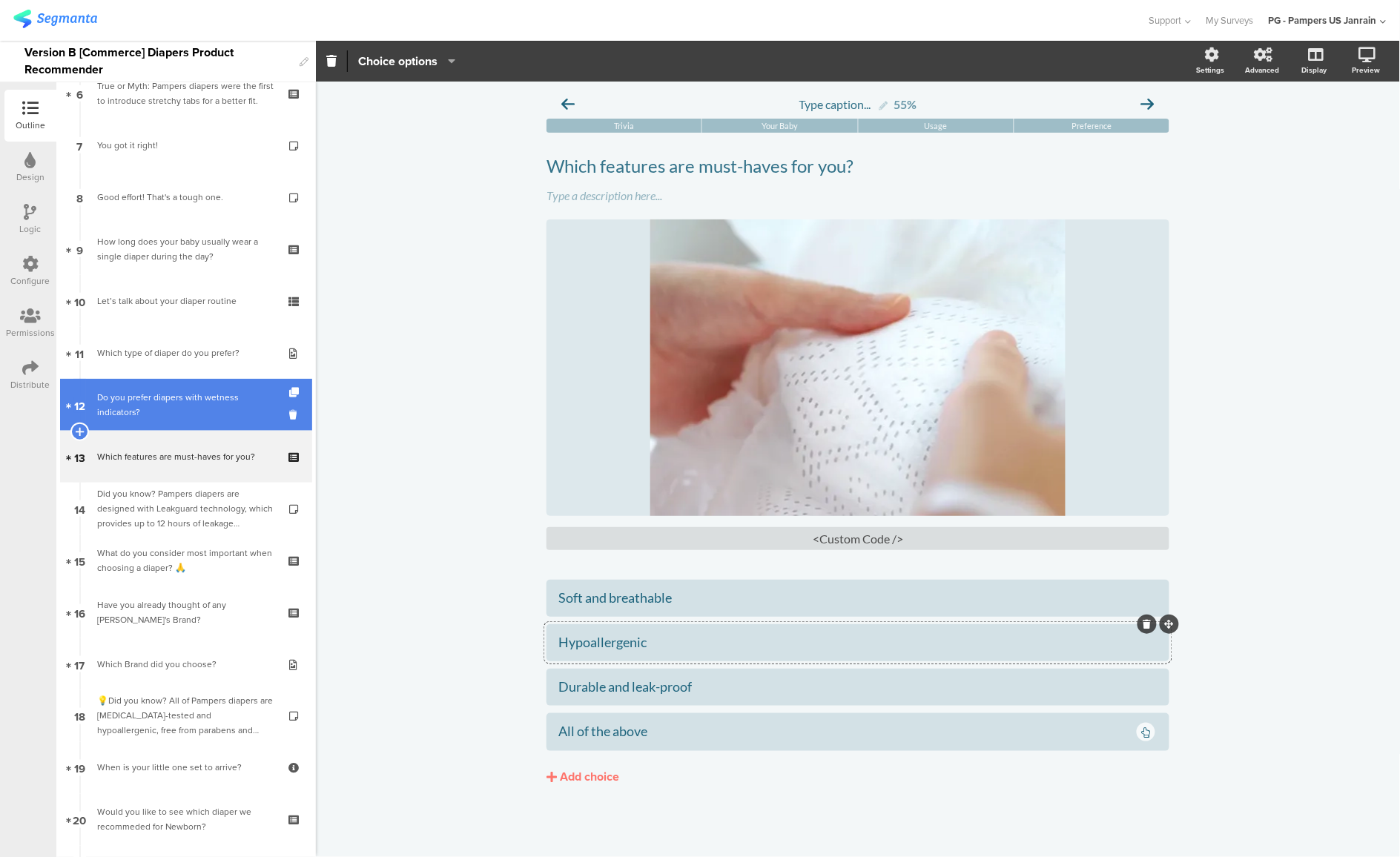
click at [144, 410] on div "Do you prefer diapers with wetness indicators?" at bounding box center [186, 405] width 177 height 29
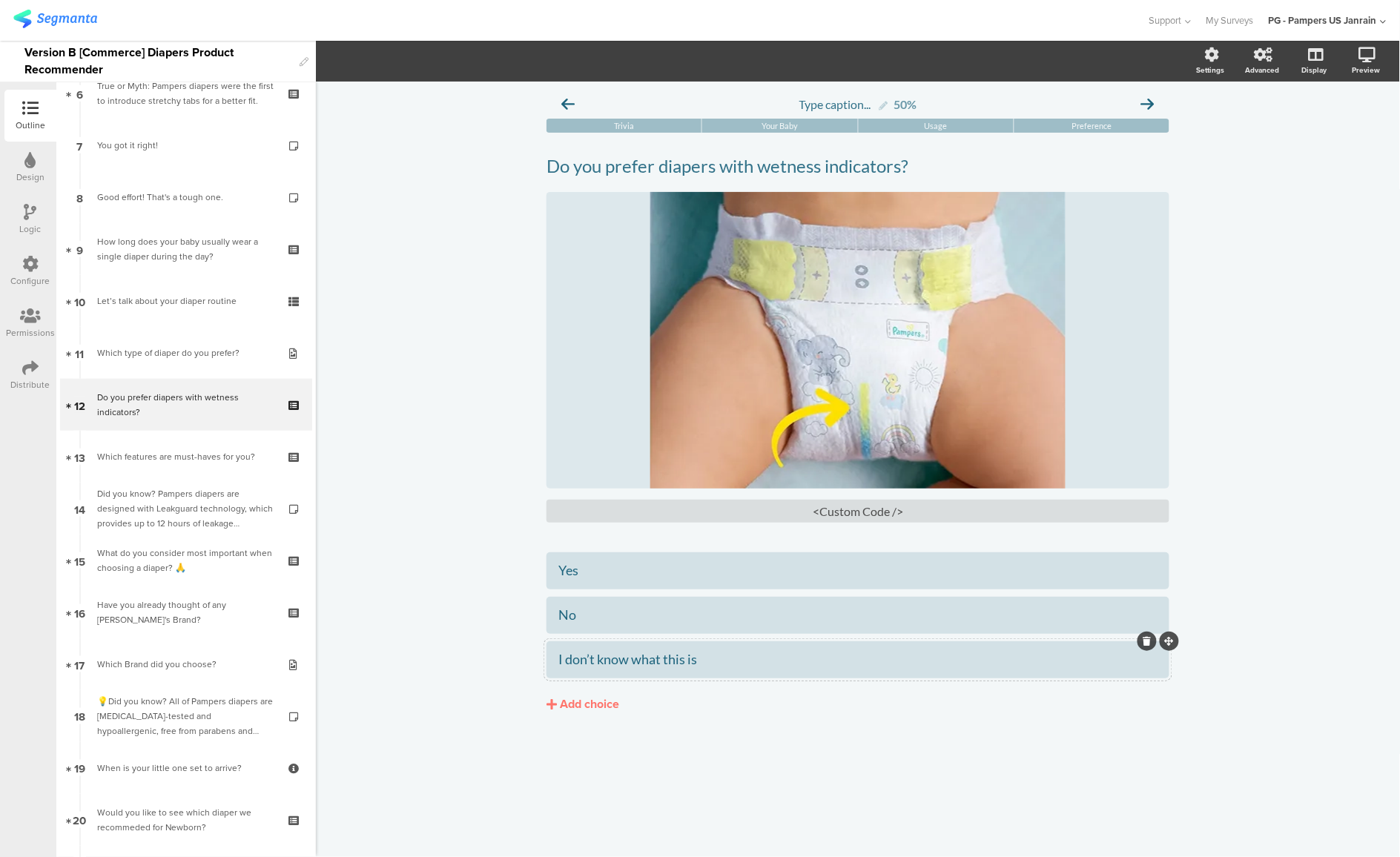
click at [676, 662] on div "I don’t know what this is" at bounding box center [858, 659] width 599 height 17
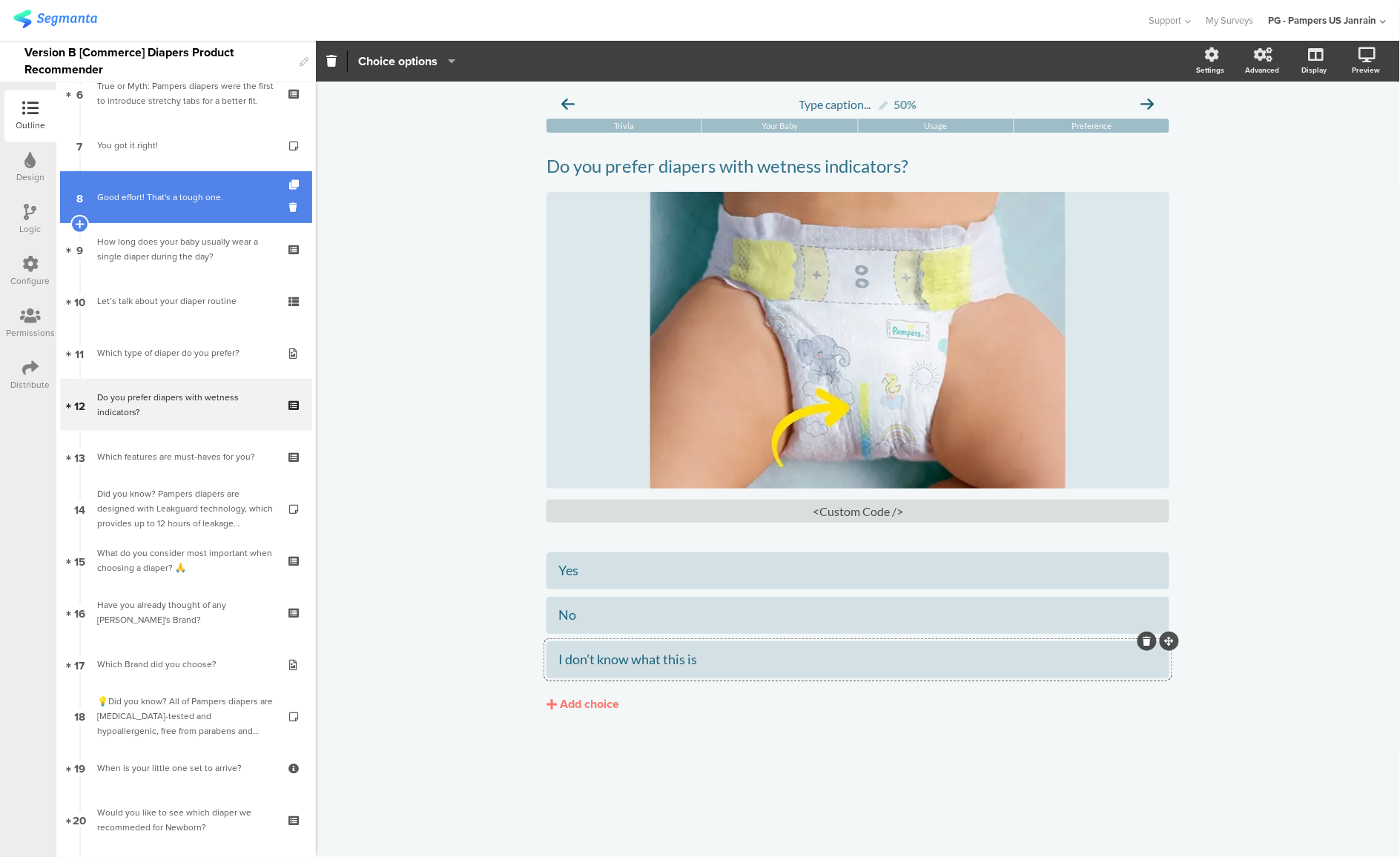
click at [155, 203] on div "Good effort! That's a tough one." at bounding box center [186, 197] width 177 height 15
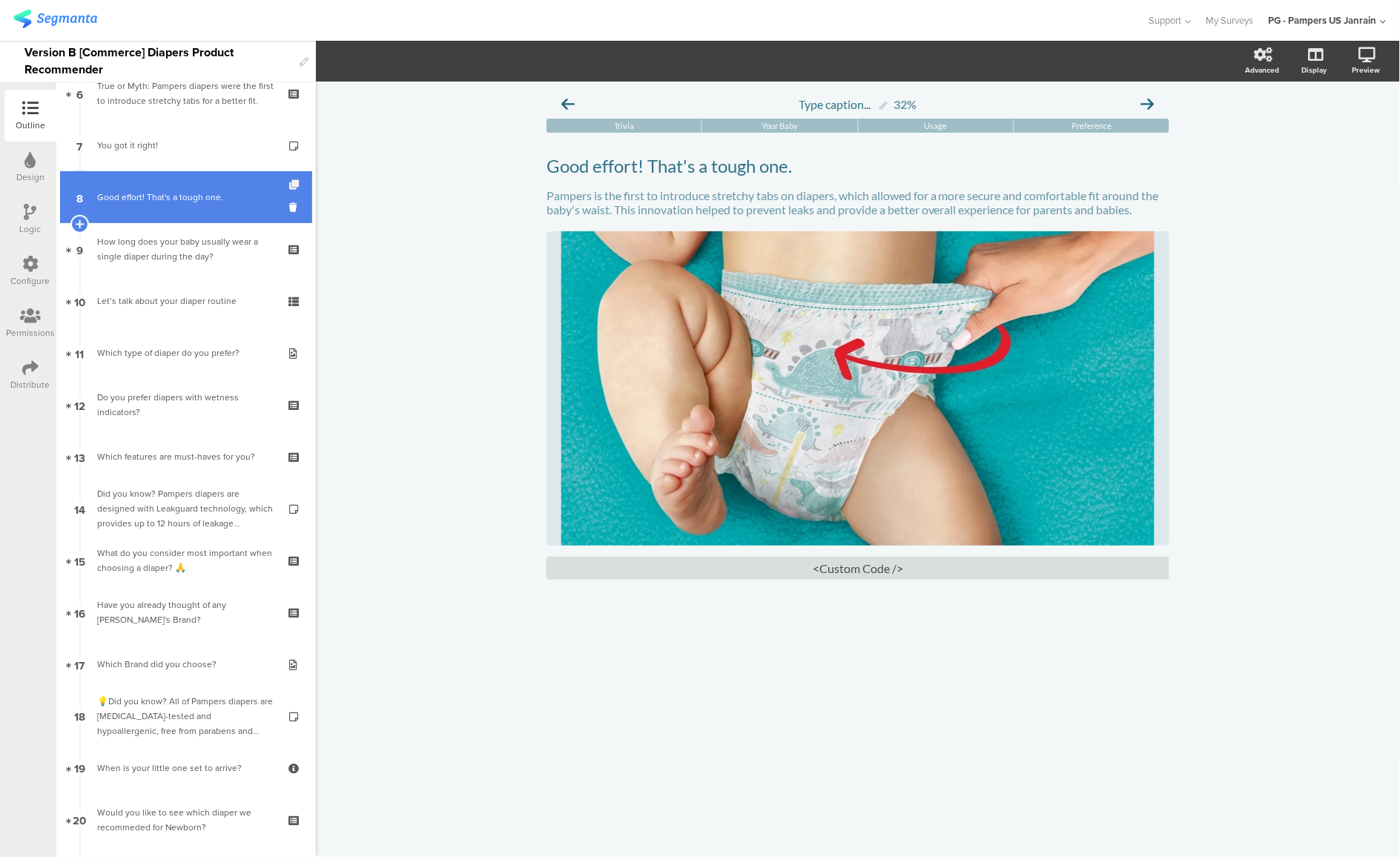
click at [289, 185] on icon at bounding box center [295, 185] width 12 height 10
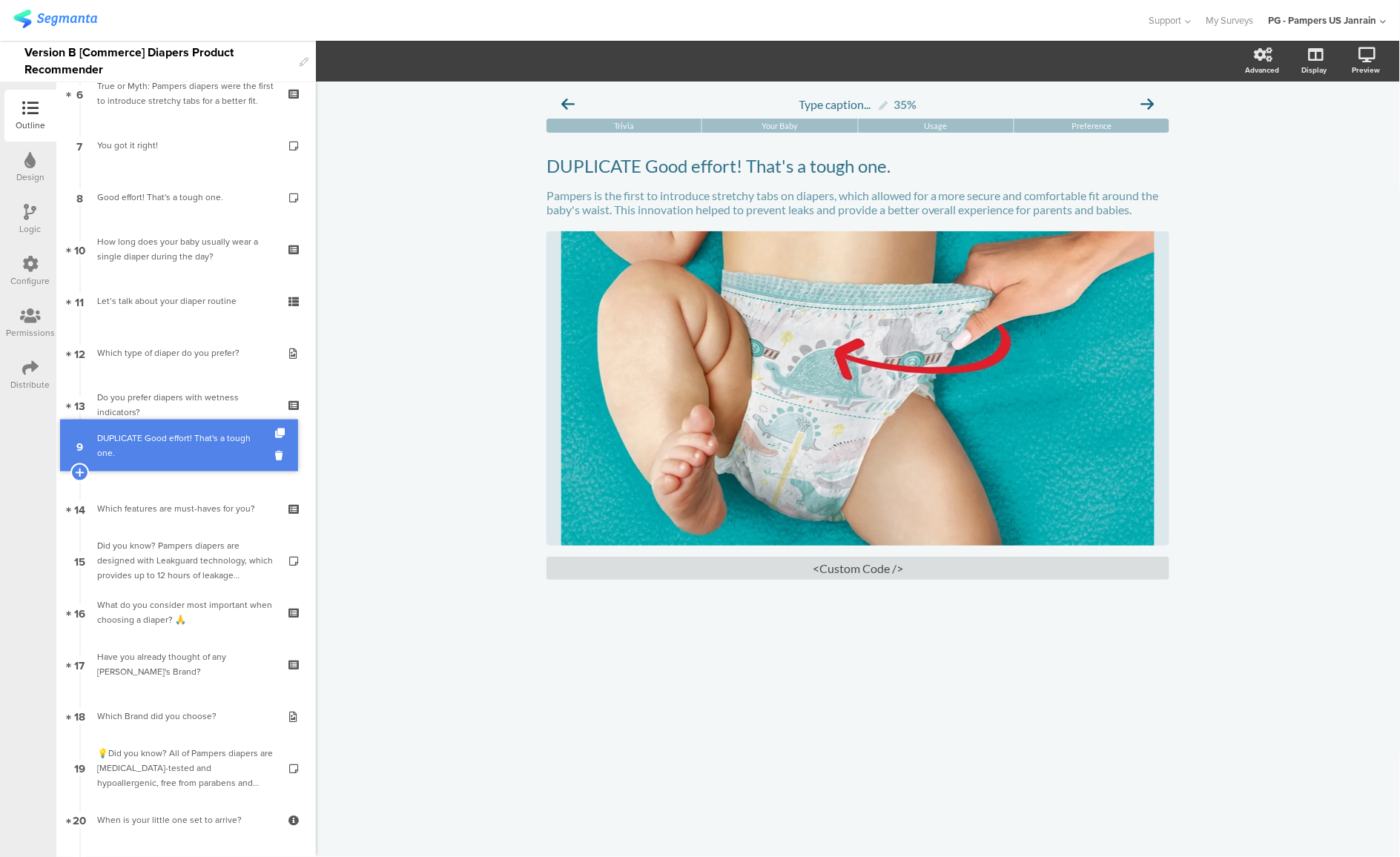
drag, startPoint x: 146, startPoint y: 249, endPoint x: 144, endPoint y: 445, distance: 196.0
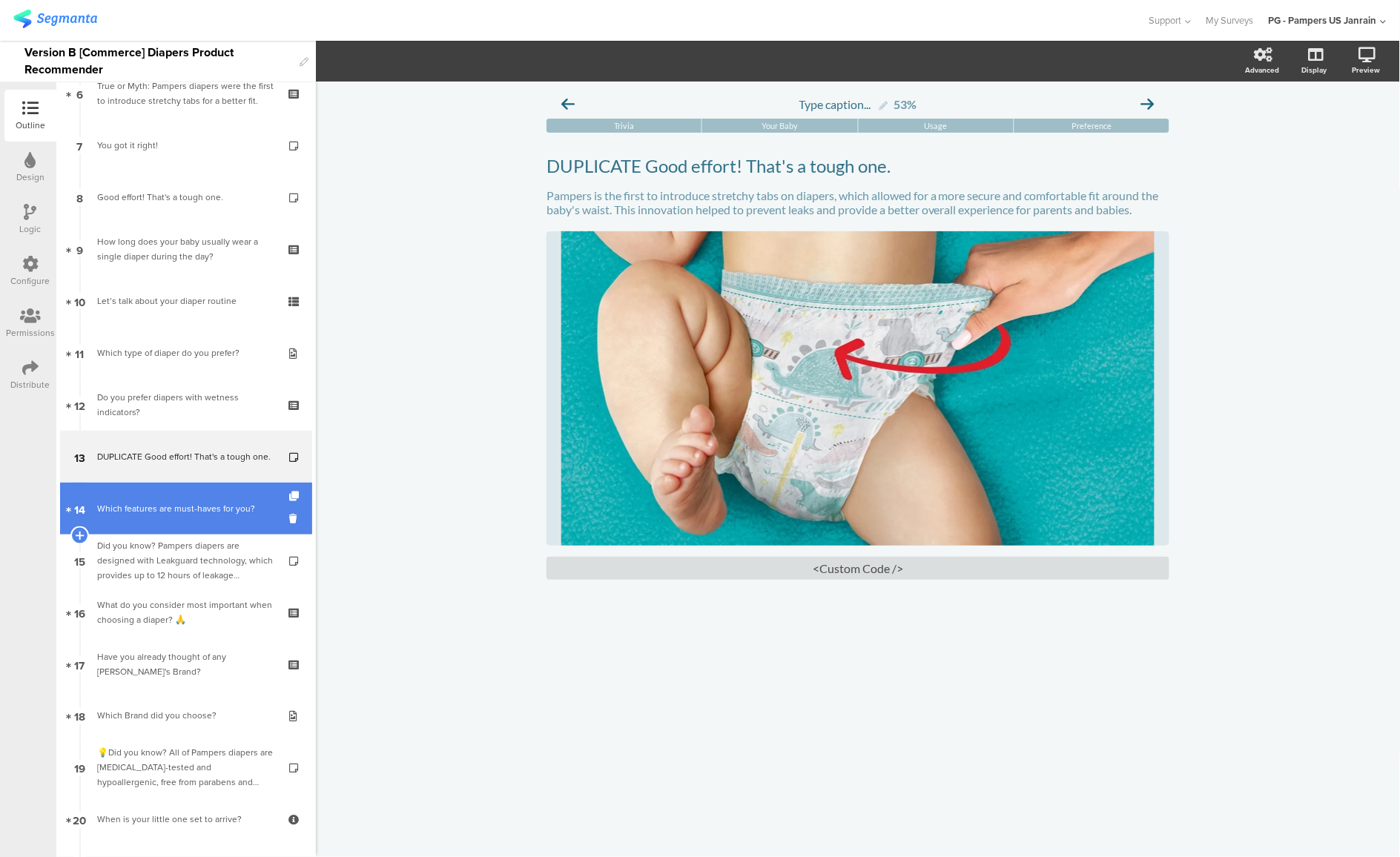
click at [142, 525] on link "14 Which features are must-haves for you?" at bounding box center [186, 508] width 252 height 52
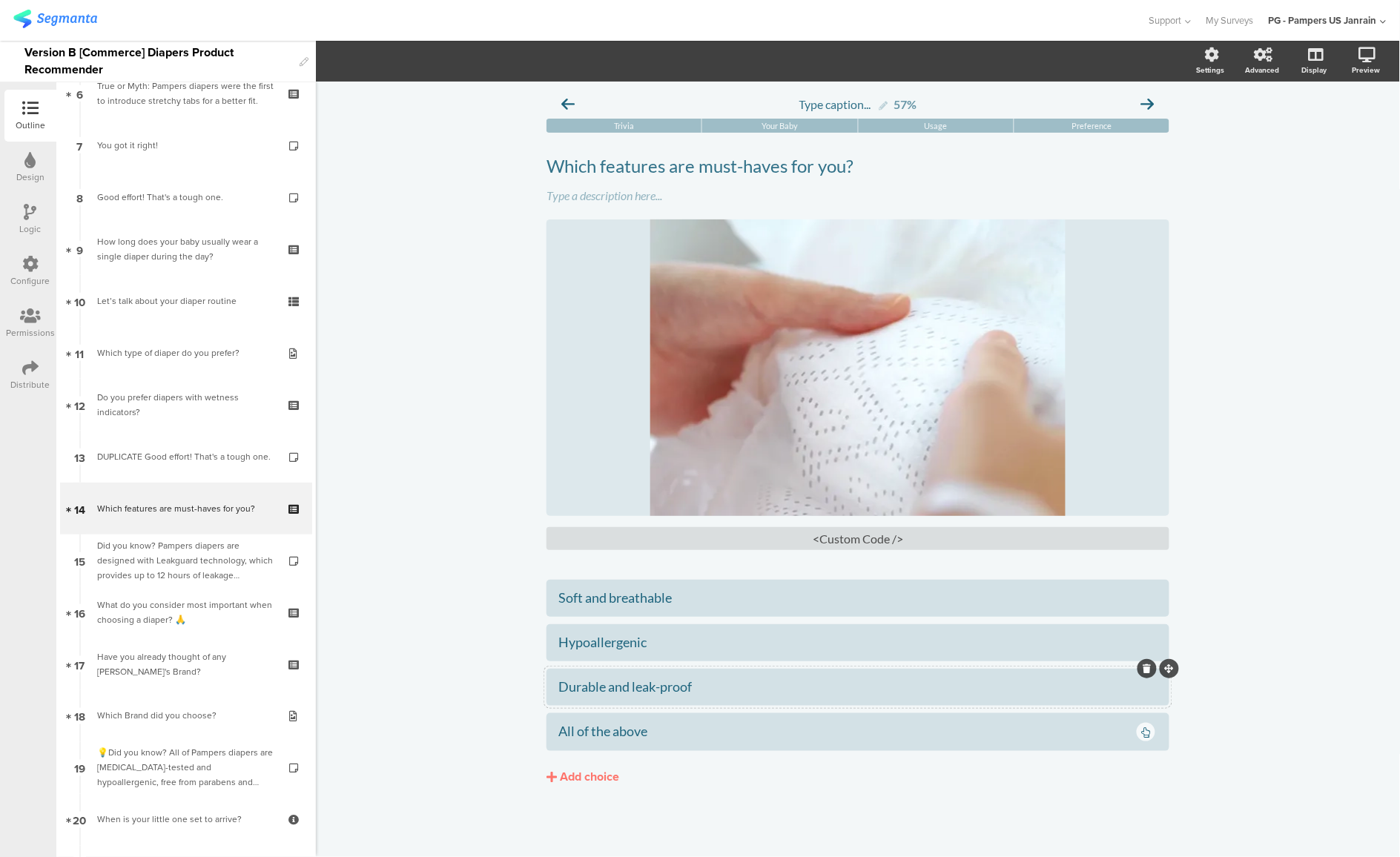
click at [599, 696] on div "Durable and leak-proof" at bounding box center [858, 687] width 599 height 17
click at [599, 696] on div "Durable and leak-proof" at bounding box center [858, 687] width 599 height 17
paste div
click at [442, 518] on div "Type caption... 57% Trivia Your Baby Usage Preference Which features are must-h…" at bounding box center [858, 469] width 1084 height 776
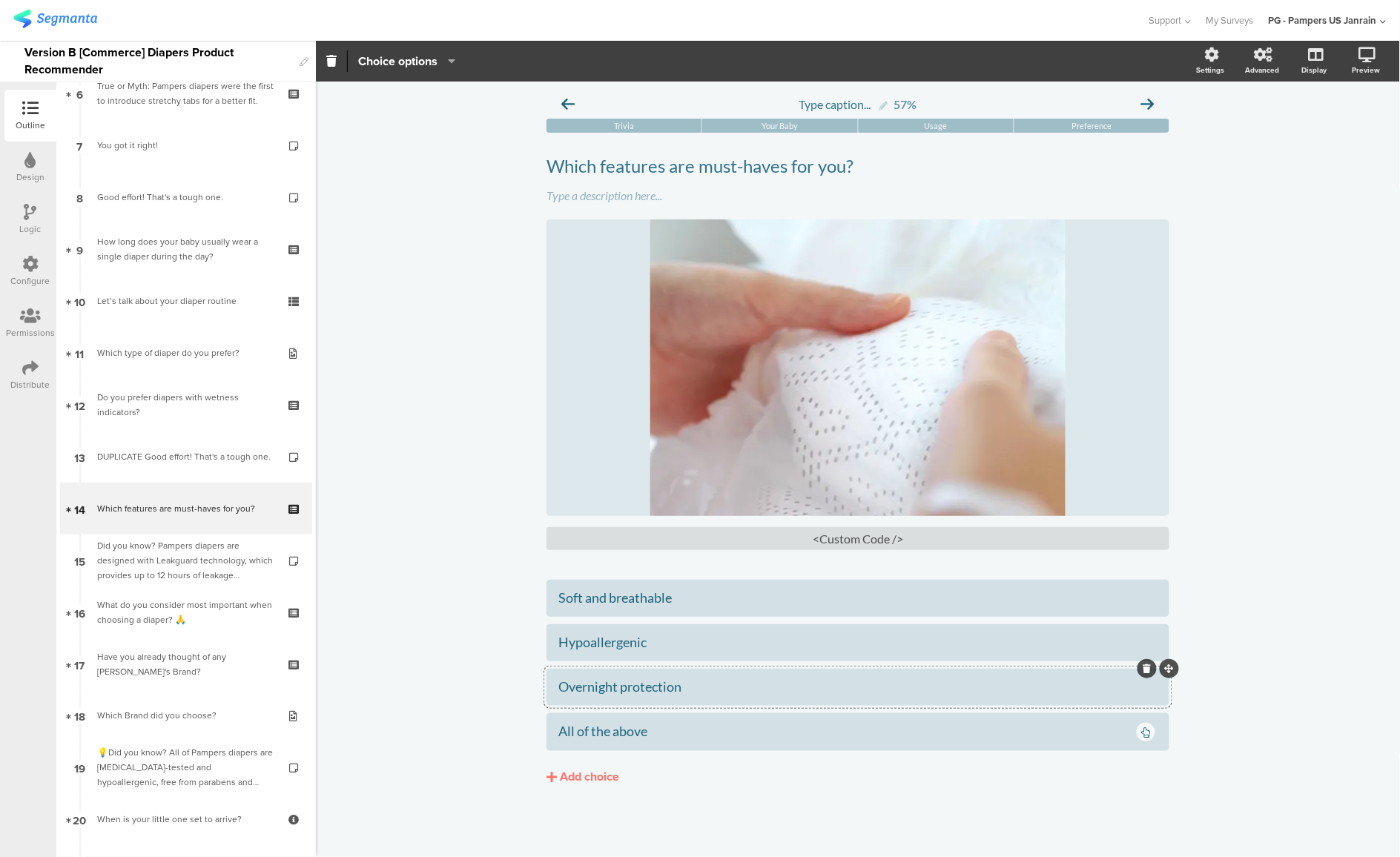
click at [442, 518] on div "Type caption... 57% Trivia Your Baby Usage Preference Which features are must-h…" at bounding box center [858, 469] width 1084 height 776
click at [575, 729] on div "All of the above" at bounding box center [846, 731] width 577 height 17
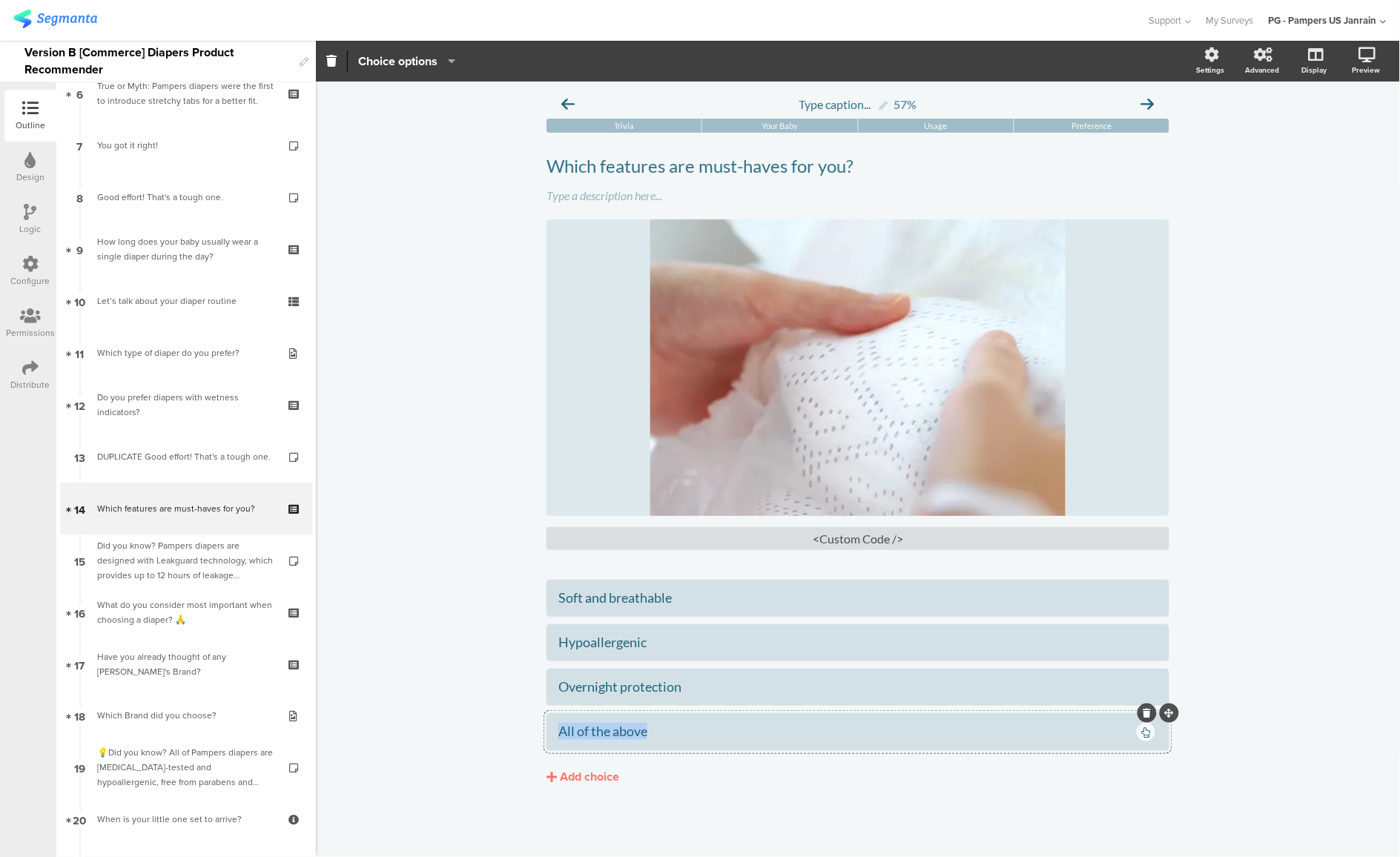
paste div
click at [601, 770] on div "Add choice" at bounding box center [590, 777] width 60 height 16
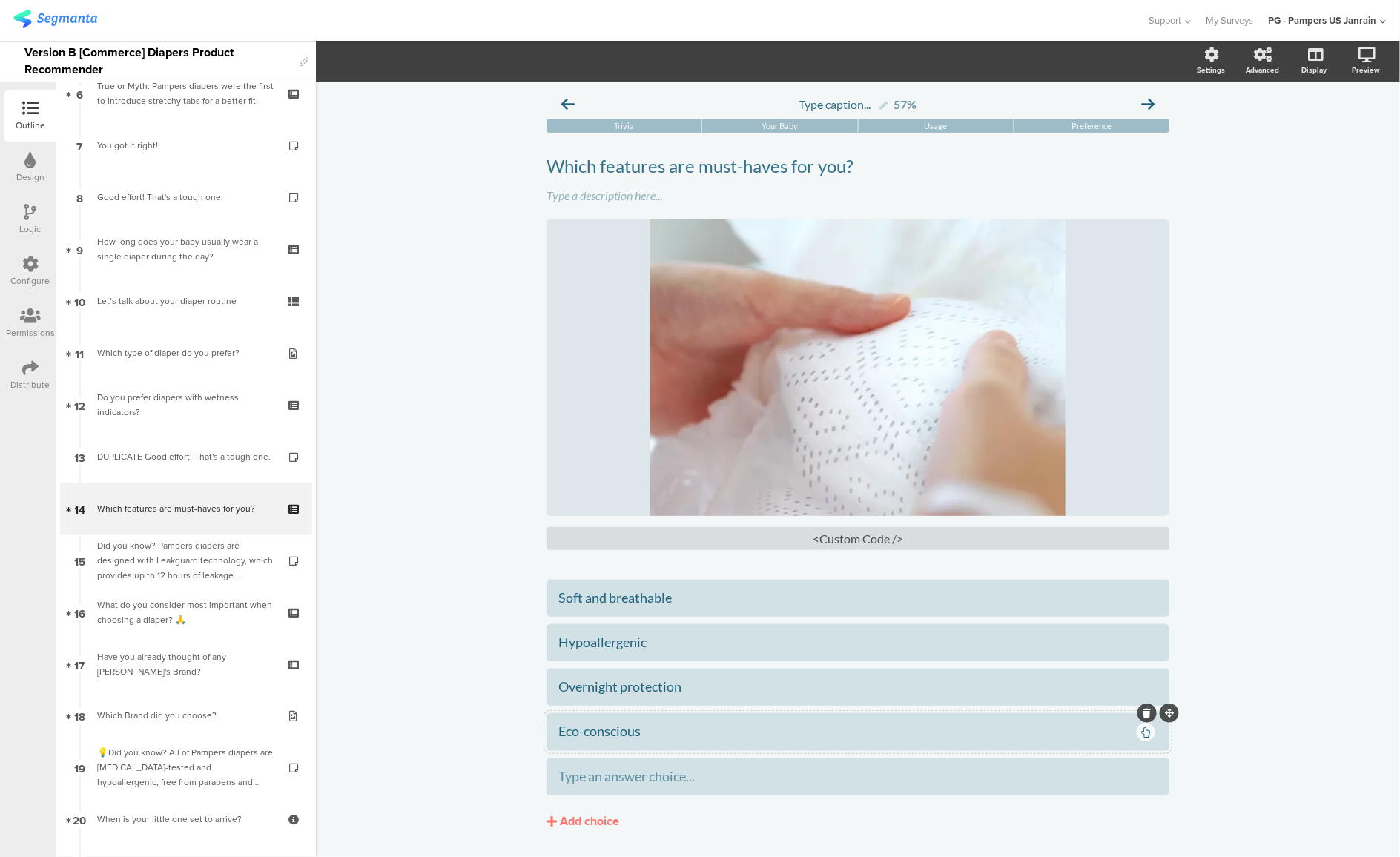
click at [1142, 738] on icon at bounding box center [1146, 733] width 9 height 11
click at [415, 70] on button "Choice options" at bounding box center [406, 61] width 99 height 32
click at [485, 128] on span at bounding box center [487, 129] width 22 height 12
click at [491, 537] on div "Type caption... 57% Trivia Your Baby Usage Preference Which features are must-h…" at bounding box center [858, 490] width 1084 height 817
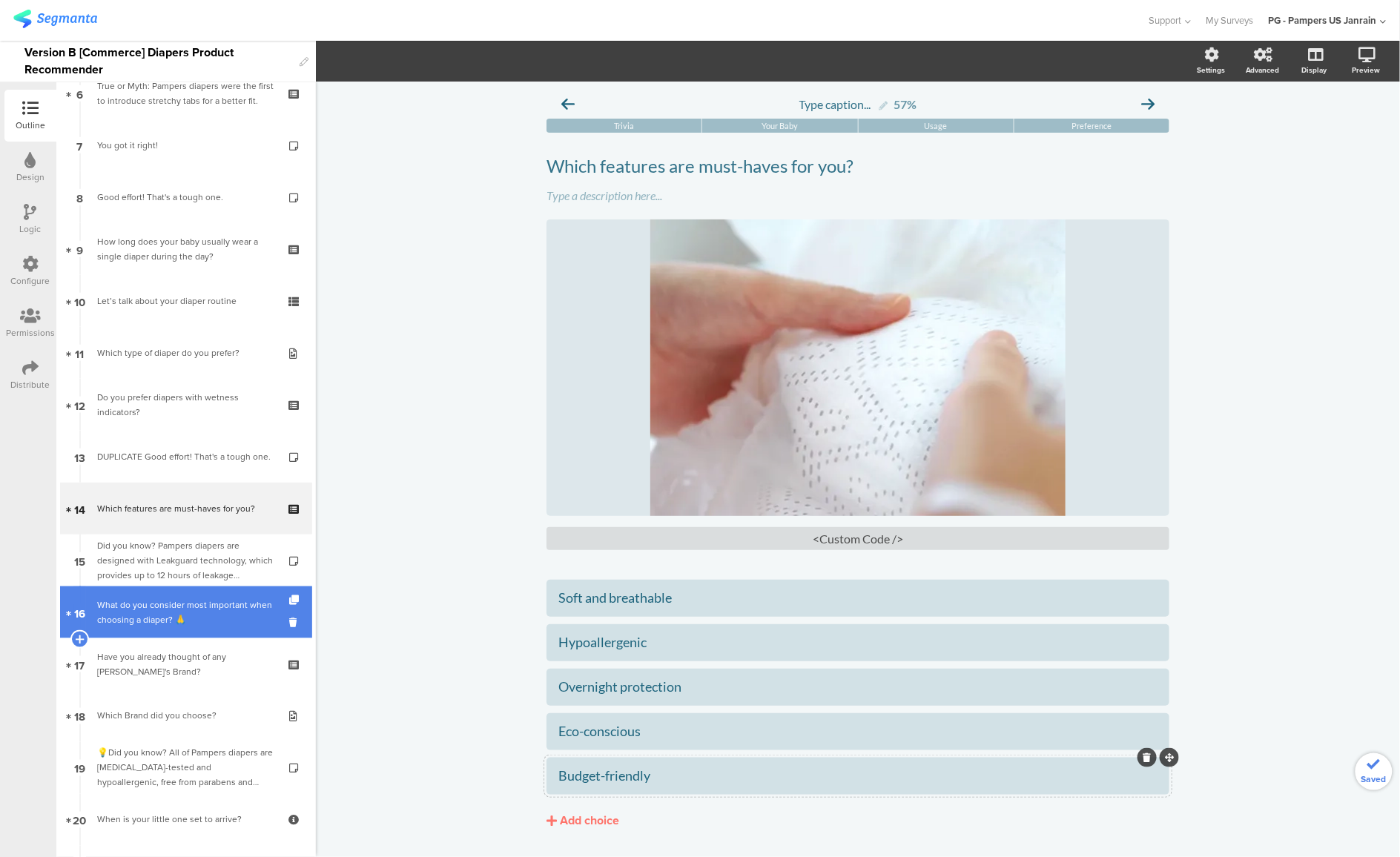
click at [156, 617] on div "What do you consider most important when choosing a diaper? 🙏" at bounding box center [186, 612] width 177 height 29
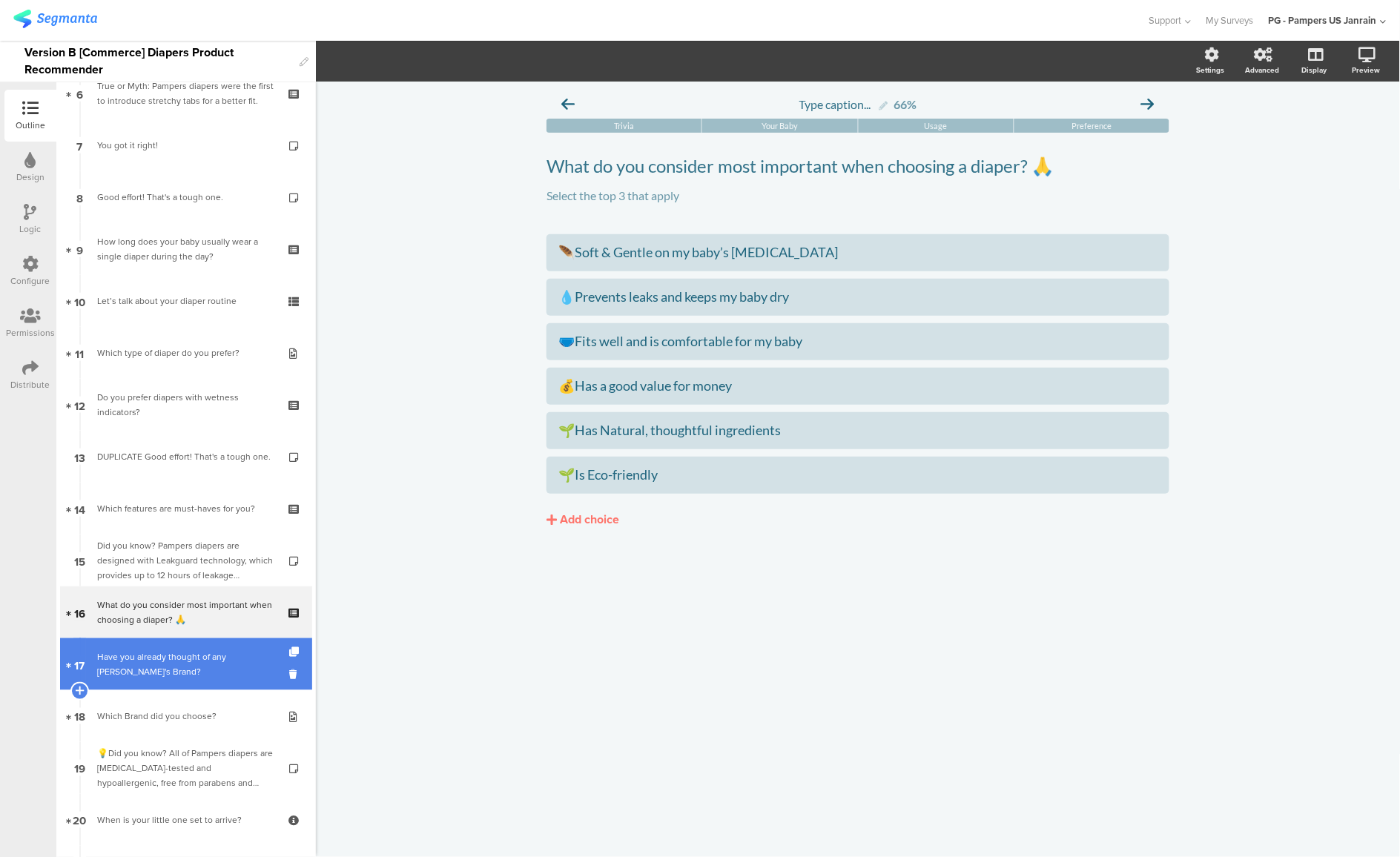
click at [169, 669] on div "Have you already thought of any [PERSON_NAME]'s Brand?" at bounding box center [186, 664] width 177 height 29
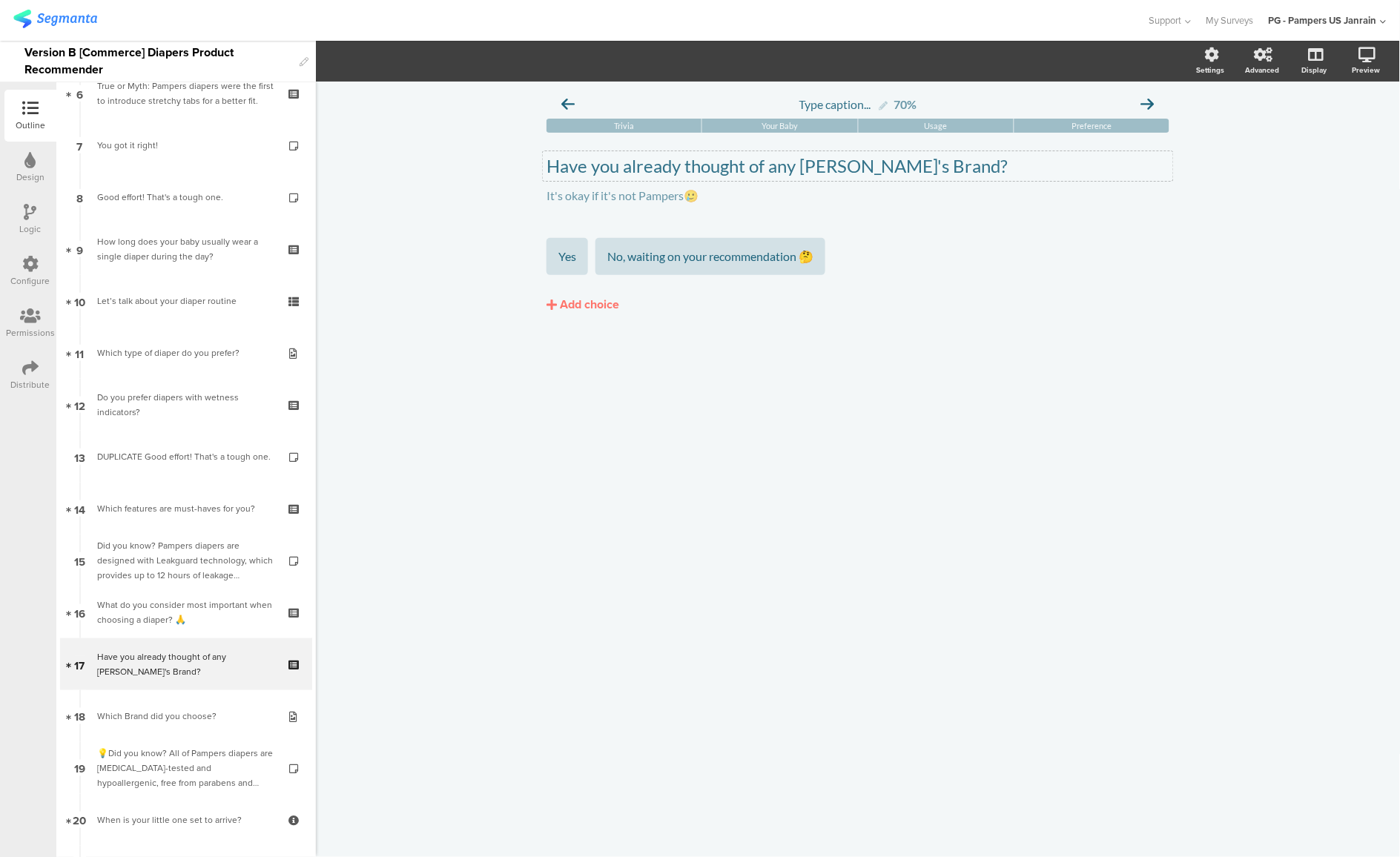
click at [679, 157] on div "Have you already thought of any Diaper's Brand? Have you already thought of any…" at bounding box center [858, 166] width 630 height 29
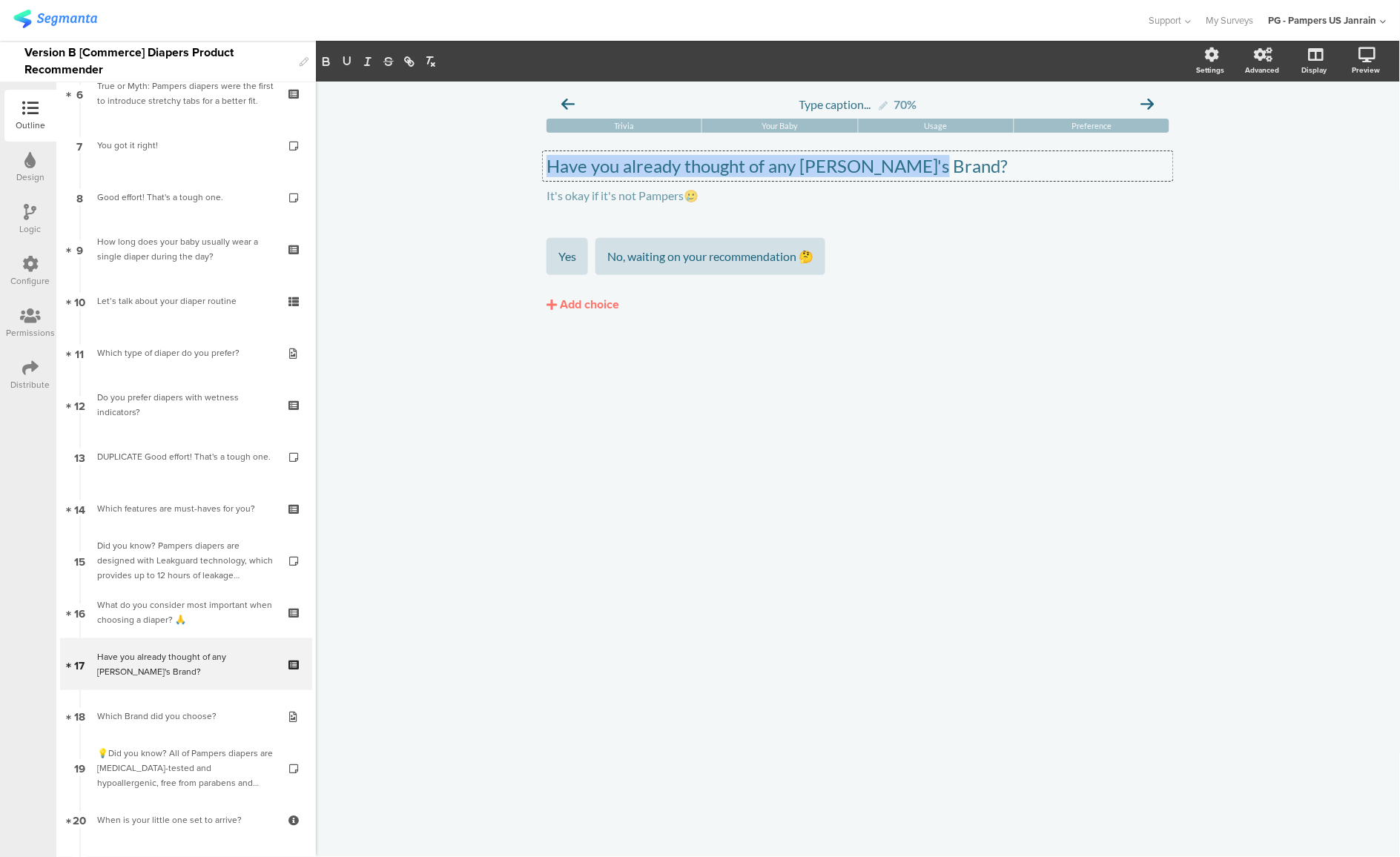
click at [679, 157] on p "Have you already thought of any [PERSON_NAME]'s Brand?" at bounding box center [858, 166] width 623 height 22
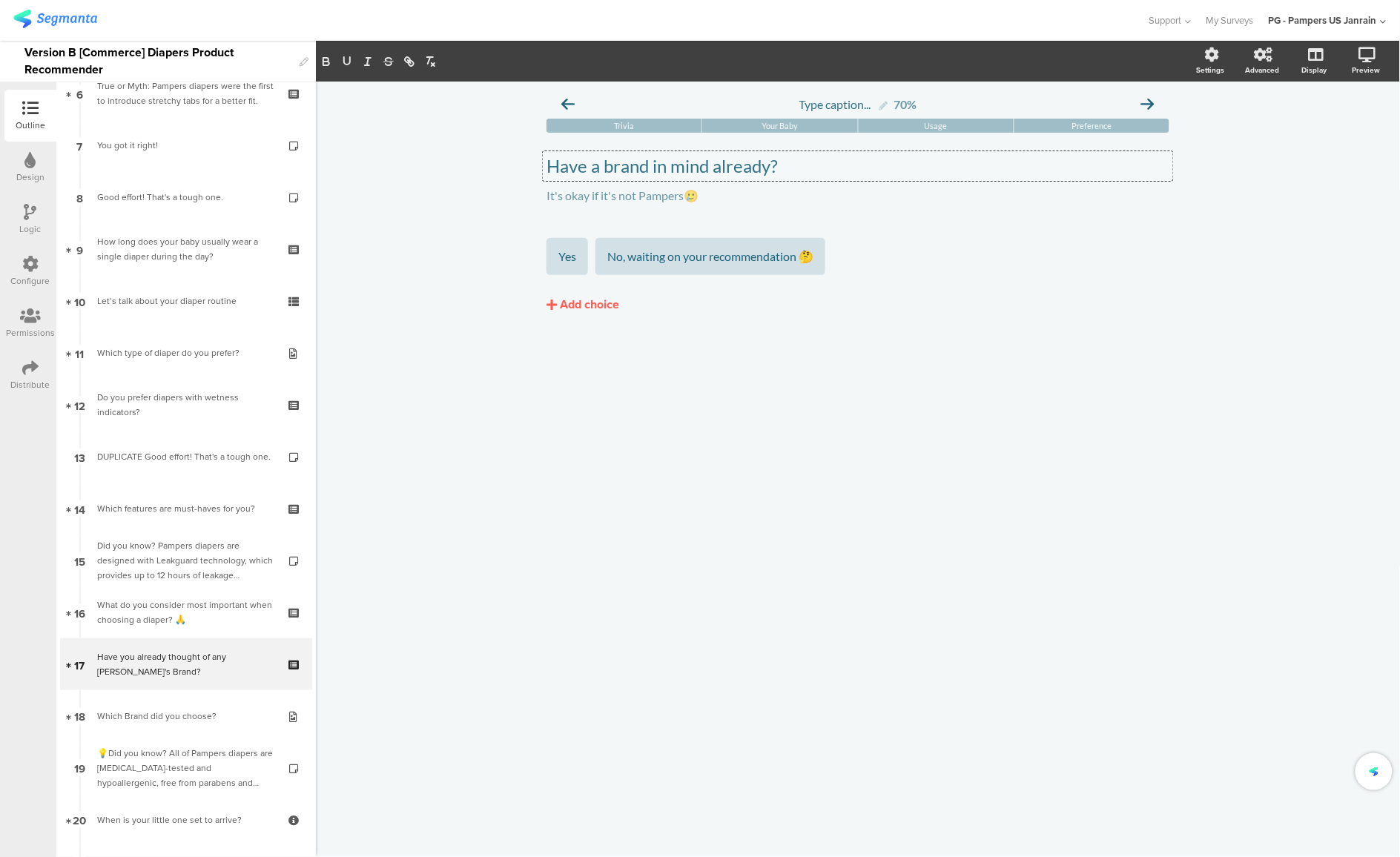
click at [737, 317] on button "Add choice" at bounding box center [858, 304] width 623 height 37
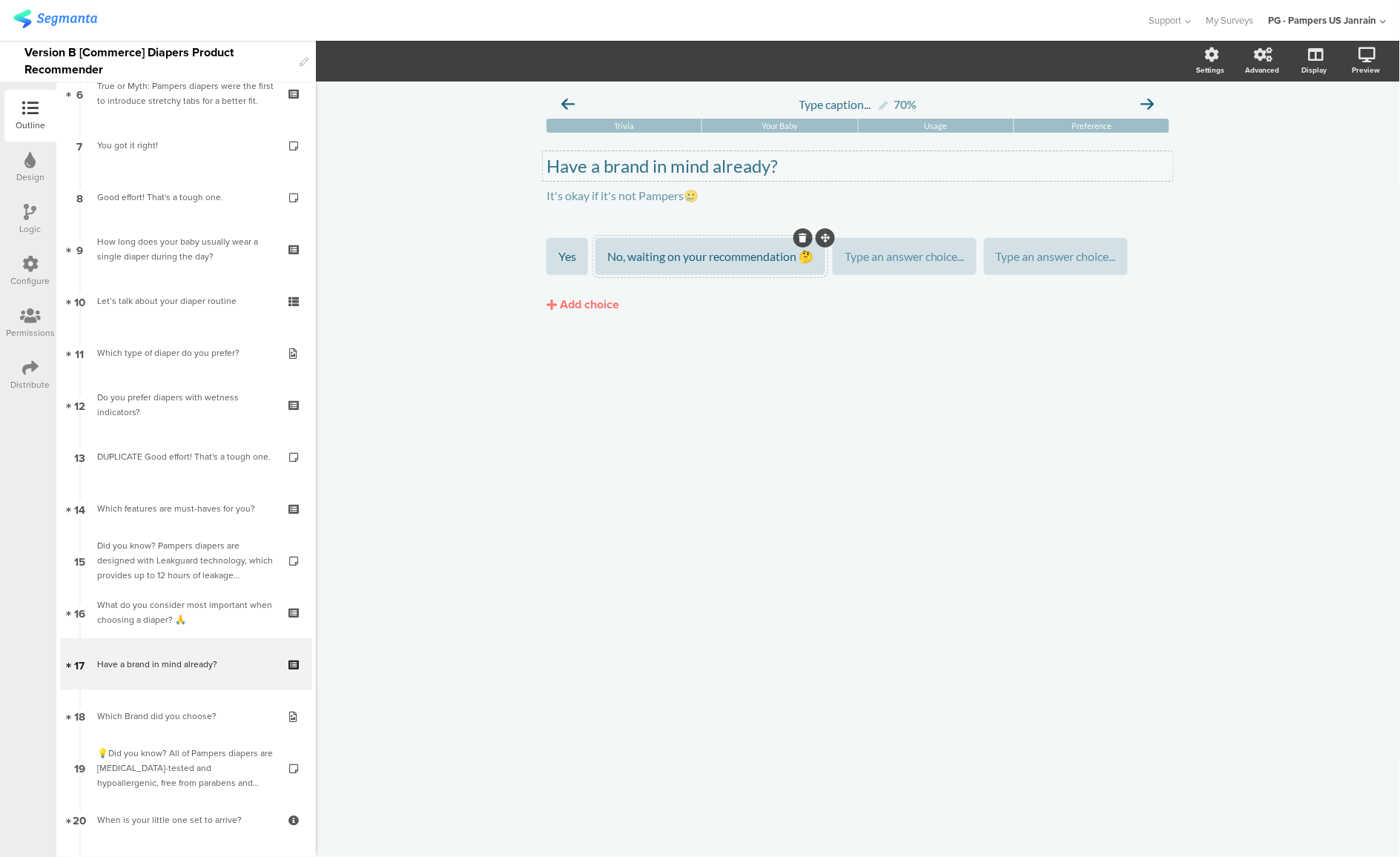
click at [709, 251] on div "No, waiting on your recommendation 🤔" at bounding box center [711, 257] width 206 height 16
click at [712, 259] on div "No, waiting on your recommendation 🤔" at bounding box center [711, 257] width 206 height 16
paste div
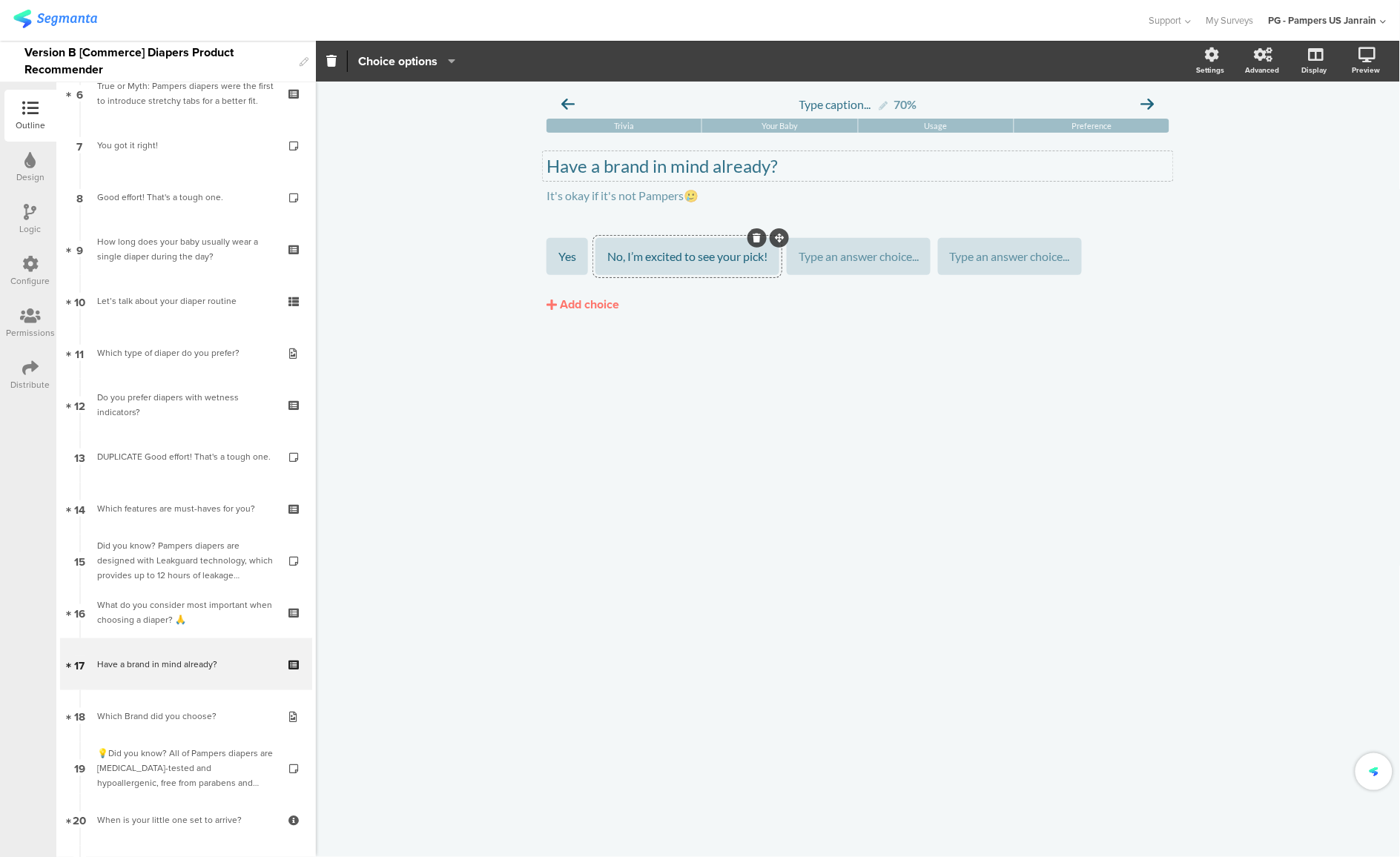
click at [712, 460] on div "Type caption... 70% Trivia Your Baby Usage Preference Have a brand in mind alre…" at bounding box center [858, 469] width 1084 height 776
click at [1170, 186] on icon at bounding box center [1173, 184] width 8 height 9
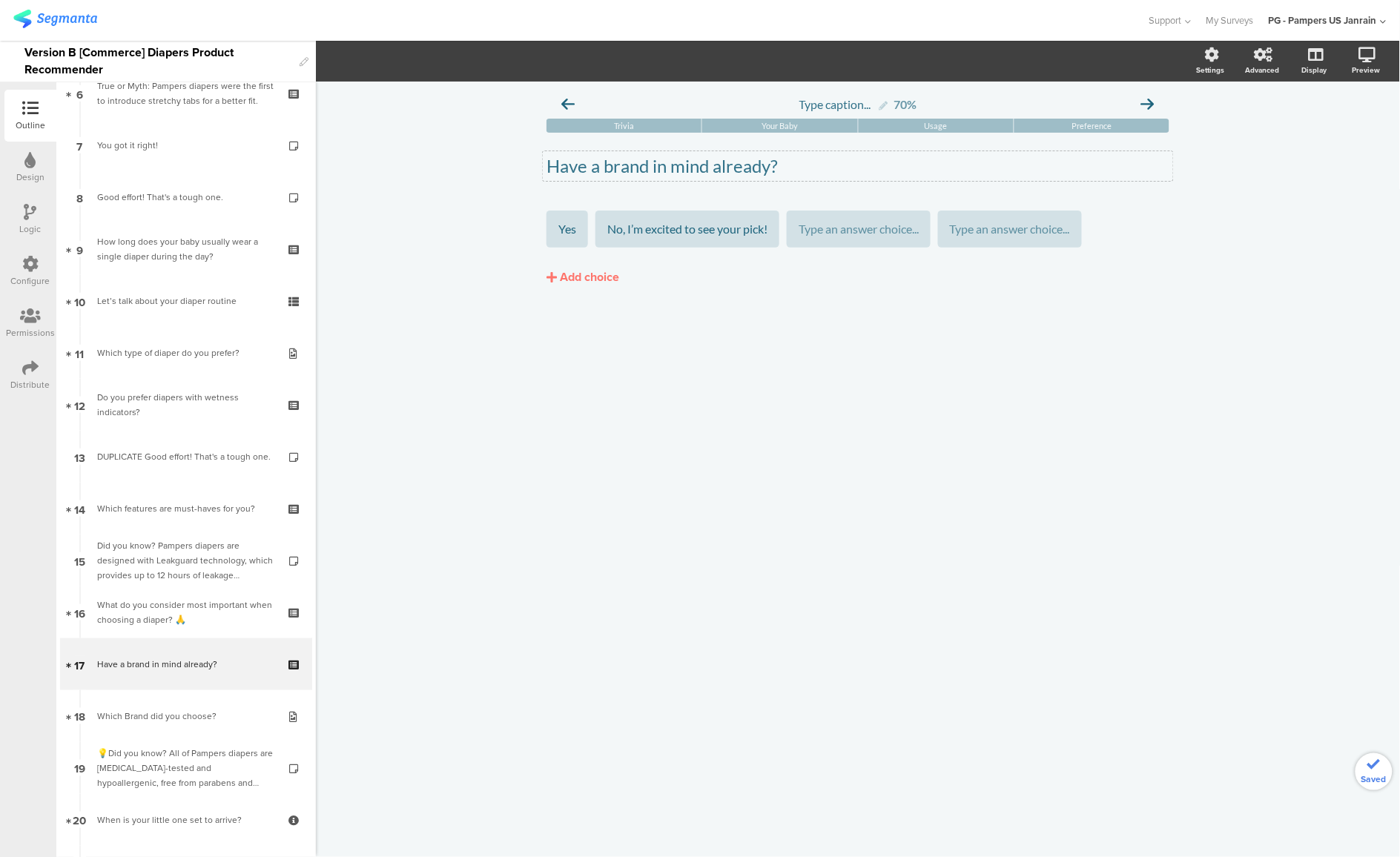
click at [707, 399] on div "Type caption... 70% Trivia Your Baby Usage Preference Have a brand in mind alre…" at bounding box center [858, 469] width 1084 height 776
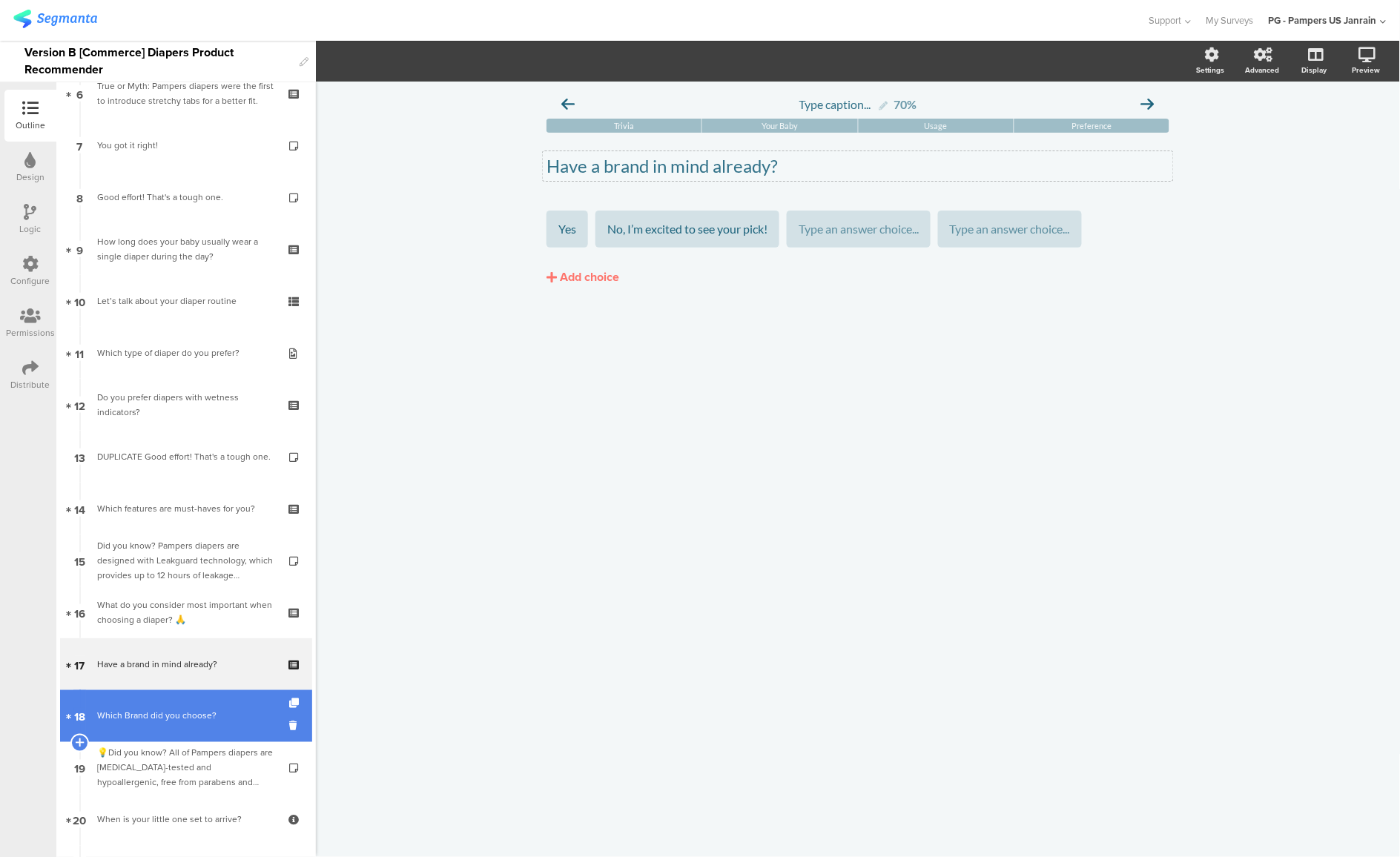
click at [143, 716] on div "Which Brand did you choose?" at bounding box center [186, 716] width 177 height 15
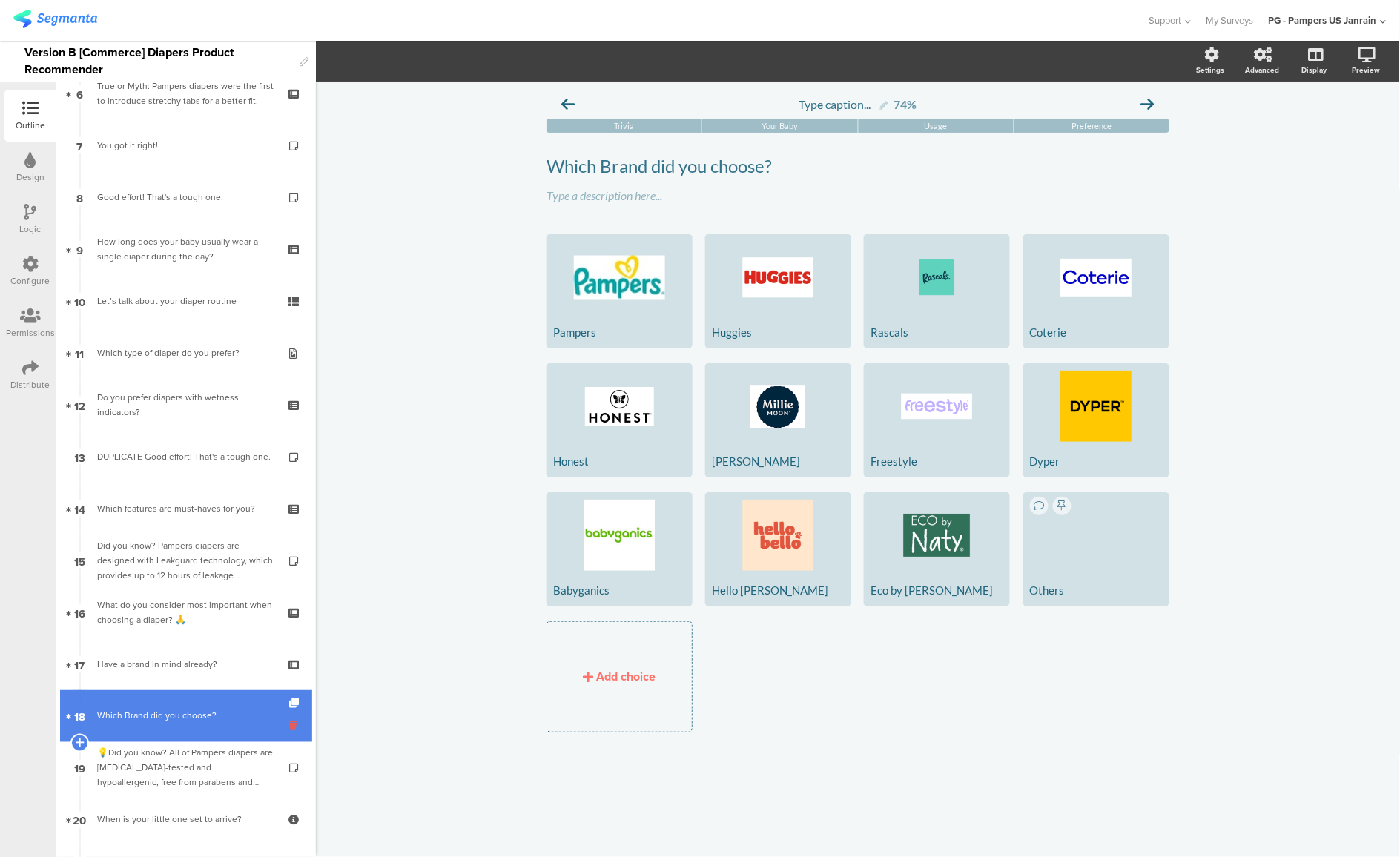
click at [289, 729] on icon at bounding box center [295, 726] width 12 height 14
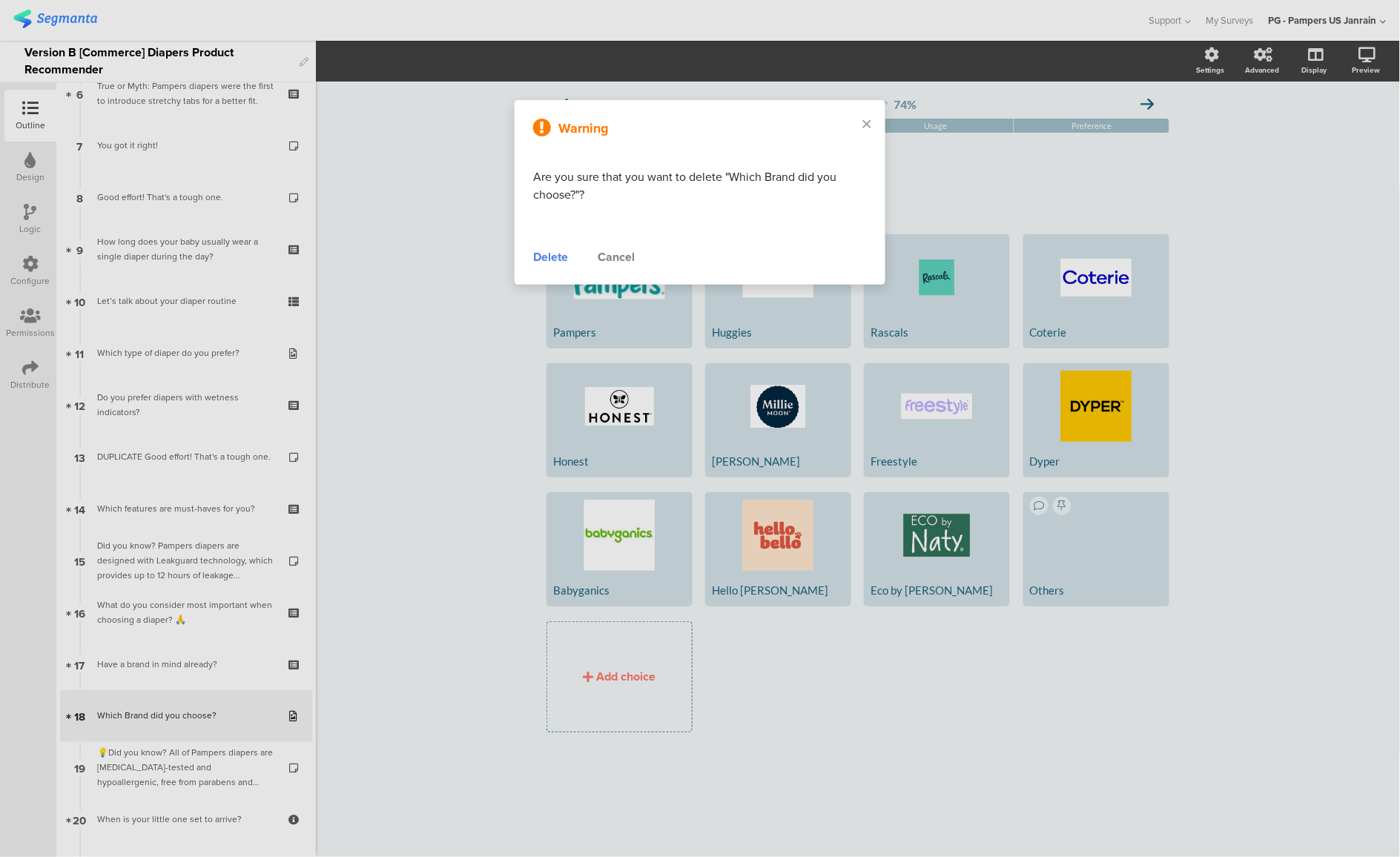
click at [560, 262] on div "Delete" at bounding box center [550, 258] width 35 height 18
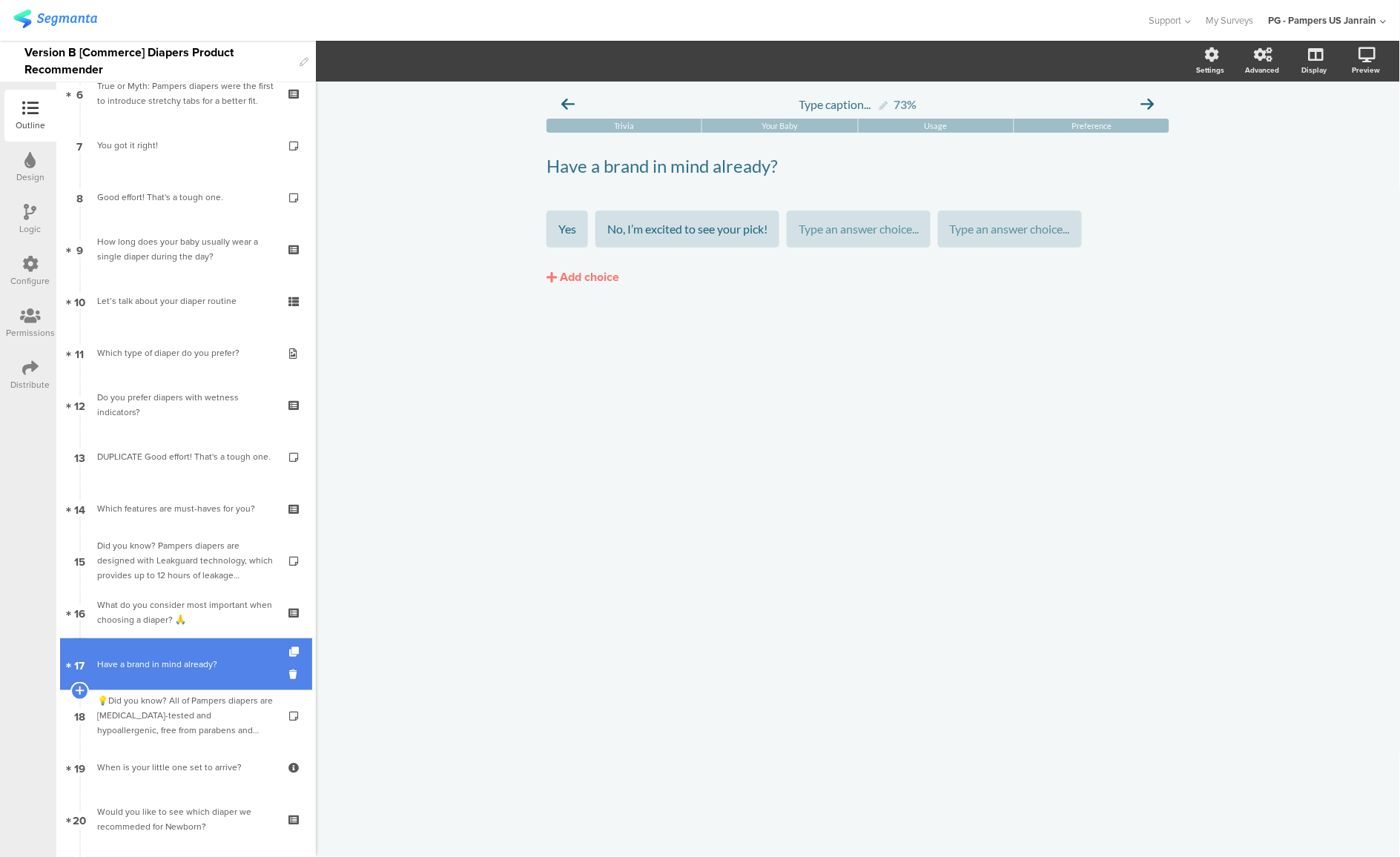
click at [136, 668] on div "Have a brand in mind already?" at bounding box center [186, 665] width 177 height 15
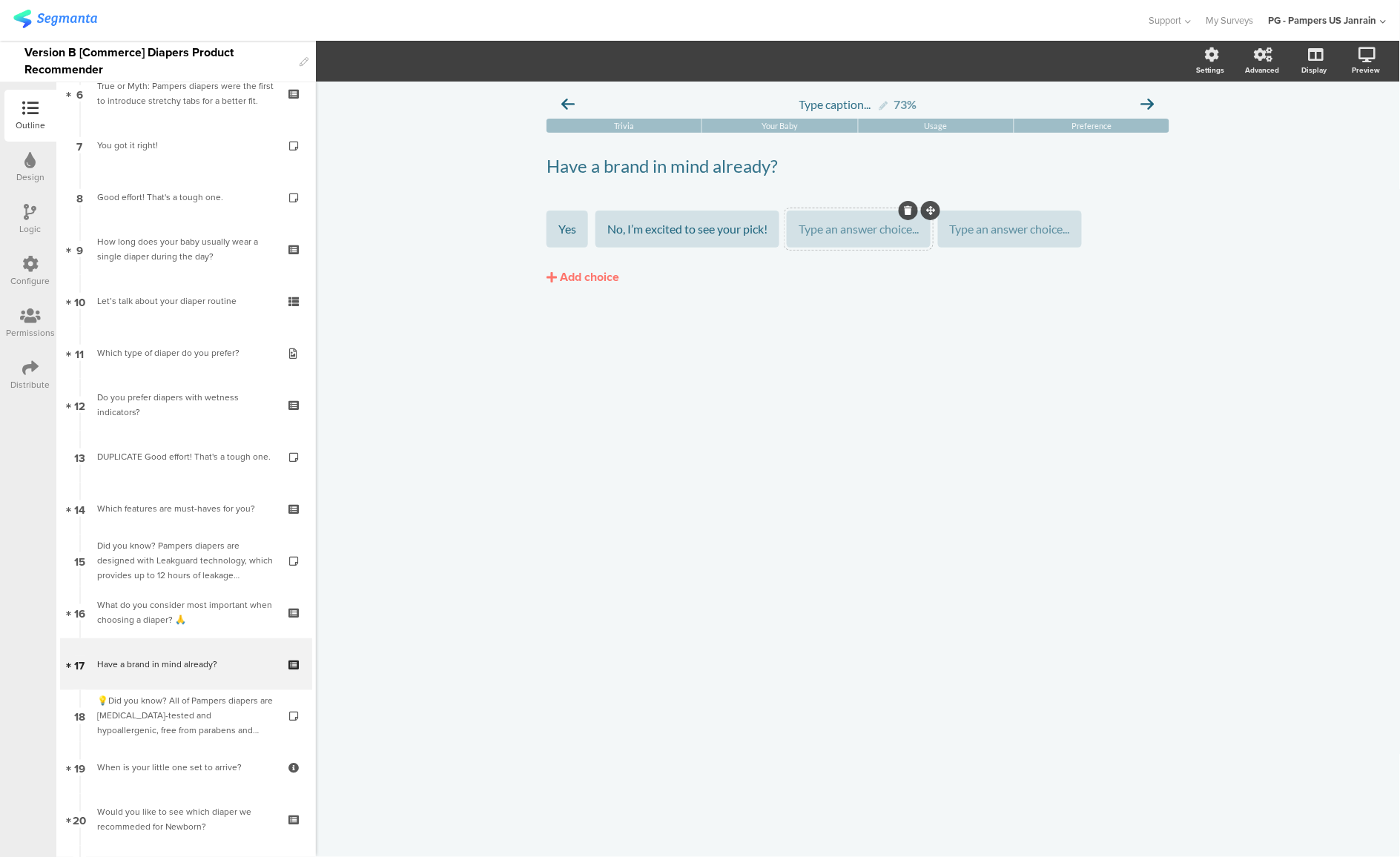
click at [914, 215] on div at bounding box center [909, 211] width 20 height 20
click at [1064, 210] on icon at bounding box center [1060, 210] width 8 height 9
click at [835, 363] on div "Type caption... 73% Trivia Your Baby Usage Preference Have a brand in mind alre…" at bounding box center [858, 469] width 1084 height 776
click at [913, 212] on icon at bounding box center [909, 210] width 8 height 9
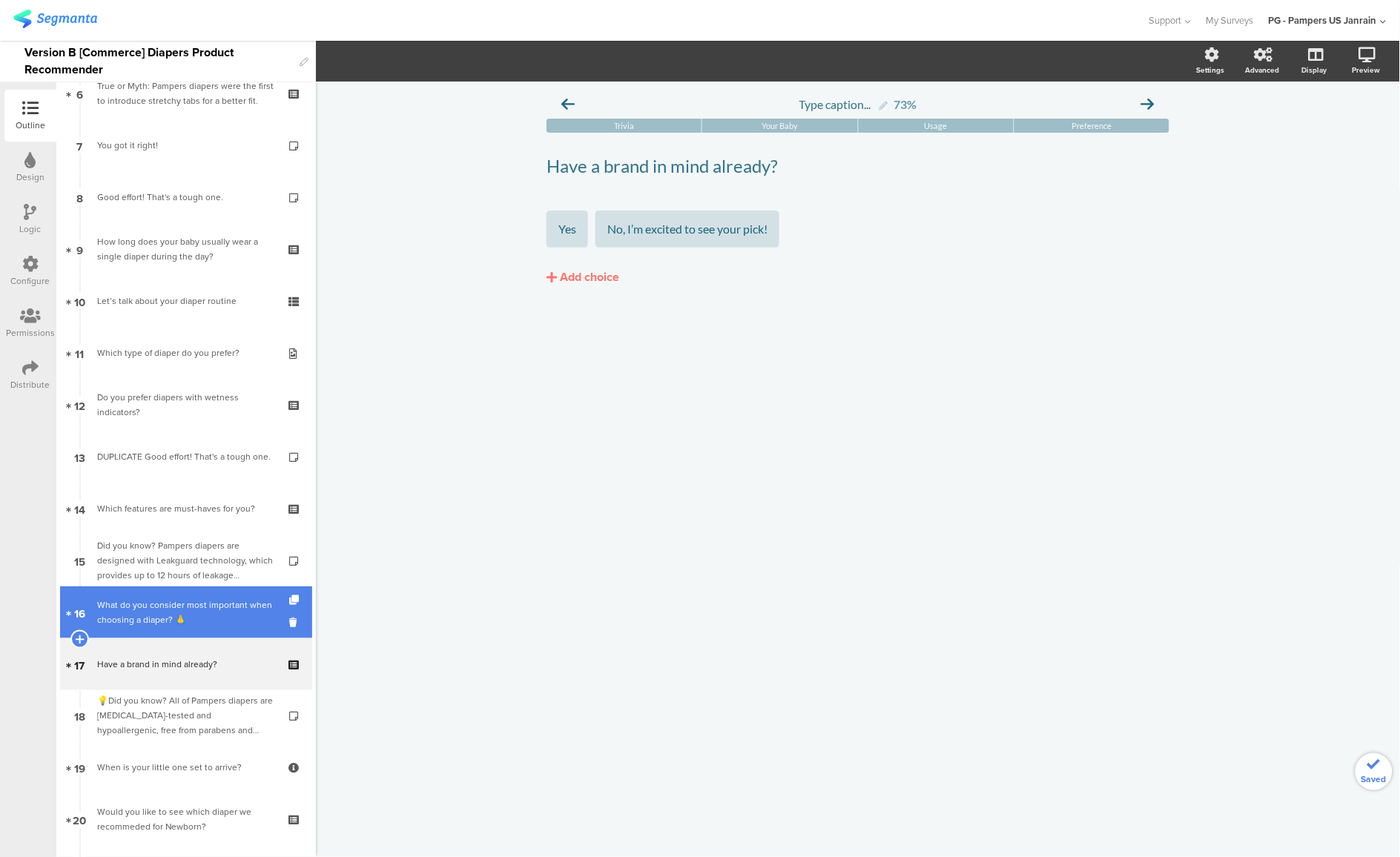
click at [138, 611] on div "What do you consider most important when choosing a diaper? 🙏" at bounding box center [186, 612] width 177 height 29
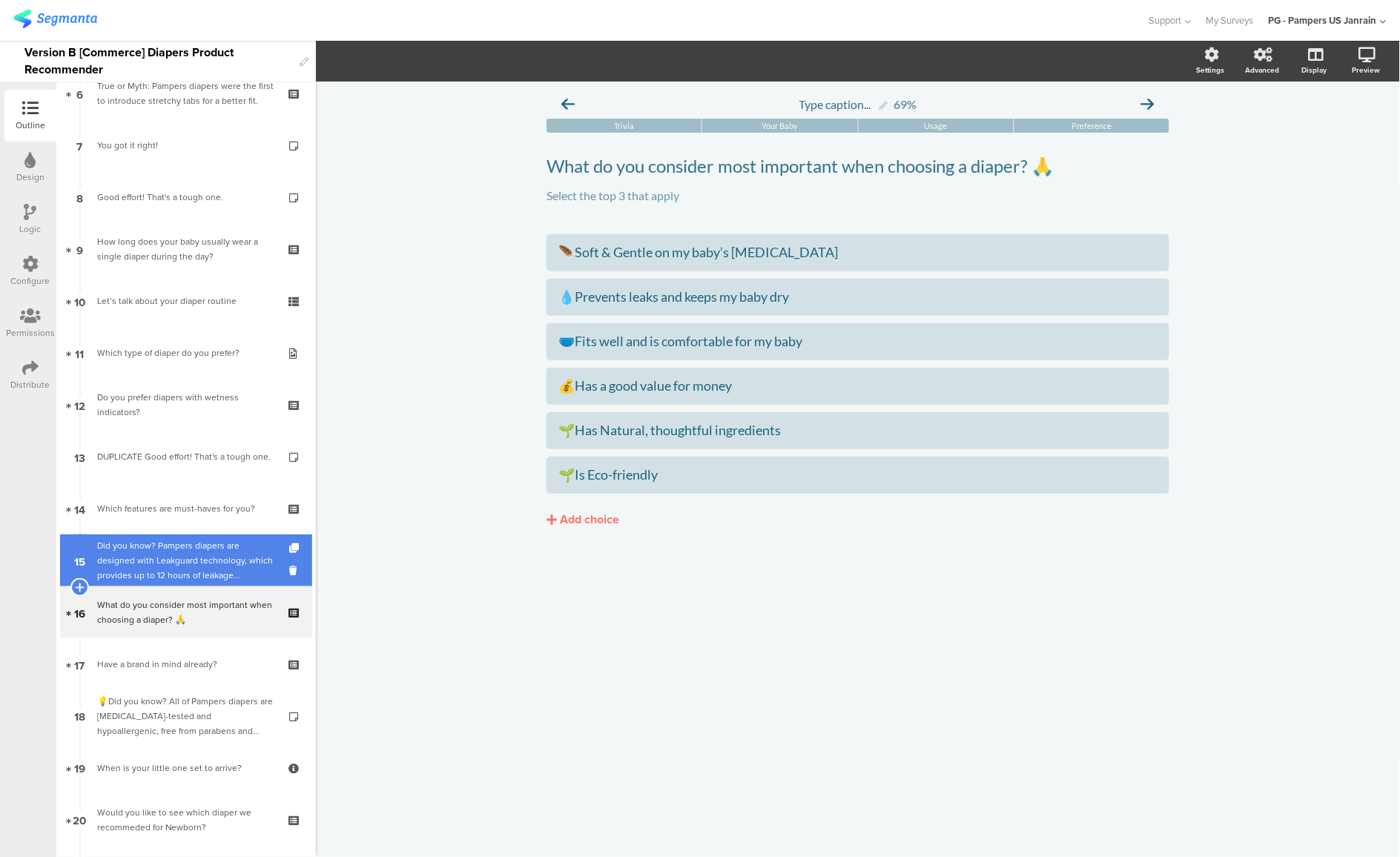
click at [159, 554] on div "Did you know? Pampers diapers are designed with Leakguard technology, which pro…" at bounding box center [186, 560] width 177 height 44
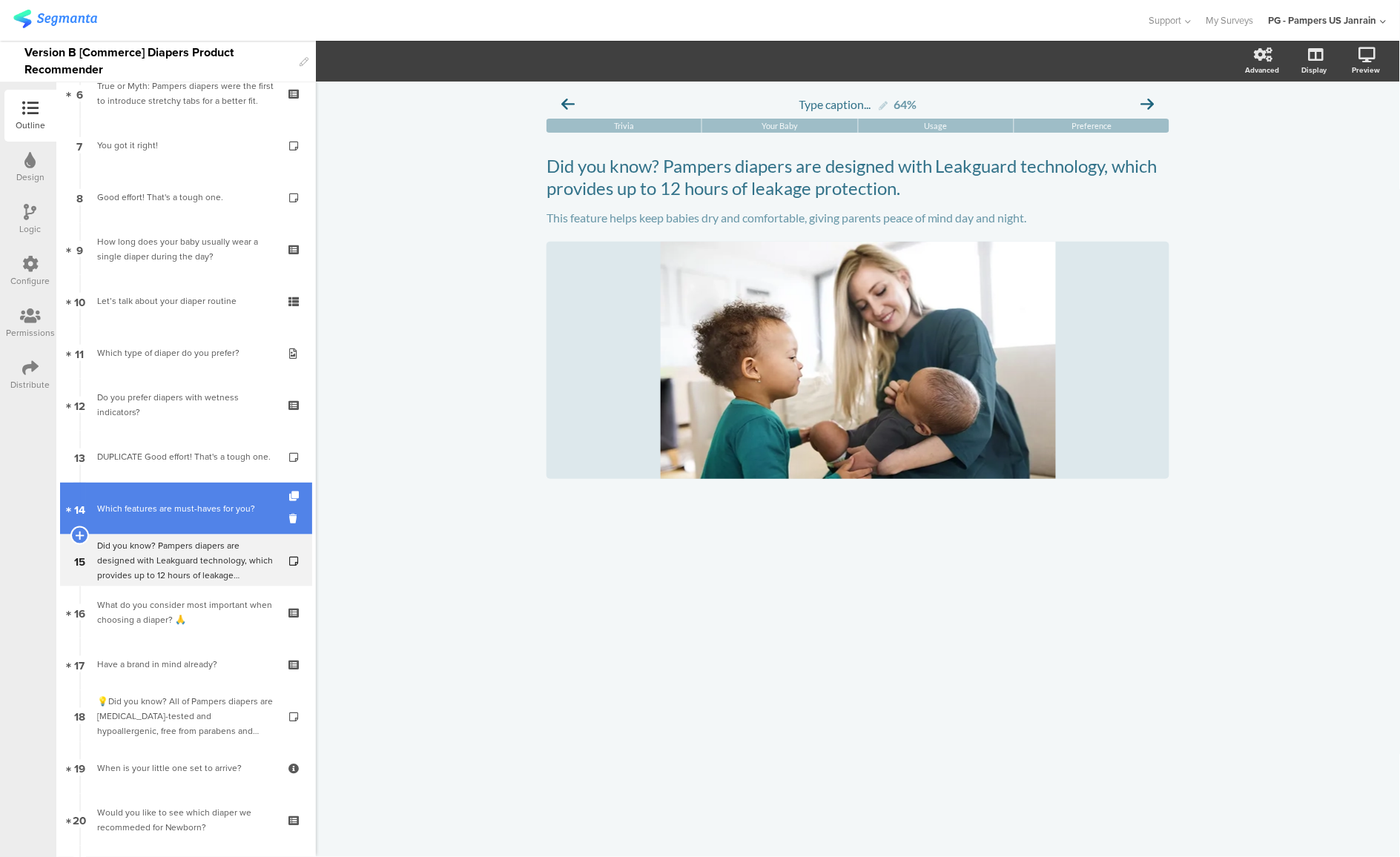
click at [160, 514] on div "Which features are must-haves for you?" at bounding box center [186, 509] width 177 height 15
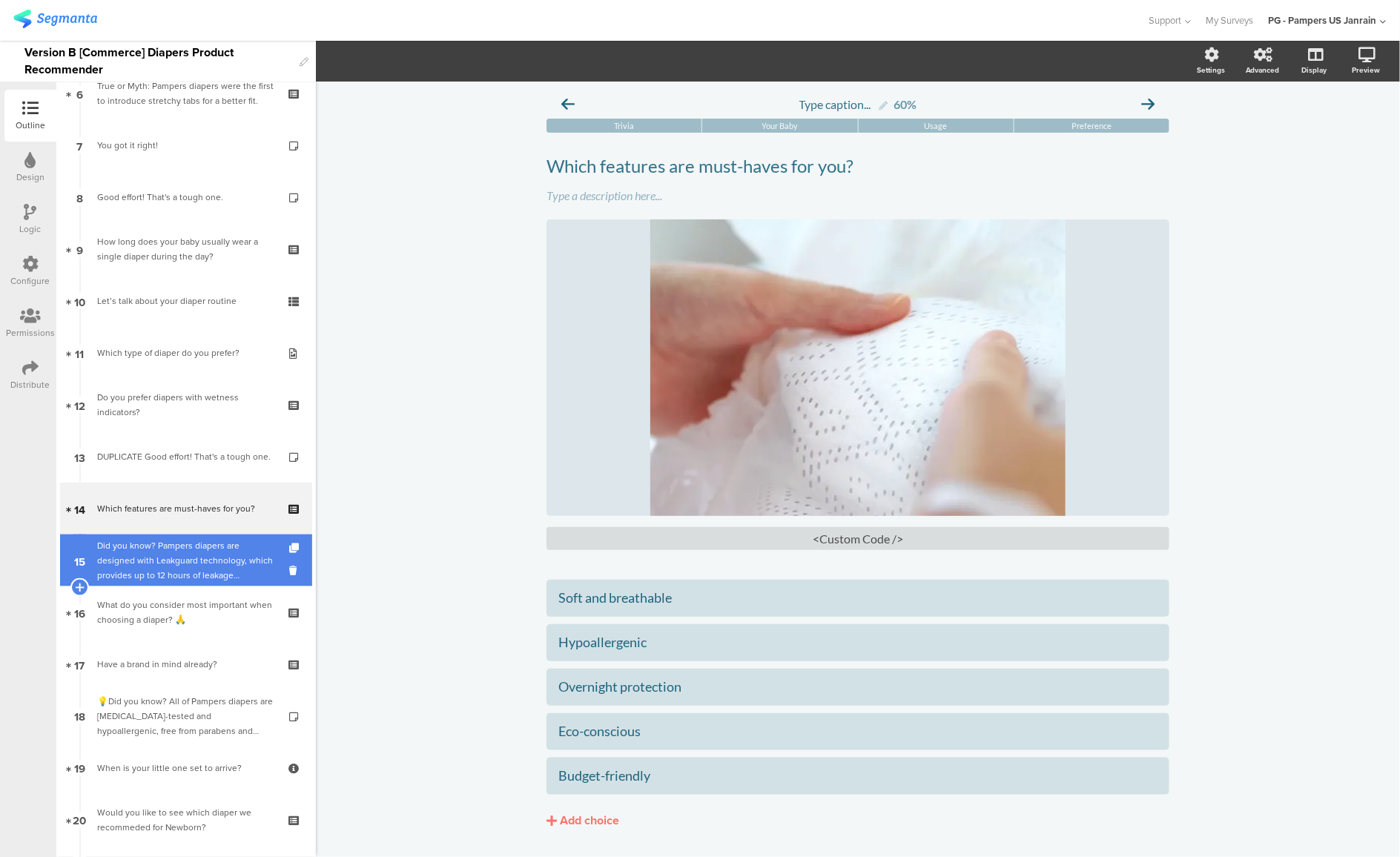
click at [186, 570] on div "Did you know? Pampers diapers are designed with Leakguard technology, which pro…" at bounding box center [186, 560] width 177 height 44
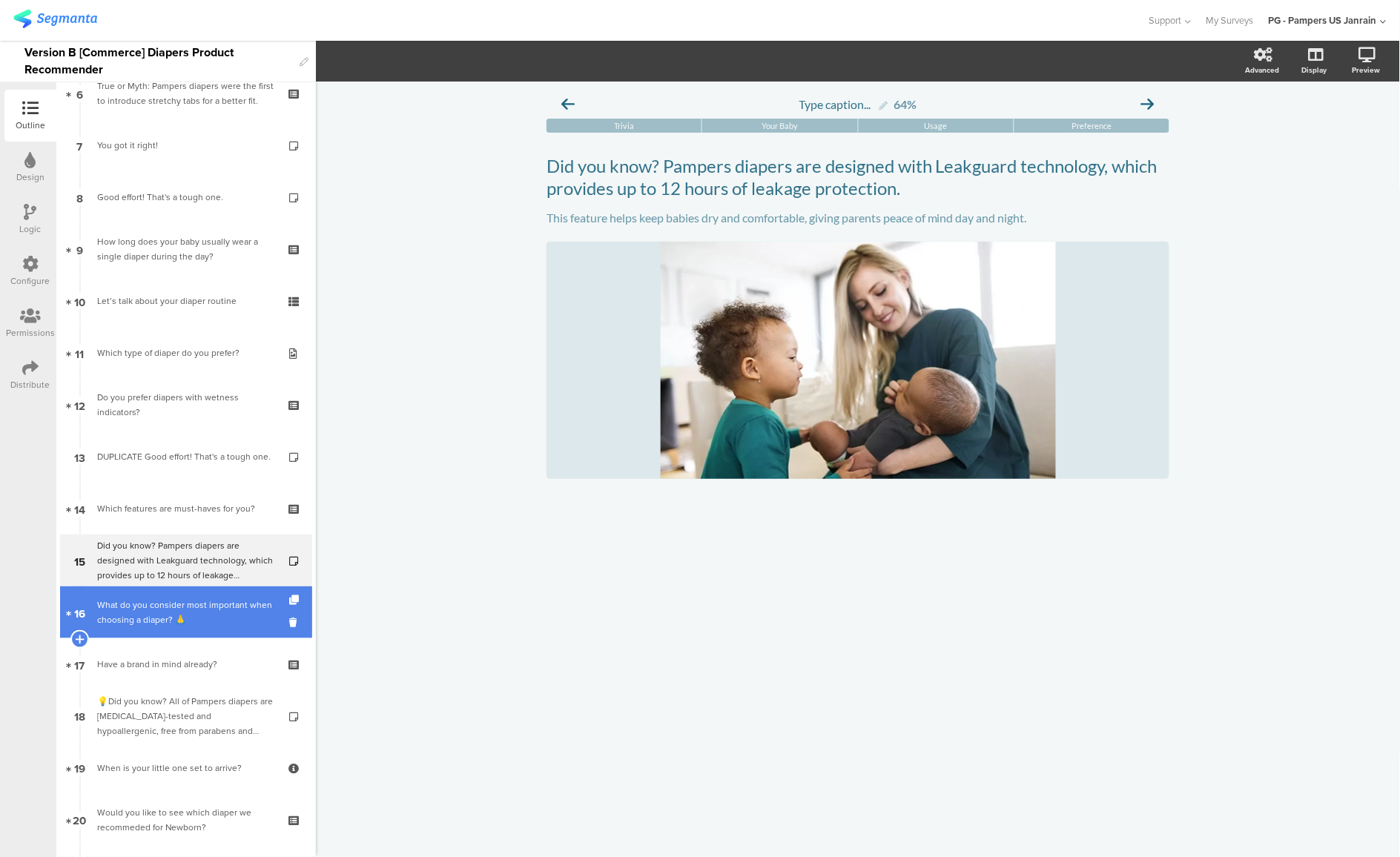
click at [143, 614] on div "What do you consider most important when choosing a diaper? 🙏" at bounding box center [186, 612] width 177 height 29
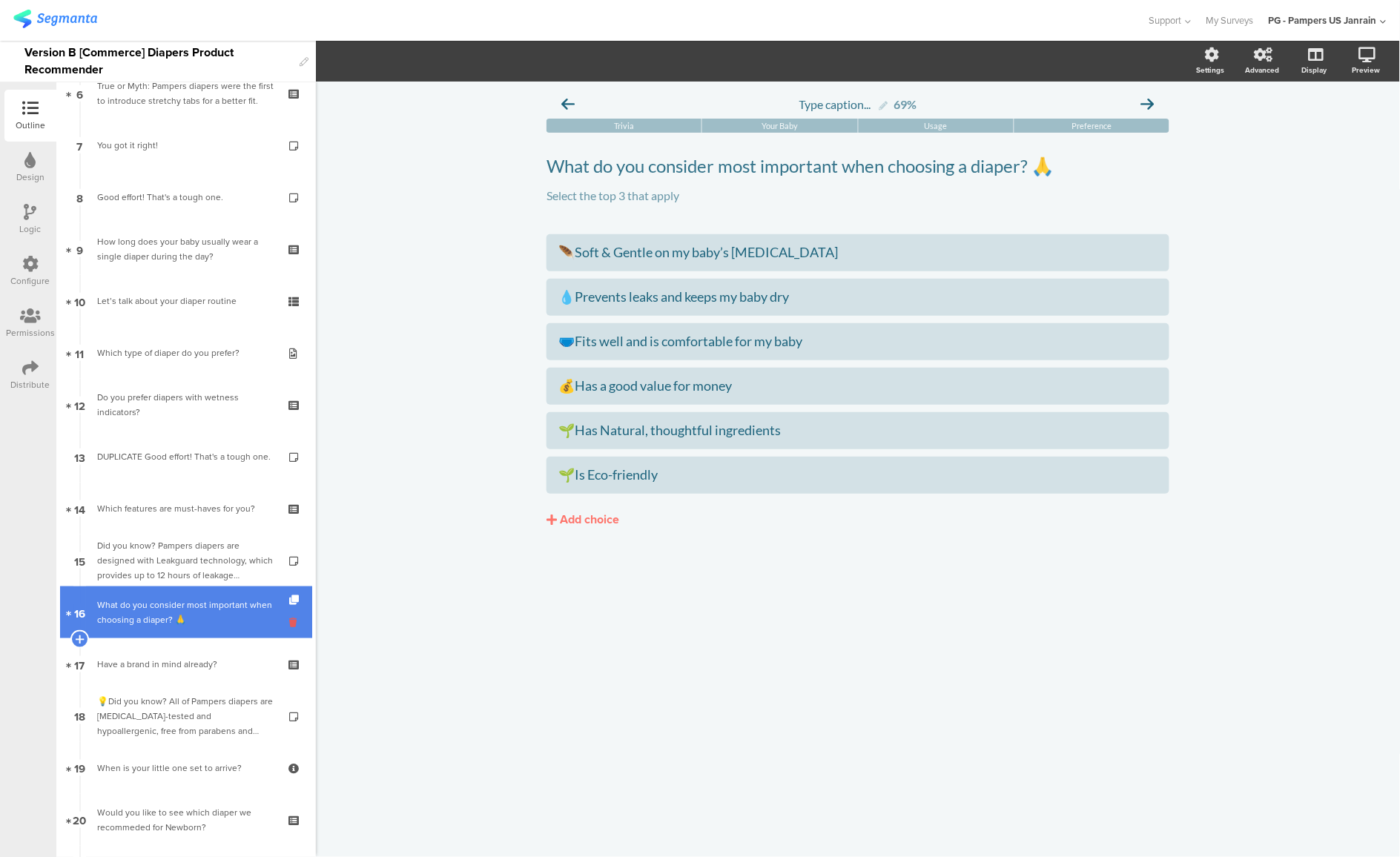
click at [289, 627] on icon at bounding box center [295, 622] width 12 height 14
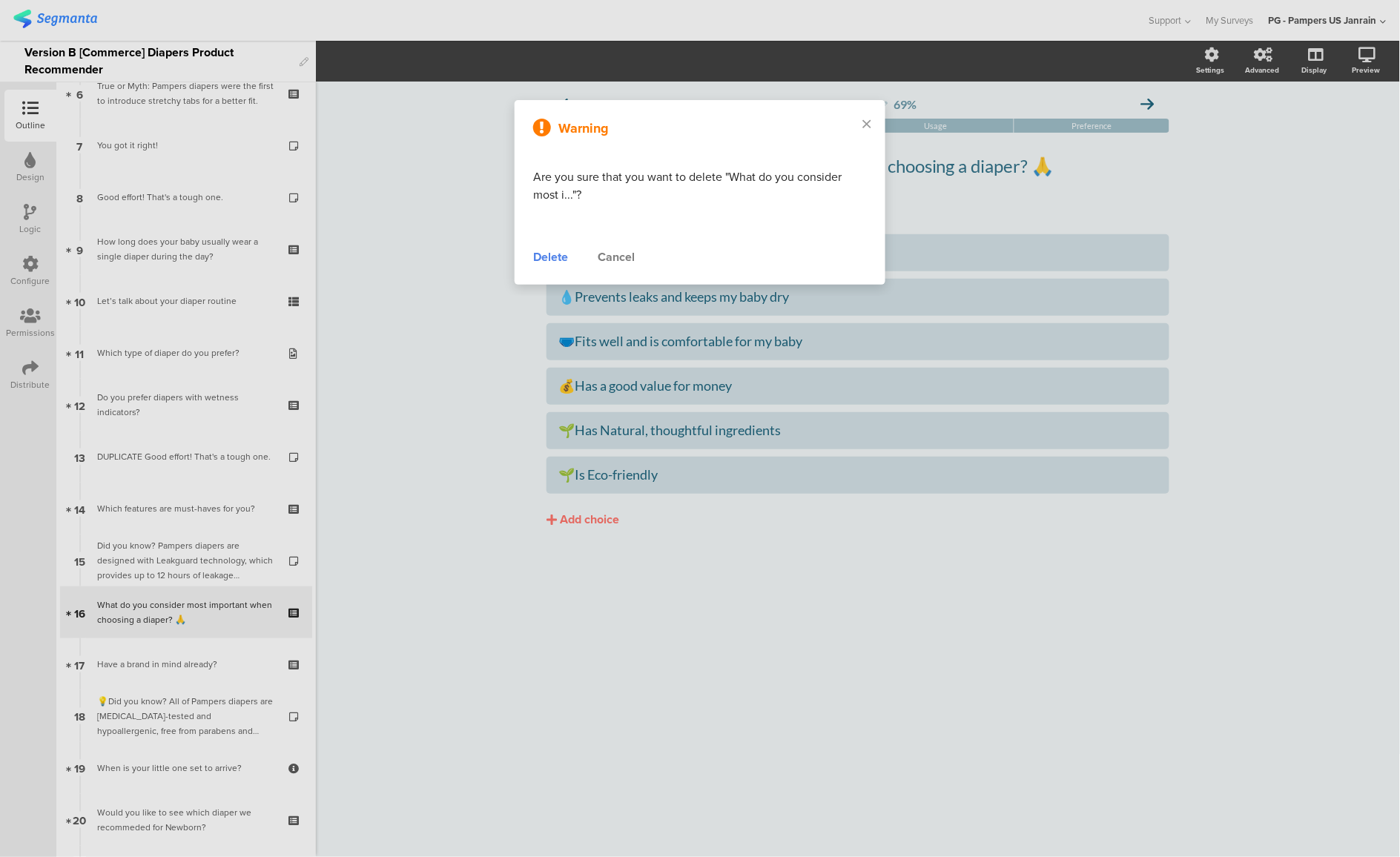
click at [538, 258] on div "Delete" at bounding box center [550, 258] width 35 height 18
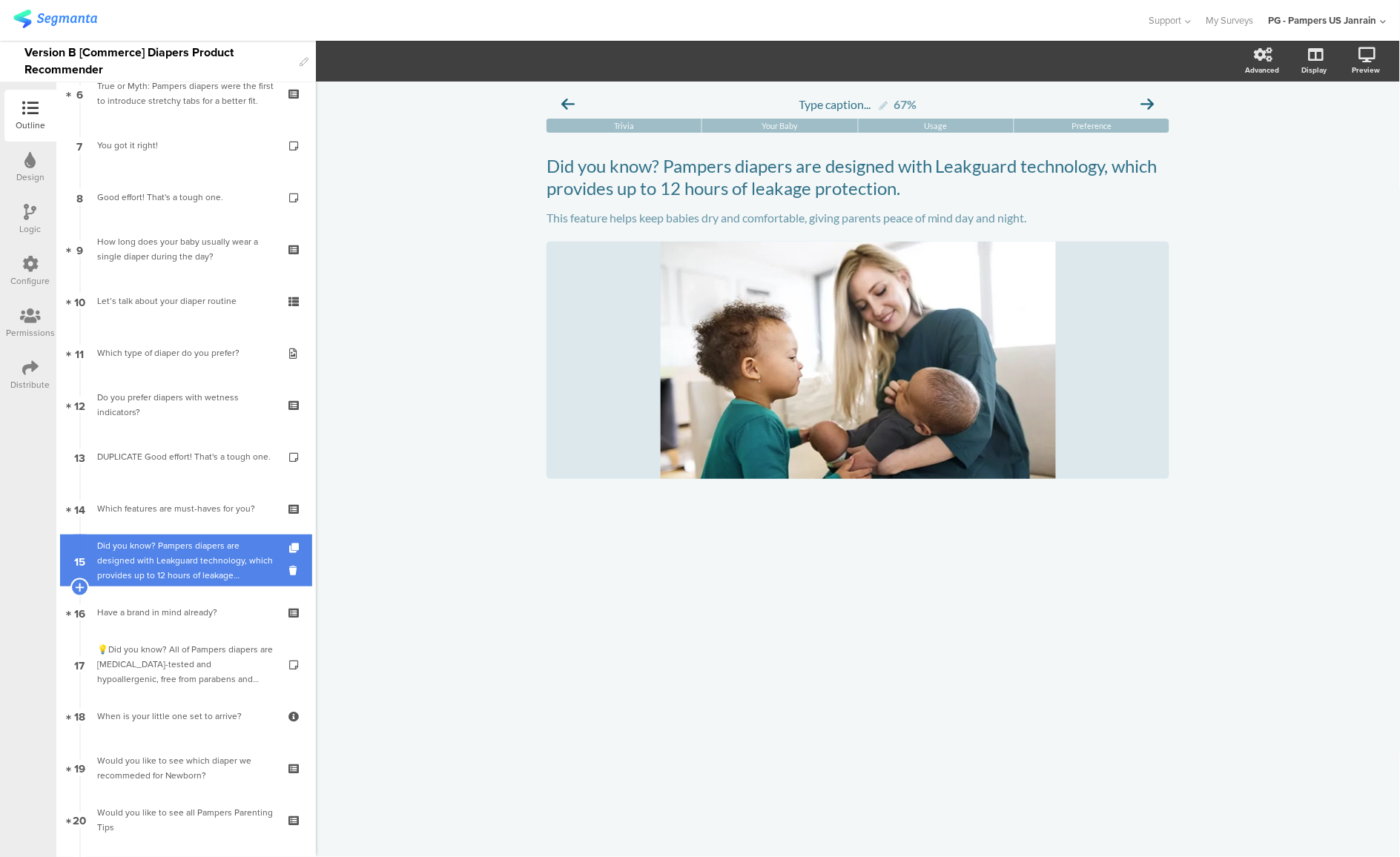
click at [164, 573] on div "Did you know? Pampers diapers are designed with Leakguard technology, which pro…" at bounding box center [186, 560] width 177 height 44
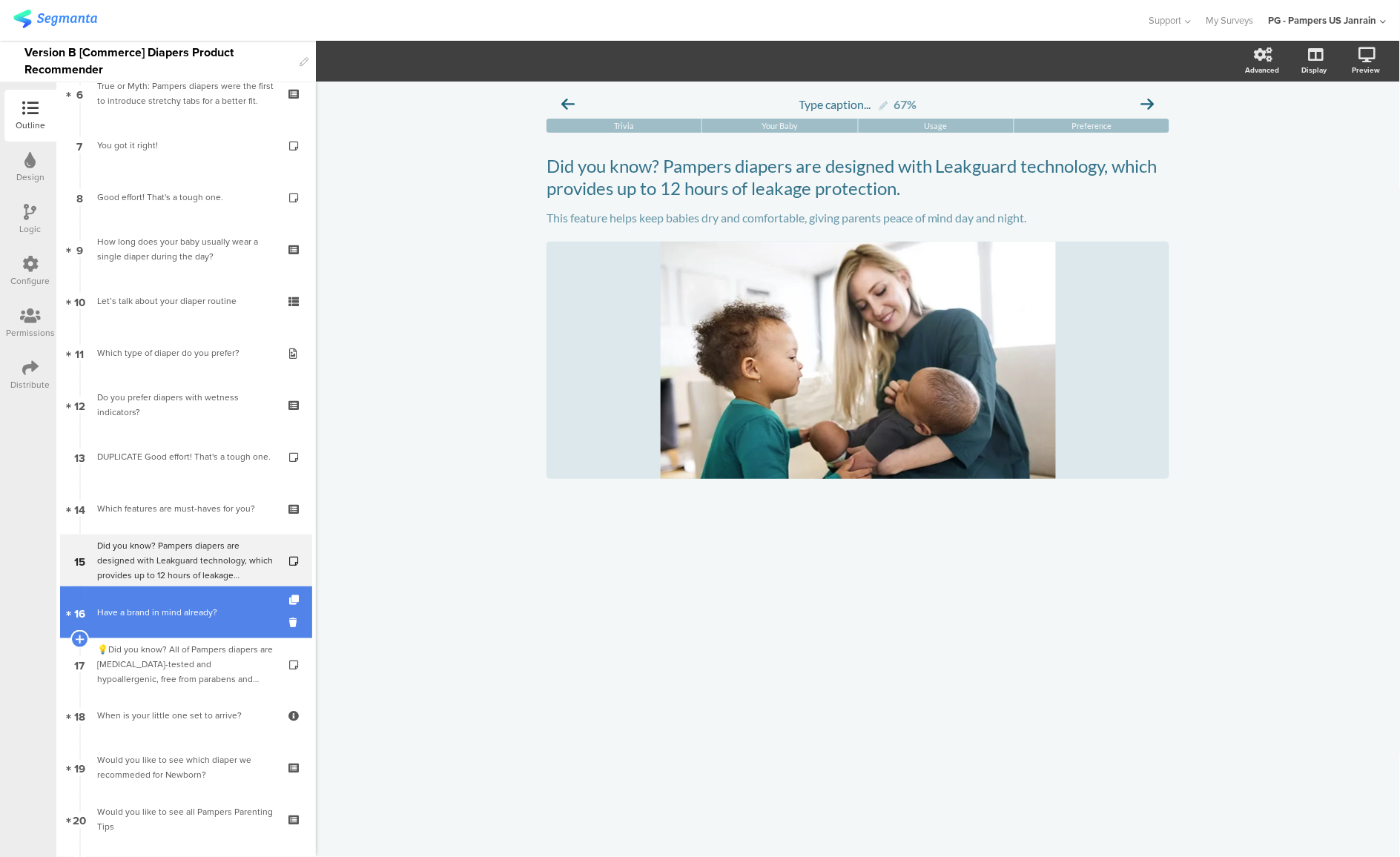
click at [172, 601] on link "16 Have a brand in mind already?" at bounding box center [186, 612] width 252 height 52
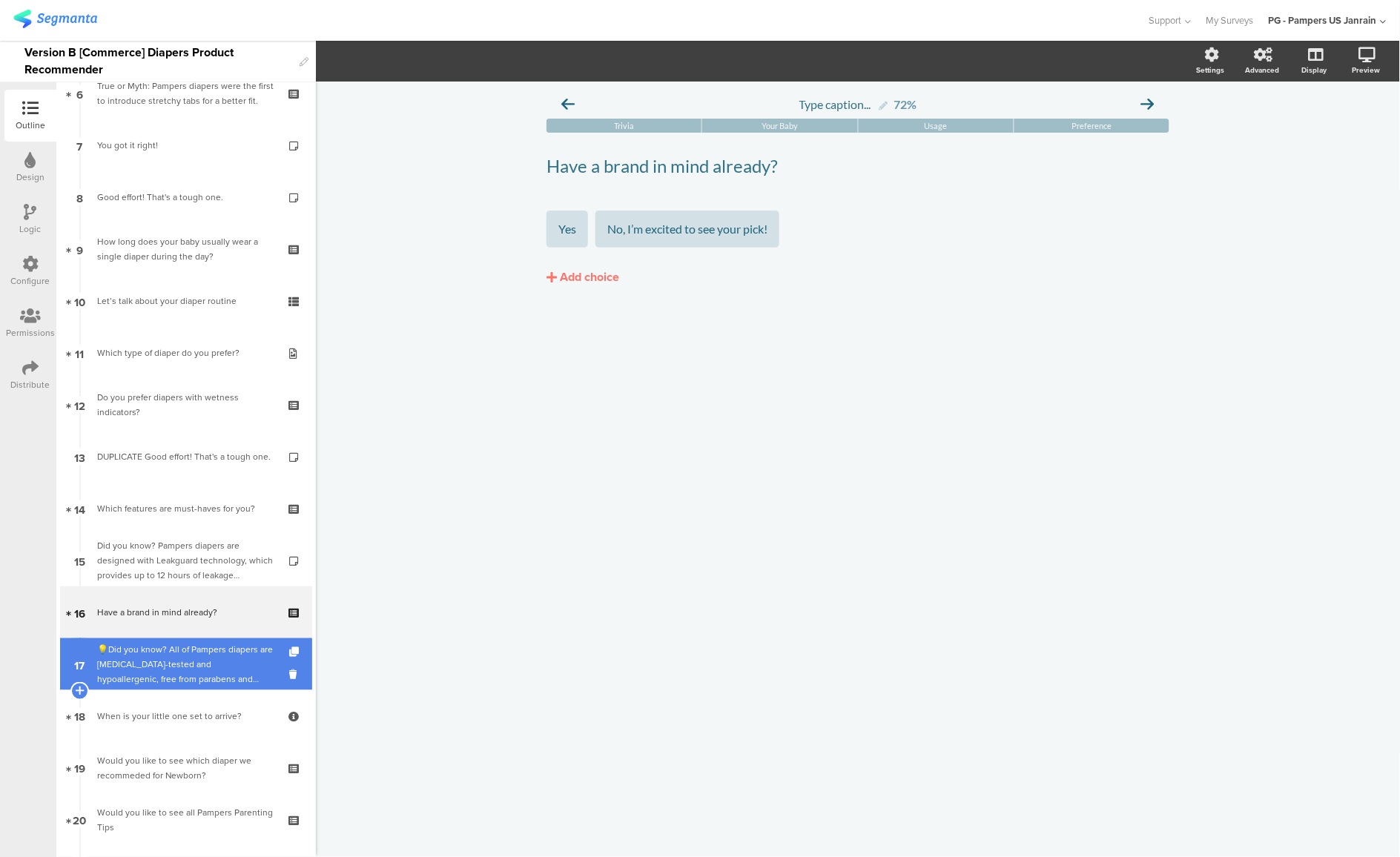
click at [146, 666] on div "💡Did you know? All of Pampers diapers are [MEDICAL_DATA]-tested and hypoallerge…" at bounding box center [186, 664] width 177 height 44
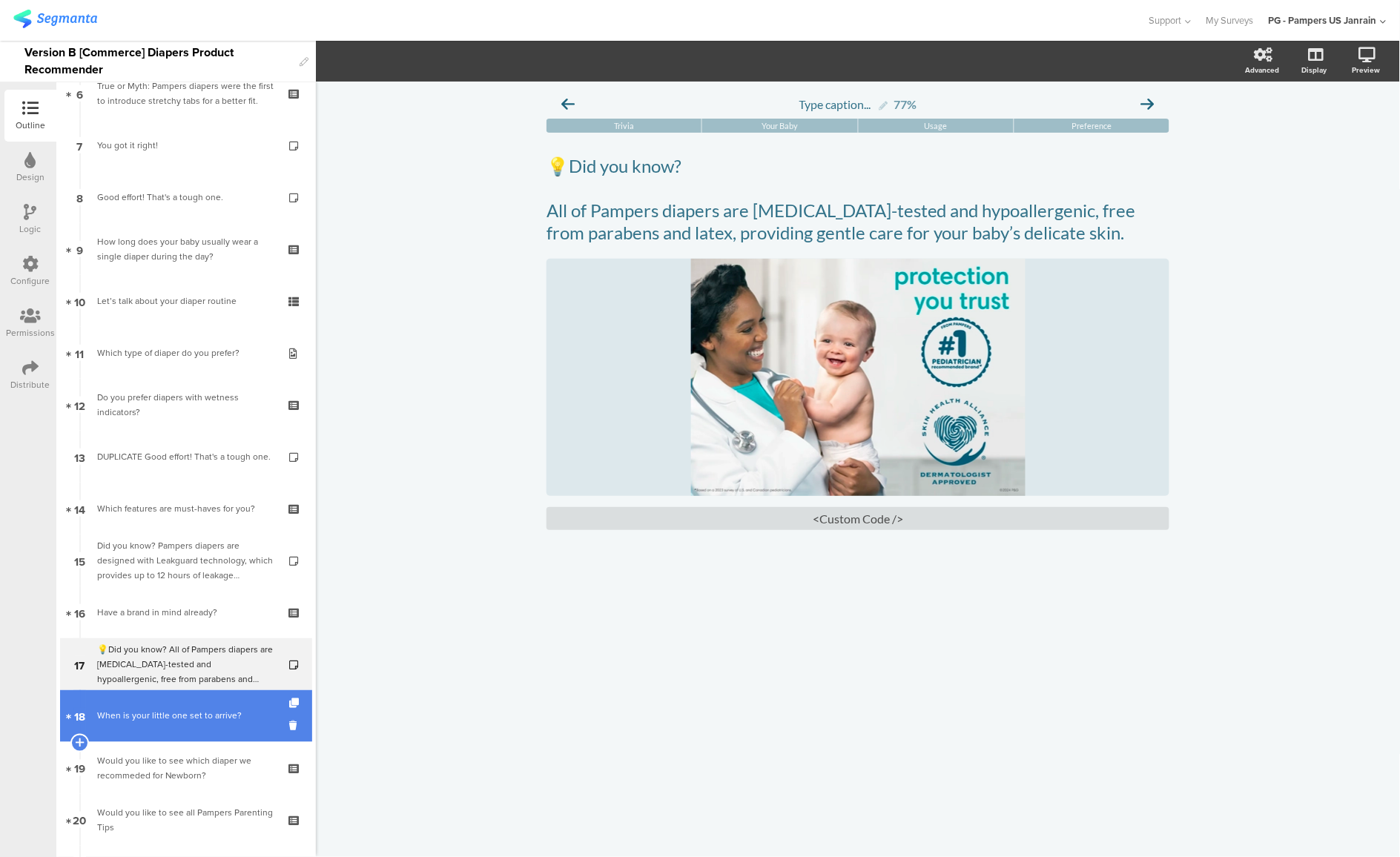
click at [141, 719] on div "When is your little one set to arrive?" at bounding box center [186, 716] width 177 height 15
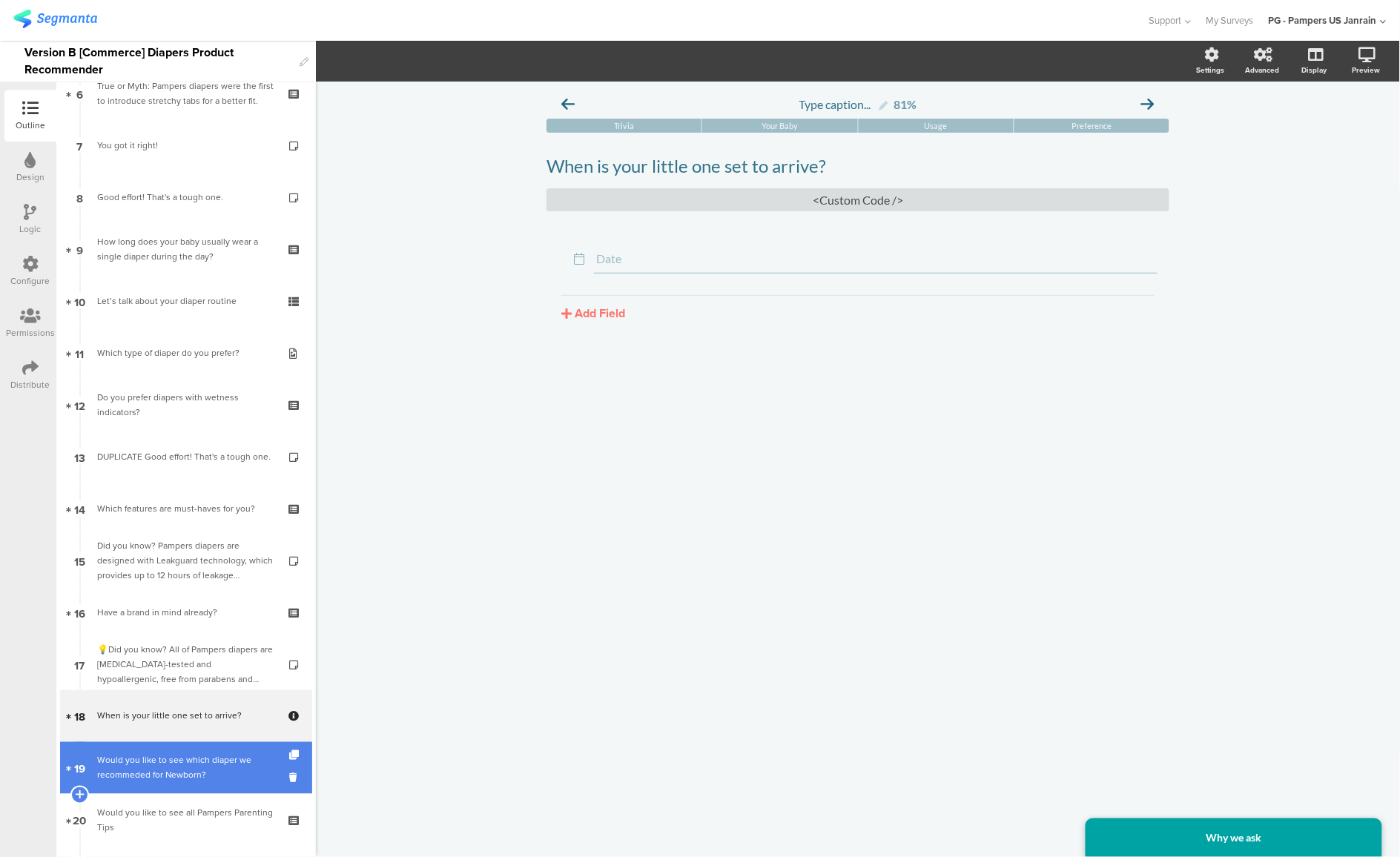
click at [202, 778] on div "Would you like to see which diaper we recommeded for Newborn?" at bounding box center [186, 768] width 177 height 29
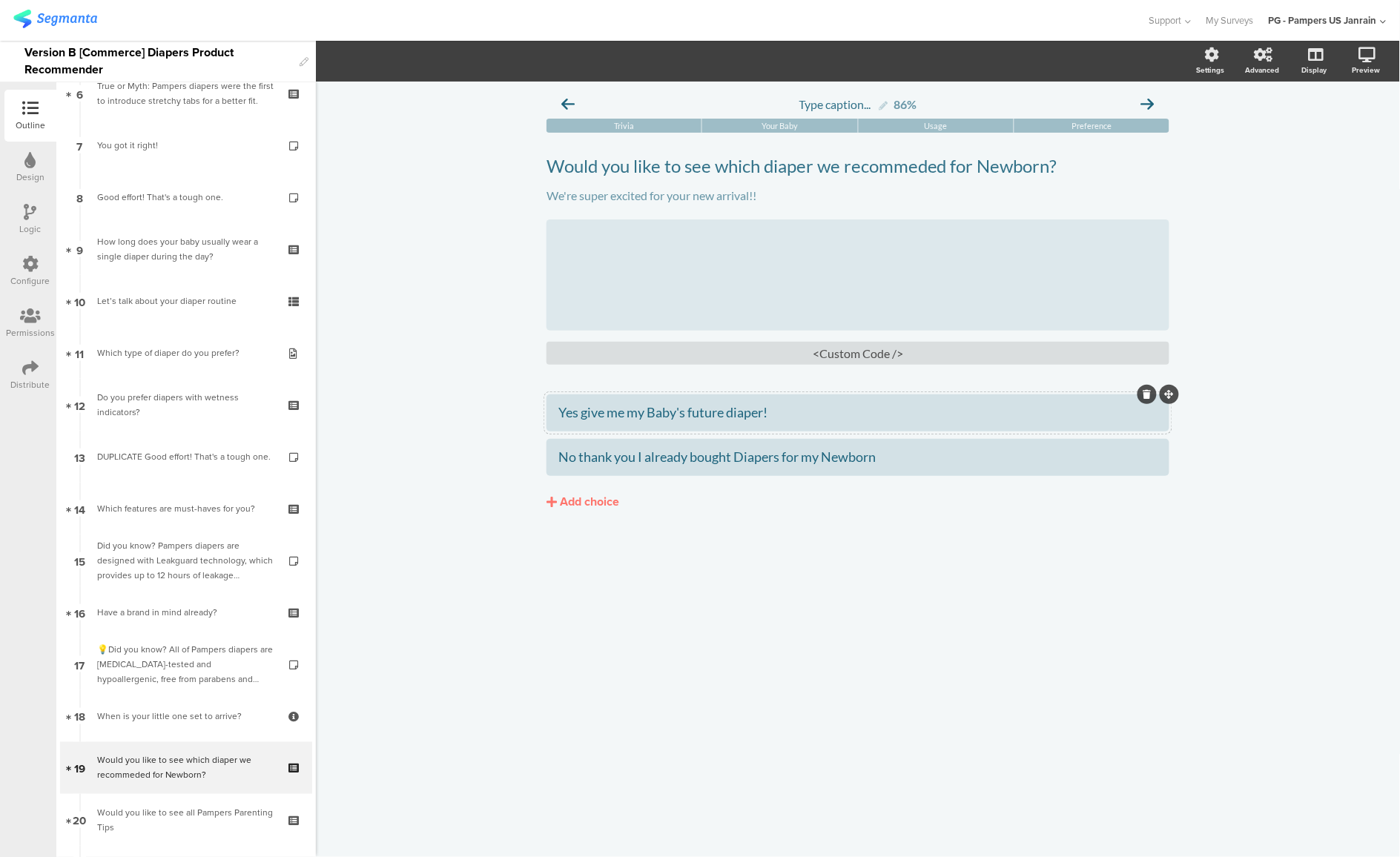
click at [668, 418] on div "Yes give me my Baby's future diaper!" at bounding box center [858, 412] width 599 height 17
click at [669, 414] on div "Yes give me my Baby's future diaper!" at bounding box center [858, 412] width 599 height 17
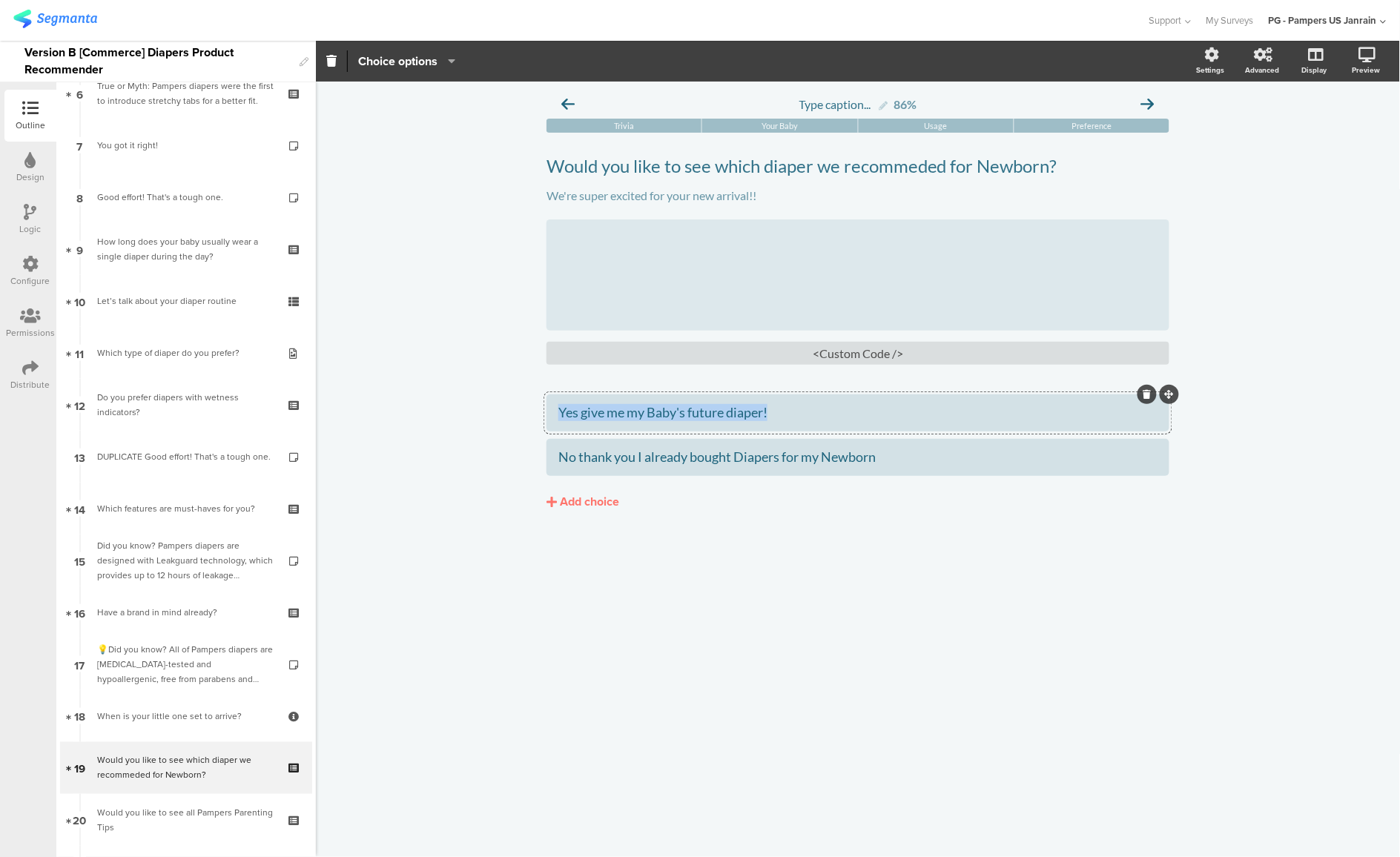
paste div
click at [1300, 463] on div "Type caption... 86% Trivia Your Baby Usage Preference" at bounding box center [858, 469] width 1084 height 776
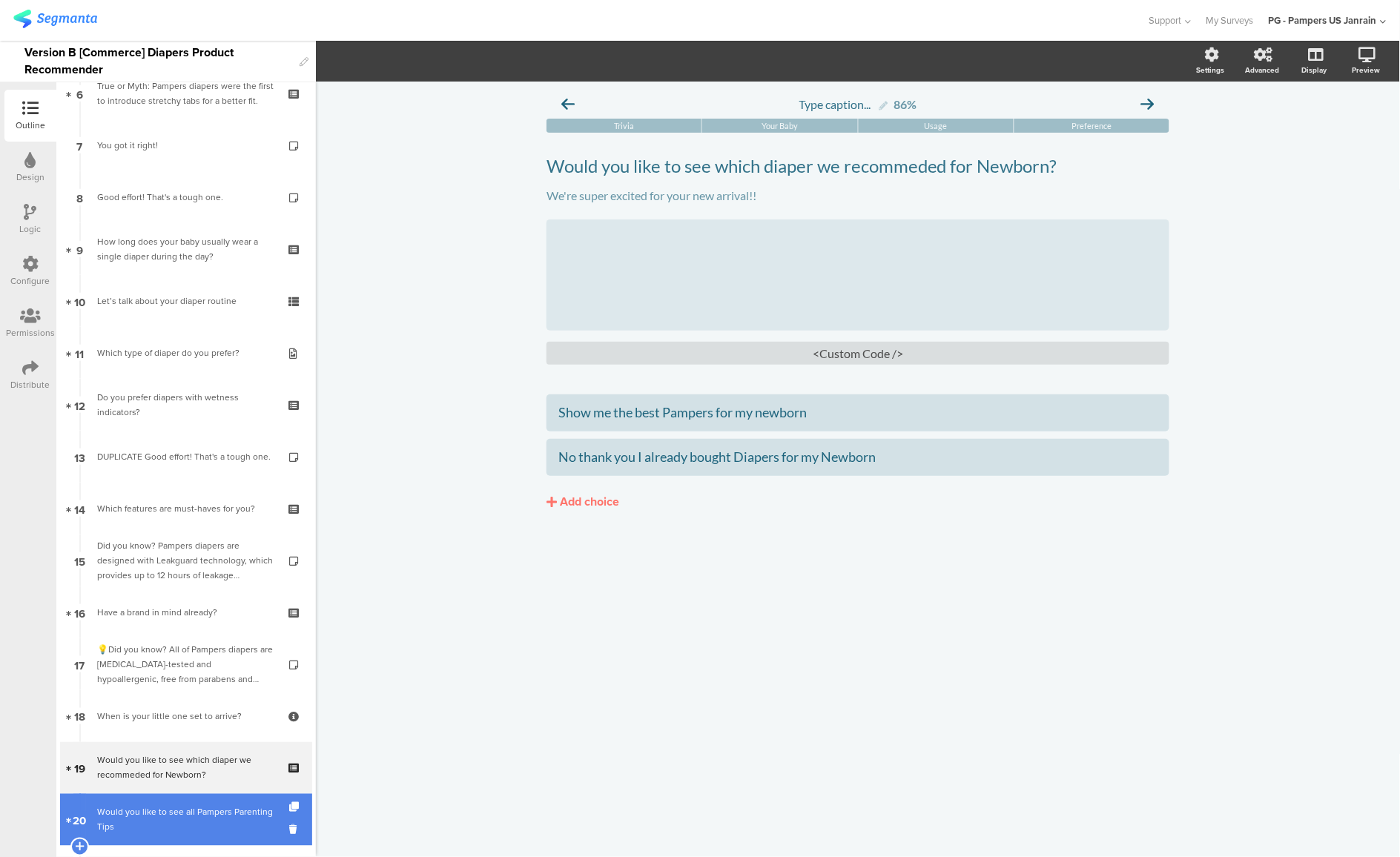
click at [119, 825] on div "Would you like to see all Pampers Parenting Tips" at bounding box center [186, 820] width 177 height 29
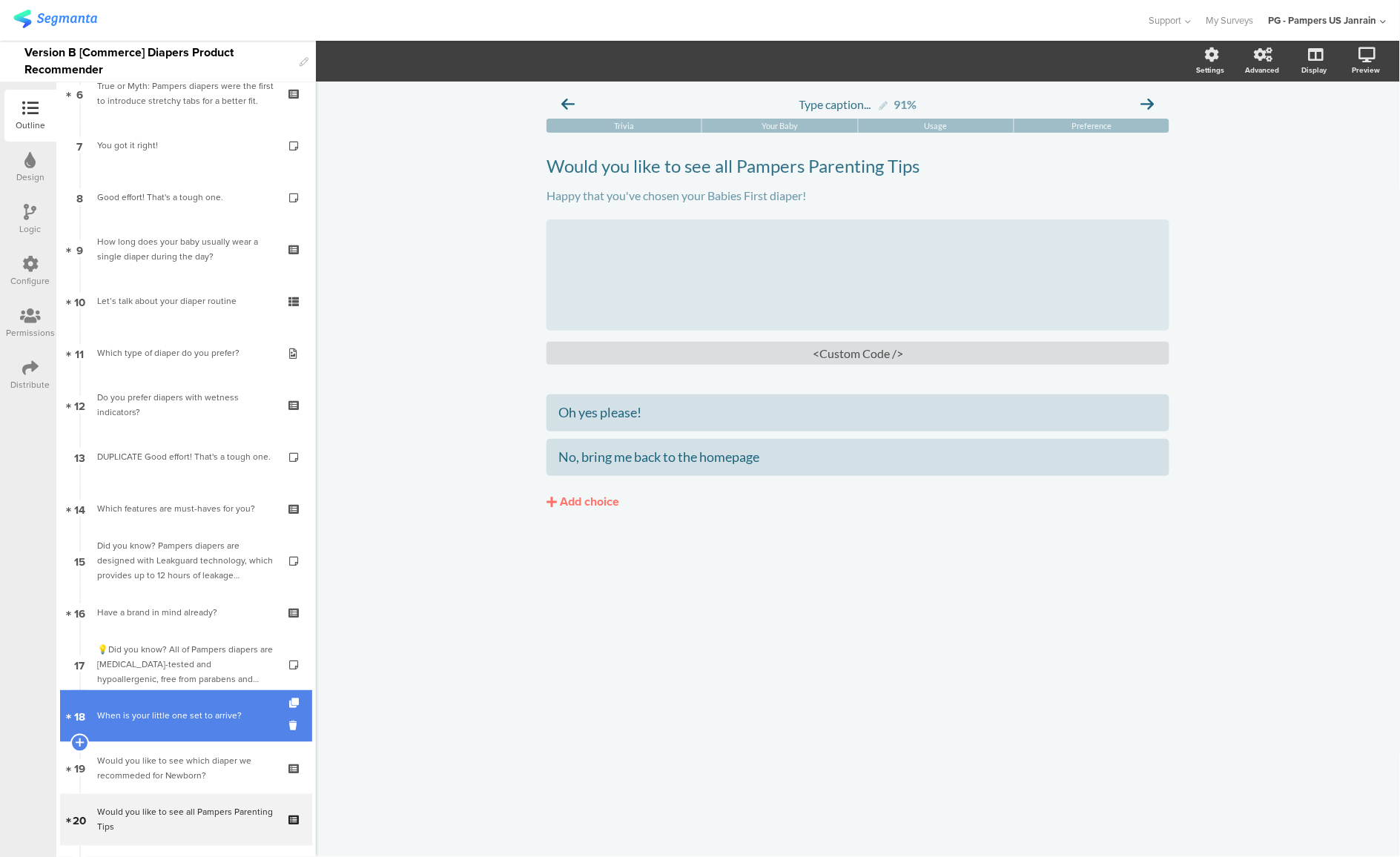
click at [123, 713] on div "When is your little one set to arrive?" at bounding box center [186, 716] width 177 height 15
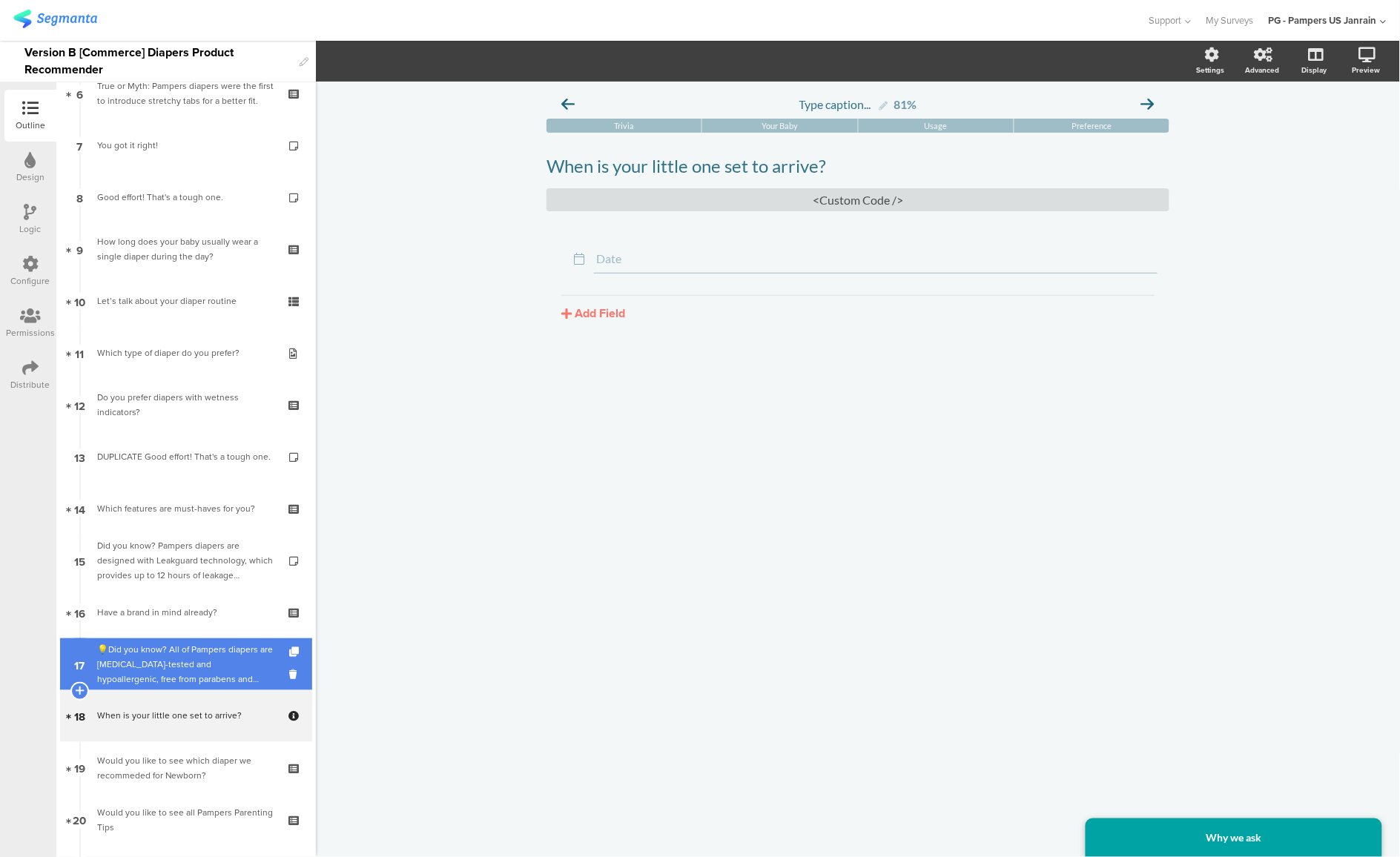
click at [151, 659] on div "💡Did you know? All of Pampers diapers are [MEDICAL_DATA]-tested and hypoallerge…" at bounding box center [186, 664] width 177 height 44
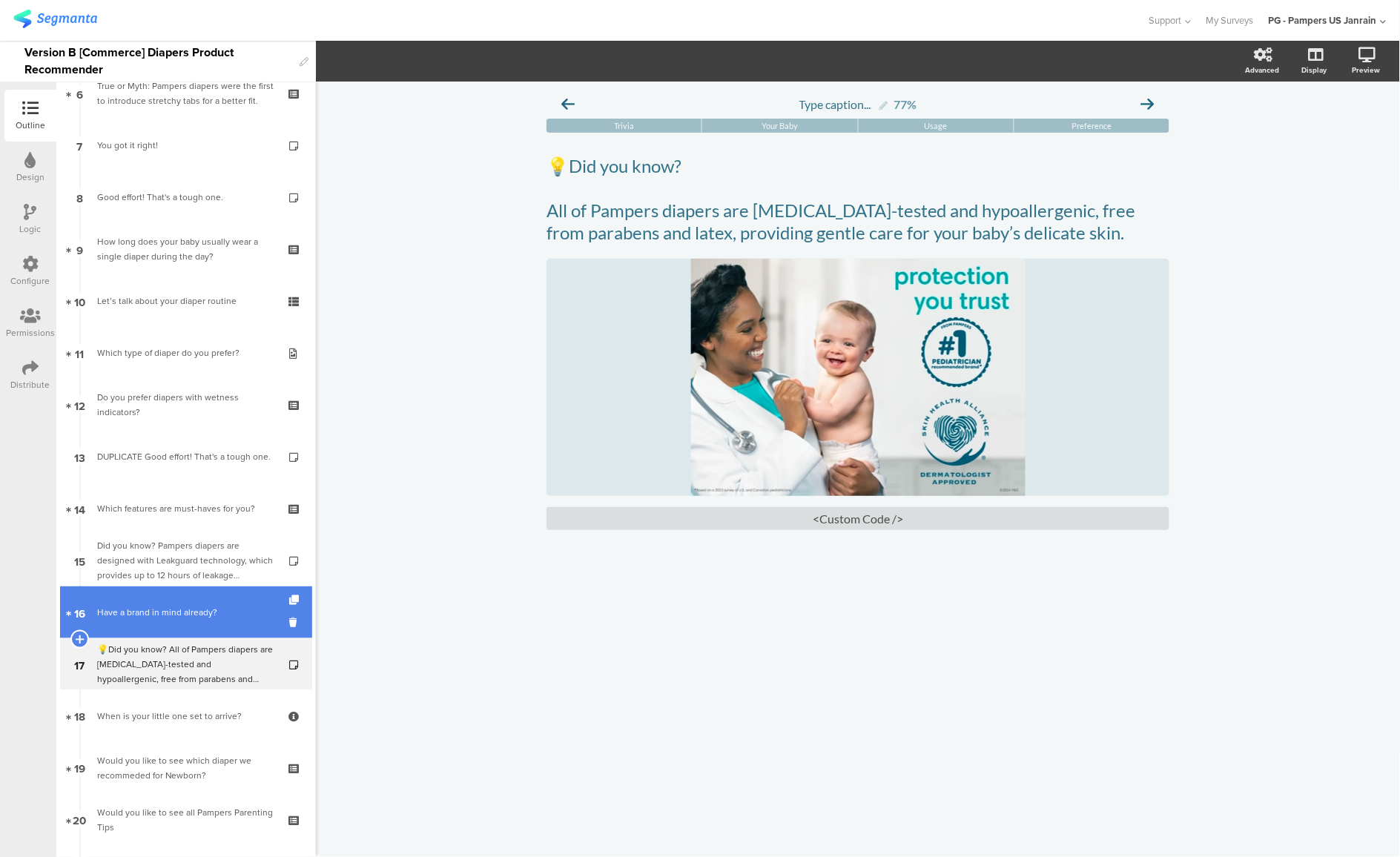
click at [141, 609] on div "Have a brand in mind already?" at bounding box center [186, 612] width 177 height 15
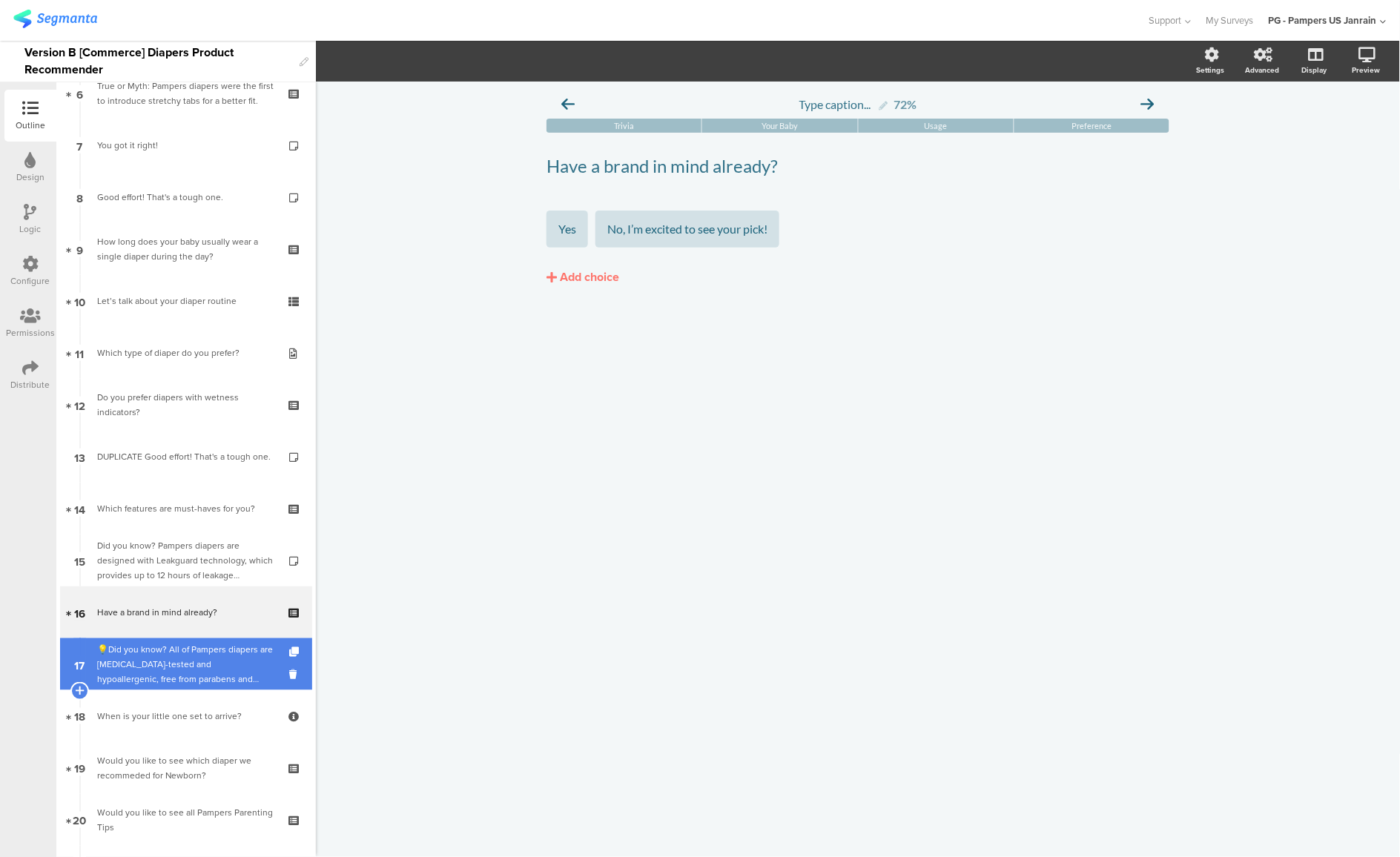
click at [150, 657] on div "💡Did you know? All of Pampers diapers are [MEDICAL_DATA]-tested and hypoallerge…" at bounding box center [186, 664] width 177 height 44
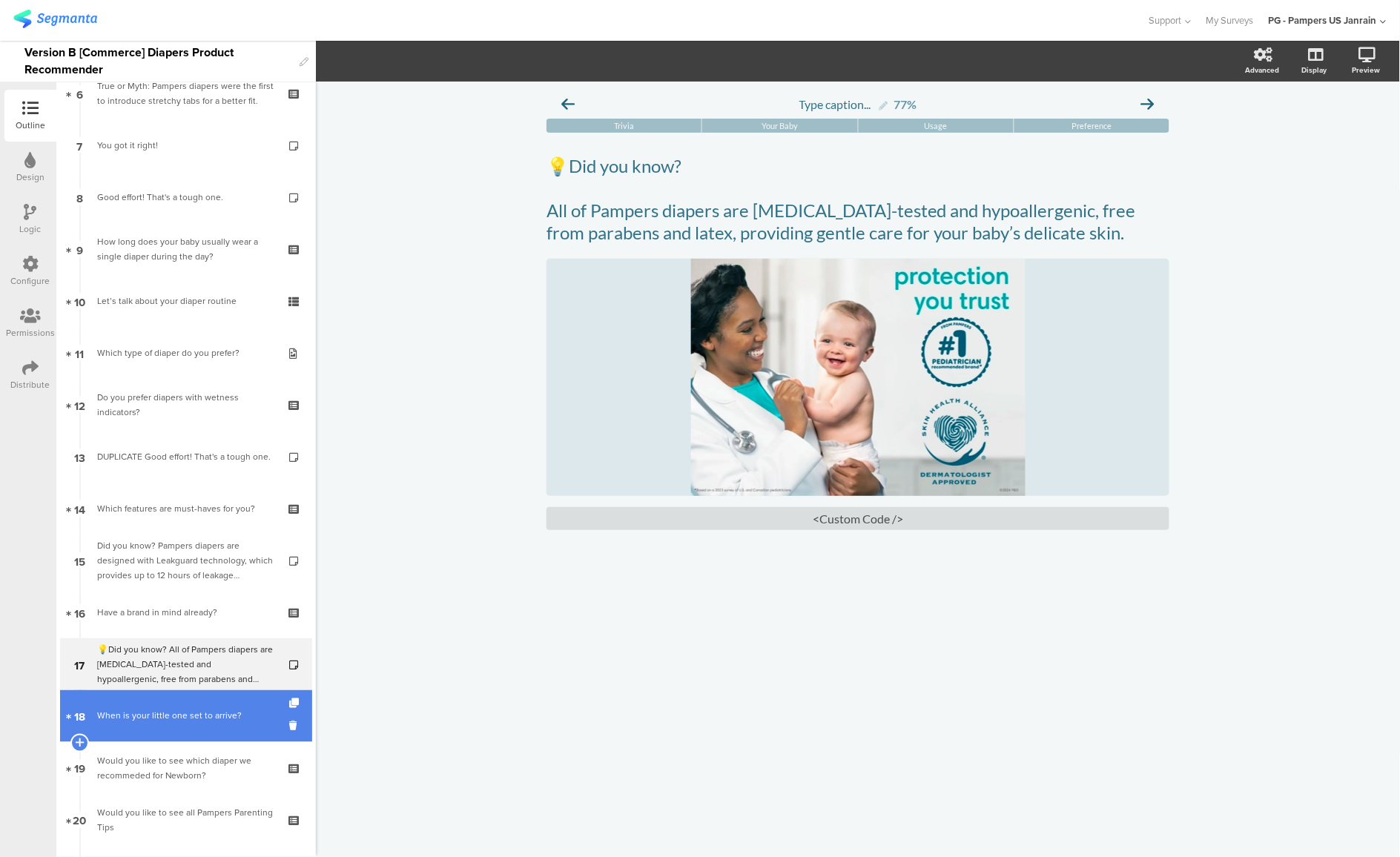
click at [191, 721] on div "When is your little one set to arrive?" at bounding box center [186, 716] width 177 height 15
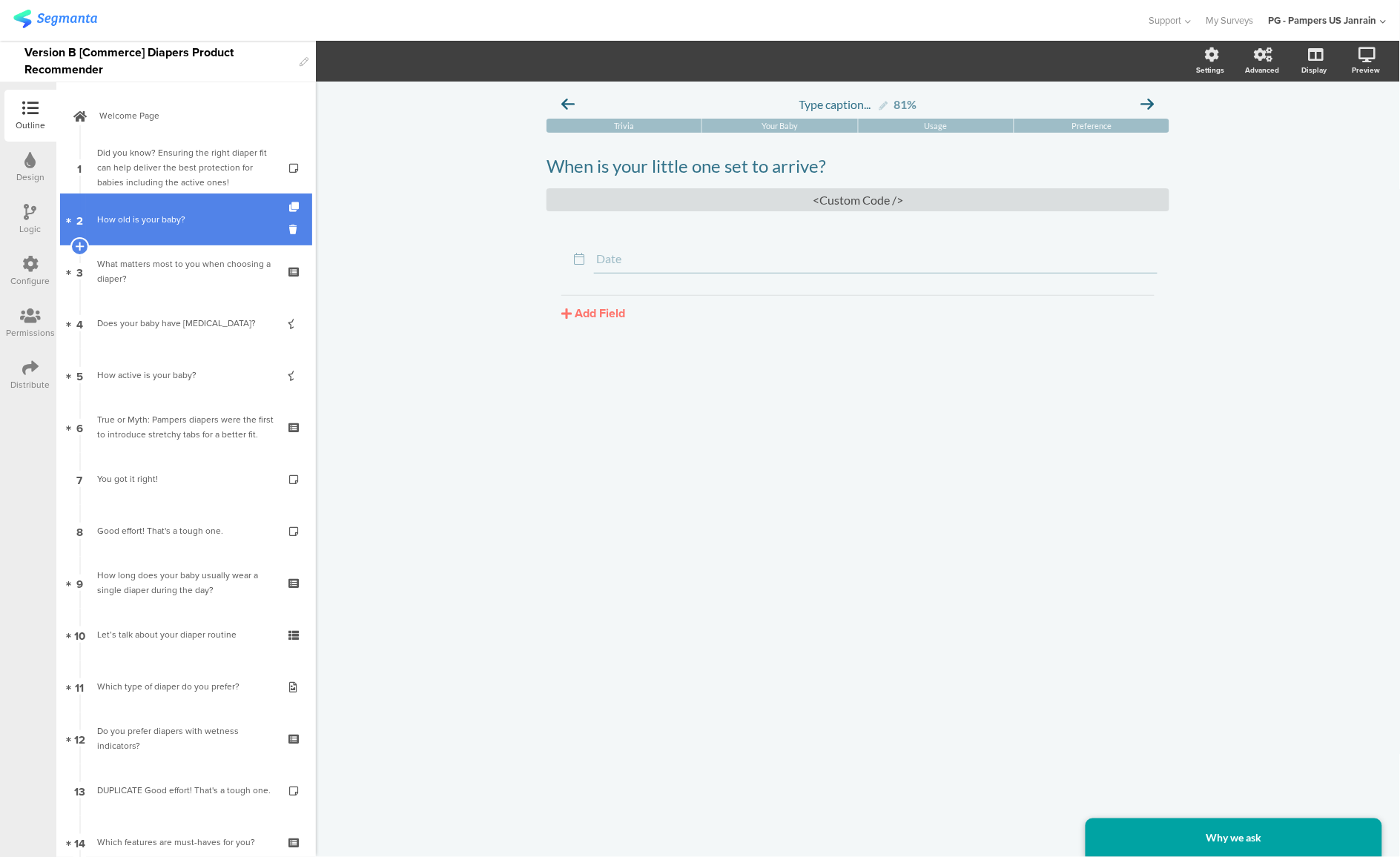
click at [186, 202] on link "2 How old is your baby?" at bounding box center [186, 219] width 252 height 52
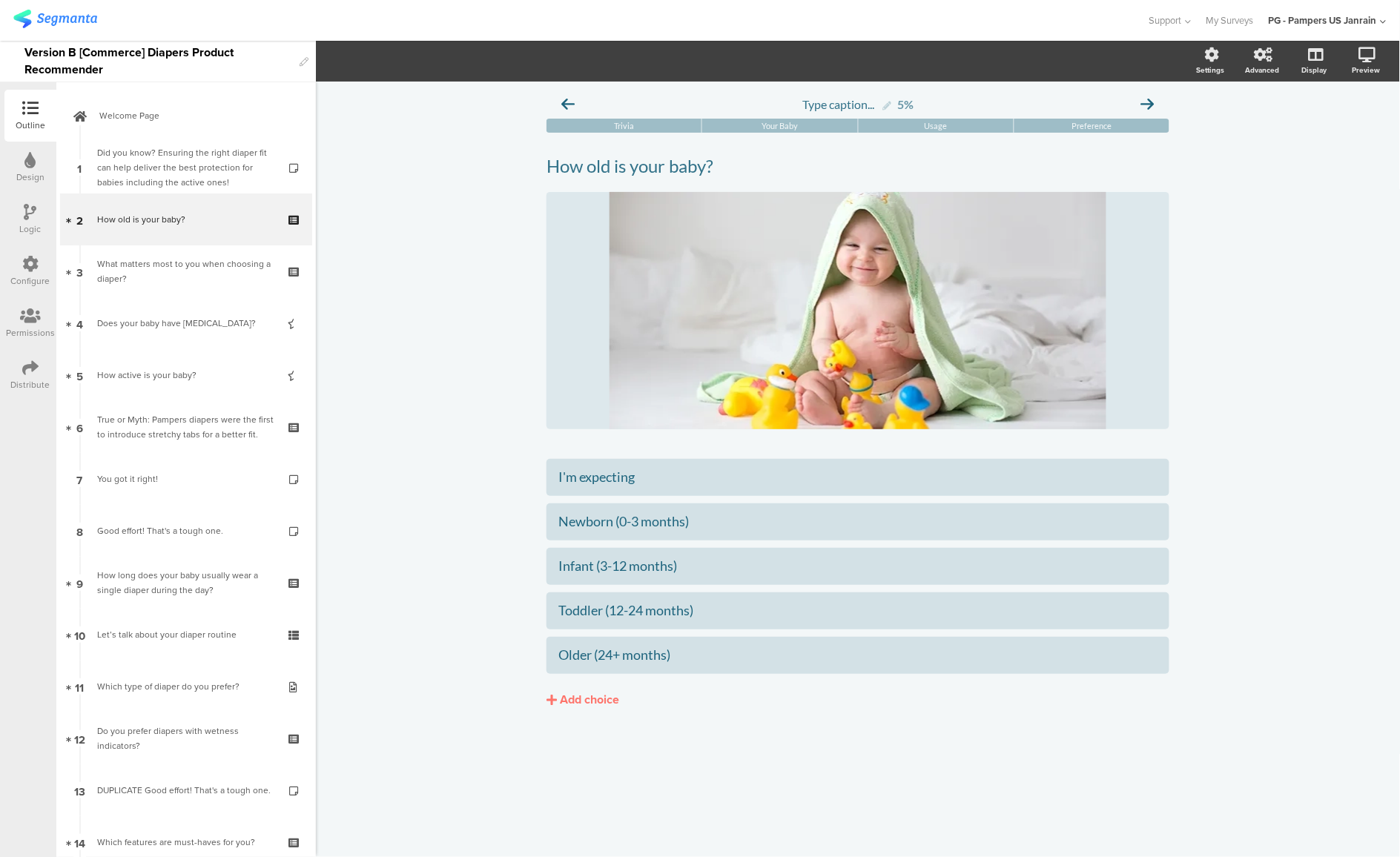
click at [28, 226] on div "Logic" at bounding box center [30, 229] width 21 height 13
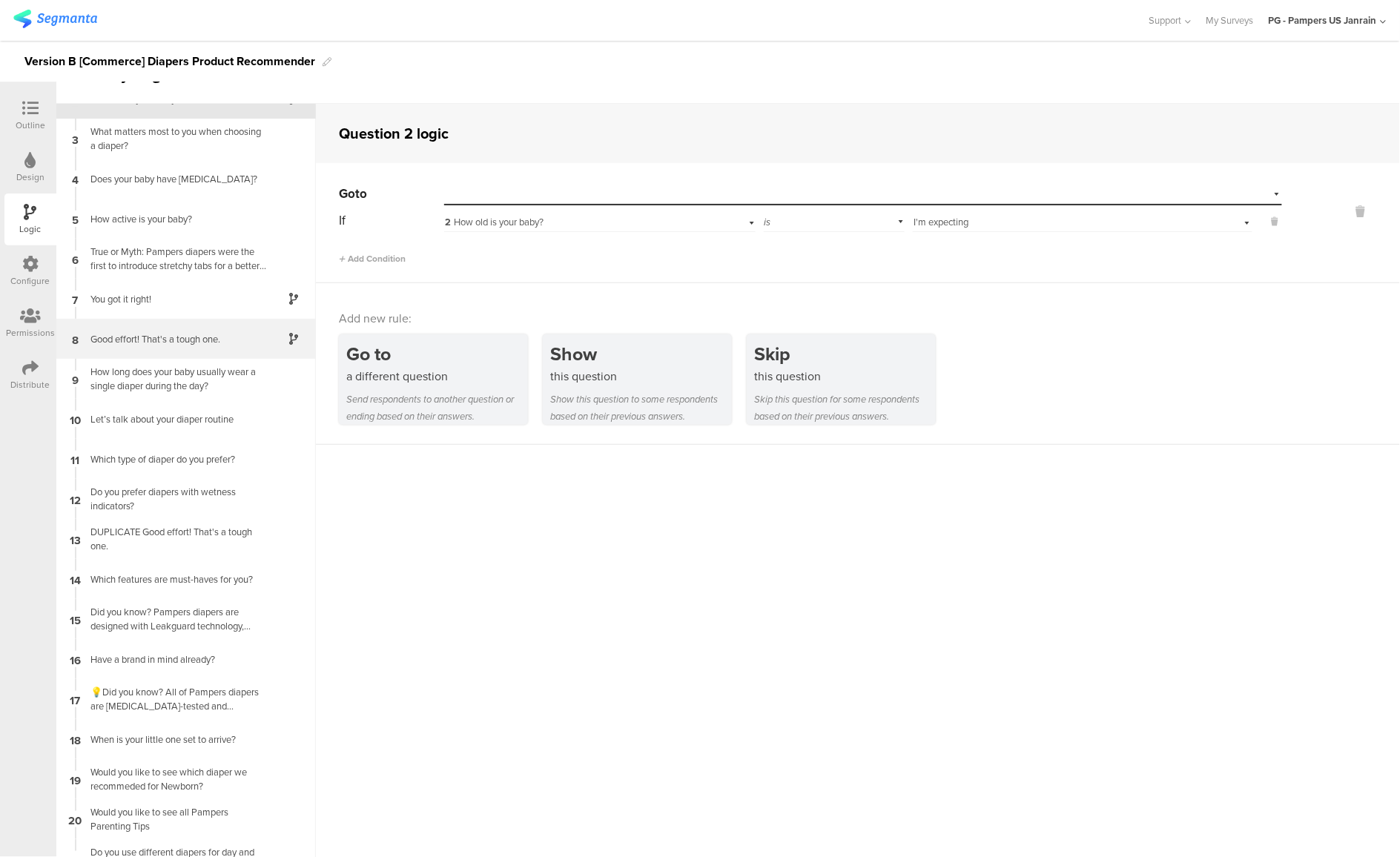
scroll to position [60, 0]
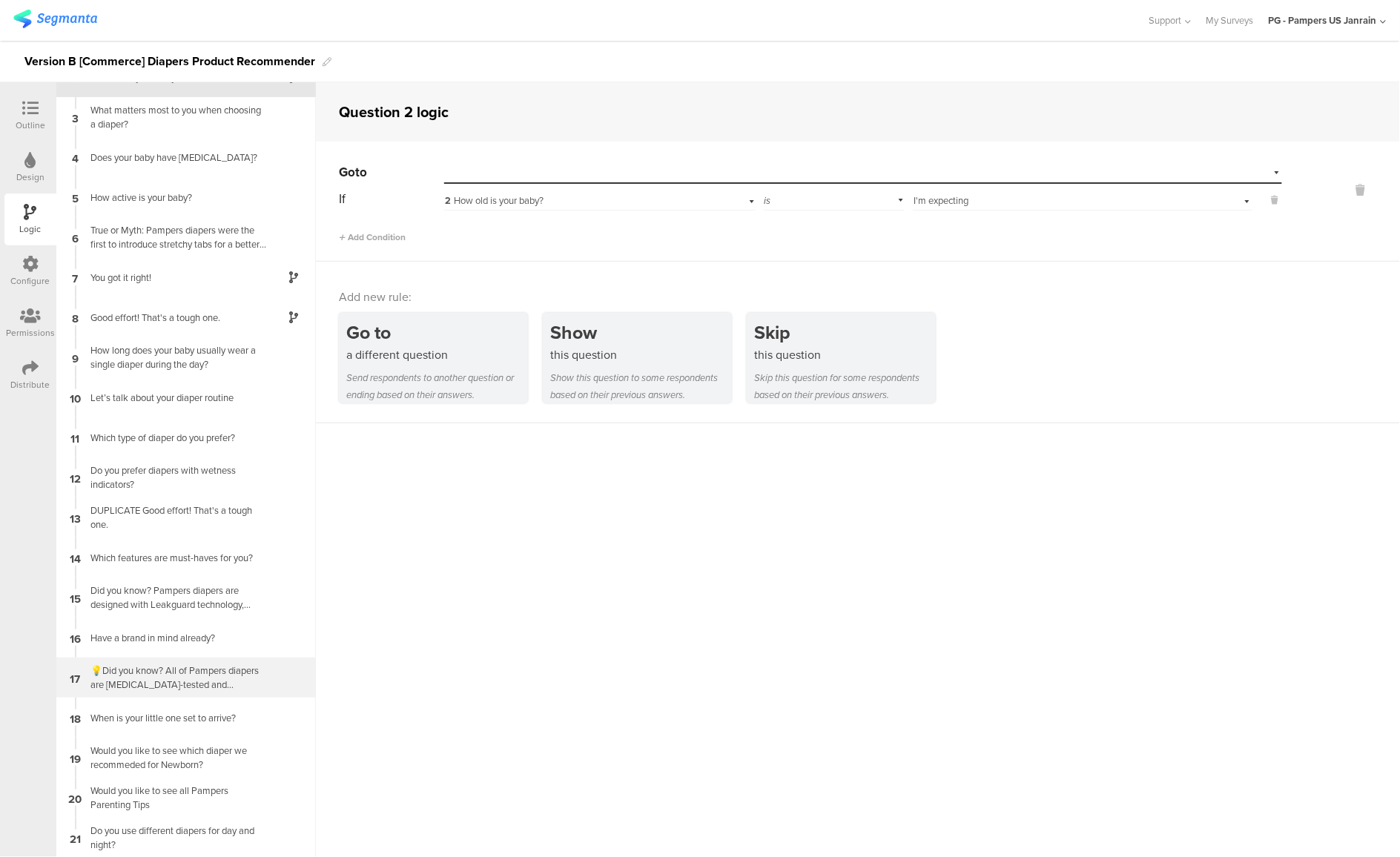
click at [185, 686] on div "💡Did you know? All of Pampers diapers are [MEDICAL_DATA]-tested and hypoallerge…" at bounding box center [174, 678] width 186 height 28
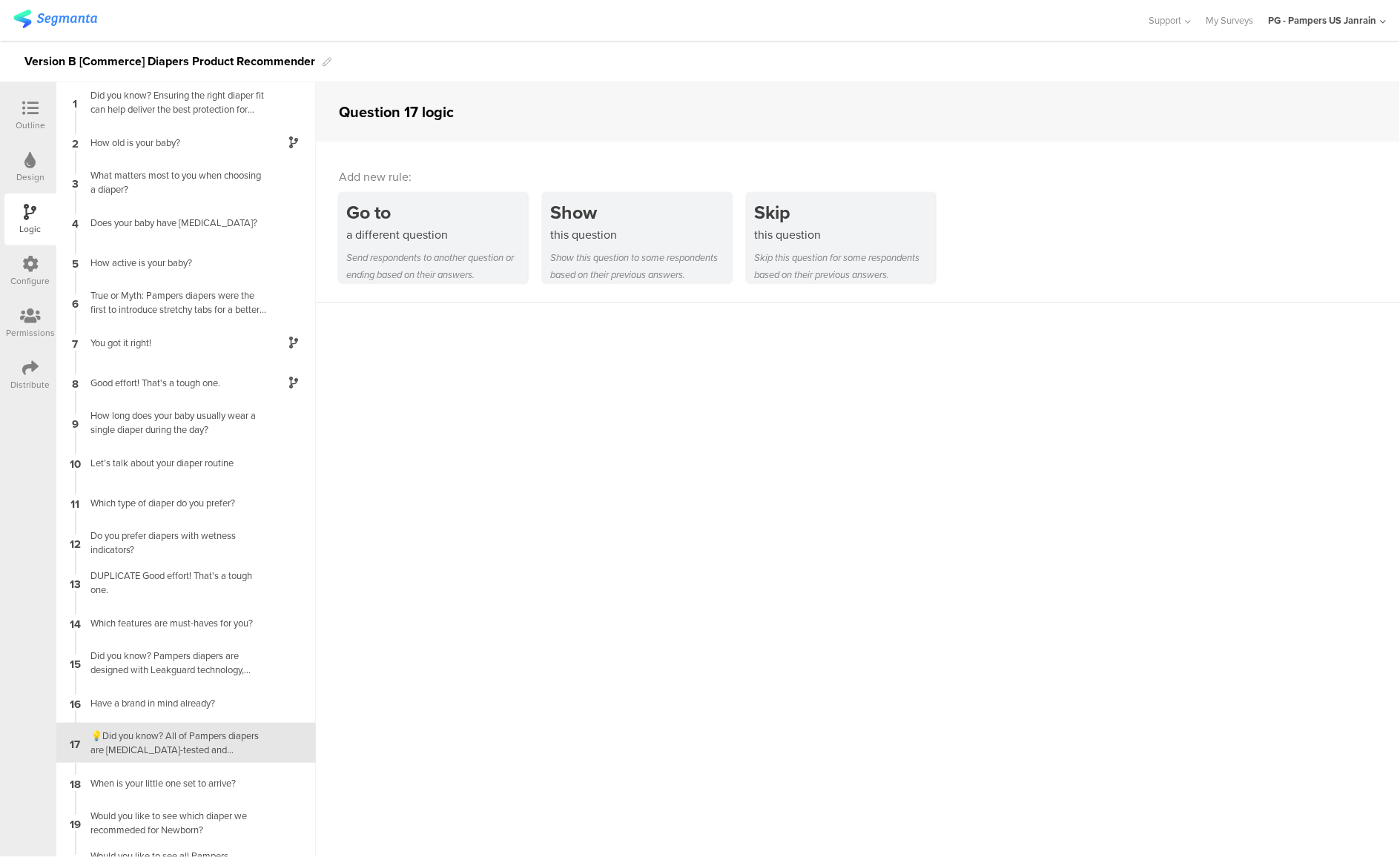
scroll to position [65, 0]
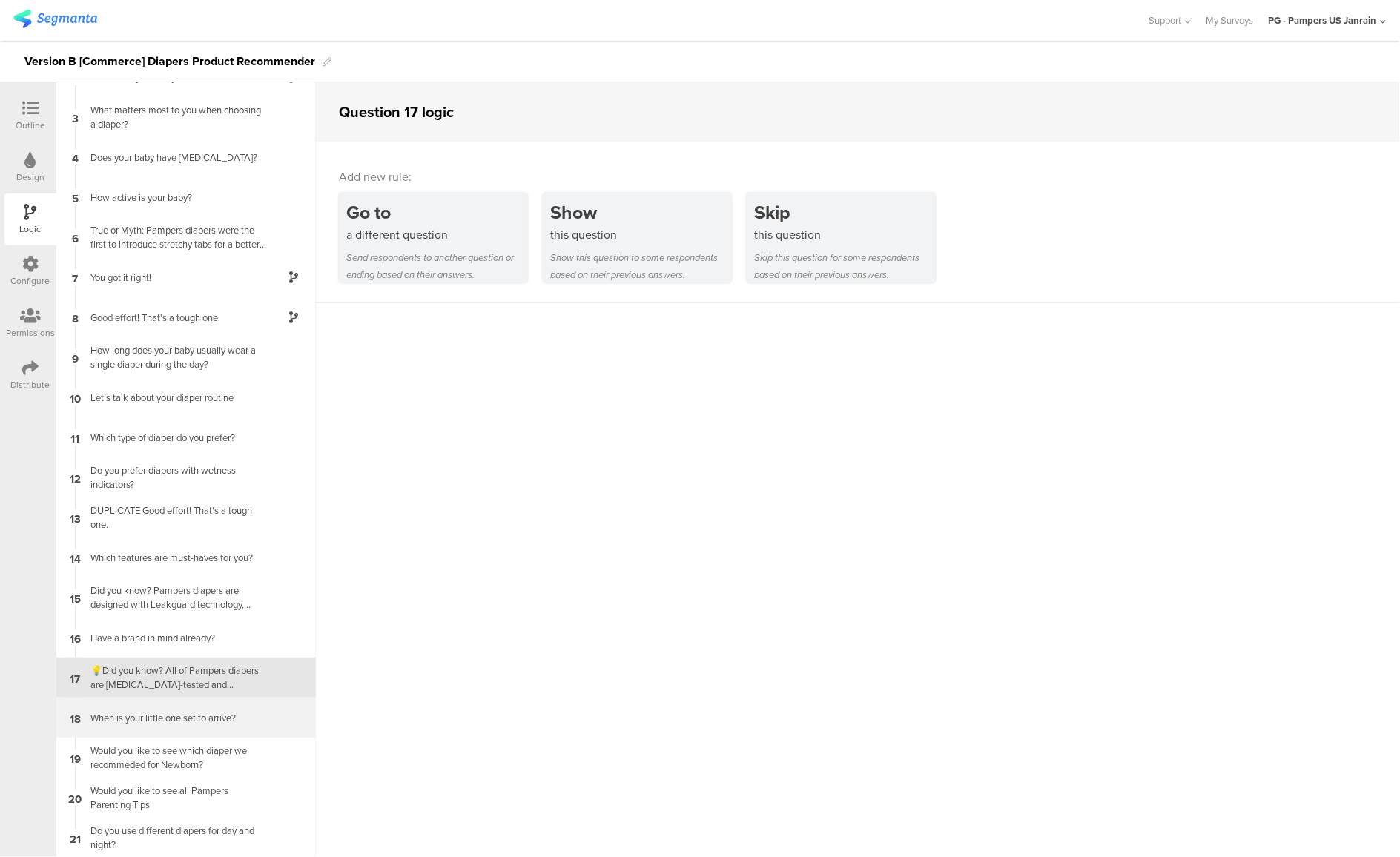
click at [168, 708] on div "18 When is your little one set to arrive?" at bounding box center [186, 717] width 259 height 40
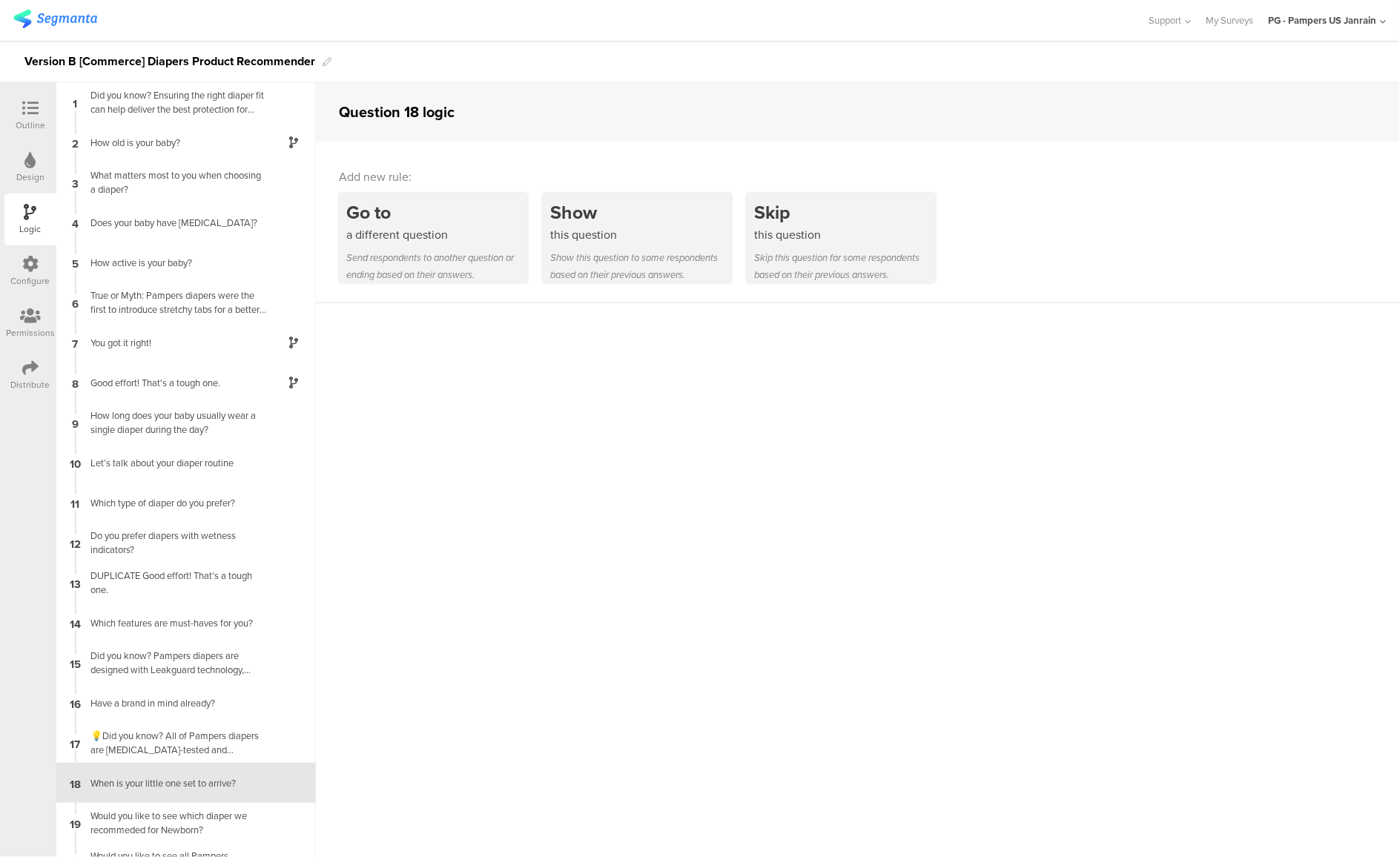
scroll to position [65, 0]
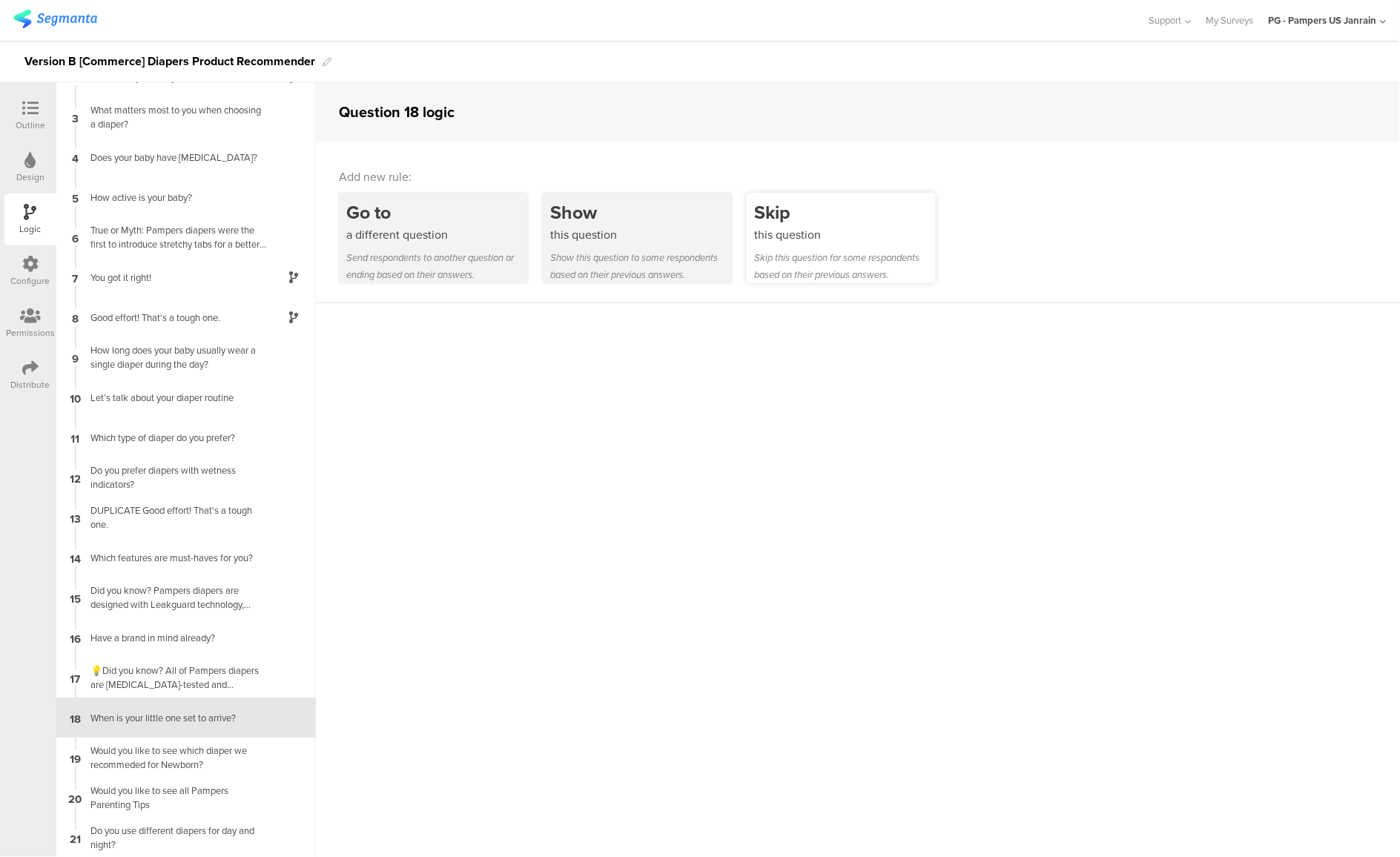
click at [864, 230] on div "this question" at bounding box center [845, 235] width 182 height 17
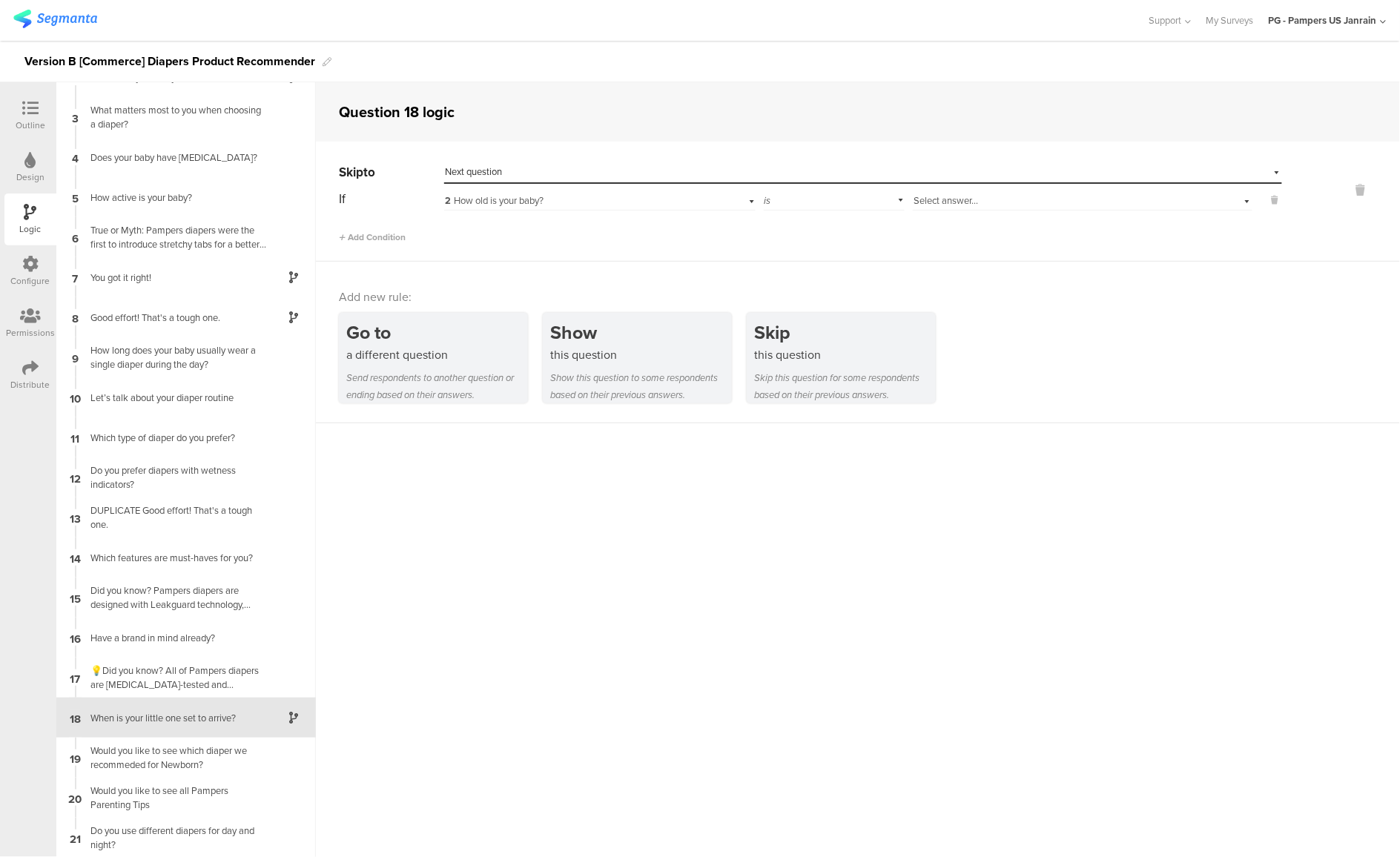
click at [662, 201] on div "2 How old is your baby?" at bounding box center [576, 201] width 262 height 13
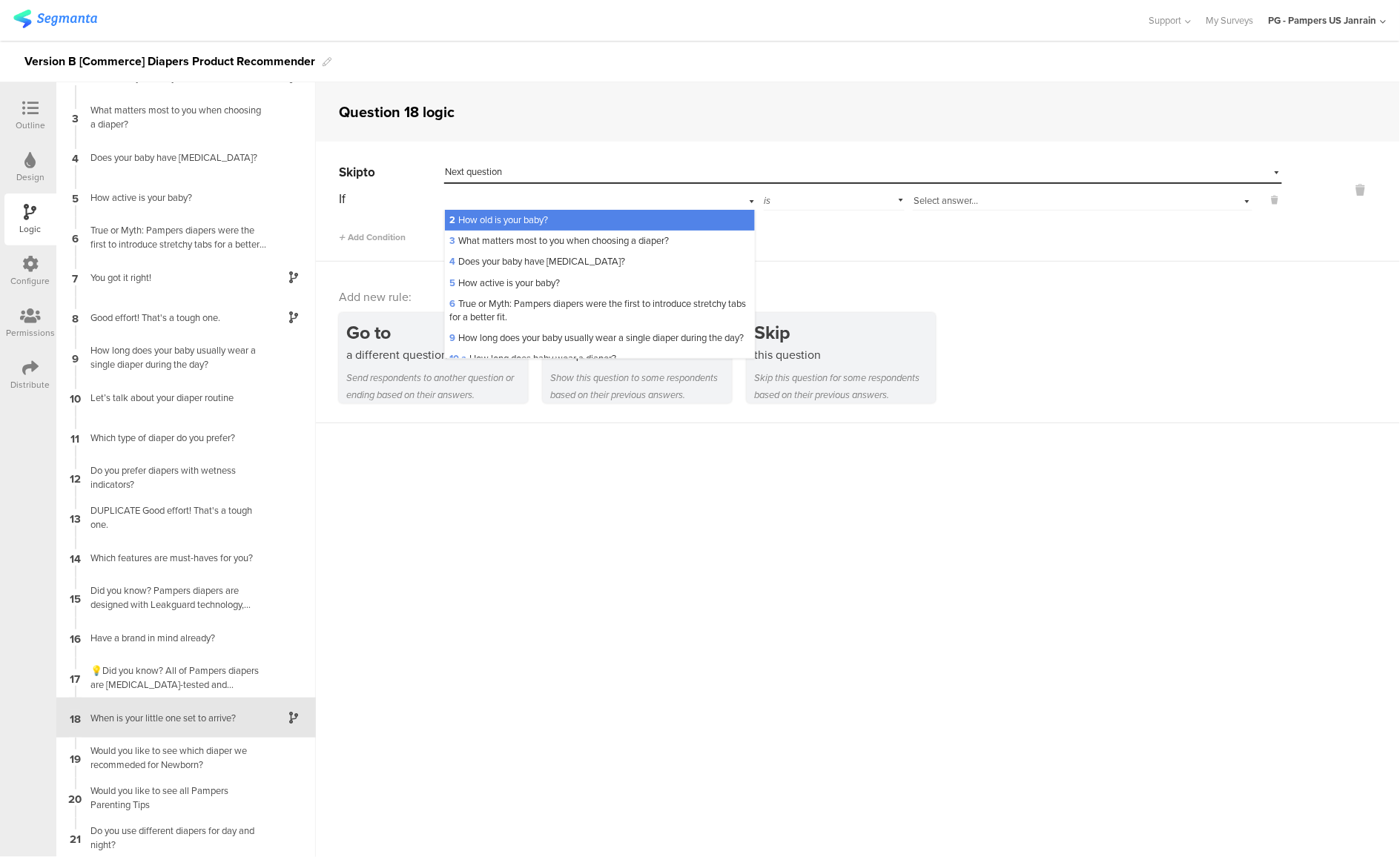
click at [997, 217] on div "If 2 How old is your baby? 2 How old is your baby? 3 What matters most to you w…" at bounding box center [810, 215] width 944 height 56
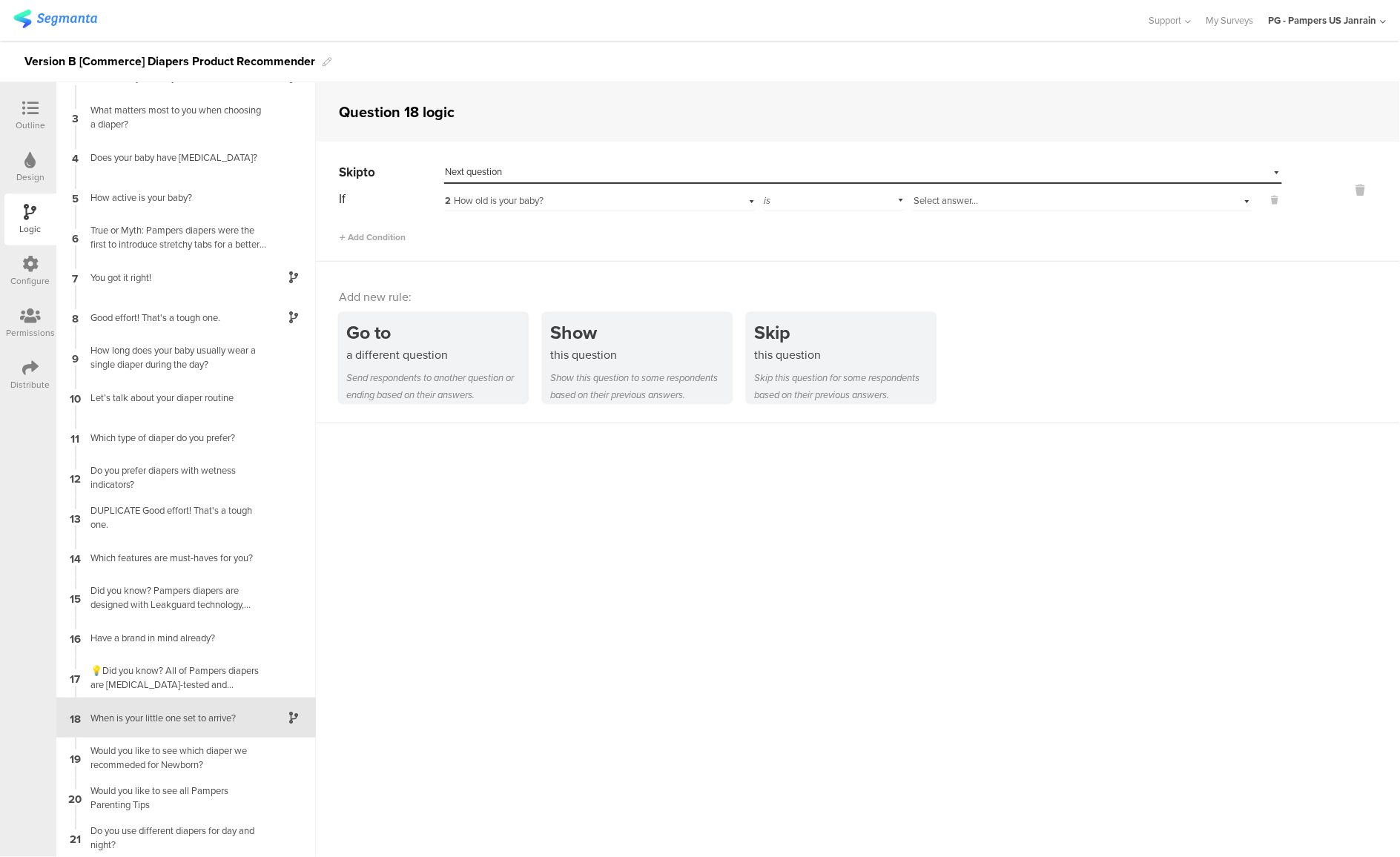
click at [989, 209] on div "Select answer..." at bounding box center [1082, 199] width 339 height 23
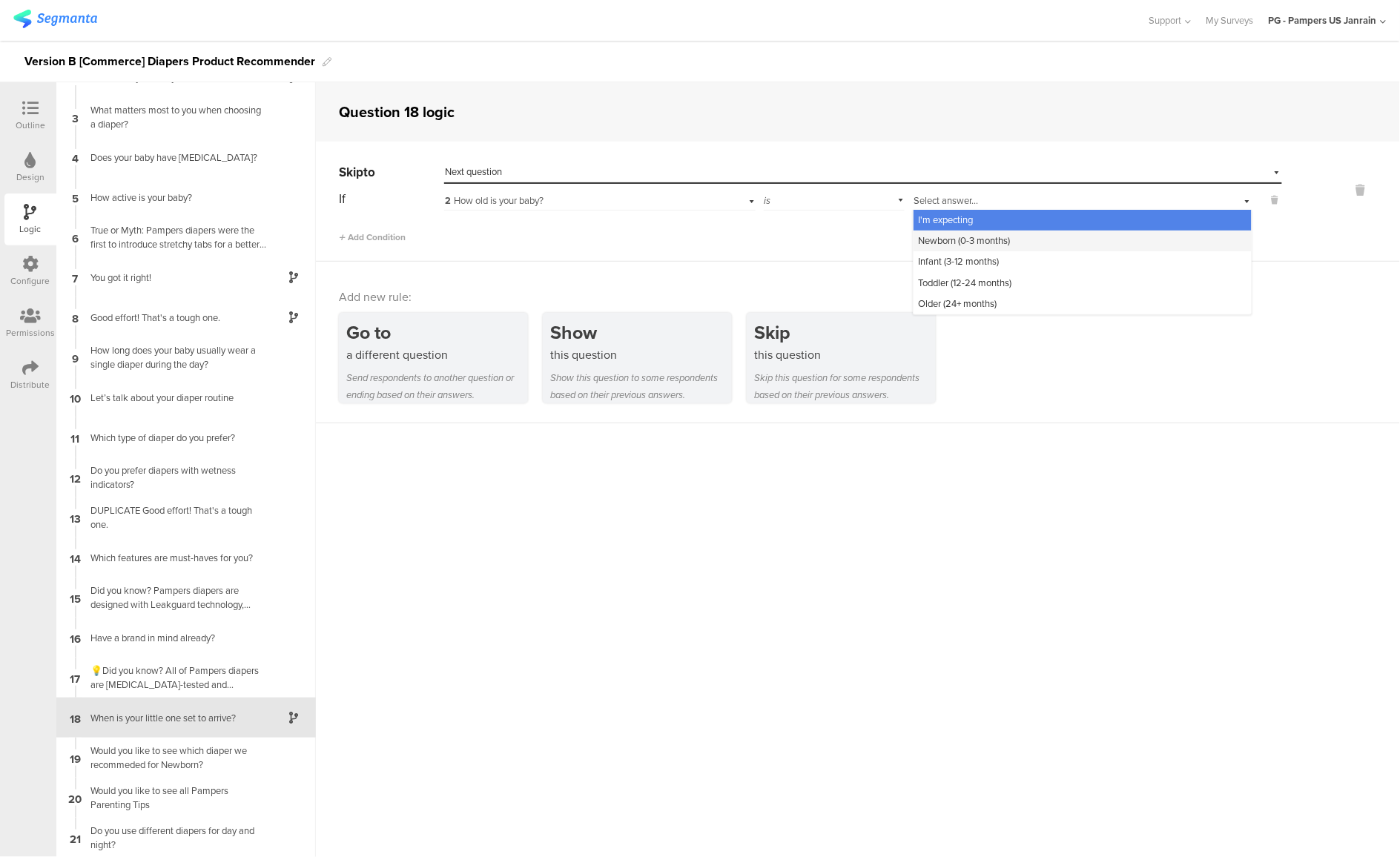
click at [962, 241] on span "Newborn (0-3 months)" at bounding box center [964, 240] width 92 height 14
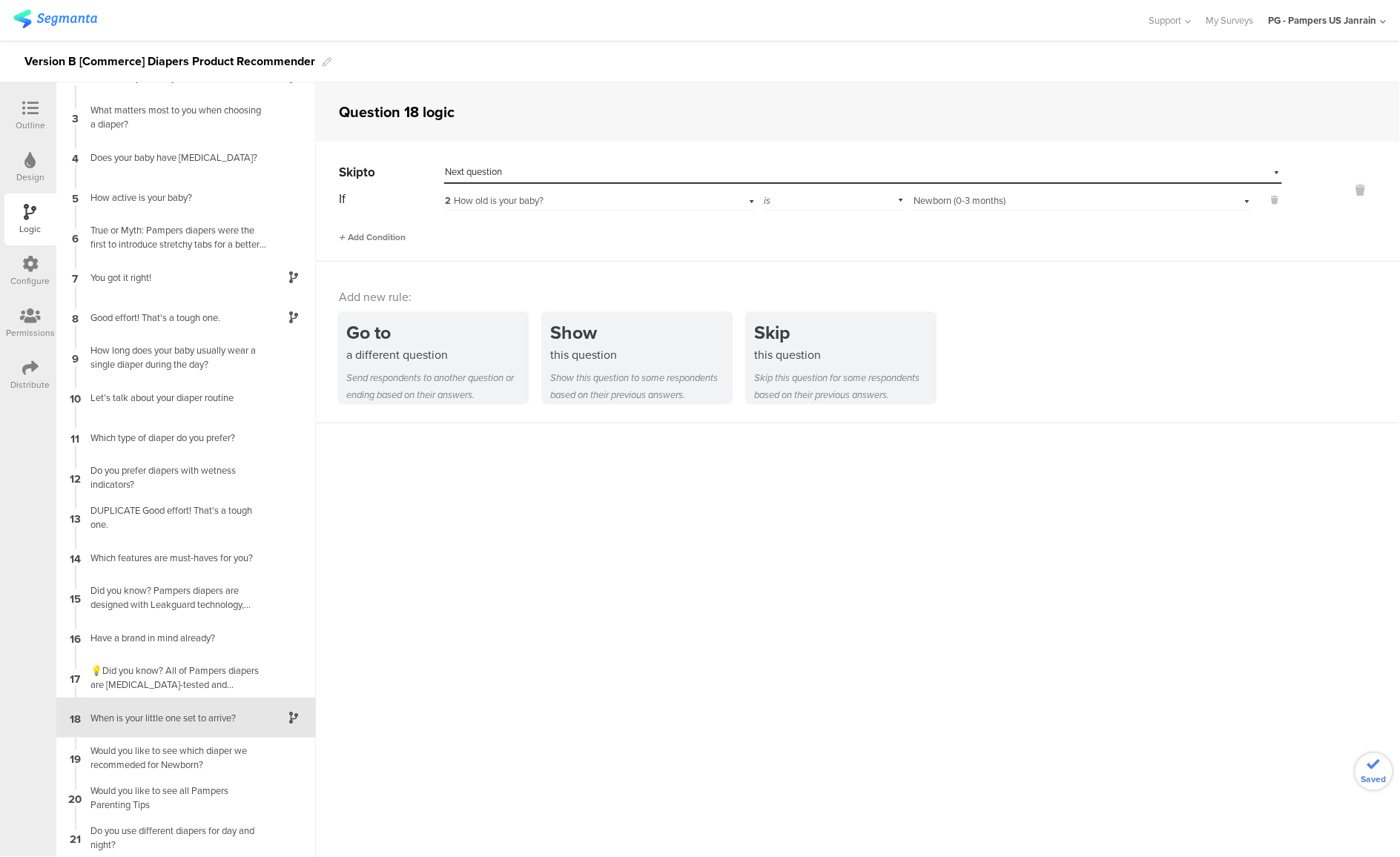
click at [351, 240] on span "Add Condition" at bounding box center [372, 237] width 67 height 13
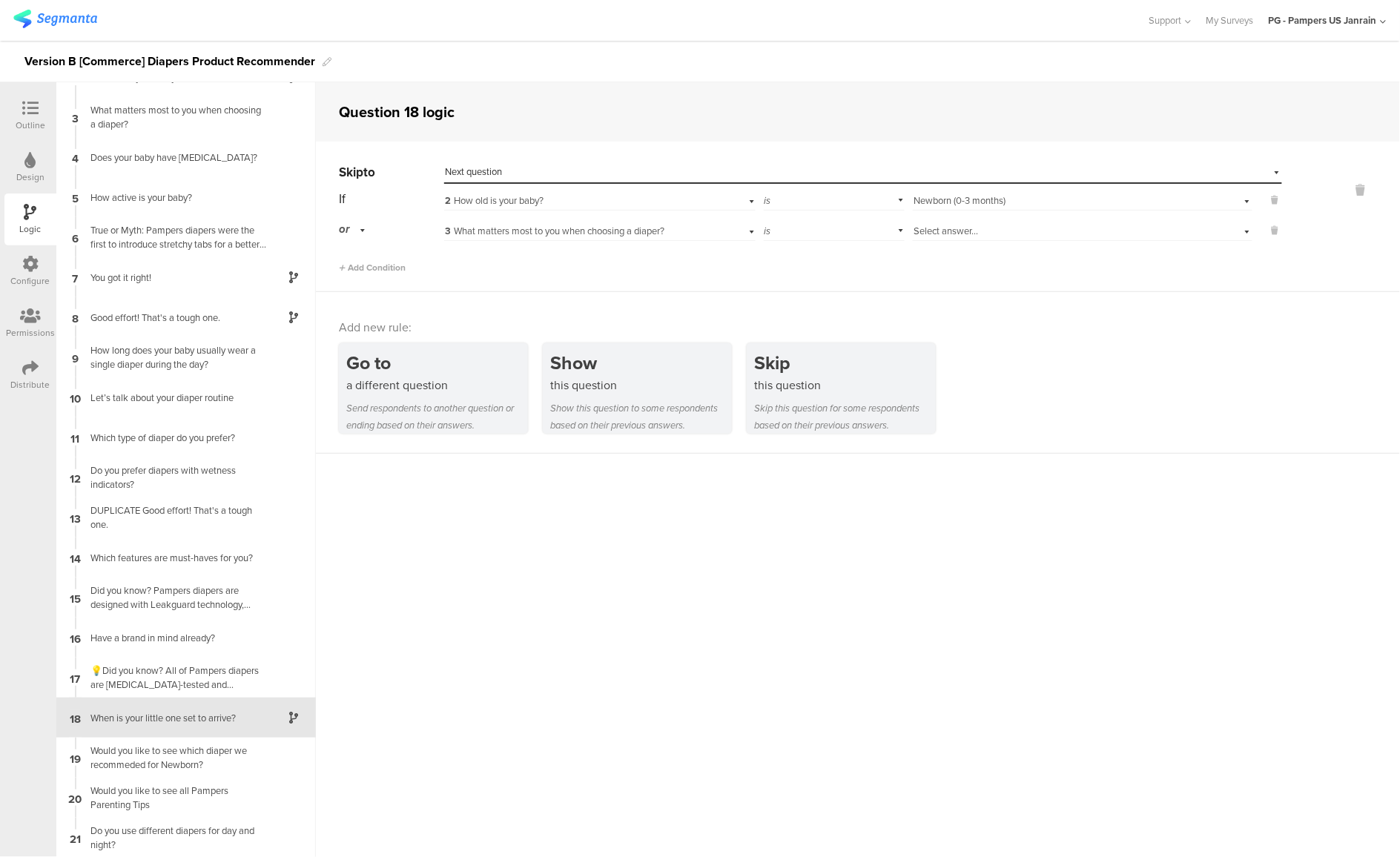
click at [505, 227] on span "3 What matters most to you when choosing a diaper?" at bounding box center [554, 231] width 219 height 14
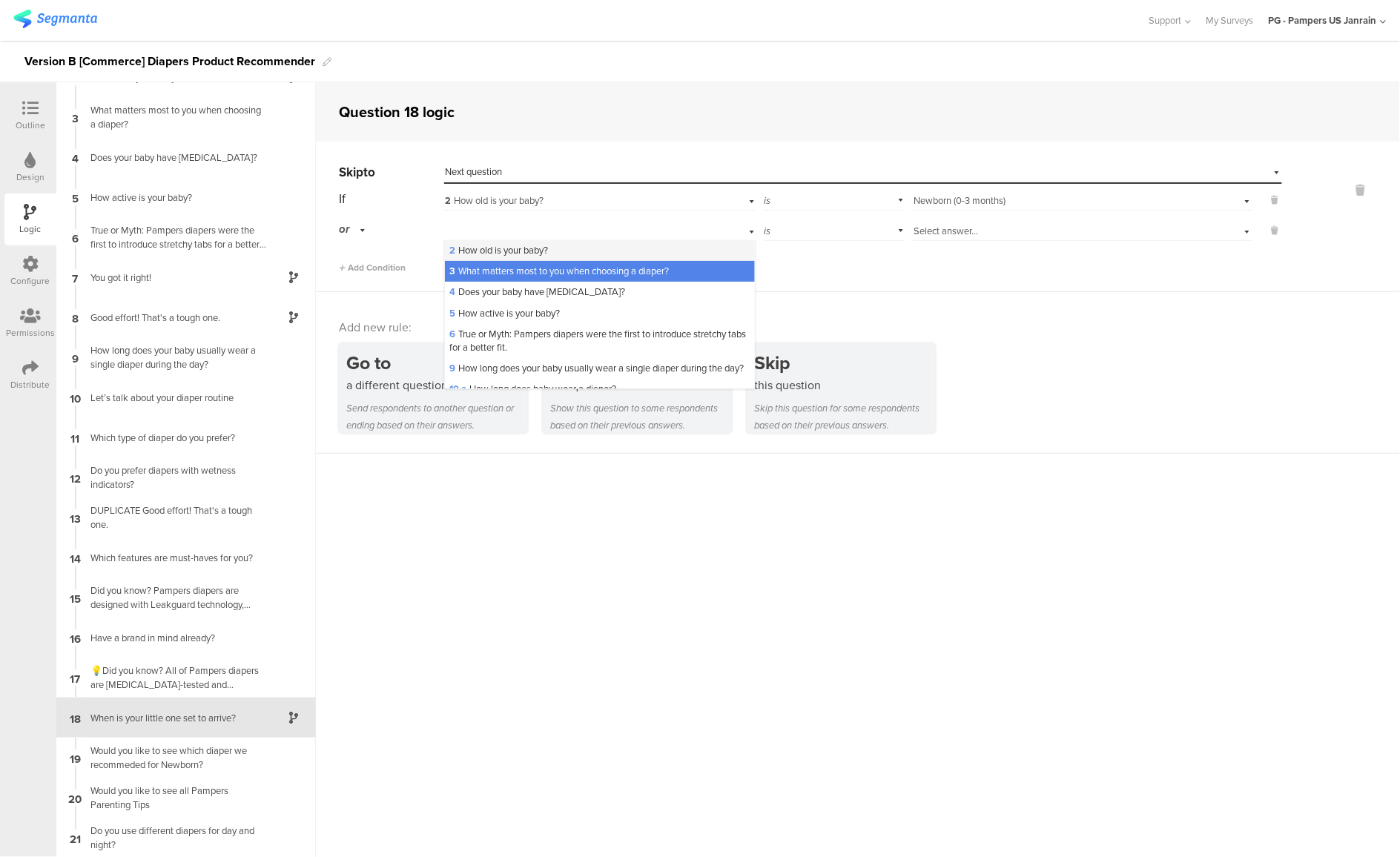
click at [506, 249] on span "2 How old is your baby?" at bounding box center [499, 249] width 99 height 14
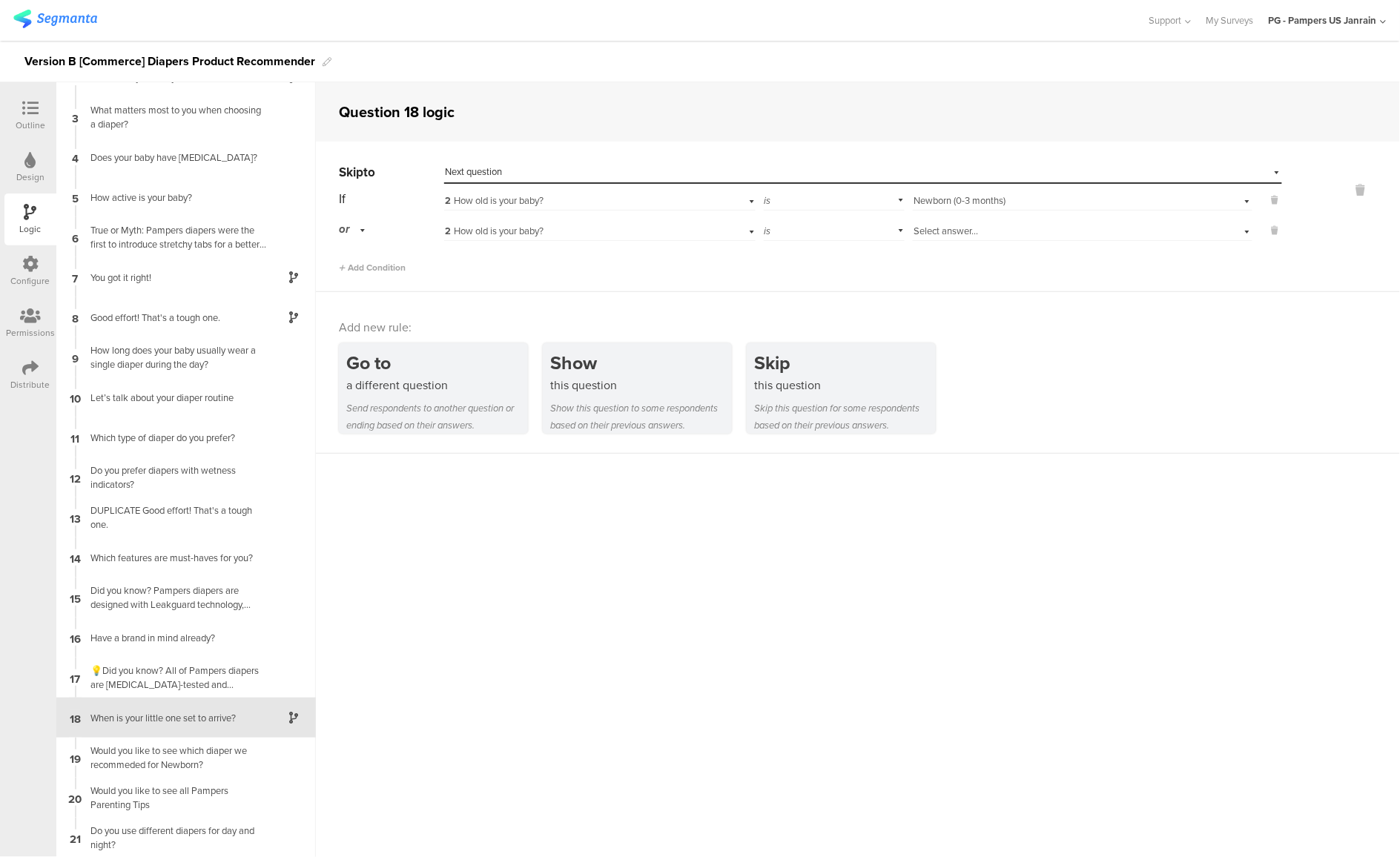
click at [983, 226] on div "Select answer..." at bounding box center [1057, 231] width 287 height 13
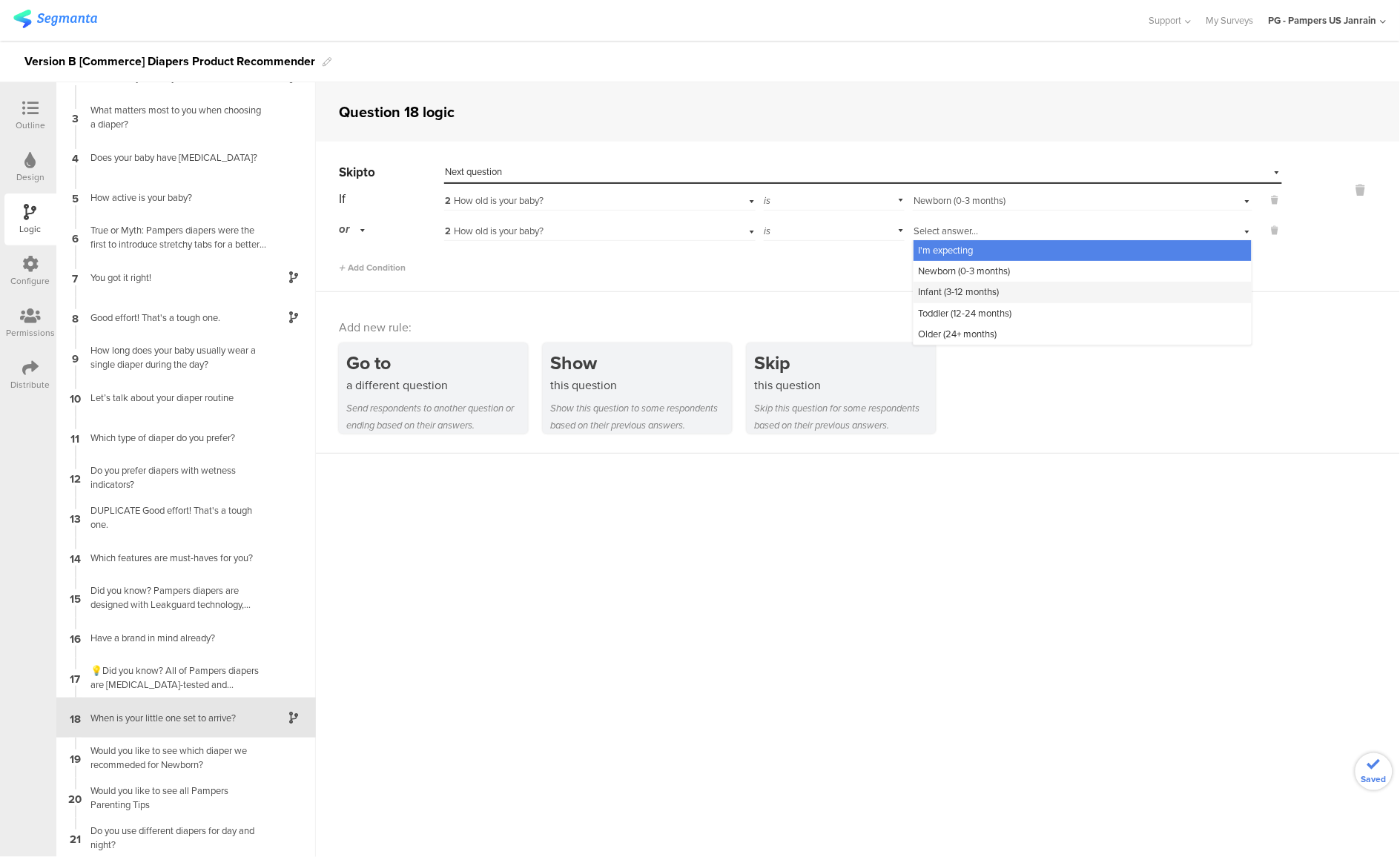
click at [960, 286] on span "Infant (3-12 months)" at bounding box center [958, 291] width 81 height 14
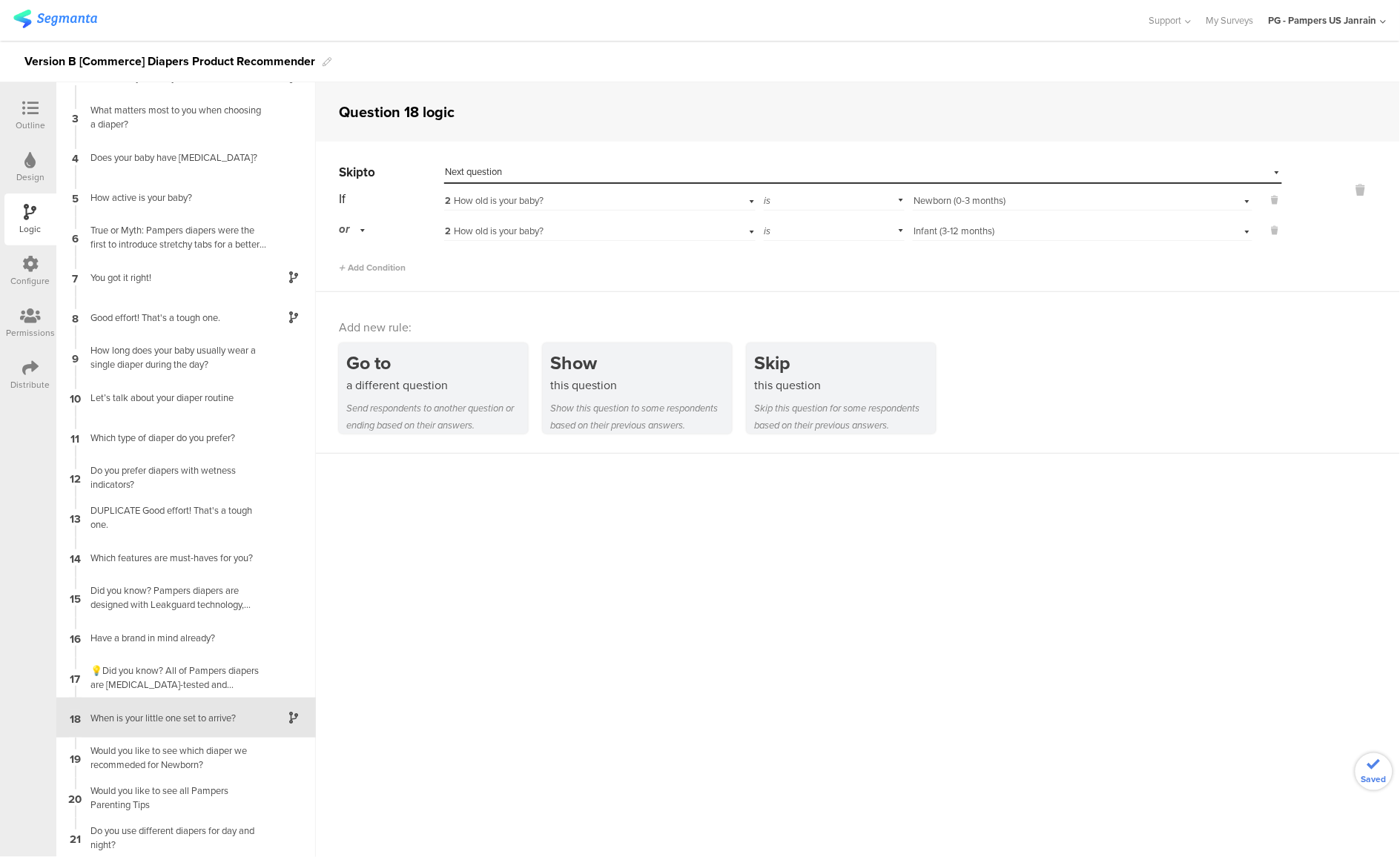
click at [386, 274] on div "Skip to Select destination... Next question If 2 How old is your baby? is Selec…" at bounding box center [858, 217] width 1084 height 150
click at [386, 268] on span "Add Condition" at bounding box center [372, 267] width 67 height 13
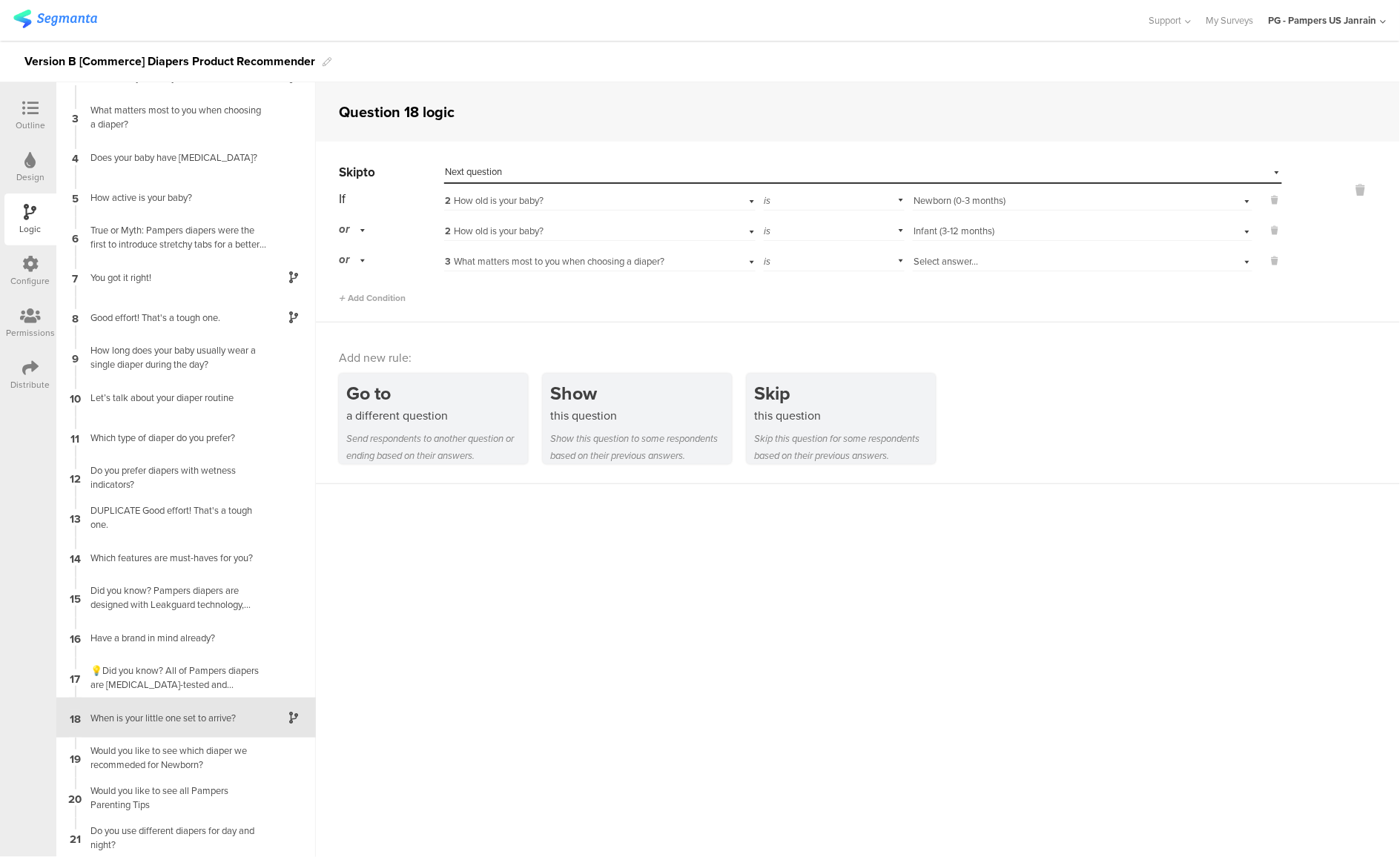
click at [968, 279] on div "Add Condition" at bounding box center [810, 292] width 944 height 26
click at [954, 264] on span "Select answer..." at bounding box center [945, 261] width 65 height 14
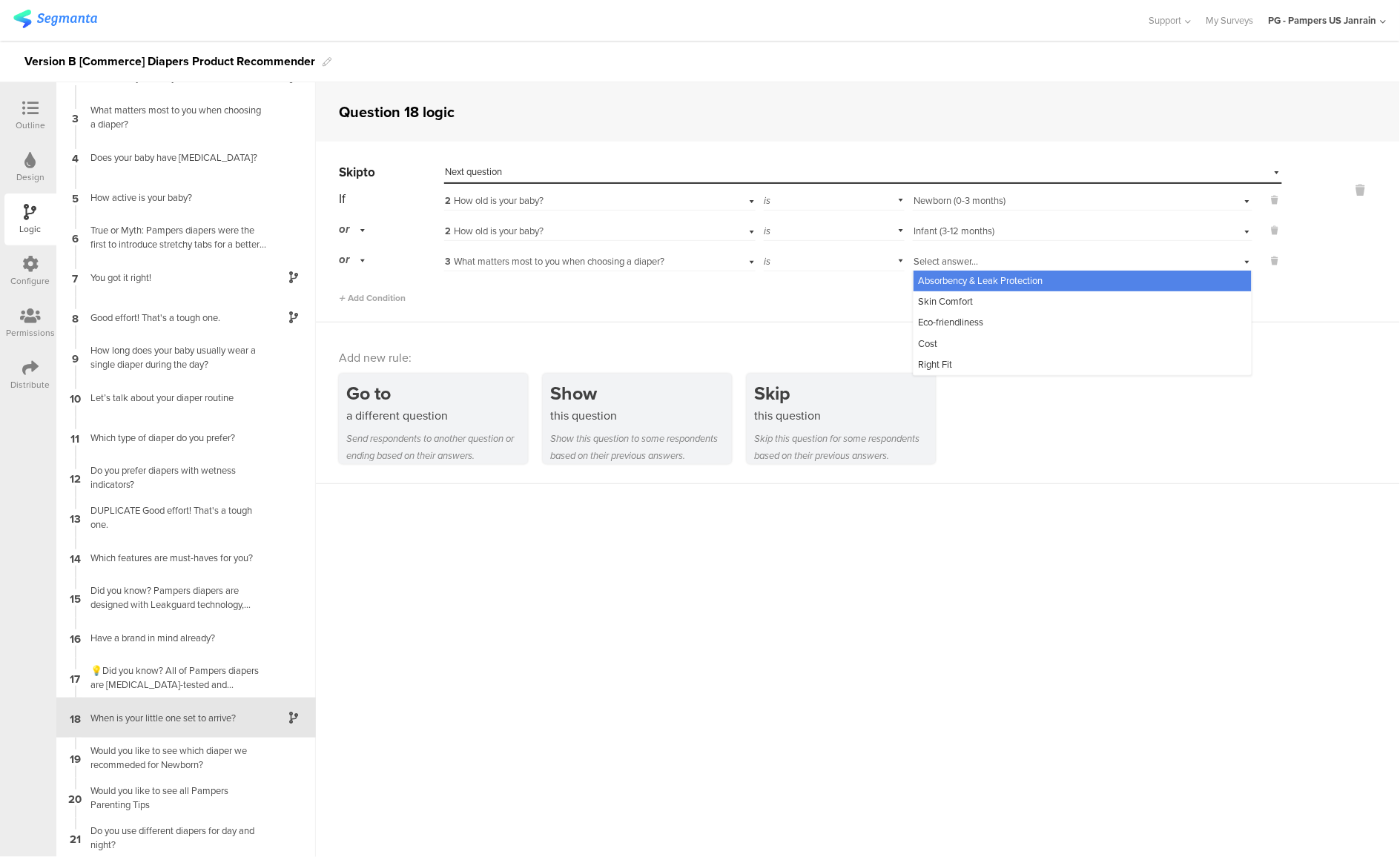
click at [634, 269] on div "3 What matters most to you when choosing a diaper?" at bounding box center [599, 260] width 312 height 23
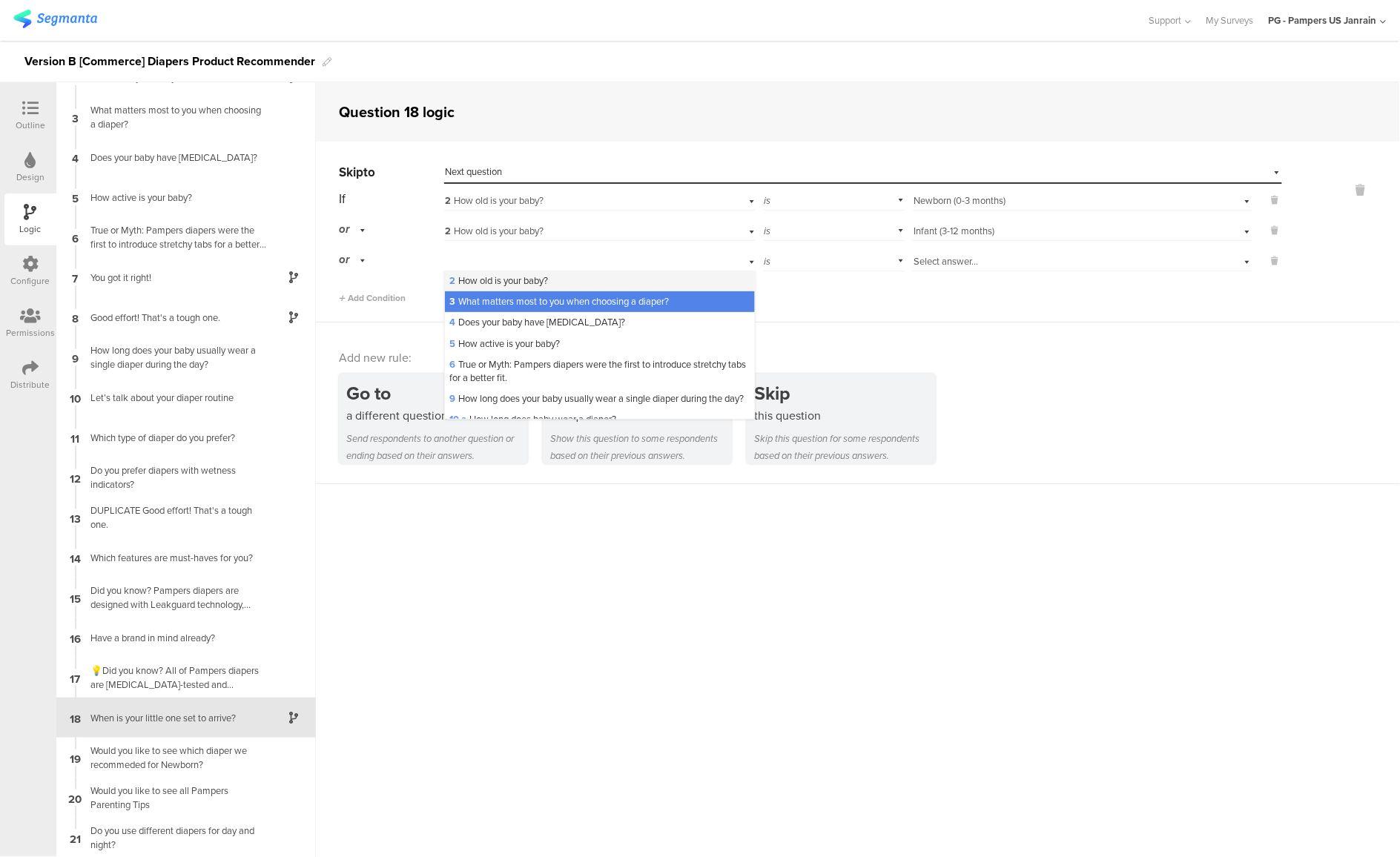
click at [577, 279] on div "2 How old is your baby?" at bounding box center [599, 280] width 310 height 20
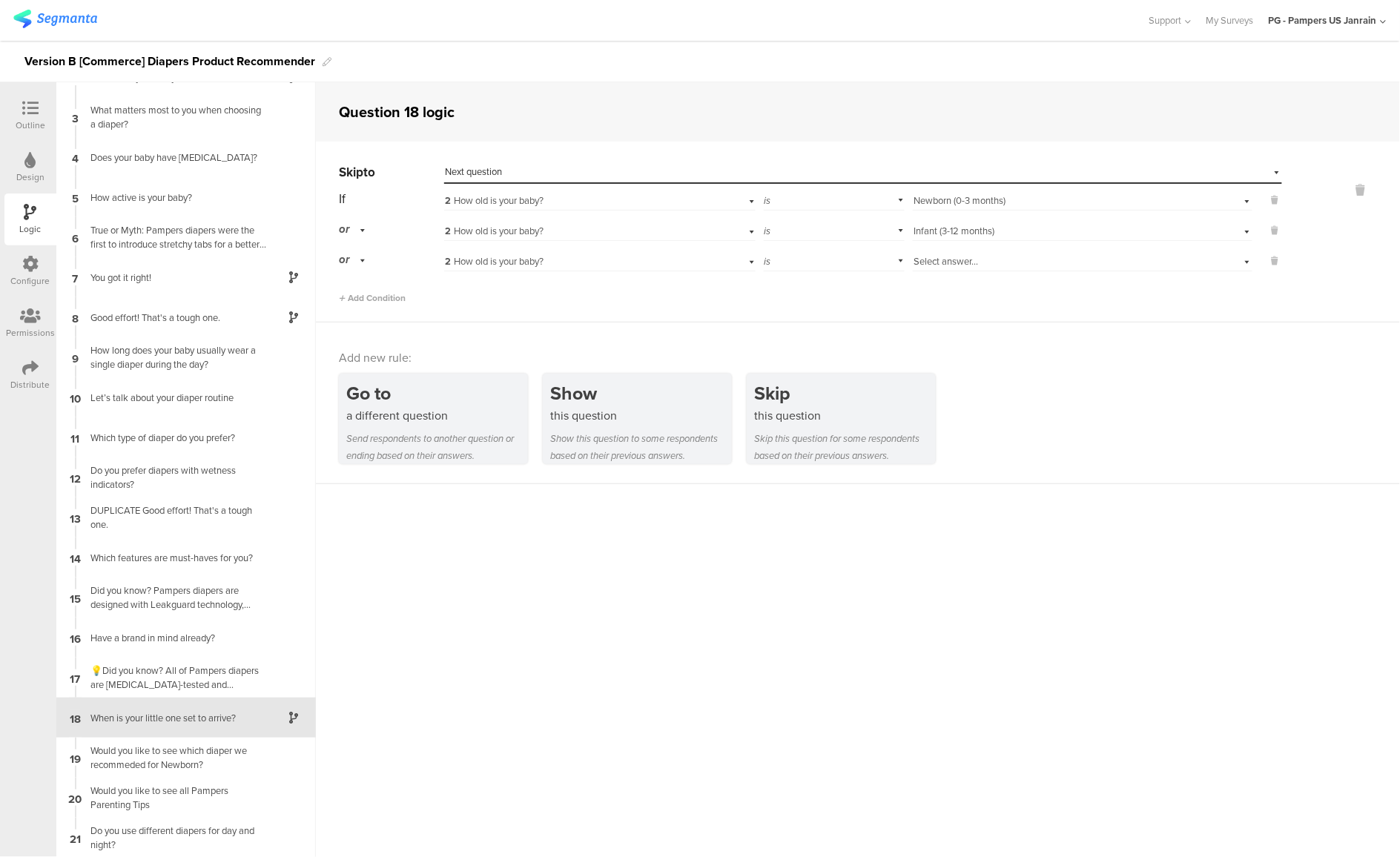
click at [914, 262] on span "Select answer..." at bounding box center [945, 261] width 65 height 14
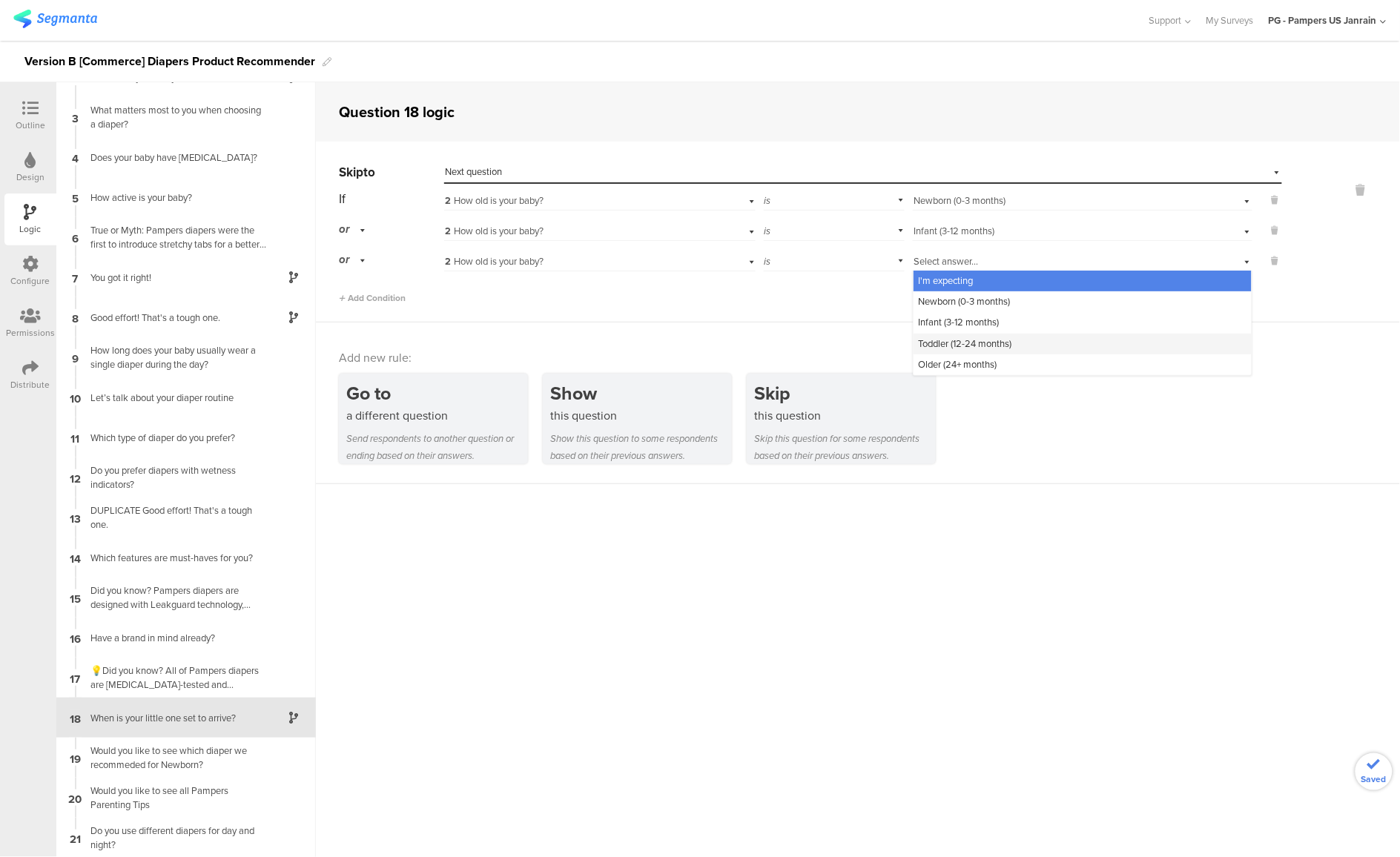
click at [937, 334] on div "Toddler (12-24 months)" at bounding box center [1083, 343] width 339 height 20
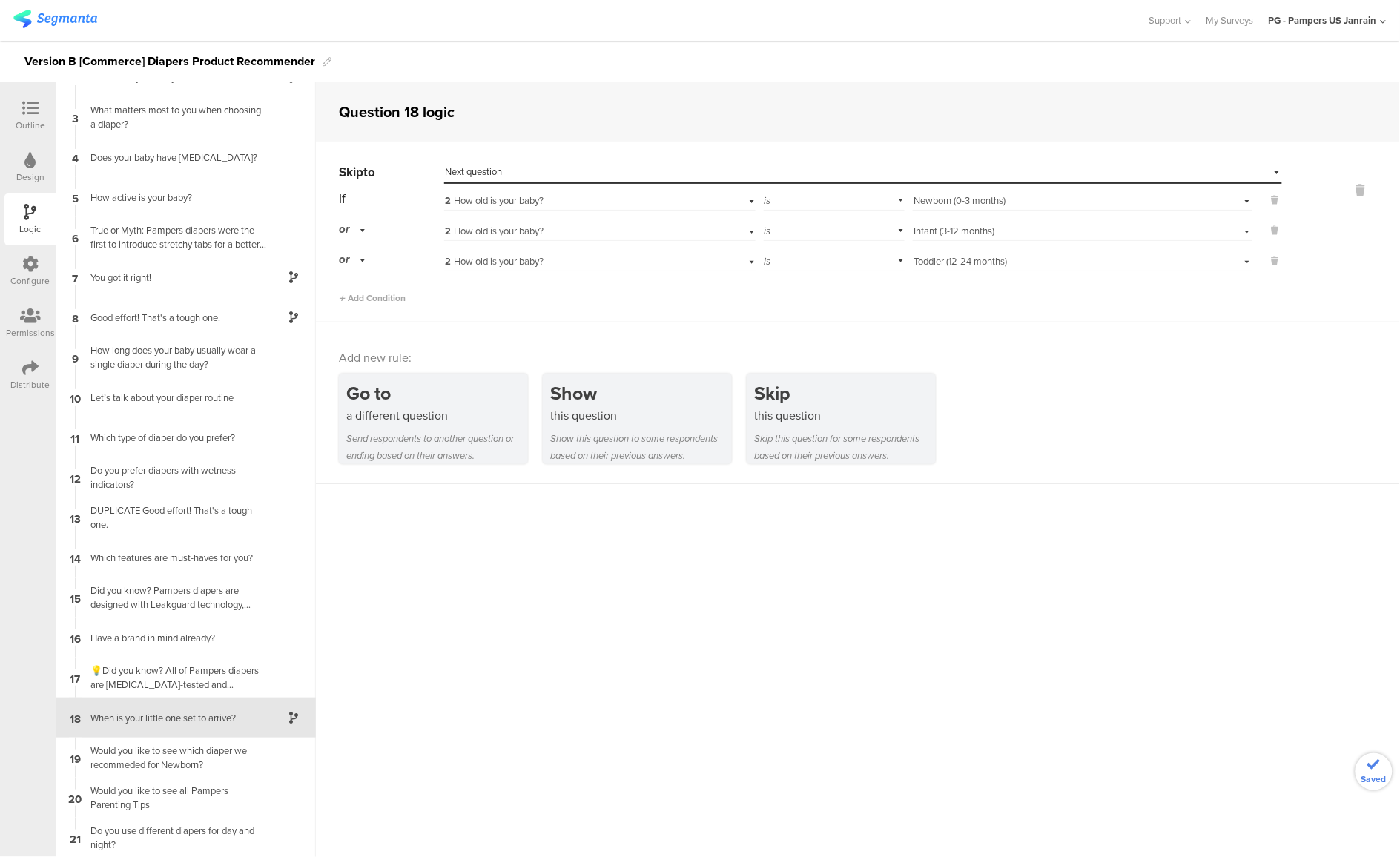
click at [389, 287] on div "Add Condition" at bounding box center [810, 292] width 944 height 26
click at [389, 294] on span "Add Condition" at bounding box center [372, 298] width 67 height 13
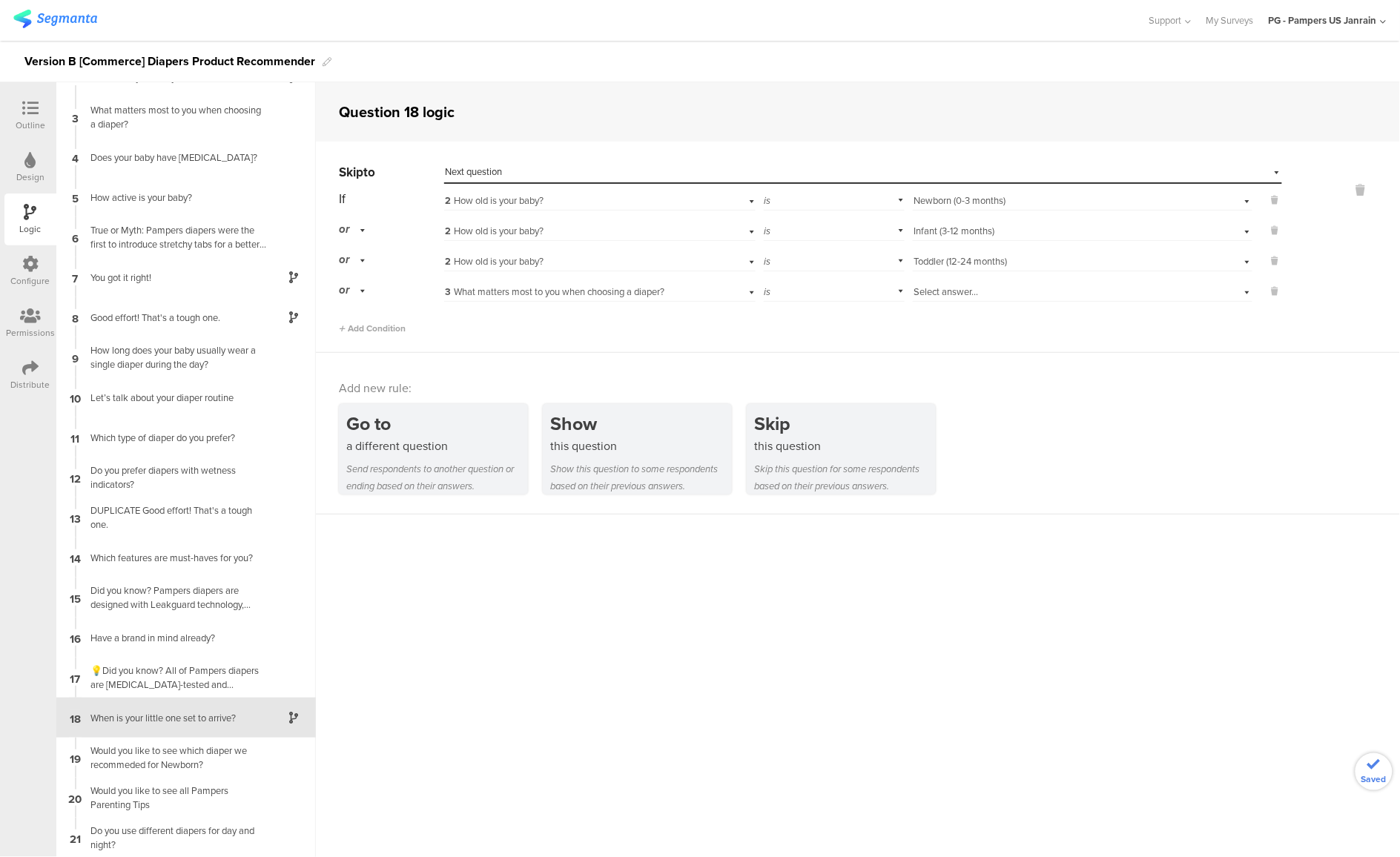
click at [551, 285] on span "3 What matters most to you when choosing a diaper?" at bounding box center [554, 291] width 219 height 14
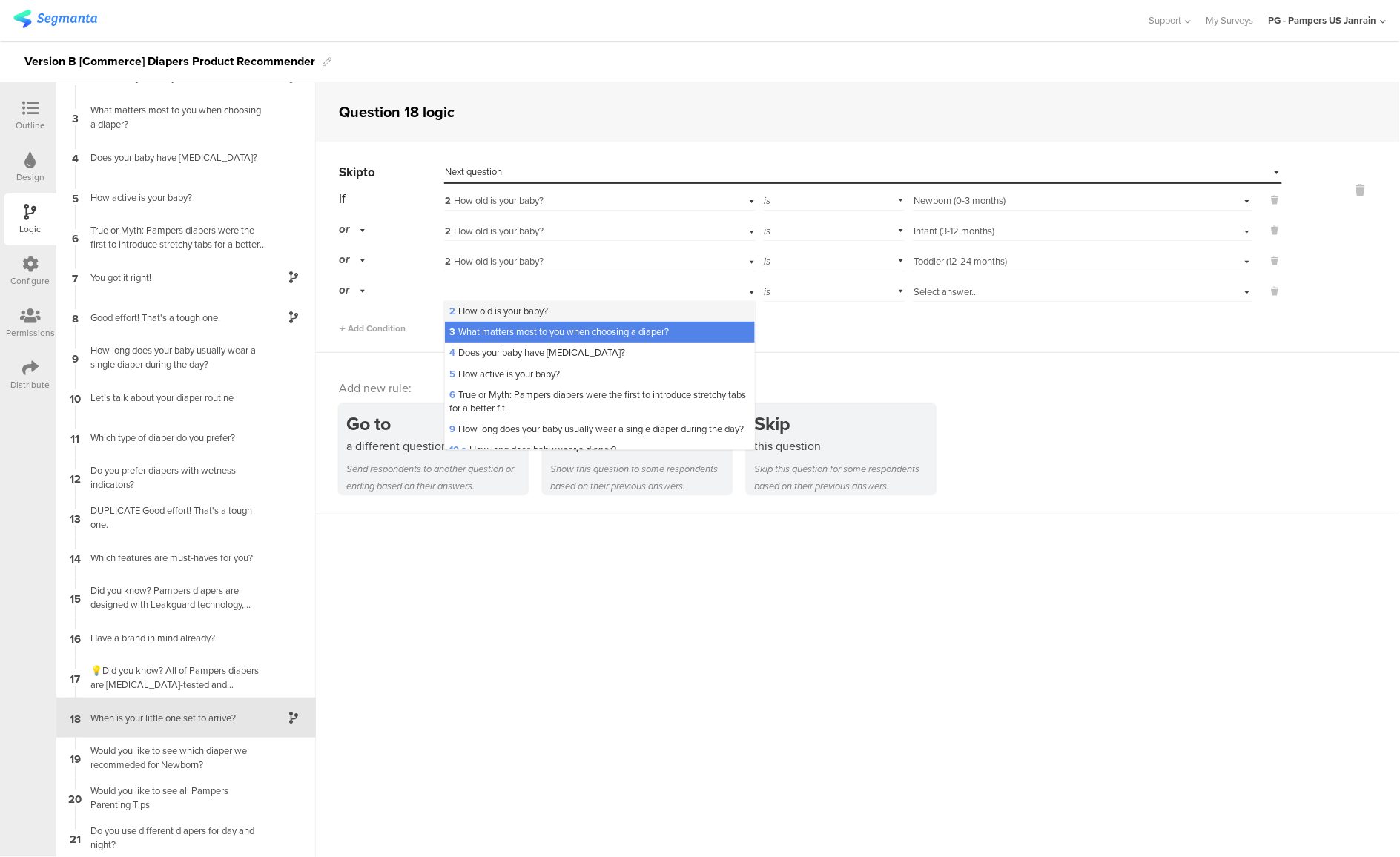
click at [587, 308] on div "2 How old is your baby?" at bounding box center [599, 311] width 310 height 20
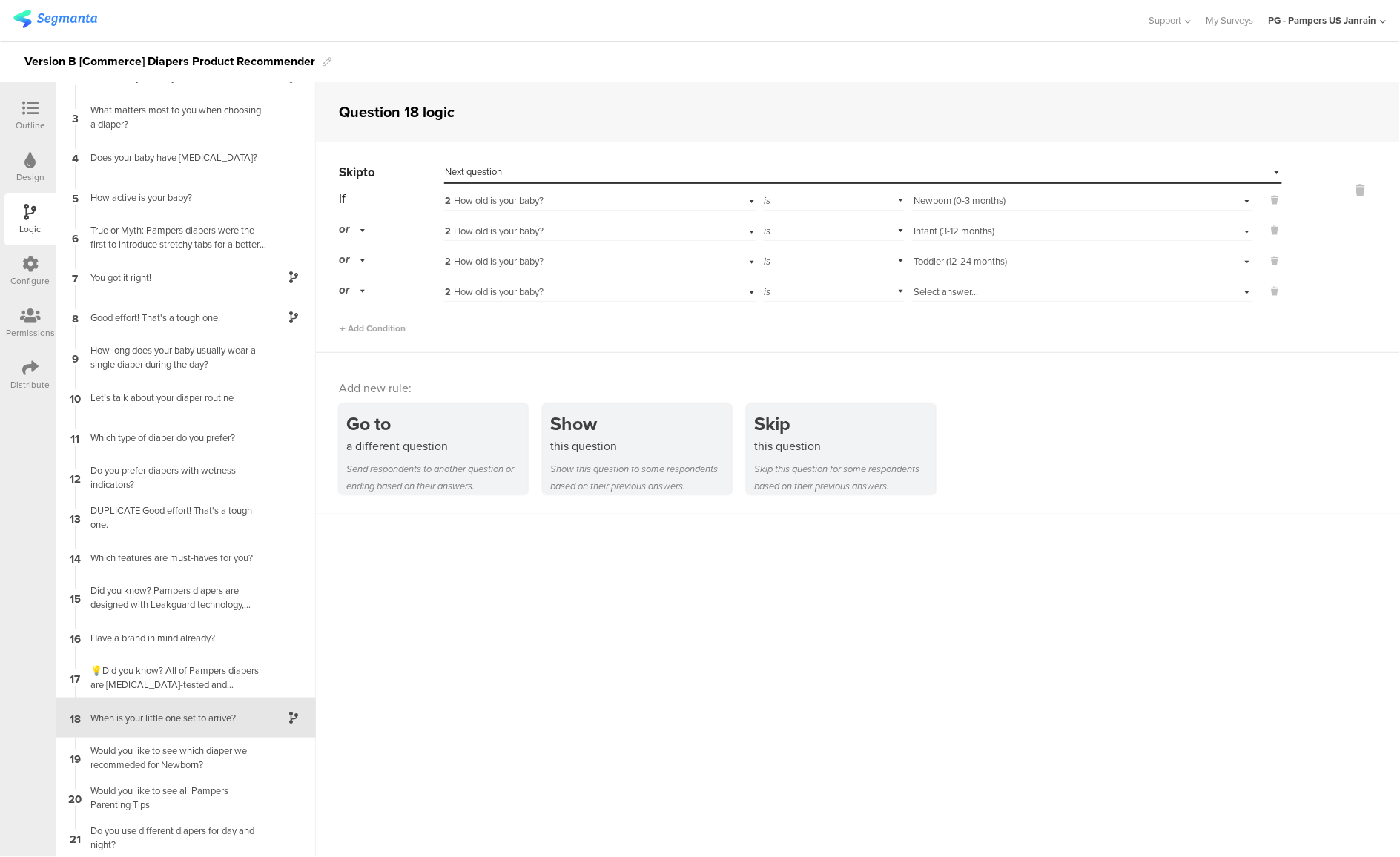
click at [1003, 294] on div "Select answer..." at bounding box center [1057, 292] width 287 height 13
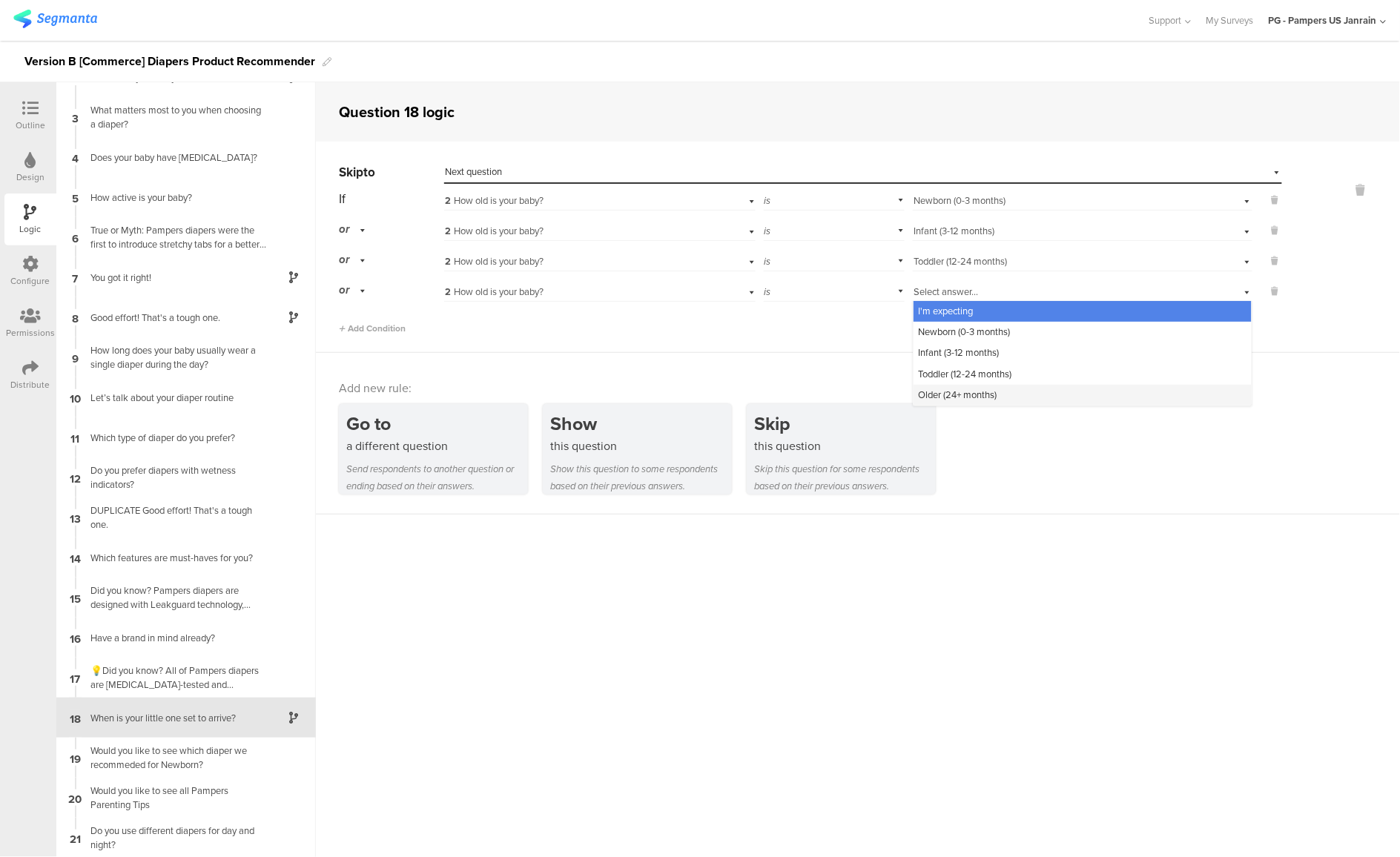
click at [963, 388] on span "Older (24+ months)" at bounding box center [958, 394] width 79 height 14
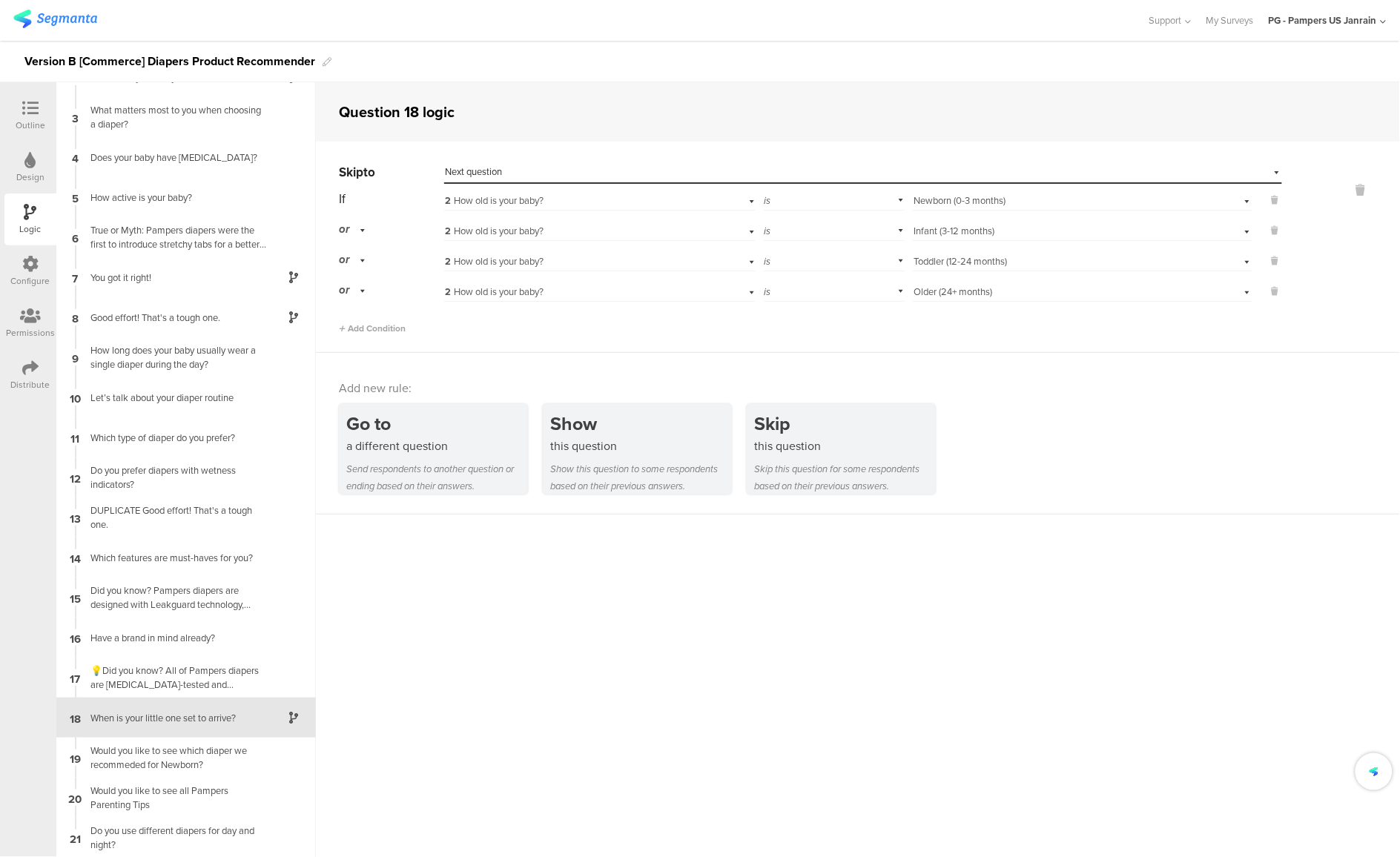
click at [963, 387] on div "Add new rule:" at bounding box center [858, 388] width 1039 height 17
click at [131, 680] on div "💡Did you know? All of Pampers diapers are [MEDICAL_DATA]-tested and hypoallerge…" at bounding box center [174, 678] width 186 height 28
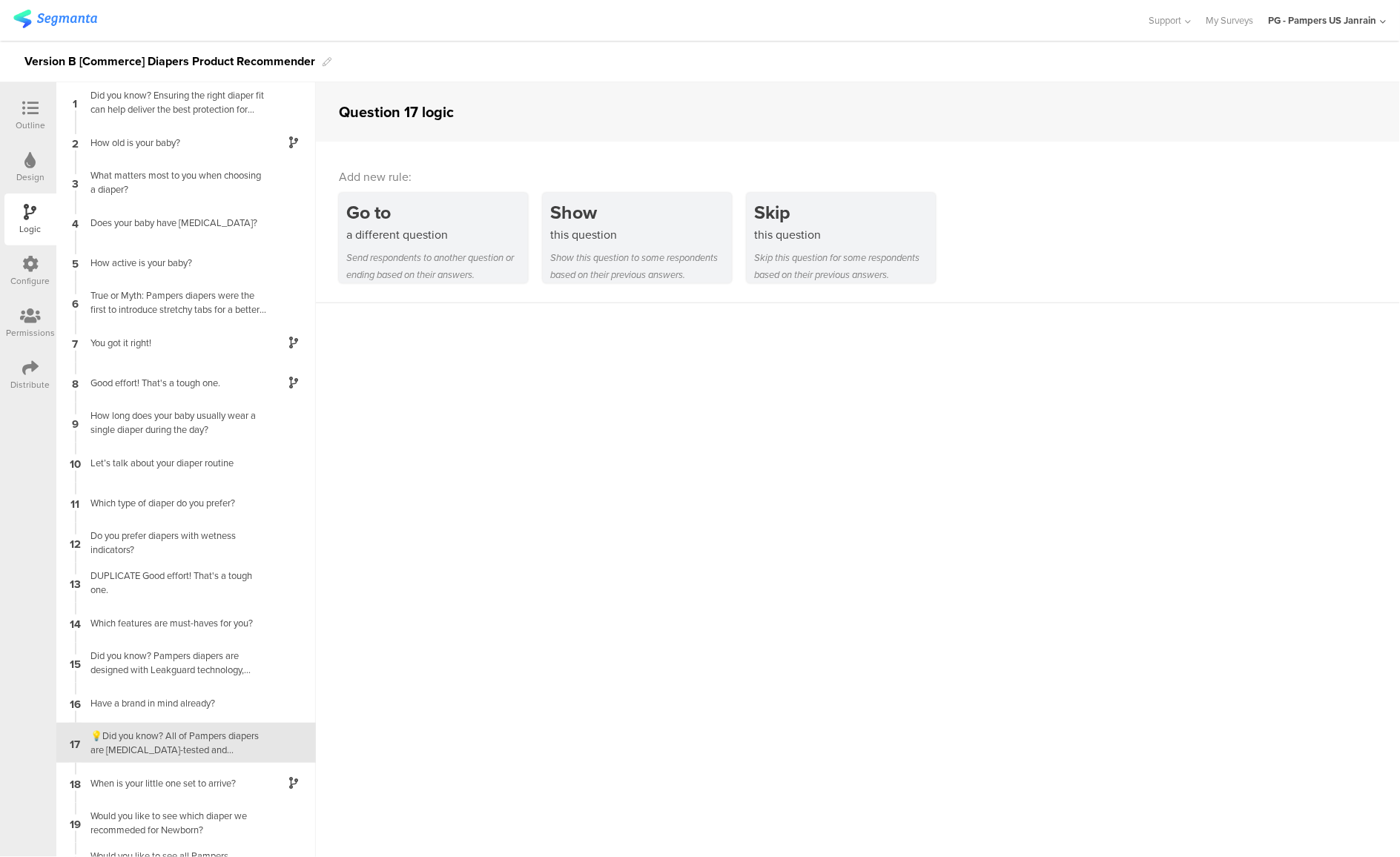
scroll to position [65, 0]
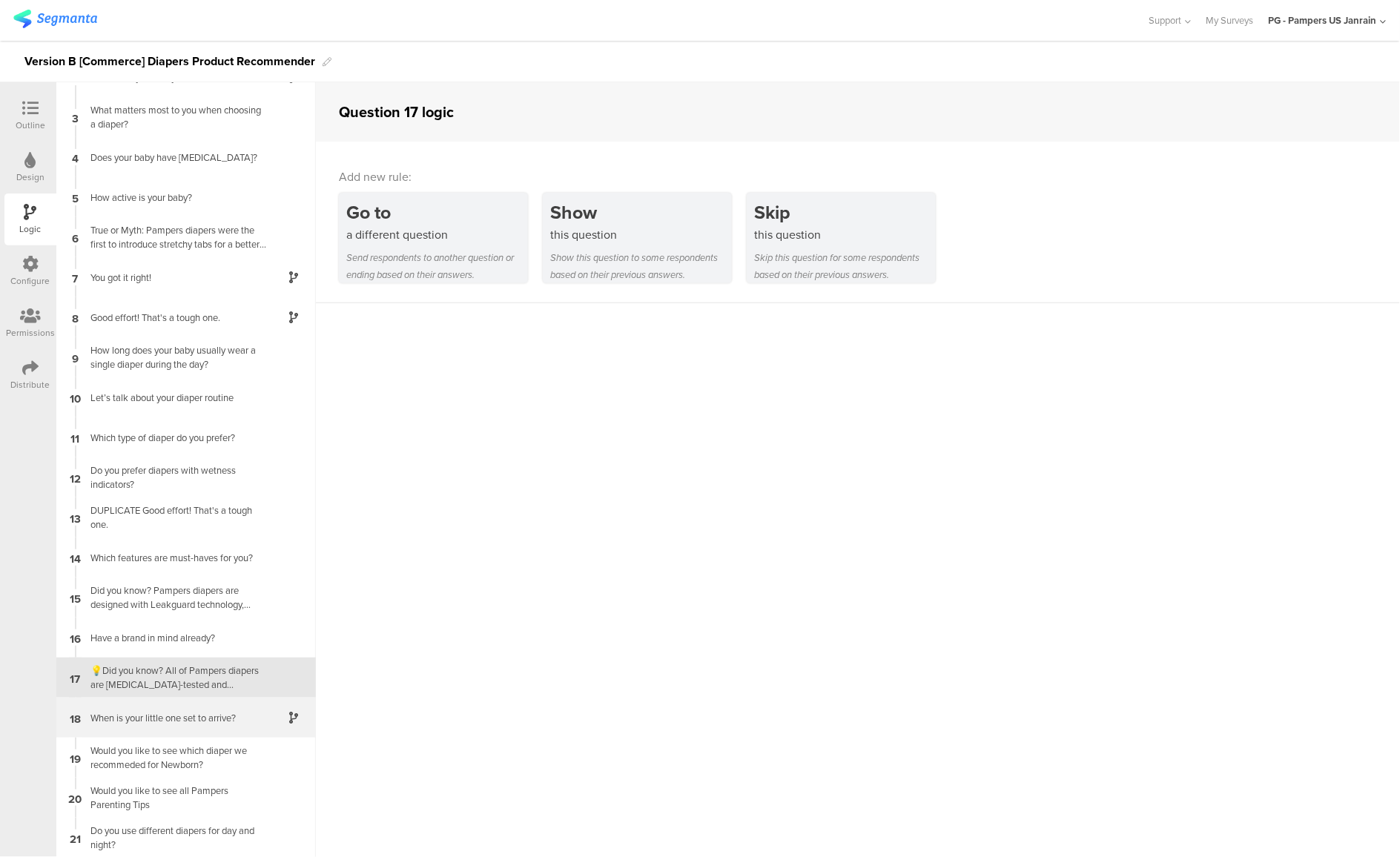
click at [132, 719] on div "When is your little one set to arrive?" at bounding box center [174, 718] width 186 height 14
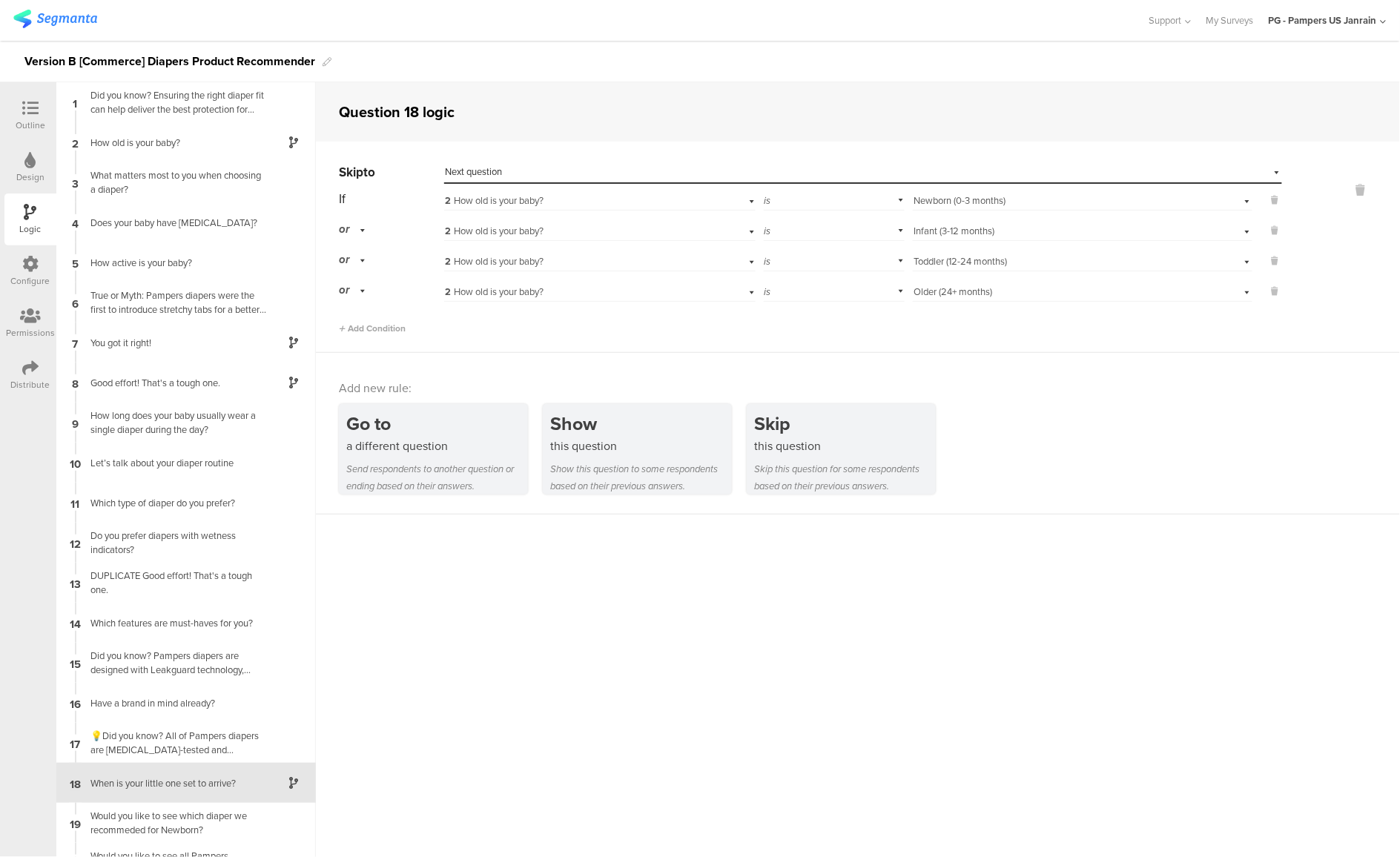
scroll to position [65, 0]
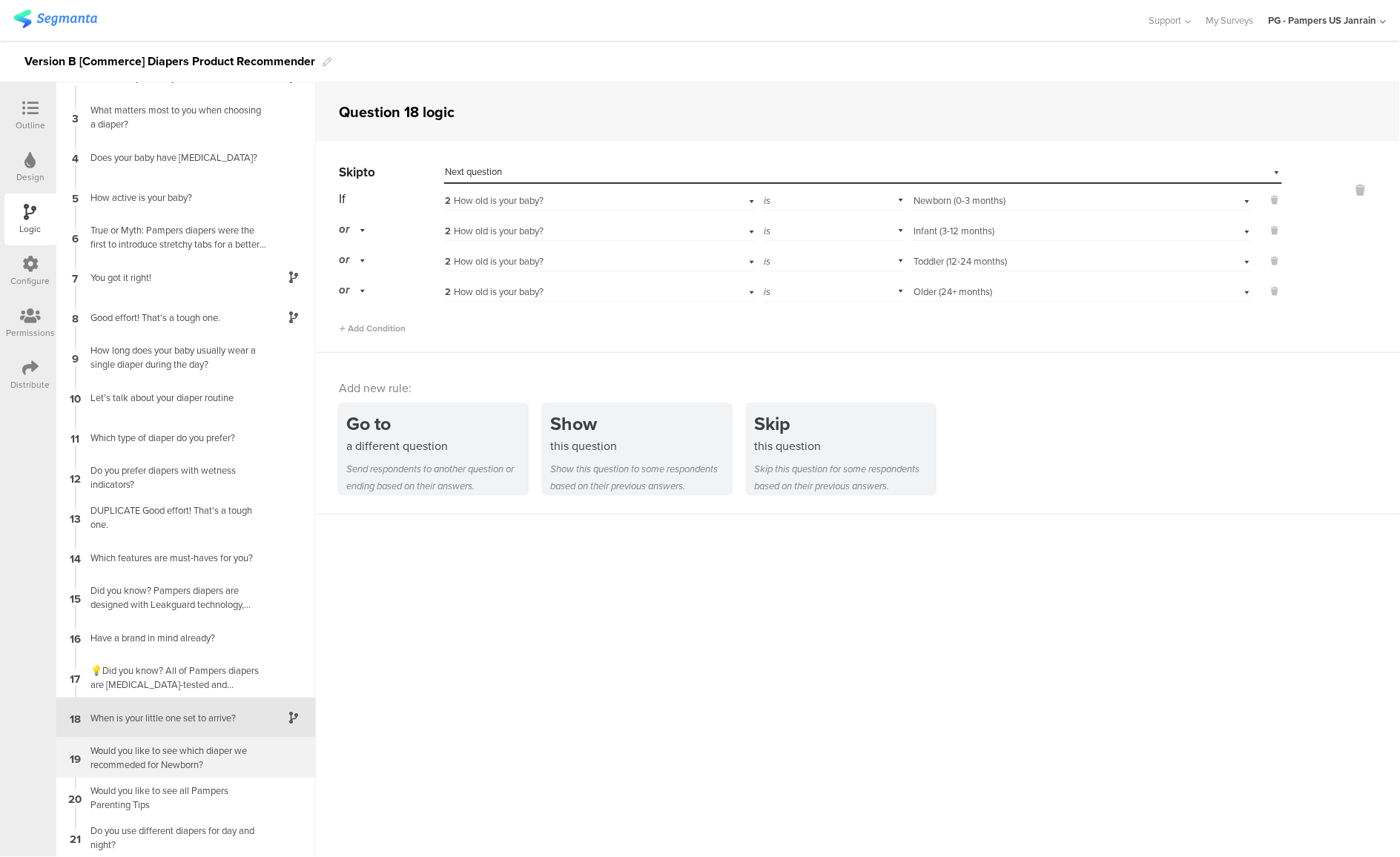
click at [123, 762] on div "Would you like to see which diaper we recommeded for Newborn?" at bounding box center [174, 758] width 186 height 28
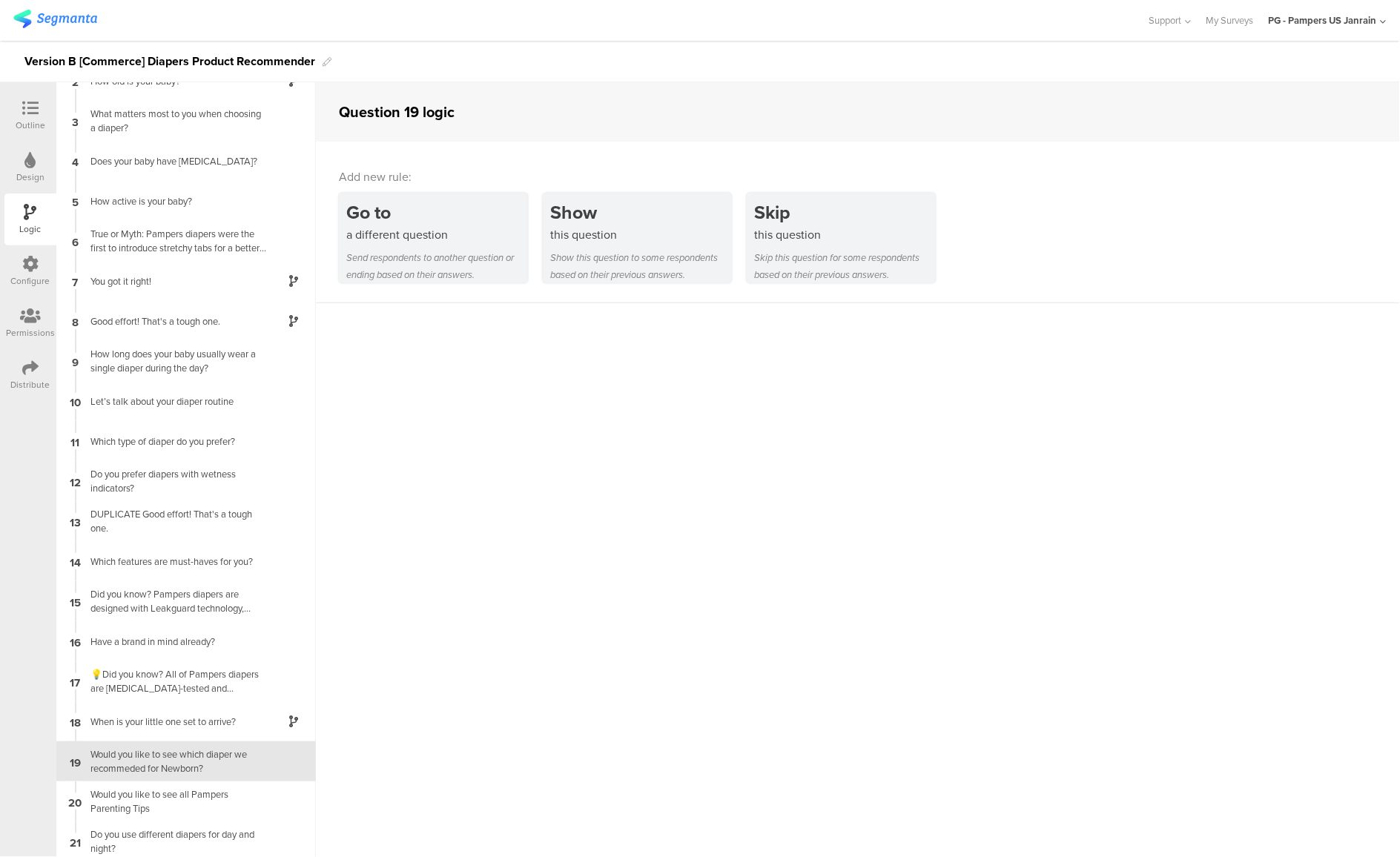
scroll to position [65, 0]
click at [140, 728] on div "18 When is your little one set to arrive?" at bounding box center [186, 717] width 259 height 40
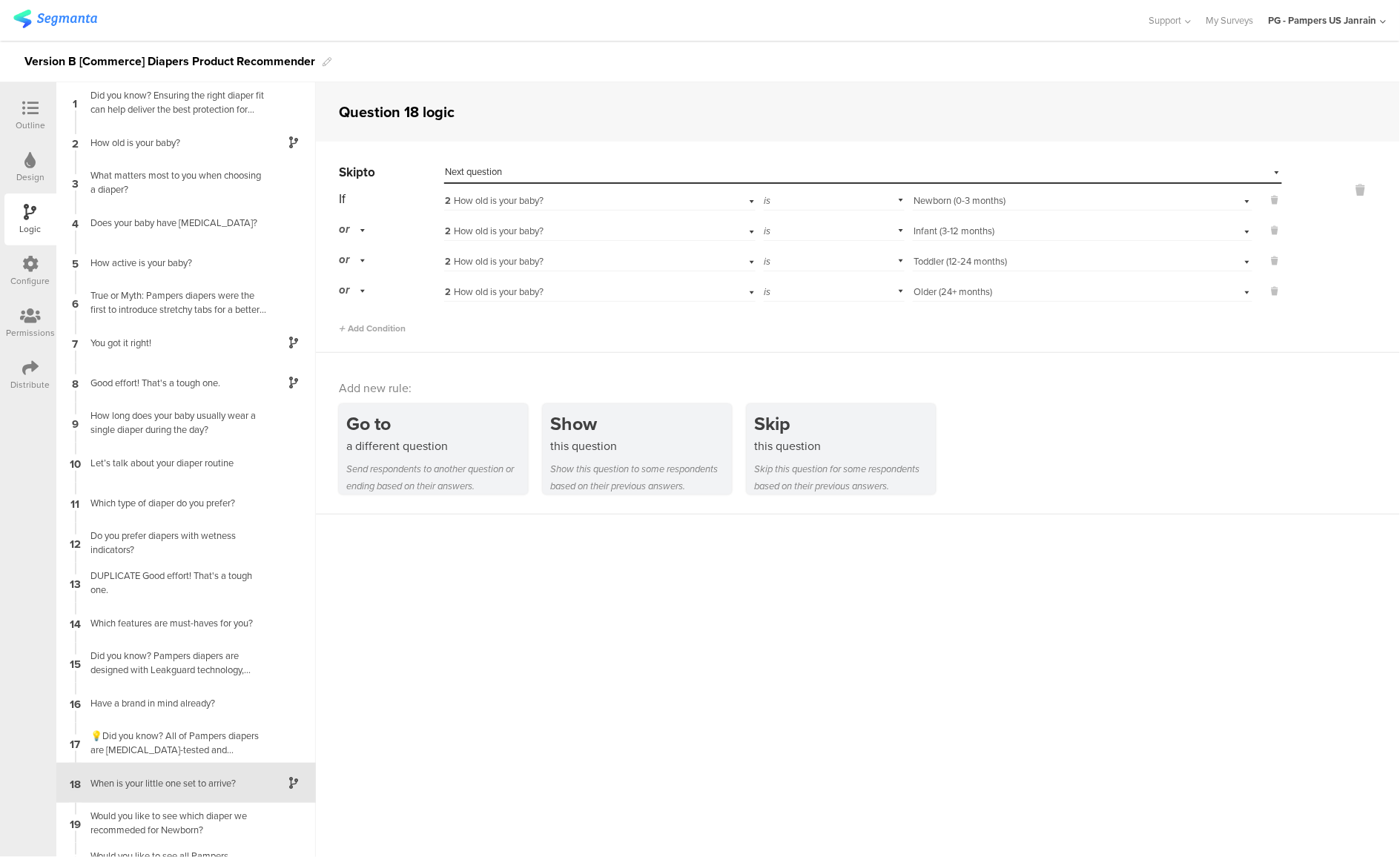
scroll to position [65, 0]
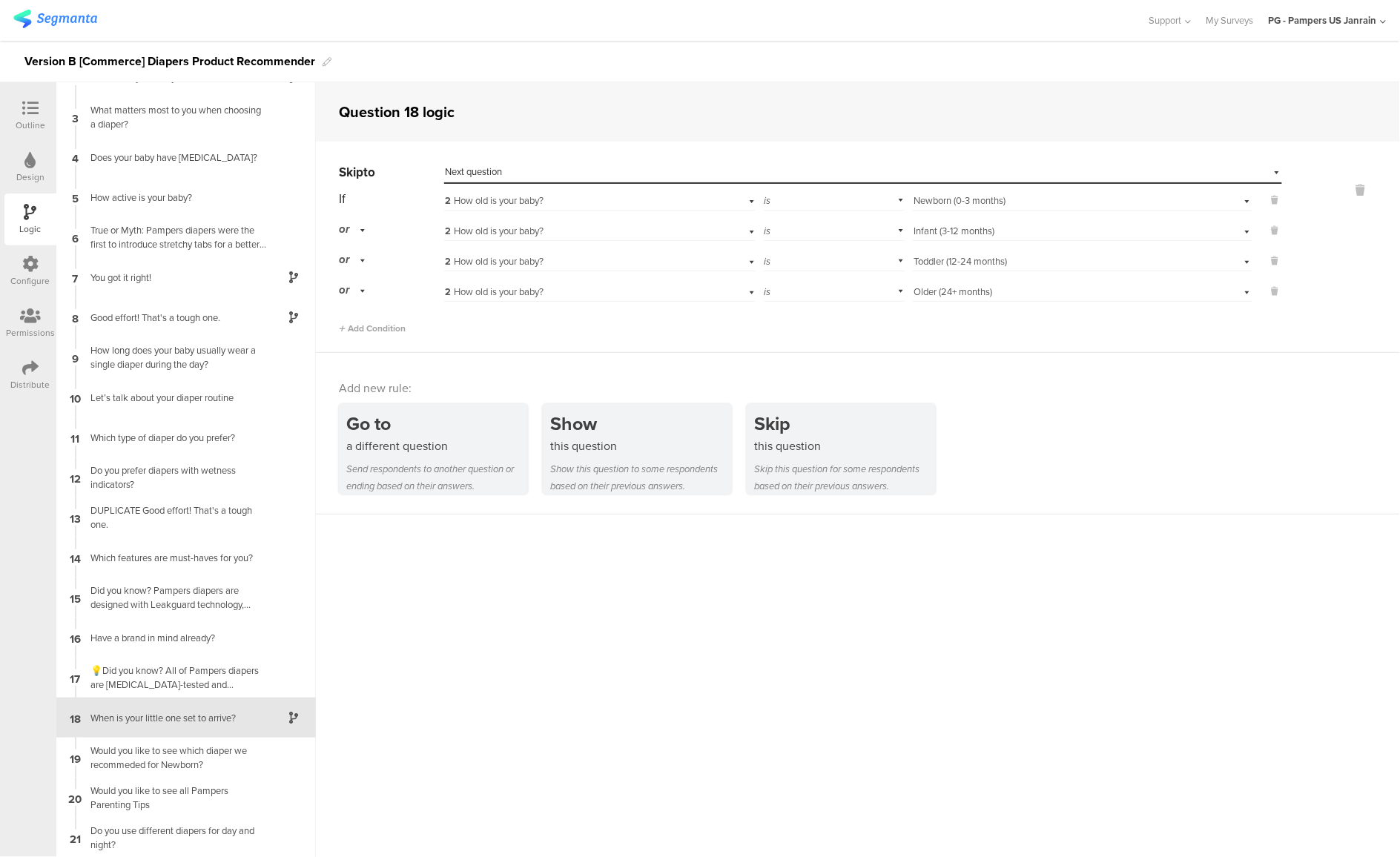
click at [1266, 168] on div "Select destination... Next question" at bounding box center [863, 173] width 838 height 23
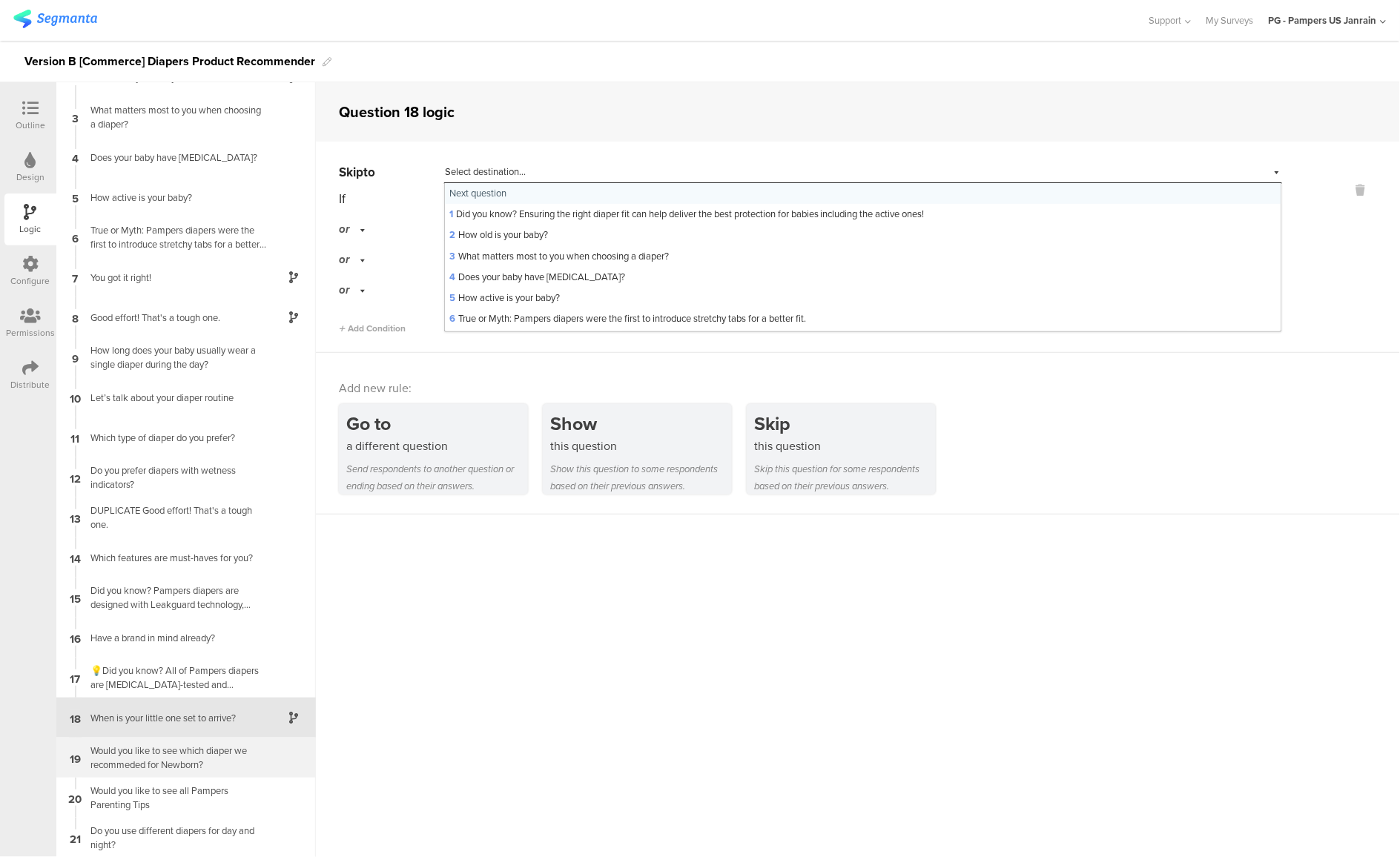
click at [159, 766] on div "Would you like to see which diaper we recommeded for Newborn?" at bounding box center [174, 758] width 186 height 28
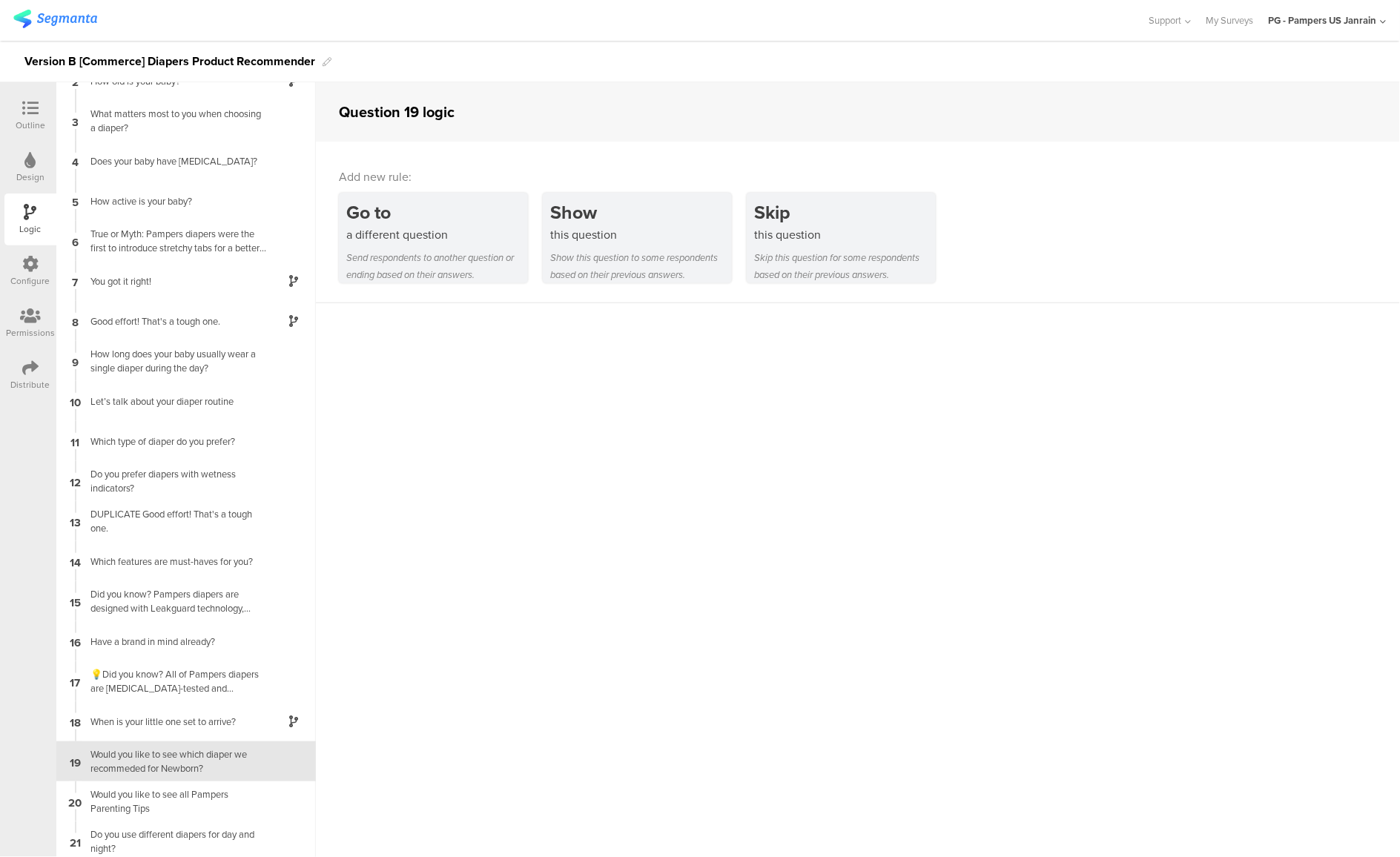
scroll to position [65, 0]
click at [765, 221] on div "Skip" at bounding box center [845, 213] width 182 height 28
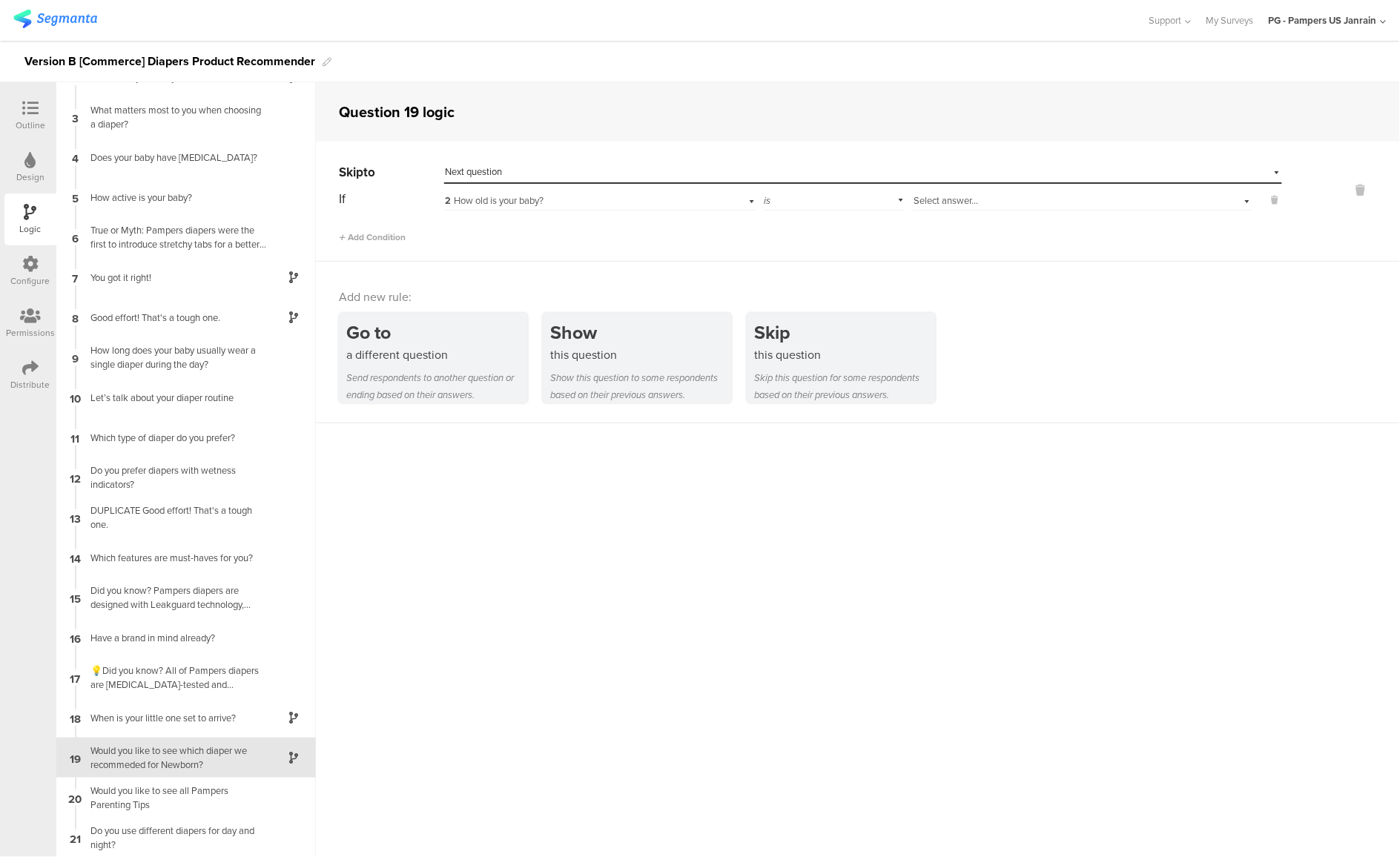
click at [979, 203] on div "Select answer..." at bounding box center [1057, 201] width 287 height 13
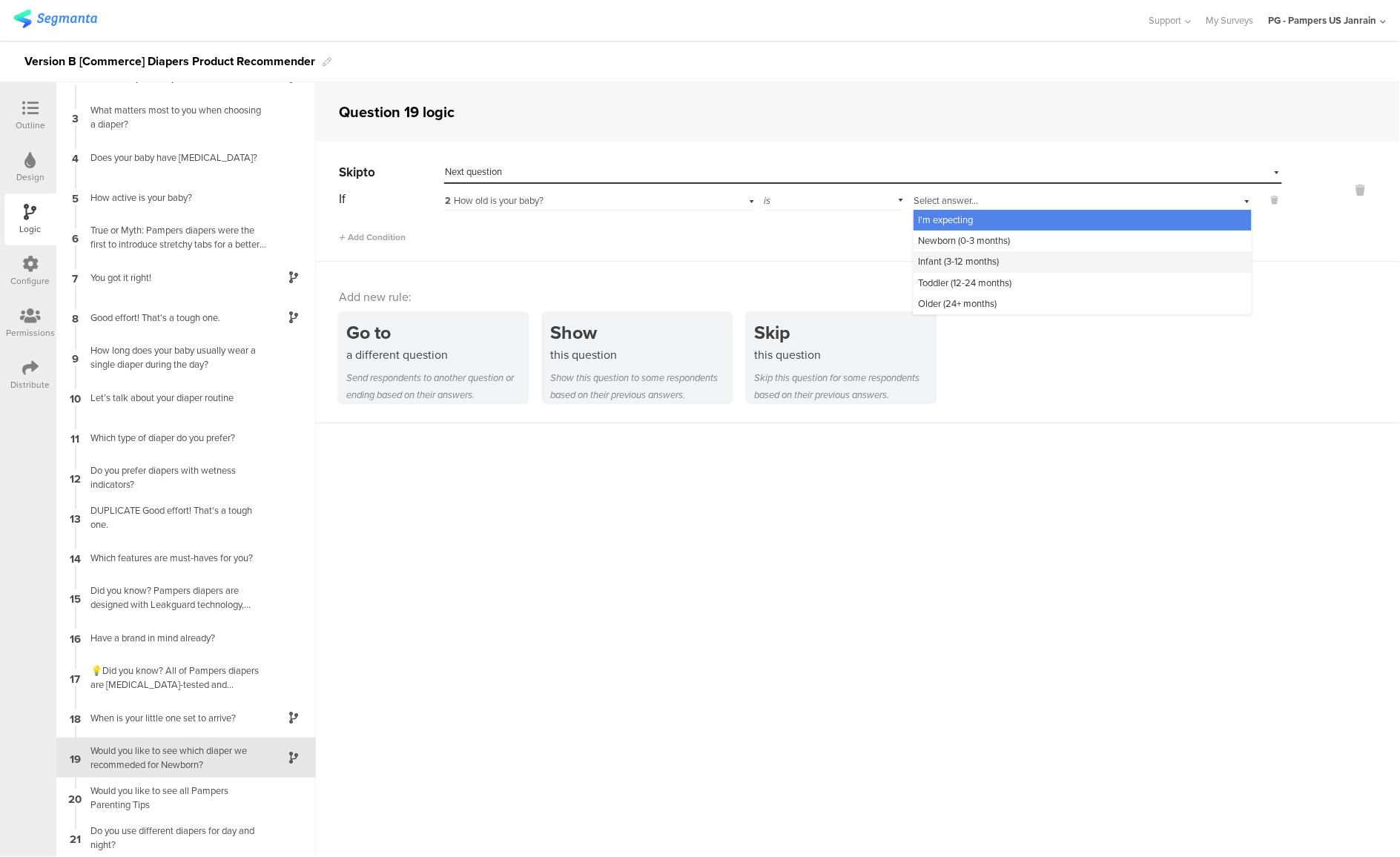
click at [944, 258] on span "Infant (3-12 months)" at bounding box center [958, 261] width 81 height 14
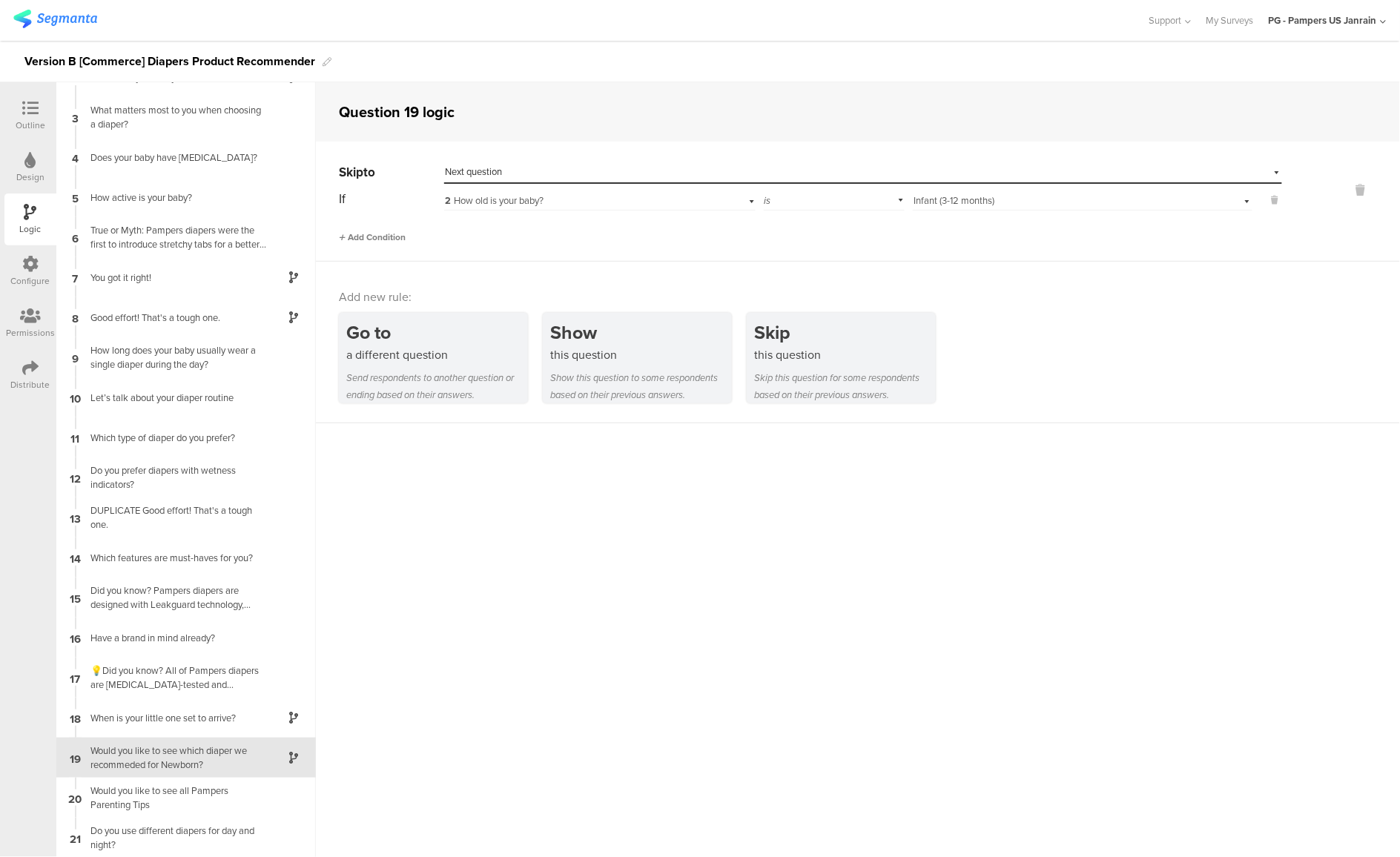
click at [387, 236] on span "Add Condition" at bounding box center [372, 237] width 67 height 13
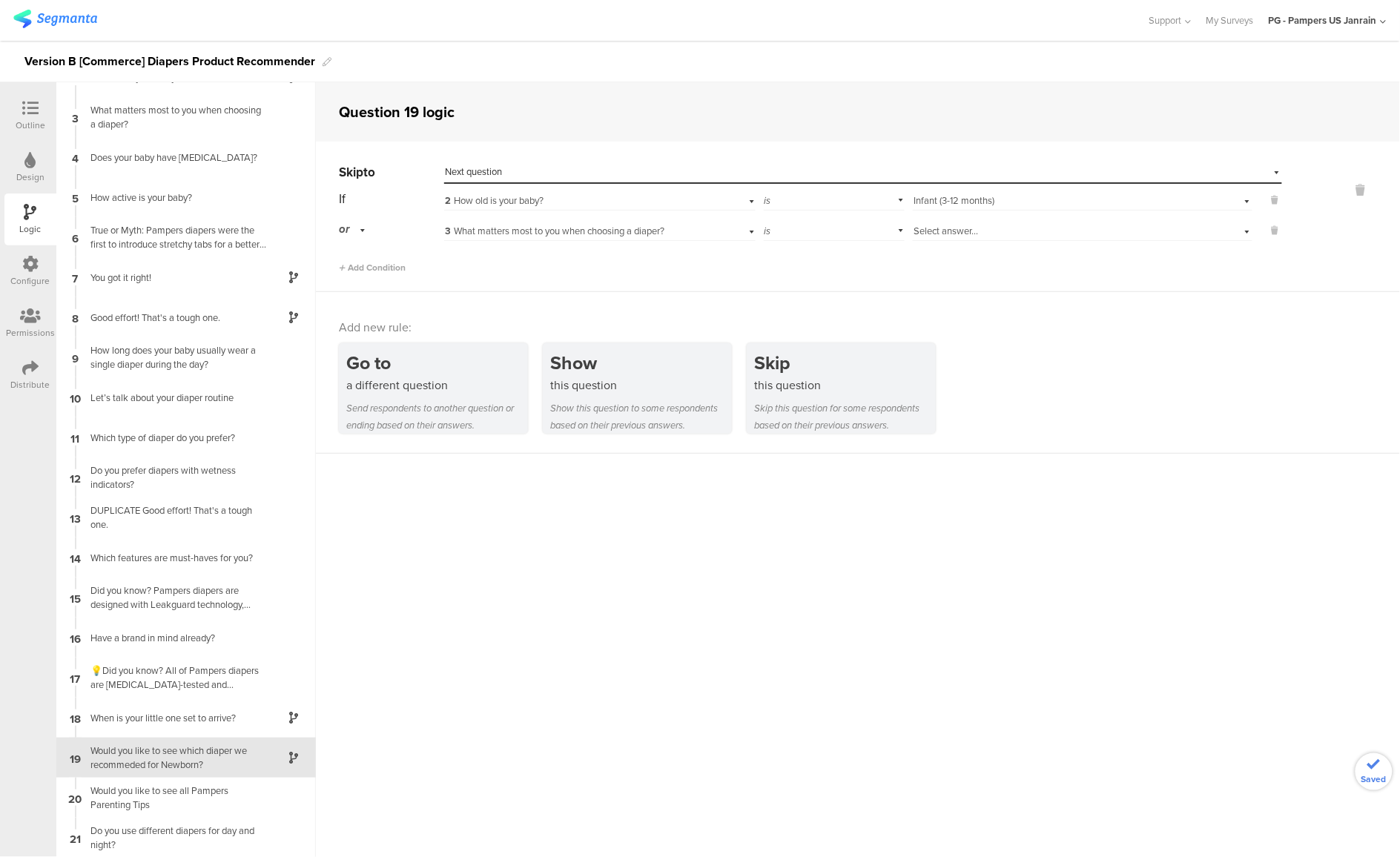
click at [953, 229] on span "Select answer..." at bounding box center [945, 231] width 65 height 14
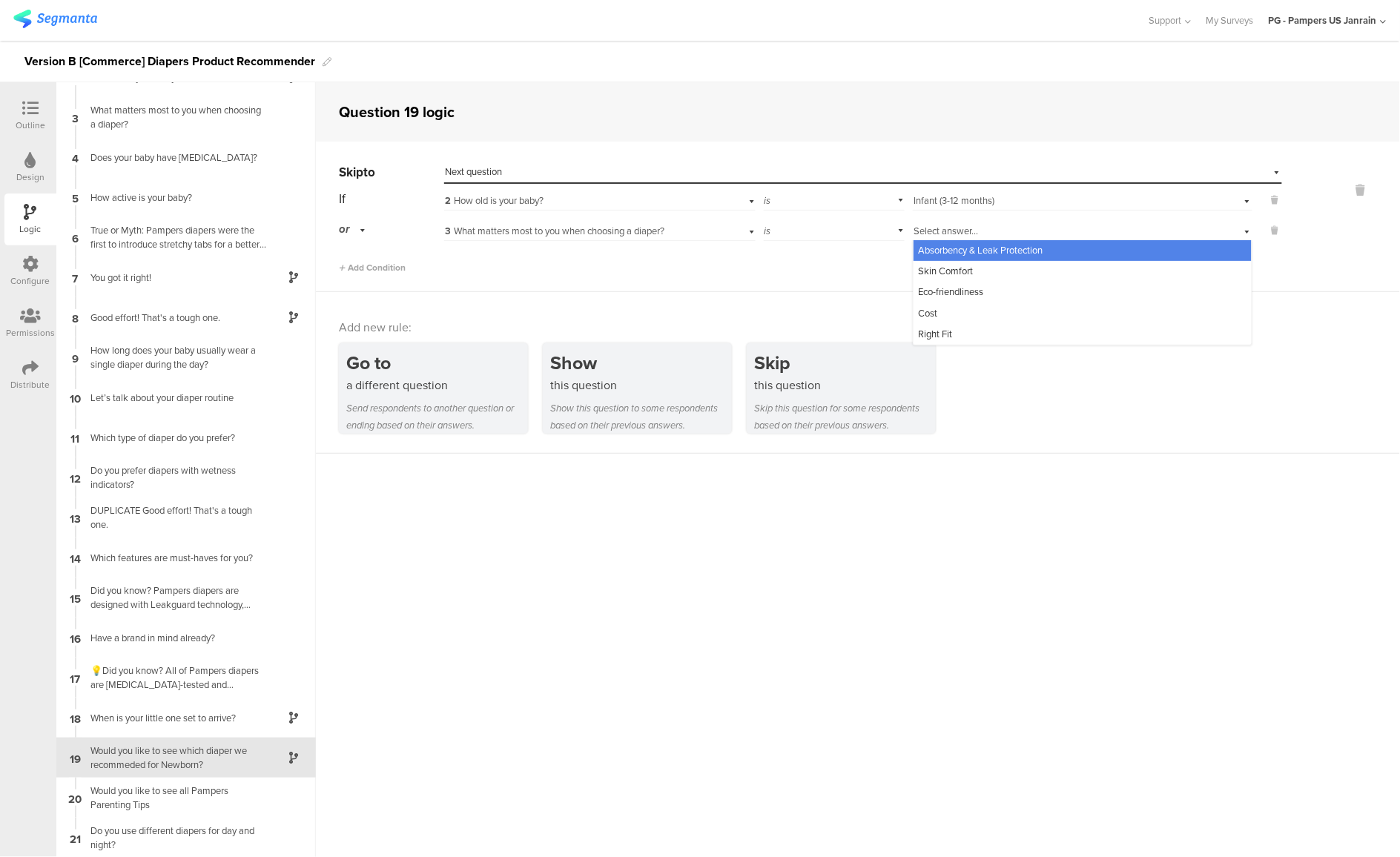
click at [670, 236] on div "3 What matters most to you when choosing a diaper?" at bounding box center [576, 231] width 262 height 13
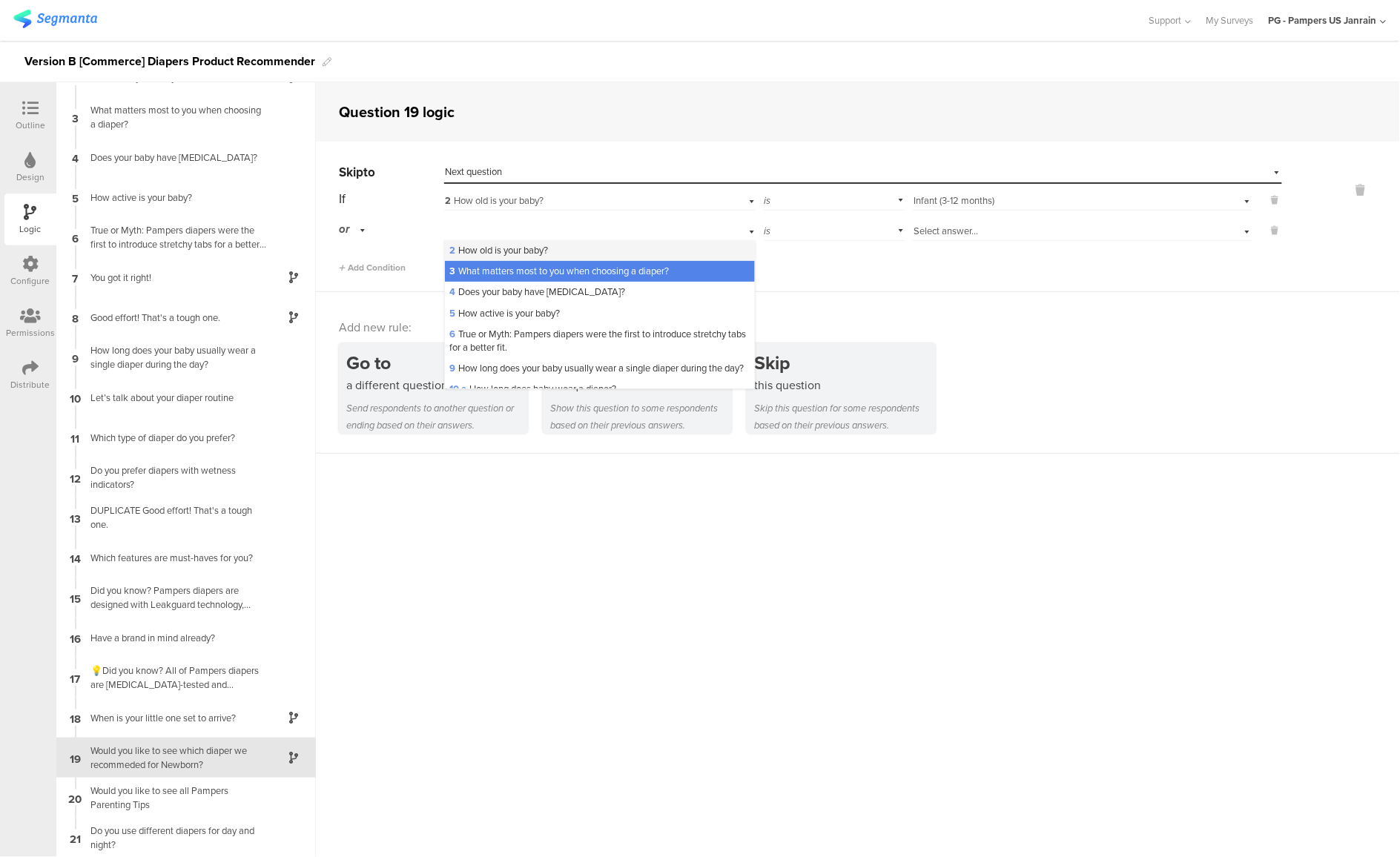
click at [609, 254] on div "2 How old is your baby?" at bounding box center [599, 250] width 310 height 20
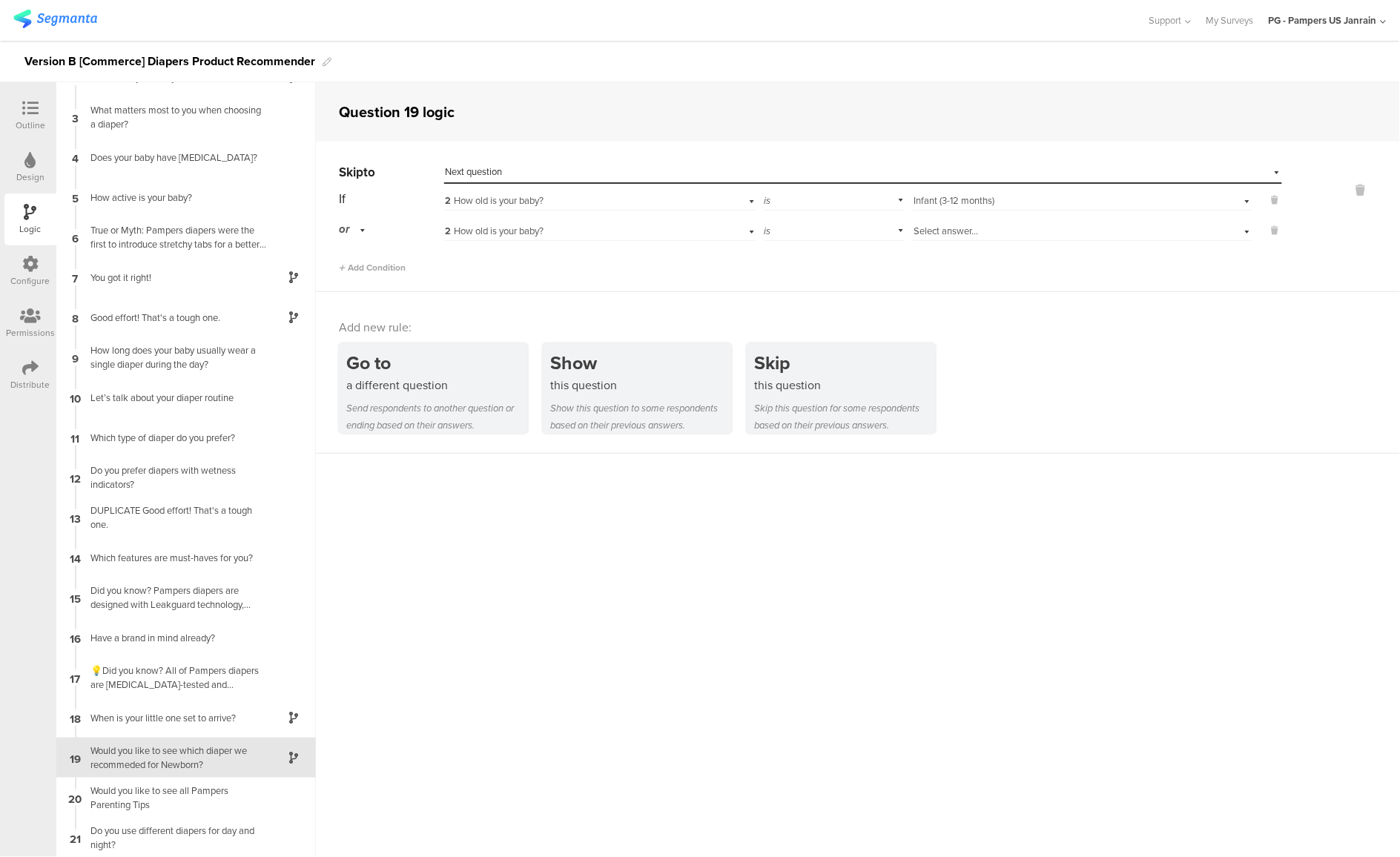
click at [944, 225] on span "Select answer..." at bounding box center [945, 231] width 65 height 14
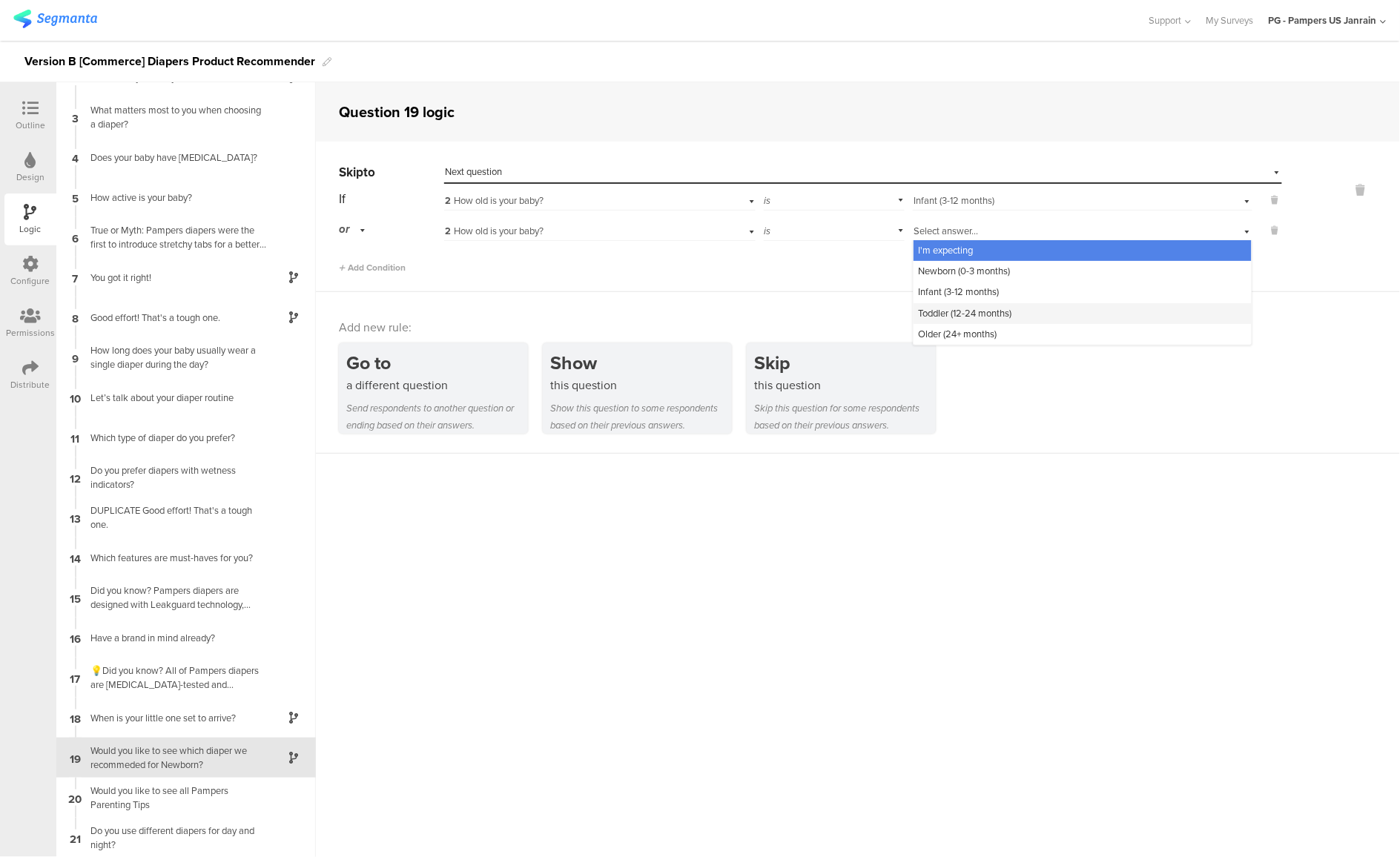
click at [933, 308] on span "Toddler (12-24 months)" at bounding box center [965, 313] width 93 height 14
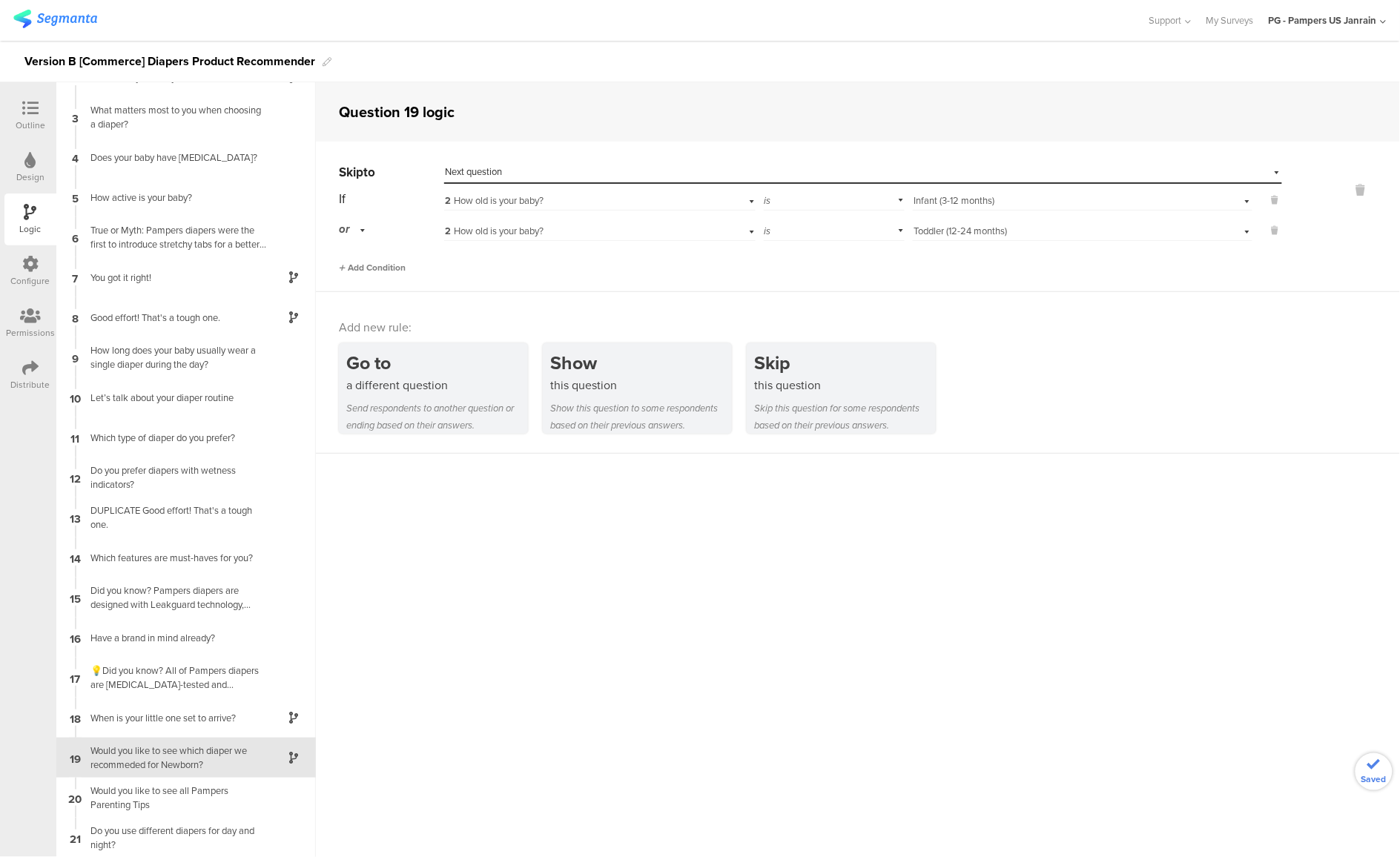
click at [354, 269] on span "Add Condition" at bounding box center [372, 267] width 67 height 13
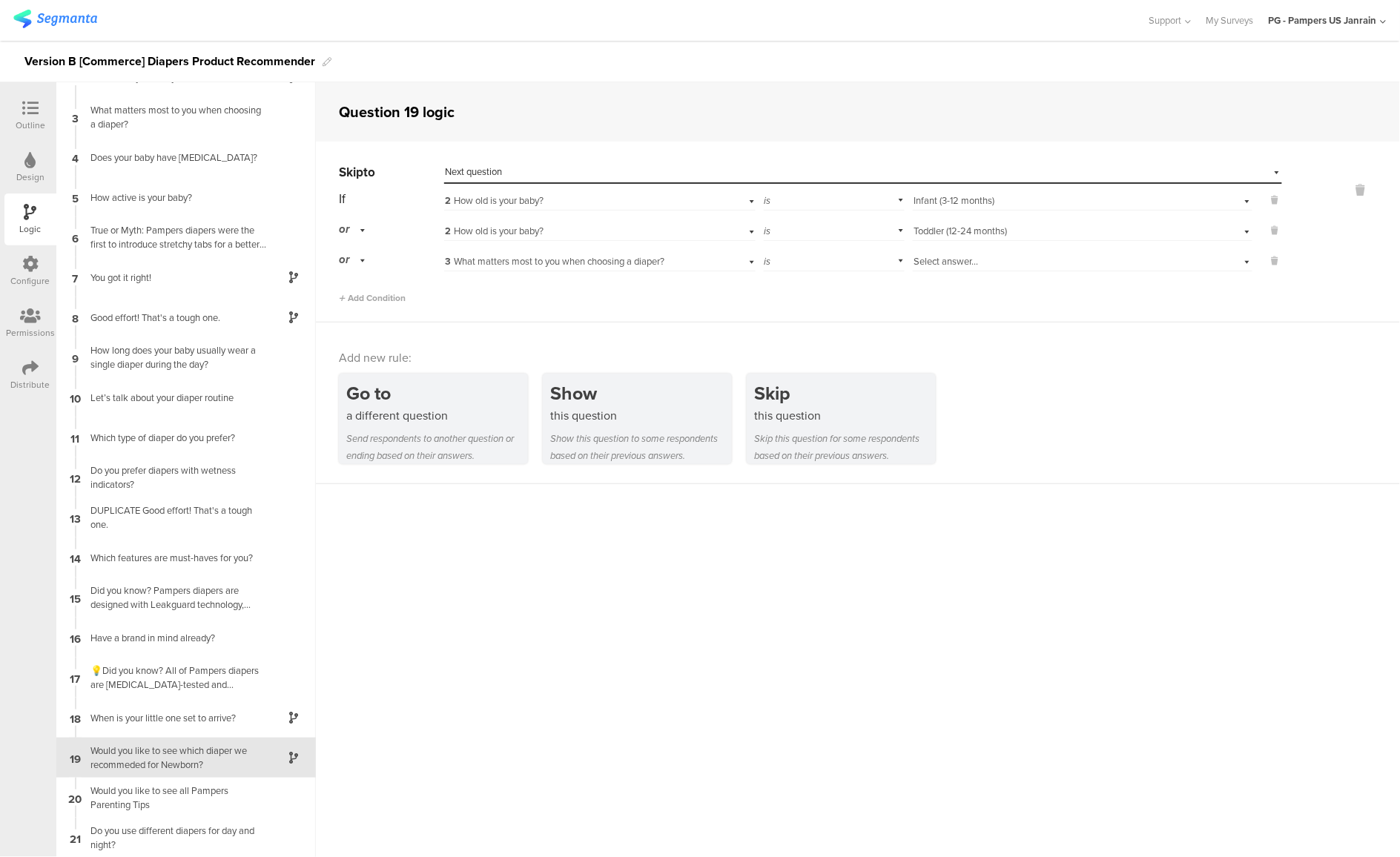
click at [983, 265] on div "Select answer..." at bounding box center [1057, 262] width 287 height 13
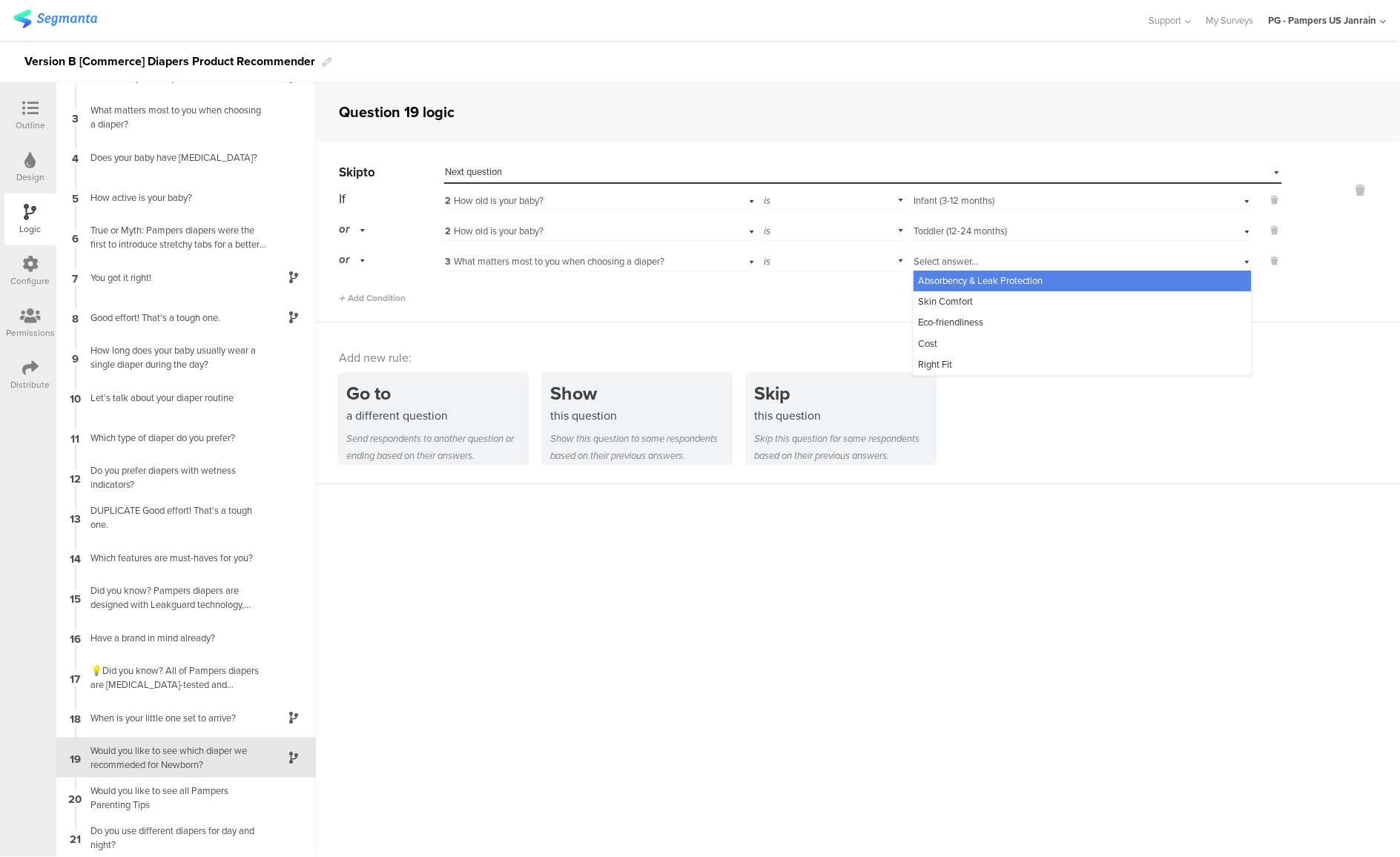
click at [636, 249] on div "3 What matters most to you when choosing a diaper?" at bounding box center [599, 260] width 312 height 23
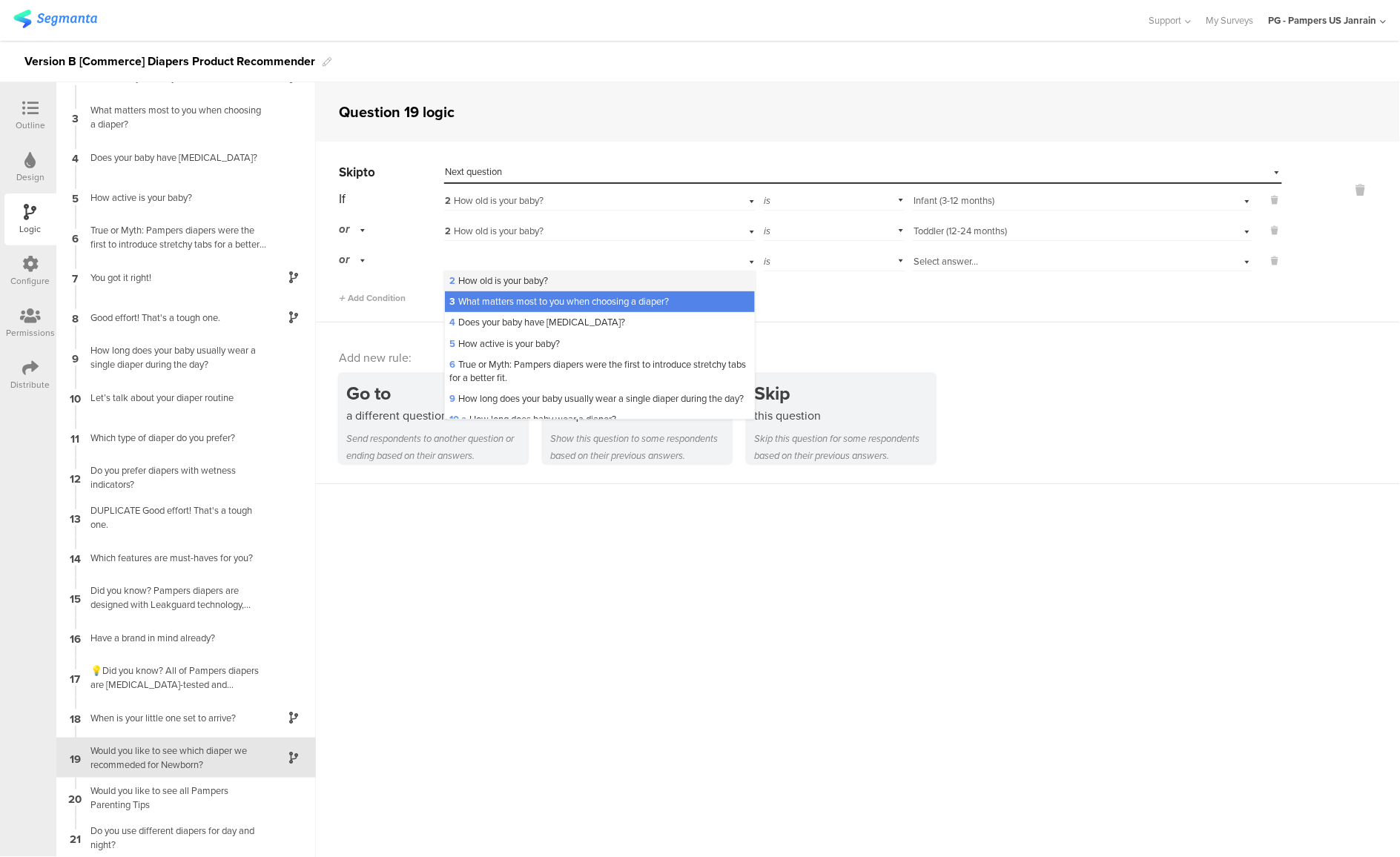
click at [638, 287] on div "2 How old is your baby?" at bounding box center [599, 280] width 310 height 20
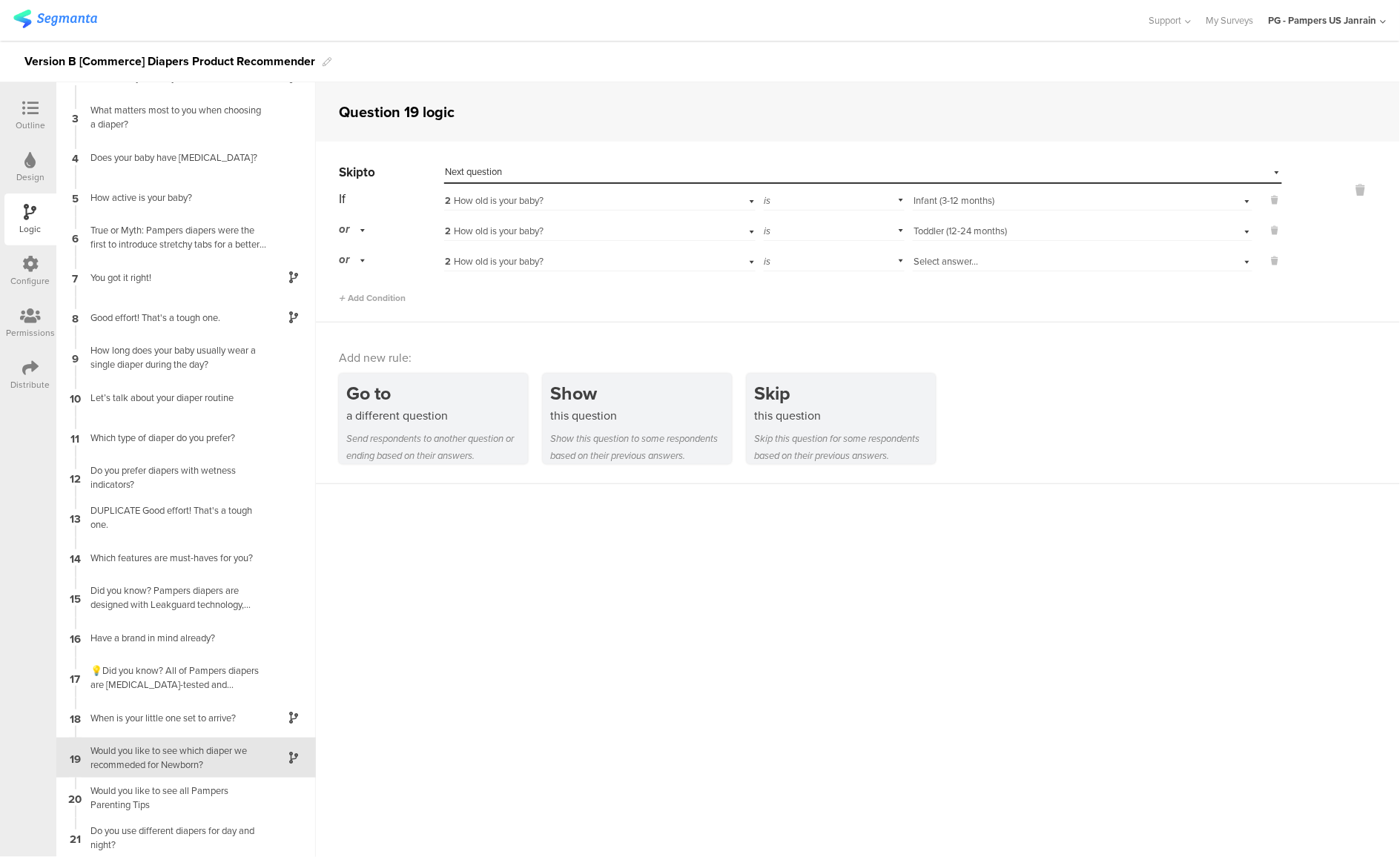
click at [948, 264] on span "Select answer..." at bounding box center [945, 261] width 65 height 14
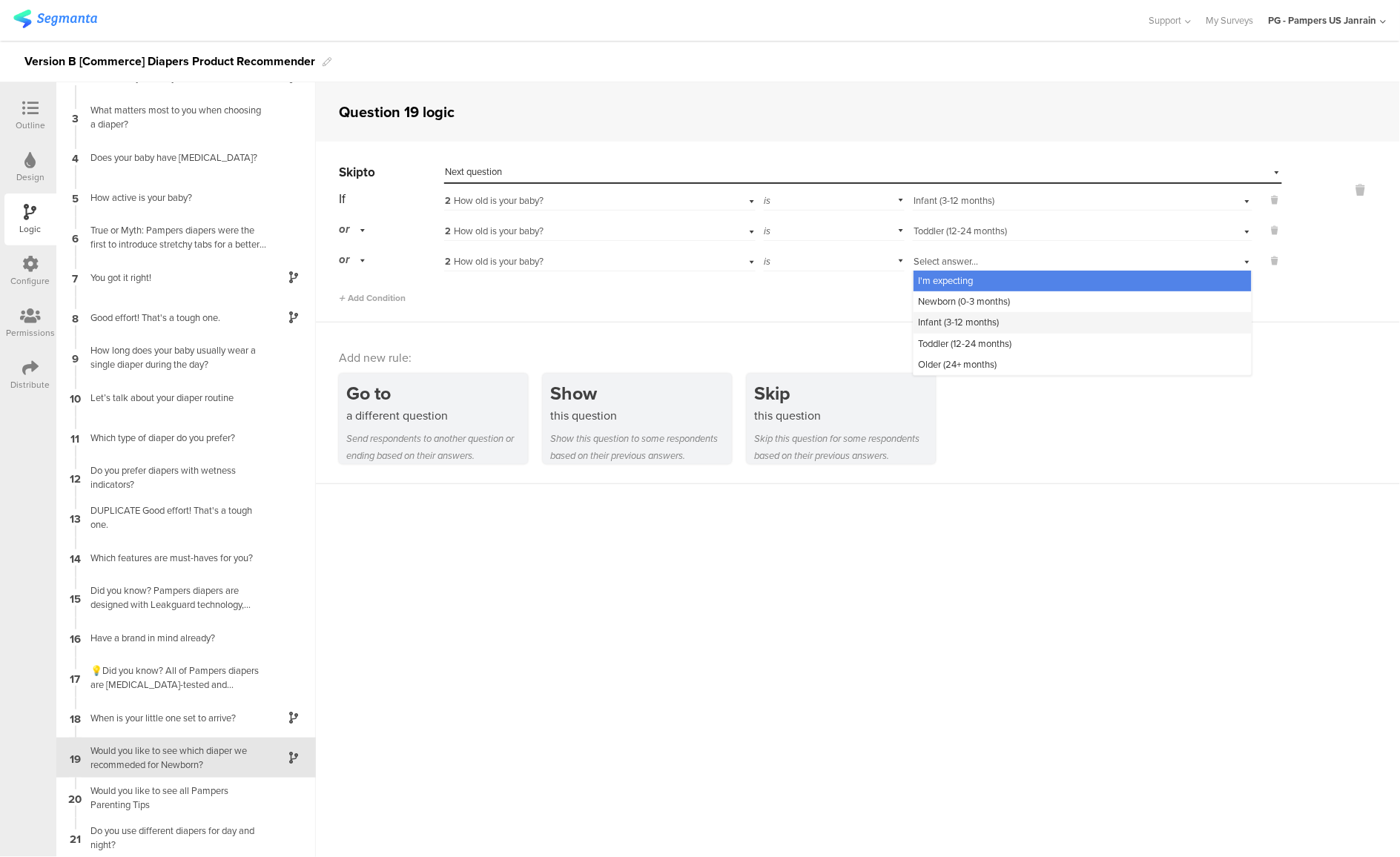
click at [926, 327] on span "Infant (3-12 months)" at bounding box center [958, 321] width 81 height 14
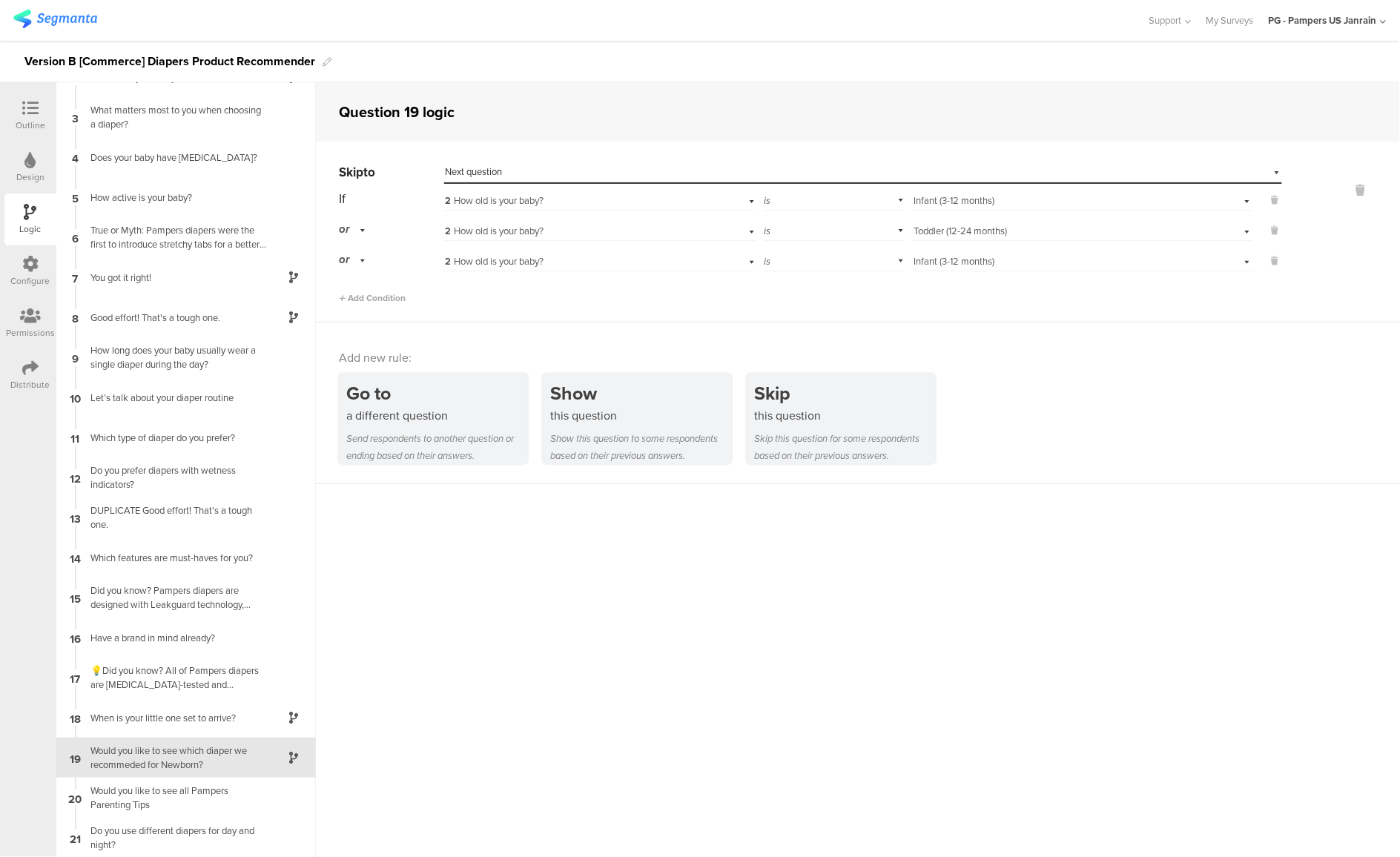
click at [920, 262] on span "Infant (3-12 months)" at bounding box center [954, 261] width 81 height 14
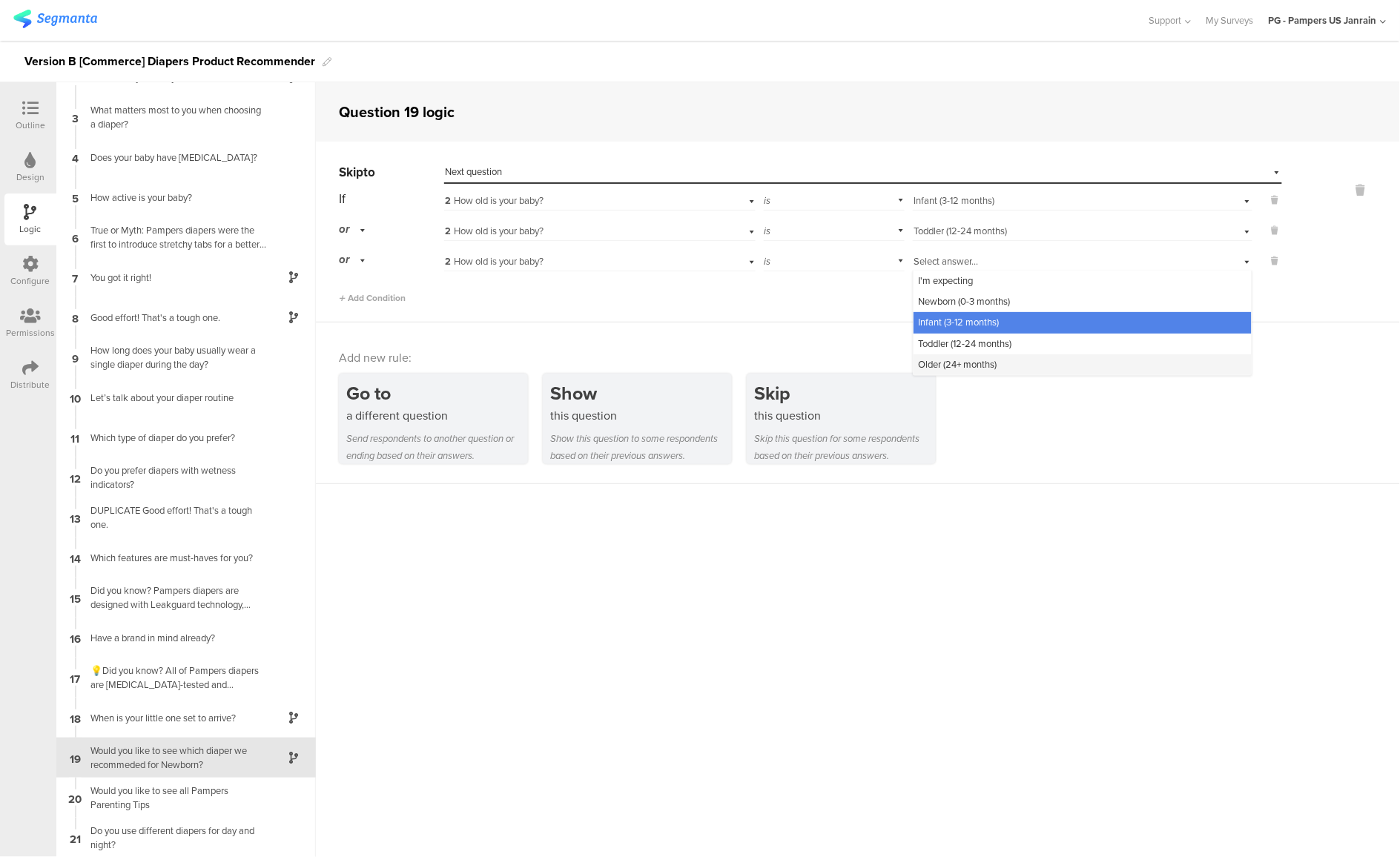
click at [933, 357] on span "Older (24+ months)" at bounding box center [958, 364] width 79 height 14
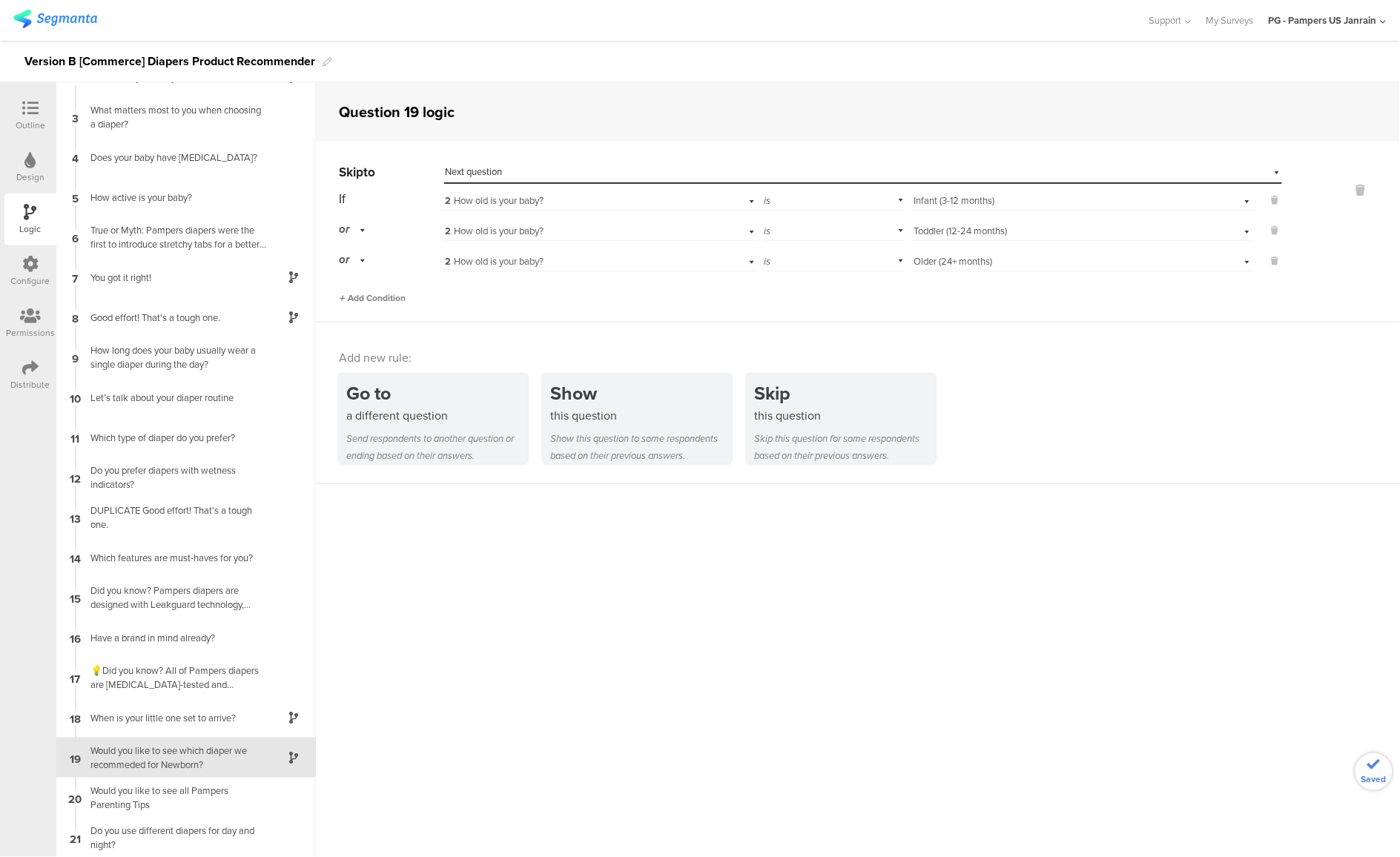
click at [387, 296] on span "Add Condition" at bounding box center [372, 298] width 67 height 13
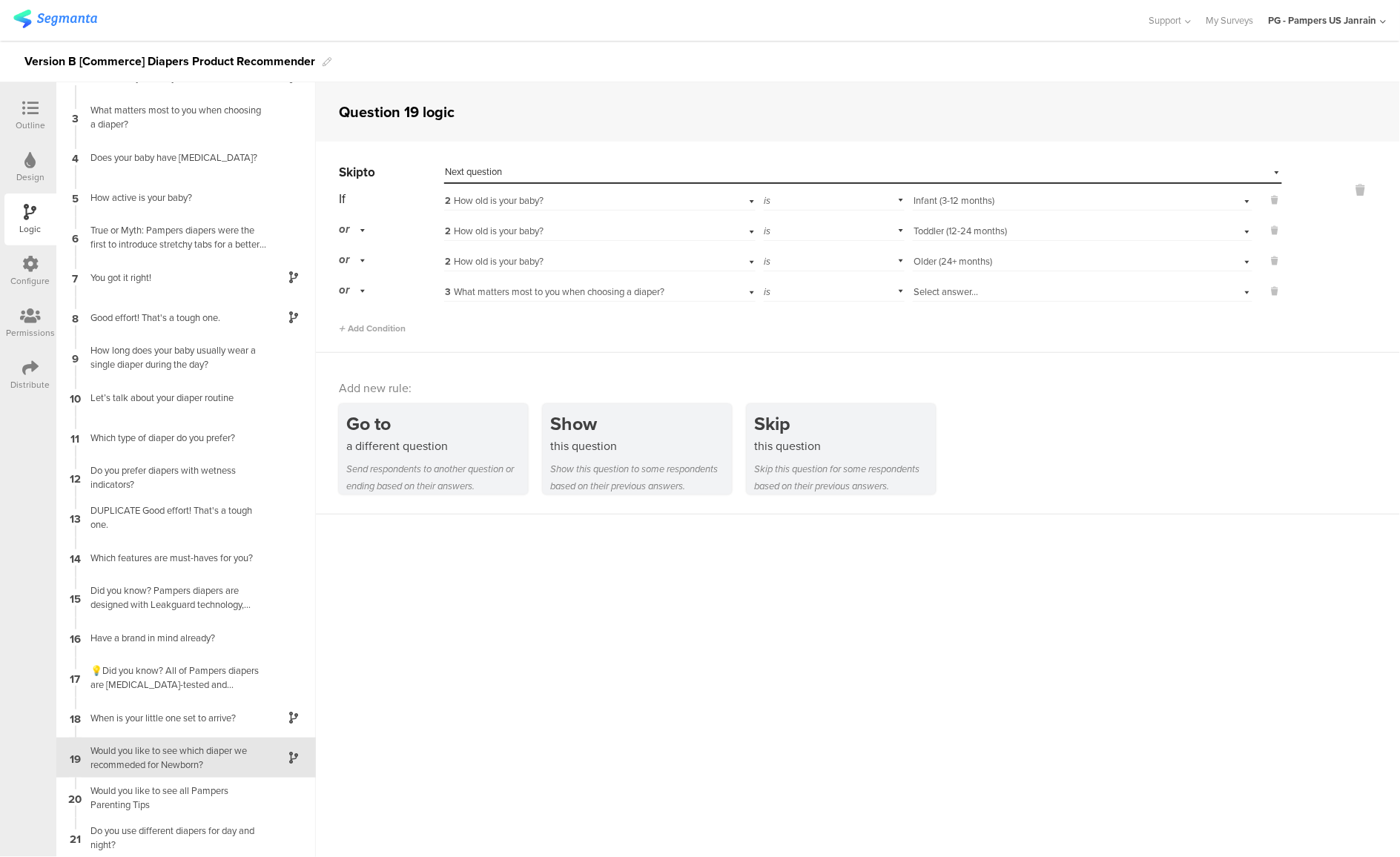
click at [633, 290] on span "3 What matters most to you when choosing a diaper?" at bounding box center [554, 291] width 219 height 14
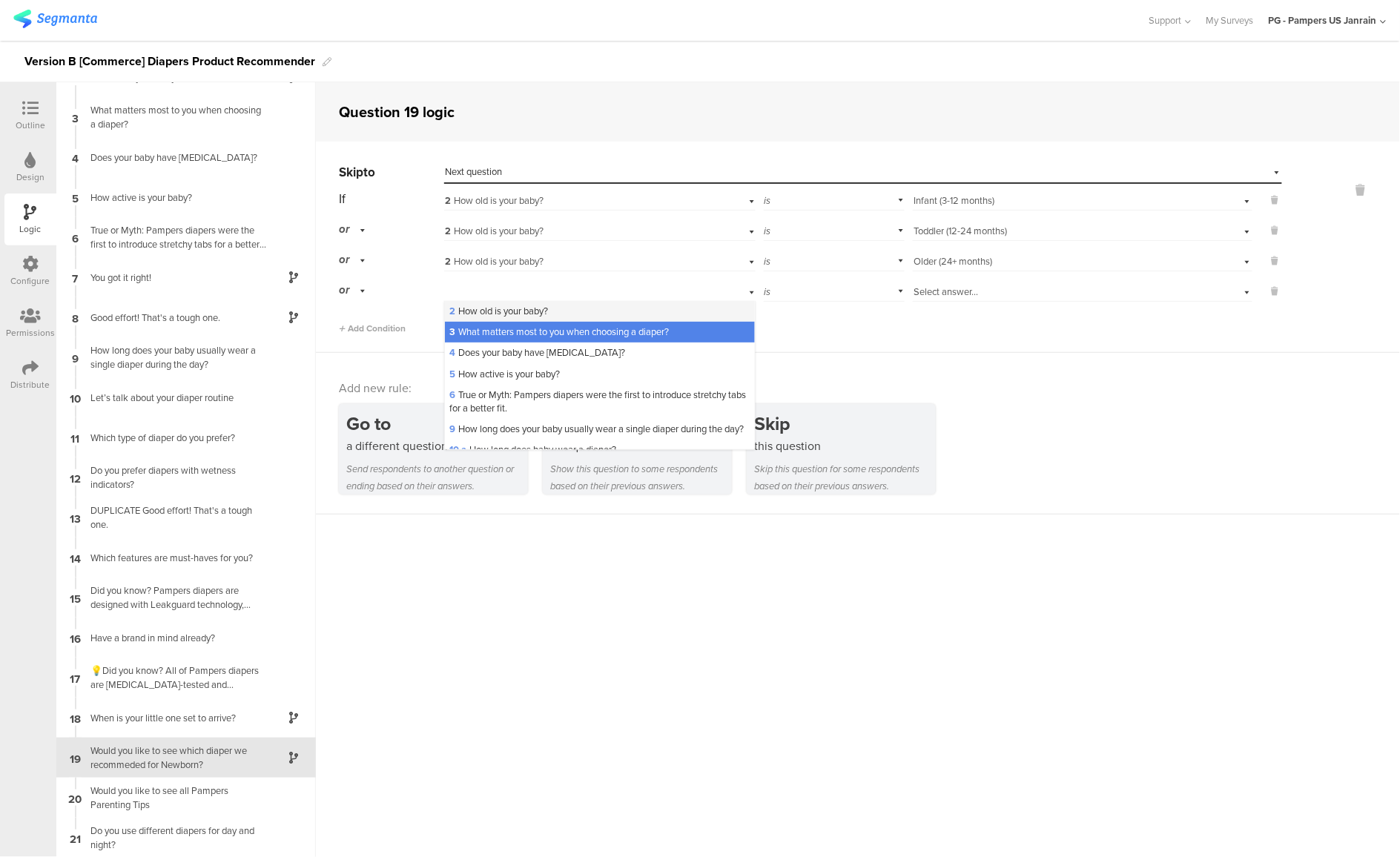
click at [574, 309] on div "2 How old is your baby?" at bounding box center [599, 311] width 310 height 20
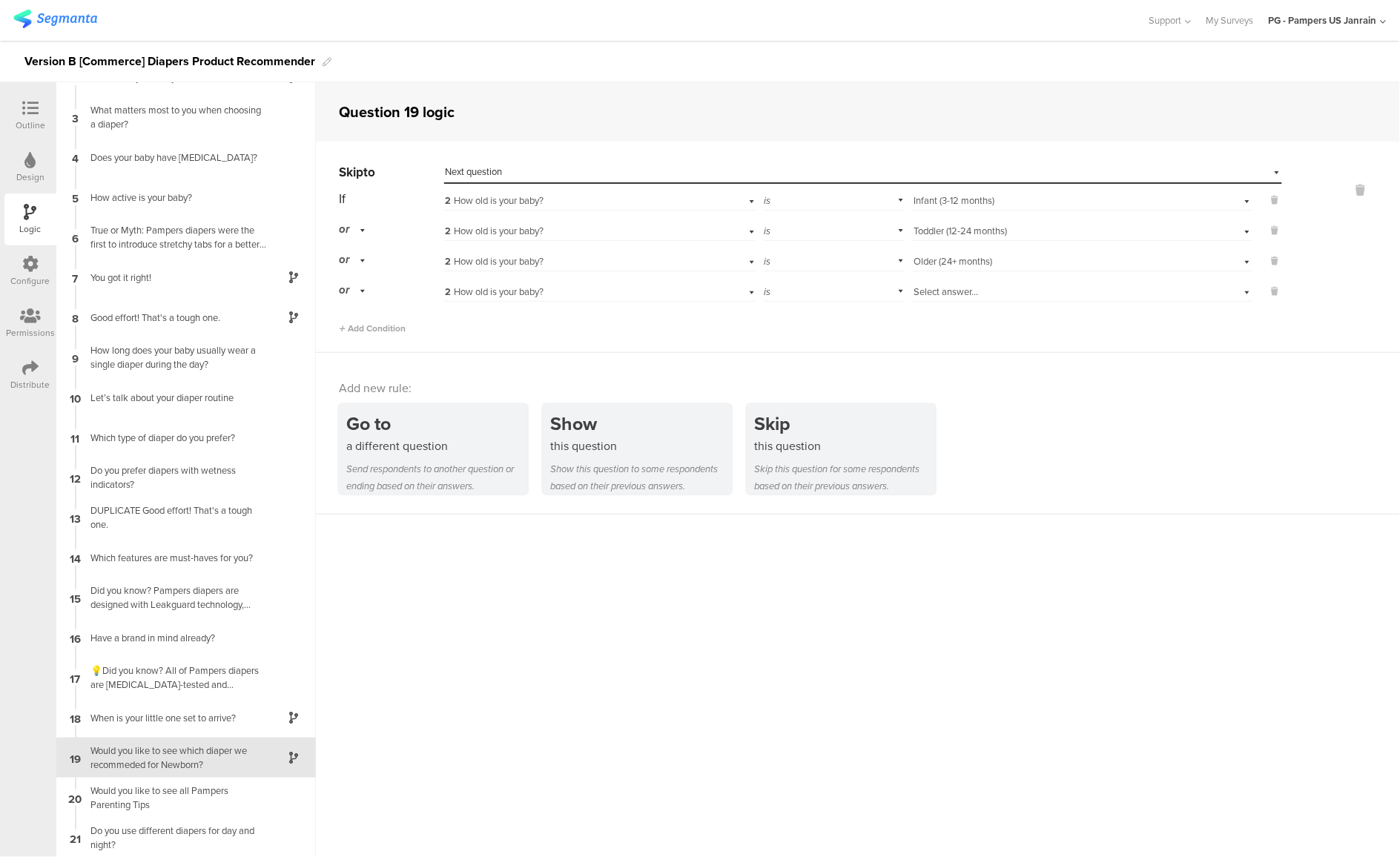
click at [936, 293] on span "Select answer..." at bounding box center [945, 291] width 65 height 14
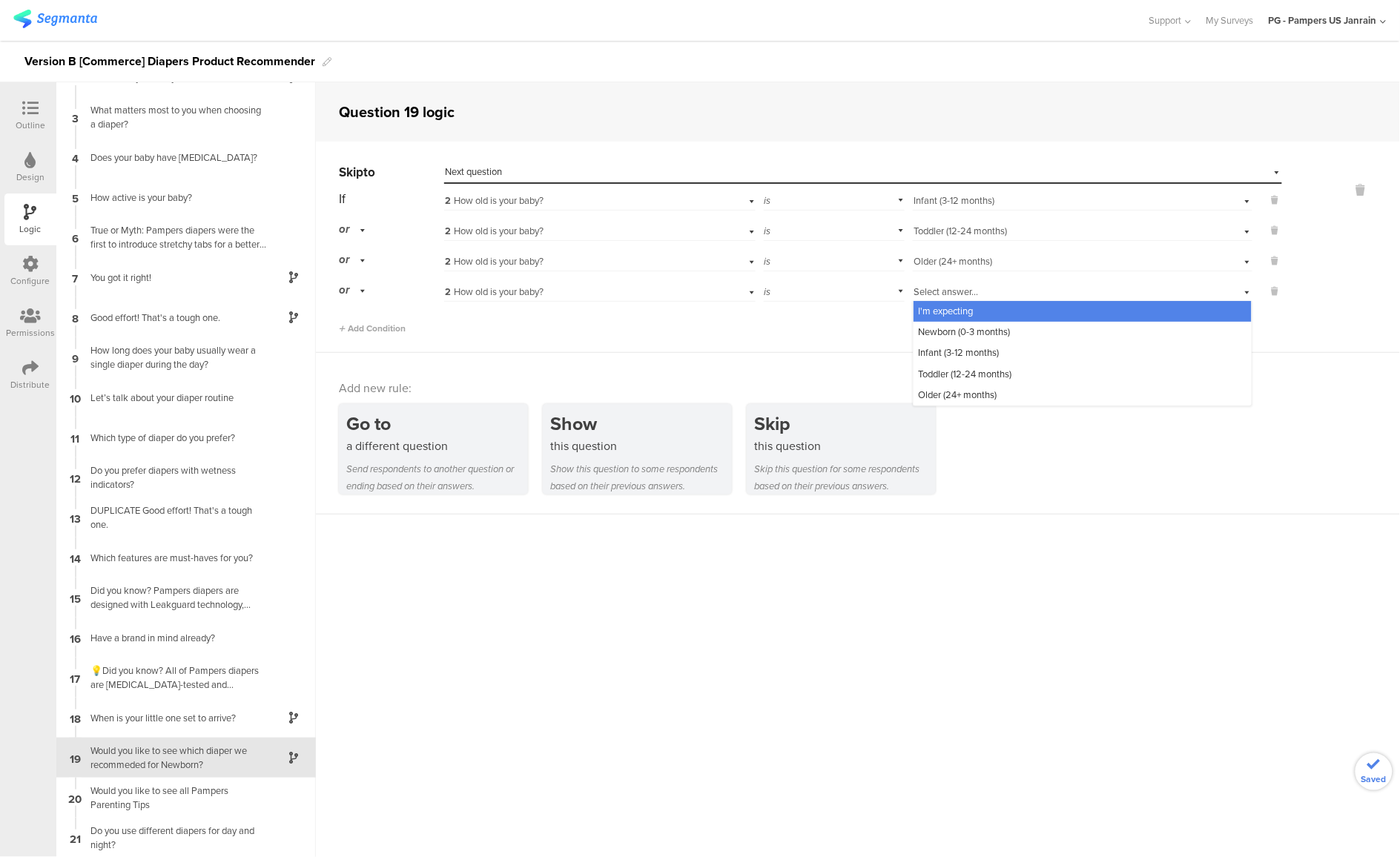
click at [855, 362] on div "Add new rule: Go to a different question Send respondents to another question o…" at bounding box center [858, 434] width 1084 height 162
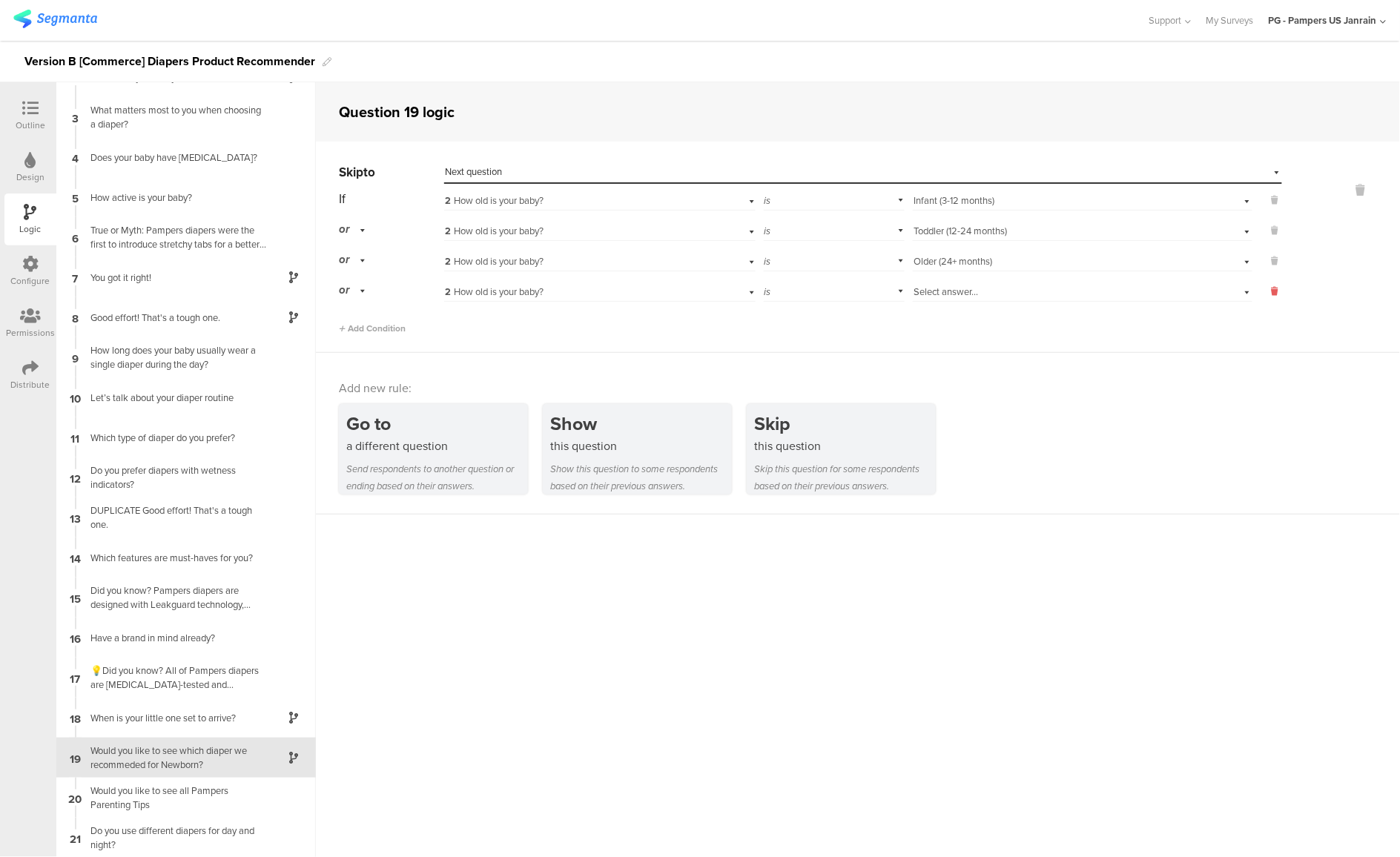
click at [1272, 291] on icon at bounding box center [1275, 291] width 7 height 13
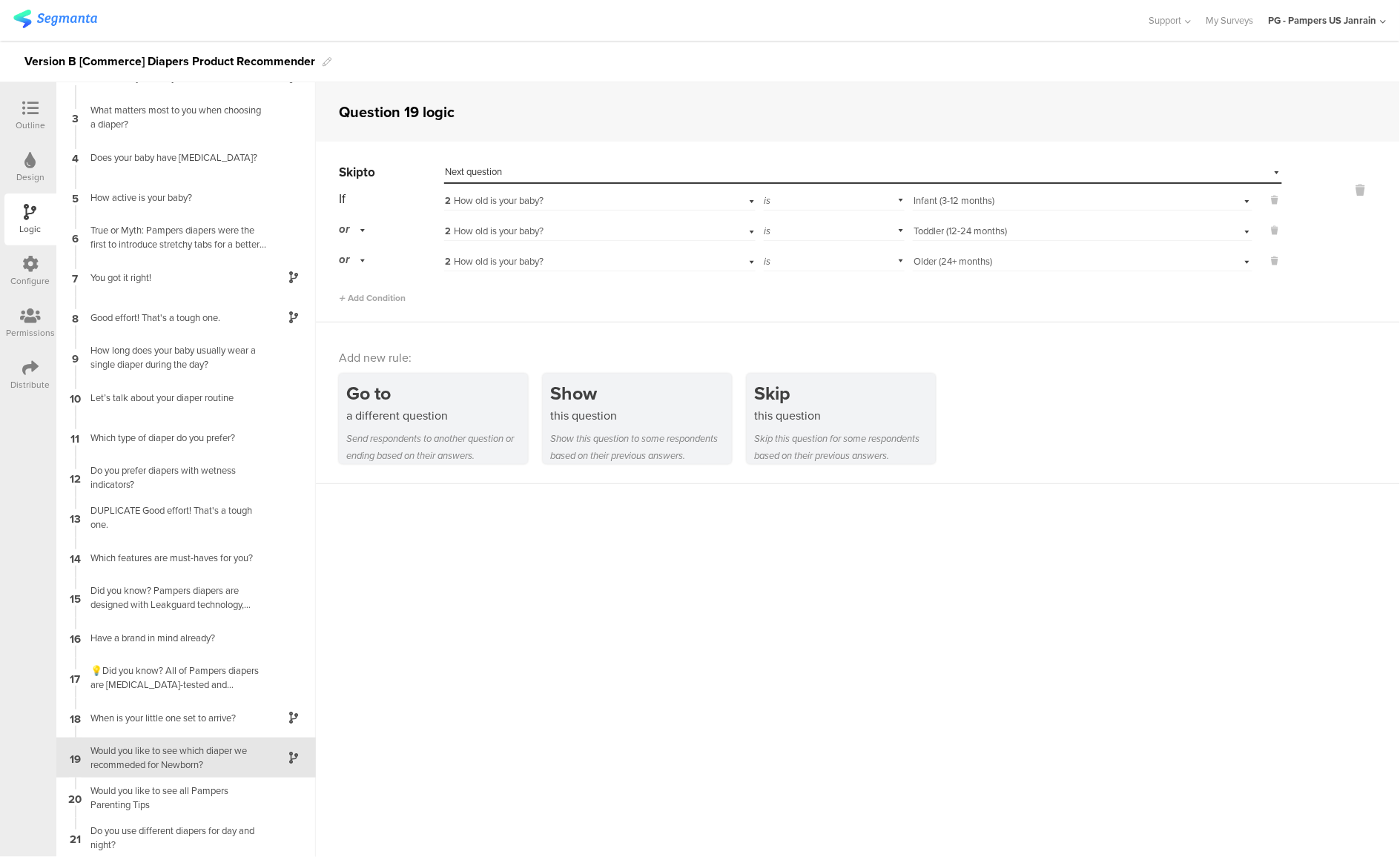
click at [140, 767] on div "Would you like to see which diaper we recommeded for Newborn?" at bounding box center [174, 758] width 186 height 28
click at [30, 114] on icon at bounding box center [30, 108] width 16 height 16
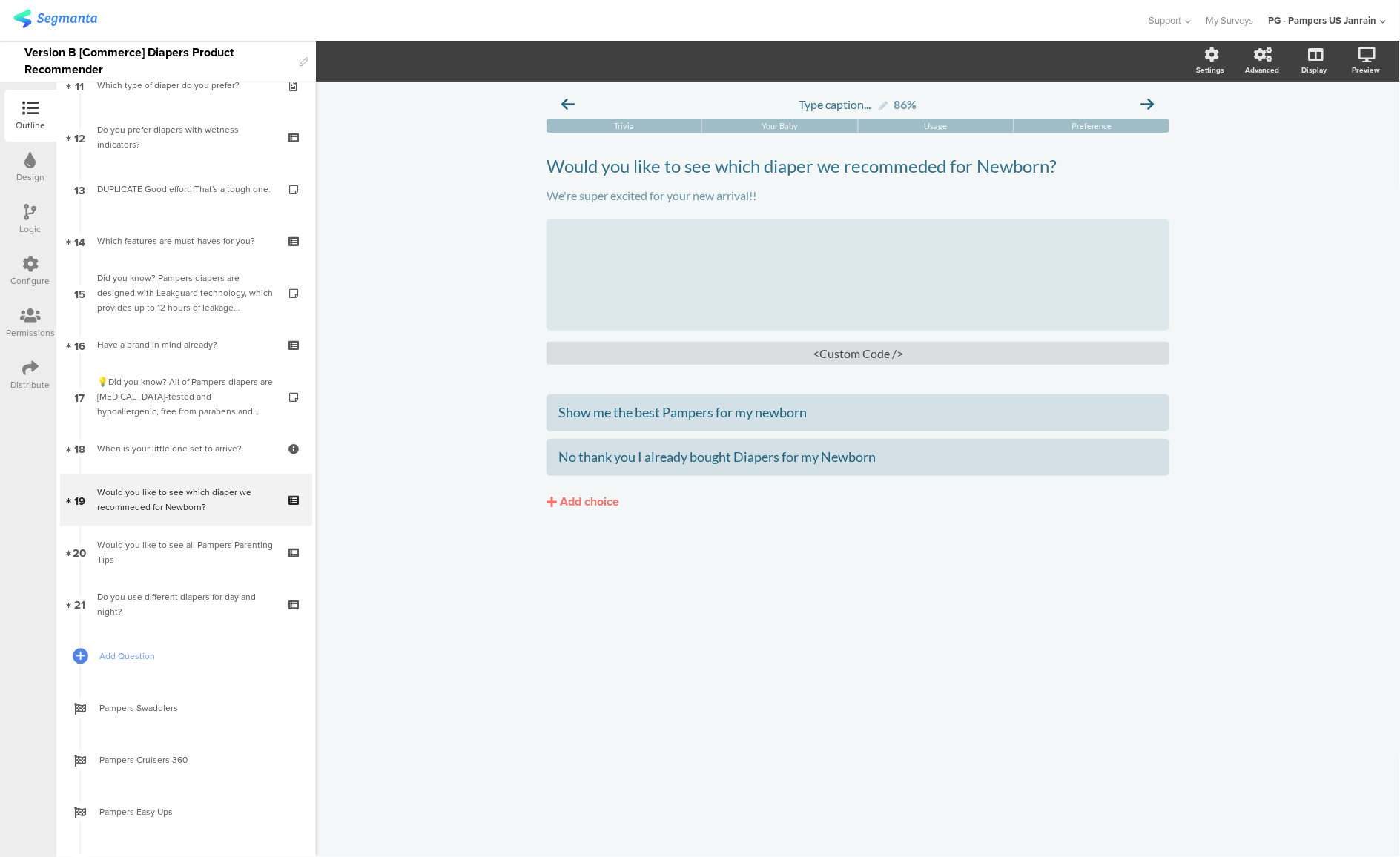
scroll to position [632, 0]
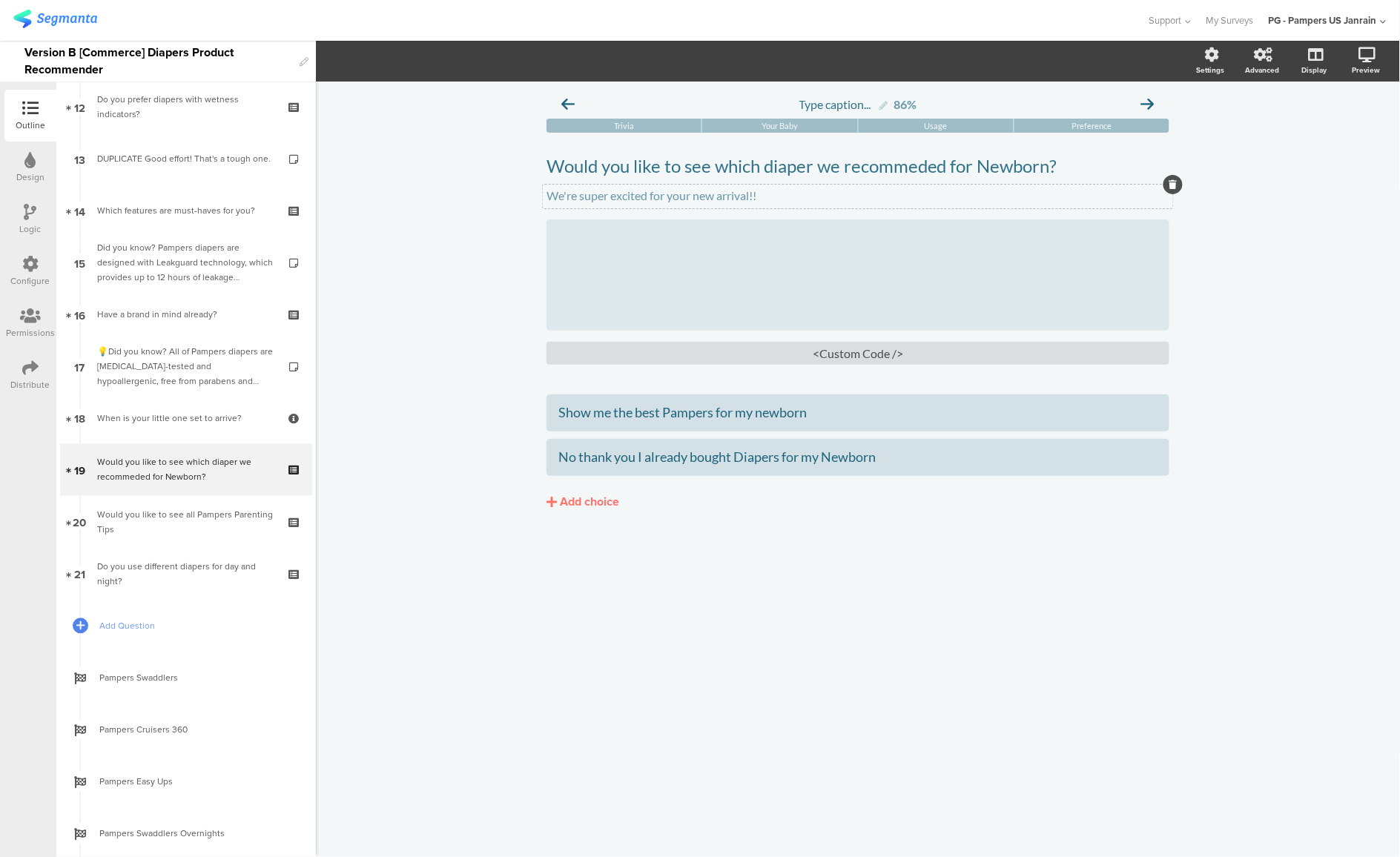
click at [759, 207] on div "We're super excited for your new arrival!! We're super excited for your new arr…" at bounding box center [858, 196] width 630 height 24
click at [768, 198] on p "We're super excited for your new arrival!!" at bounding box center [858, 195] width 623 height 14
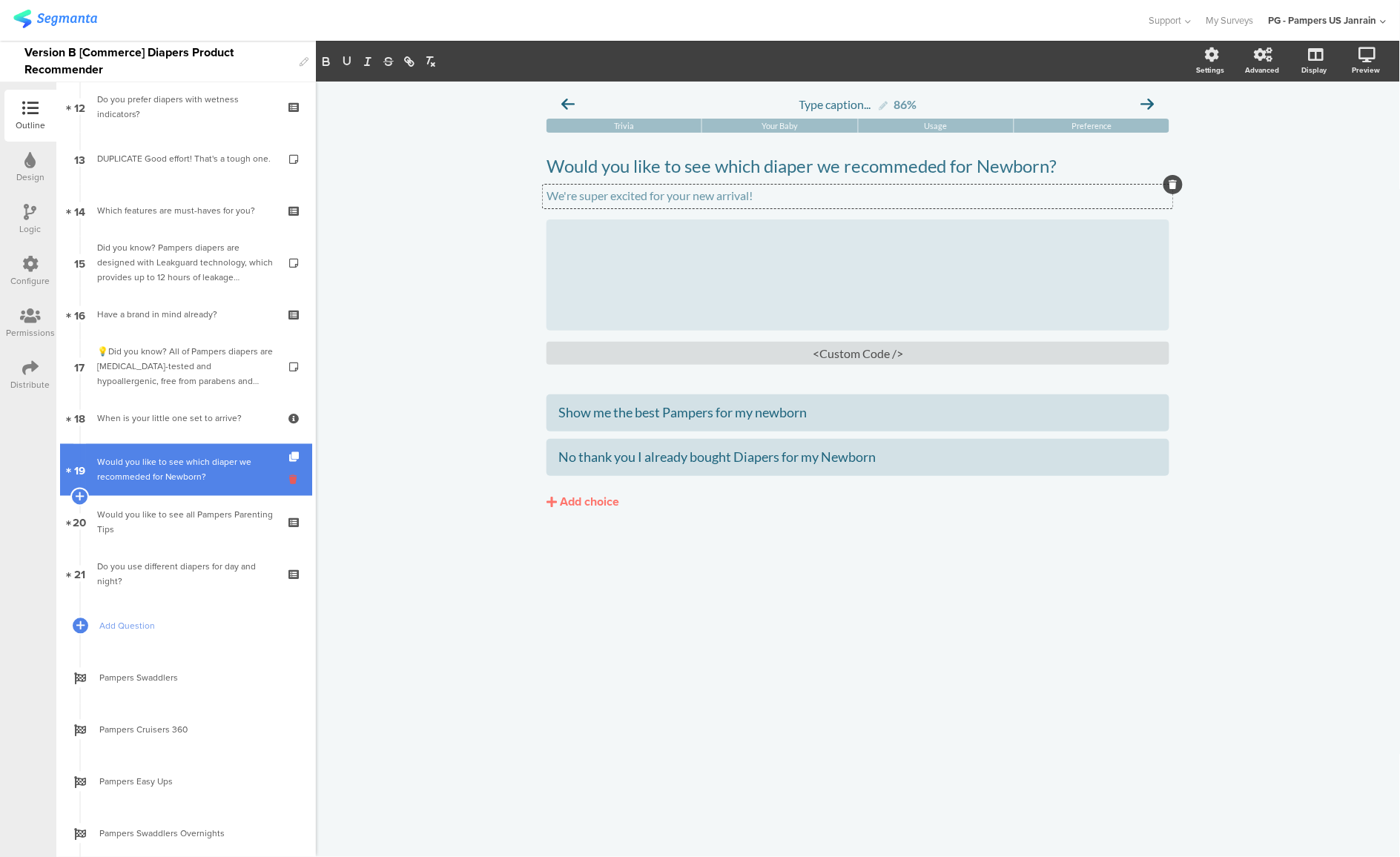
click at [289, 474] on icon at bounding box center [295, 480] width 12 height 14
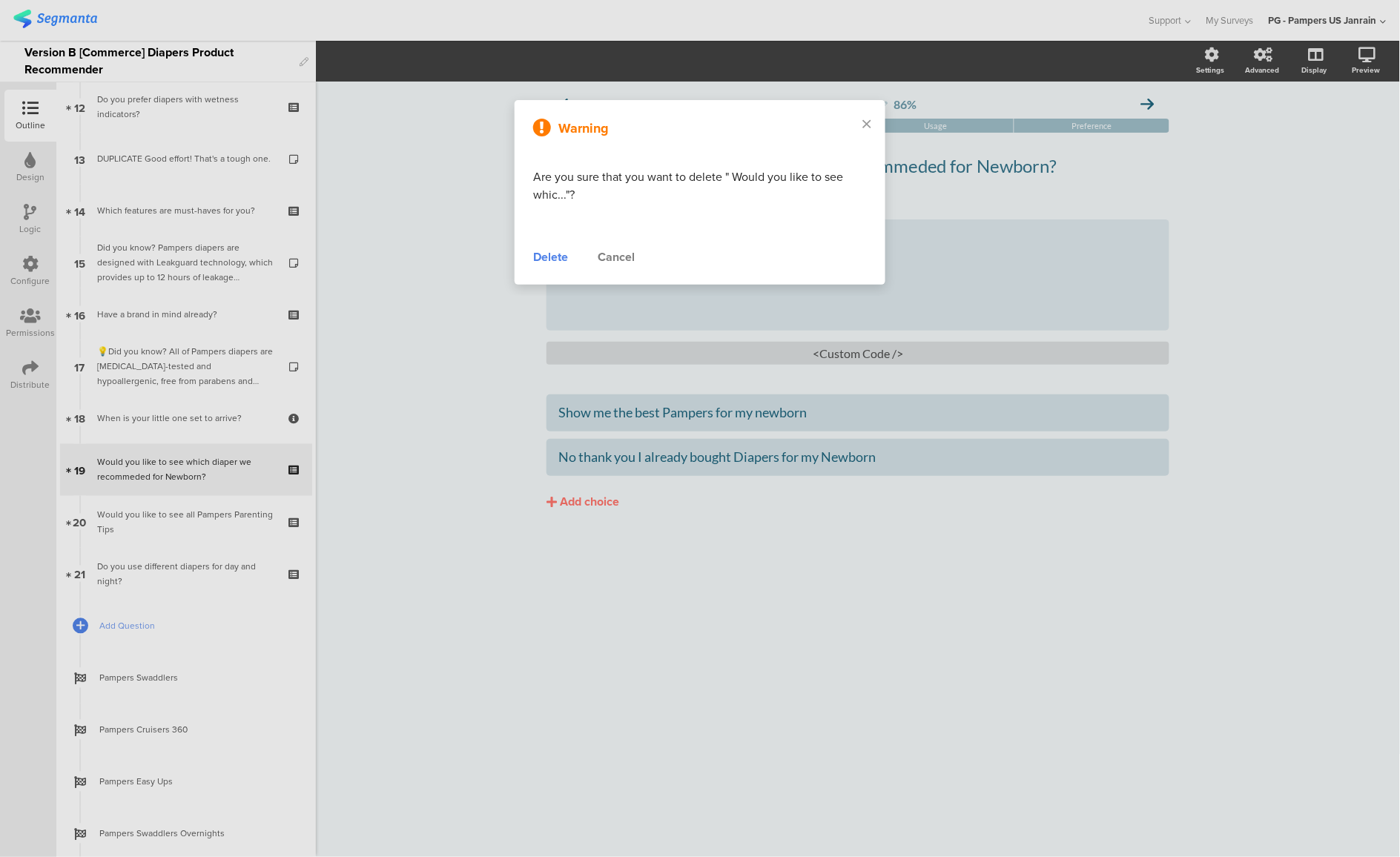
click at [552, 255] on div "Delete" at bounding box center [550, 258] width 35 height 18
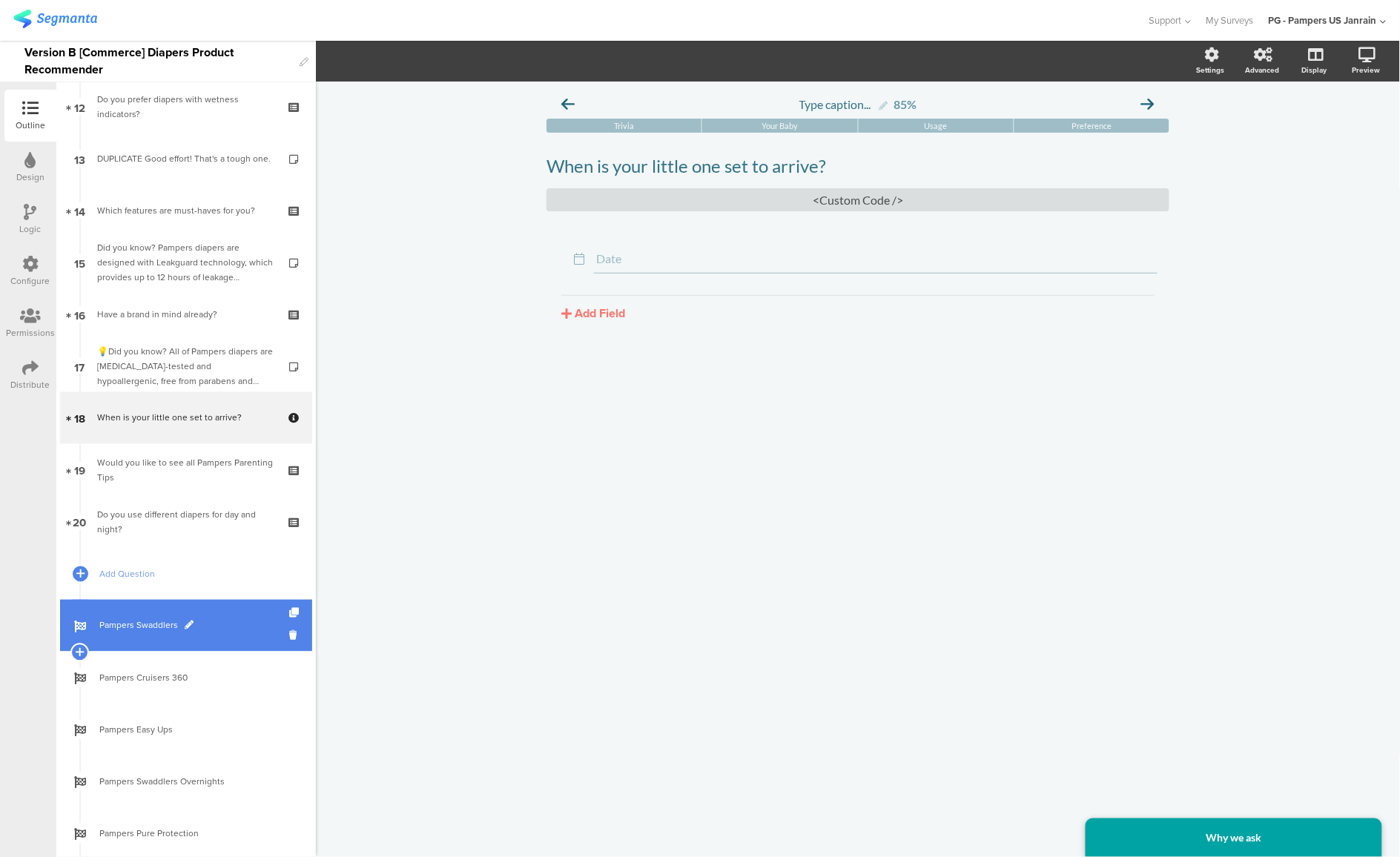
click at [106, 644] on link "Pampers Swaddlers" at bounding box center [186, 626] width 252 height 52
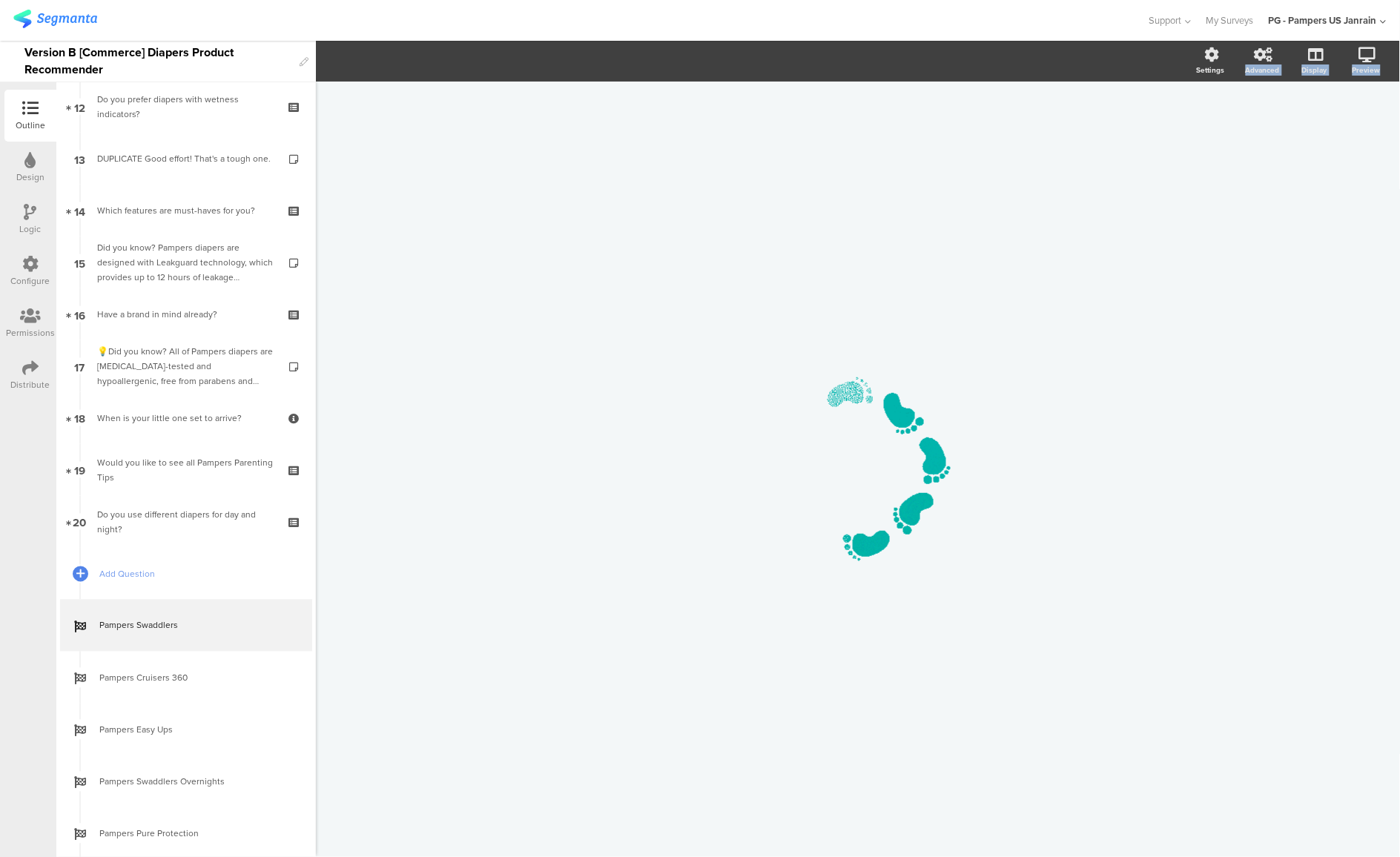
drag, startPoint x: 1153, startPoint y: 156, endPoint x: 1253, endPoint y: 156, distance: 100.0
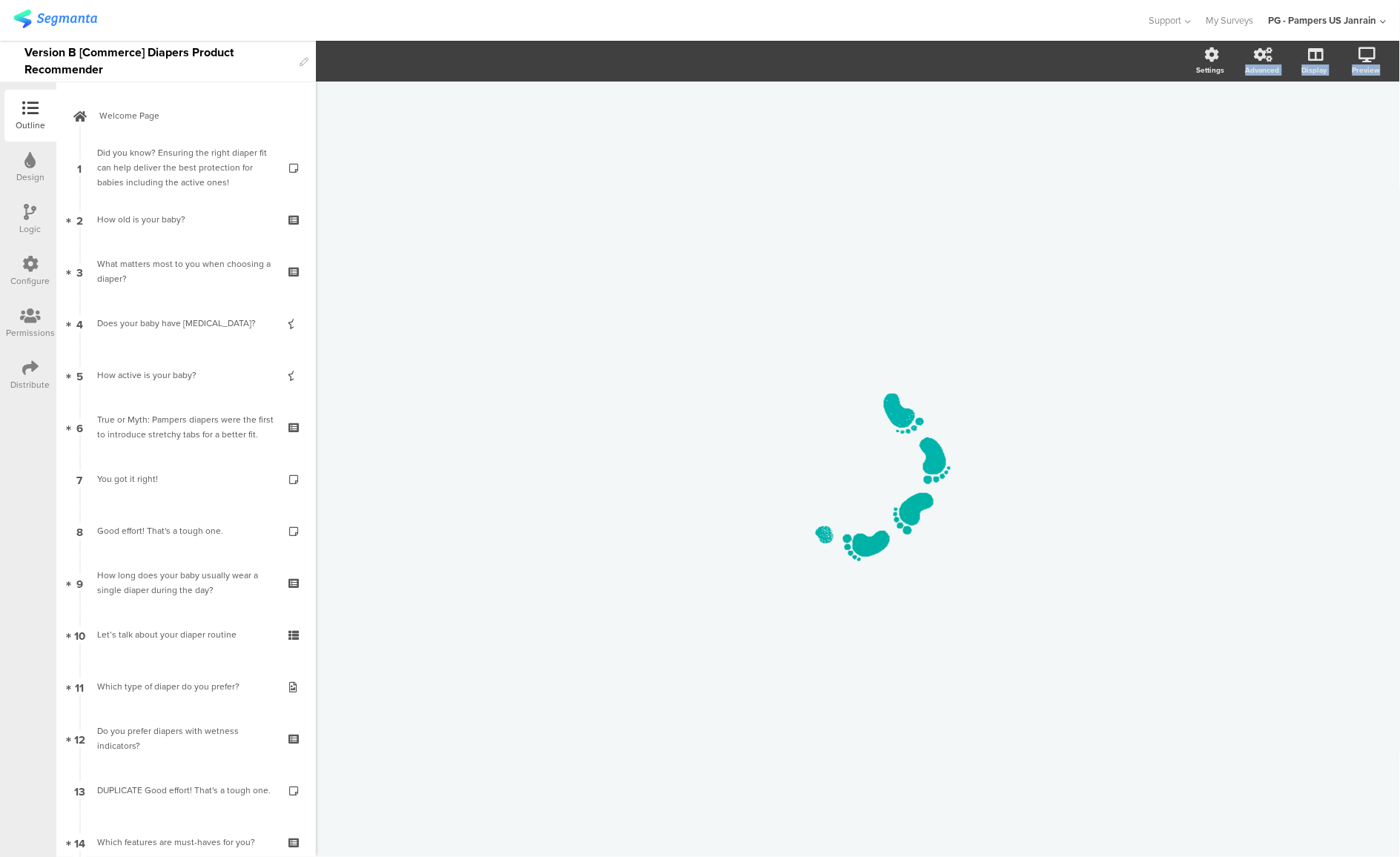
click at [626, 220] on div "/" at bounding box center [858, 462] width 623 height 761
